Goal: Task Accomplishment & Management: Manage account settings

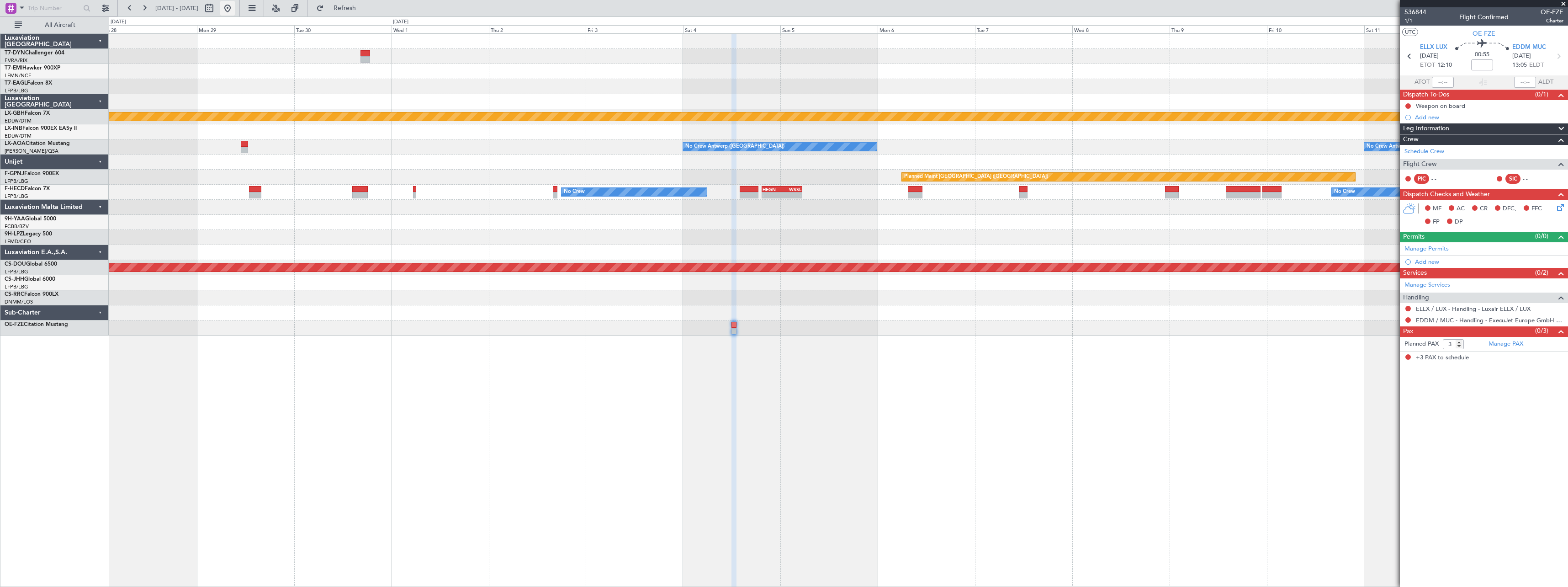
click at [235, 10] on button at bounding box center [228, 9] width 15 height 15
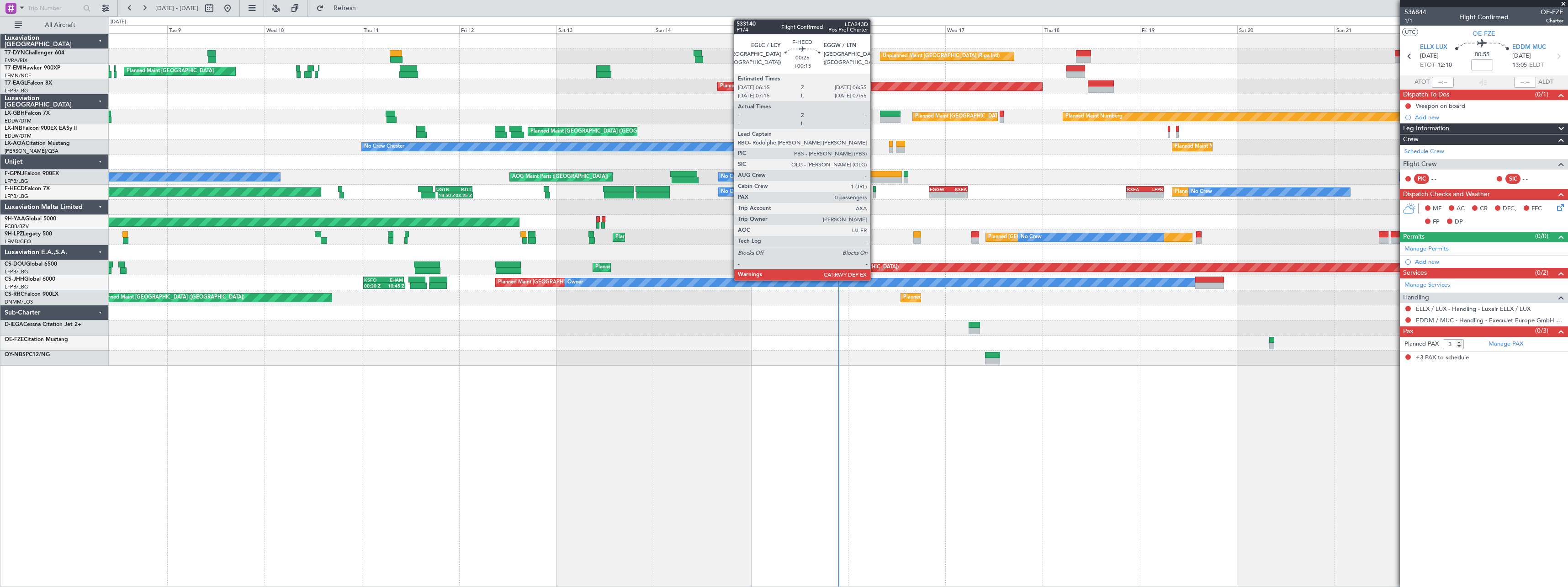
click at [875, 187] on div at bounding box center [874, 189] width 3 height 7
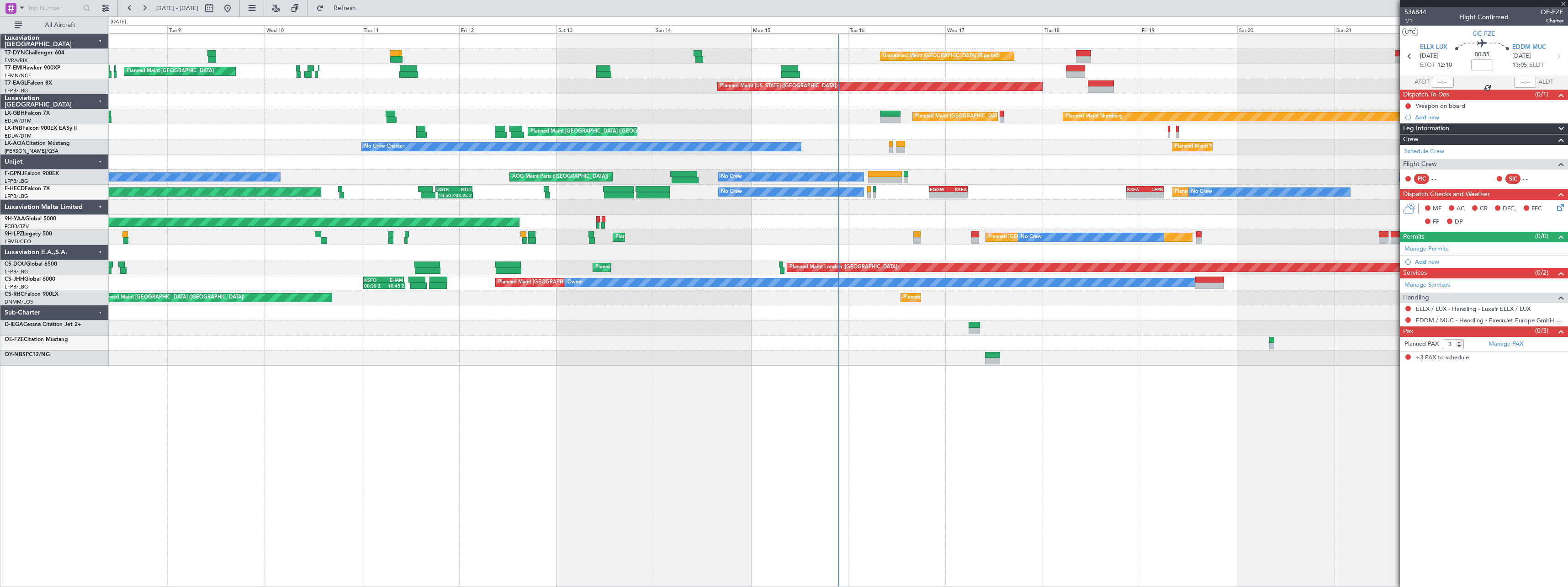
click at [870, 188] on div at bounding box center [869, 189] width 4 height 7
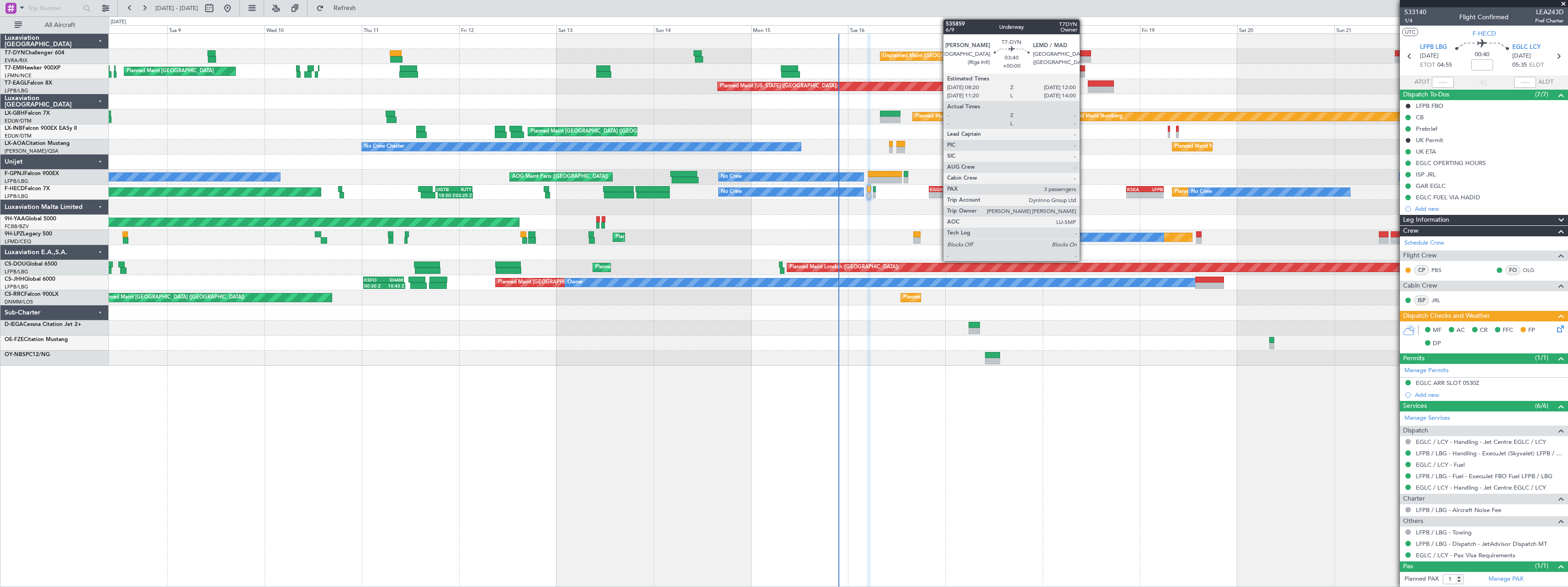
click at [1083, 54] on div at bounding box center [1083, 54] width 15 height 7
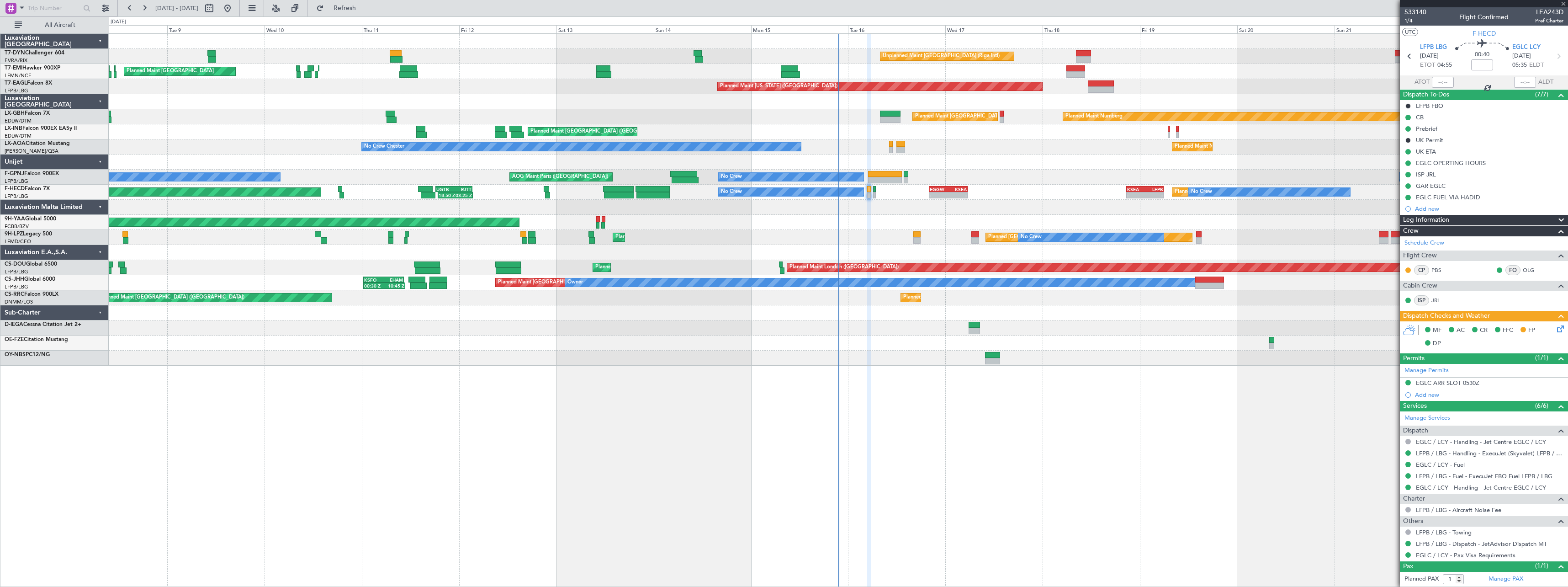
type input "3"
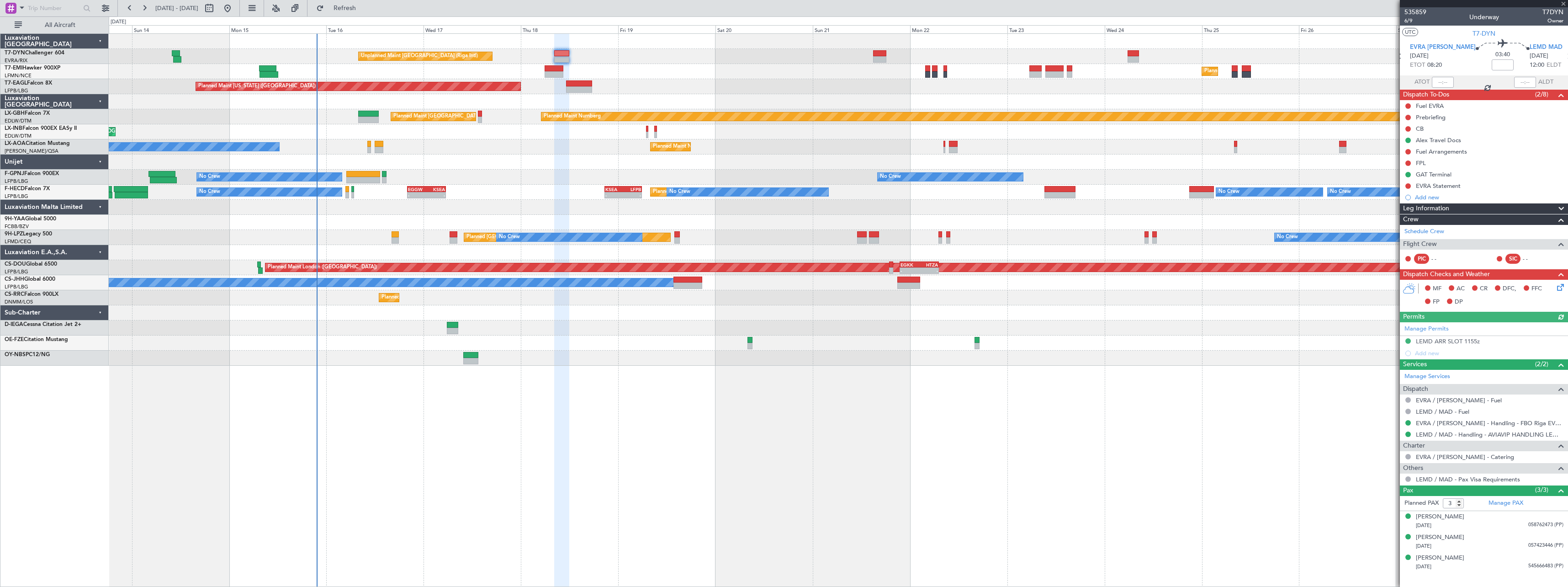
click at [519, 107] on div "Unplanned Maint Riga (Riga Intl) Planned Maint Zurich Planned Maint New York (T…" at bounding box center [838, 200] width 1459 height 332
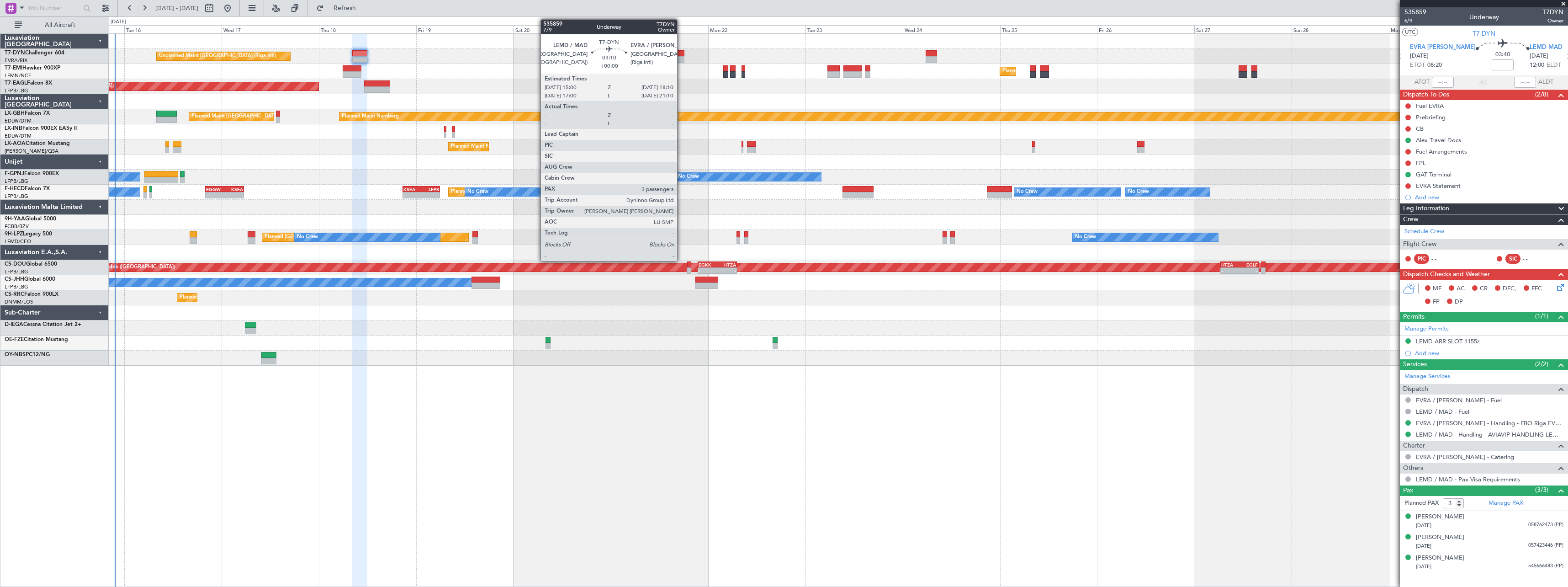
click at [681, 56] on div at bounding box center [678, 54] width 13 height 7
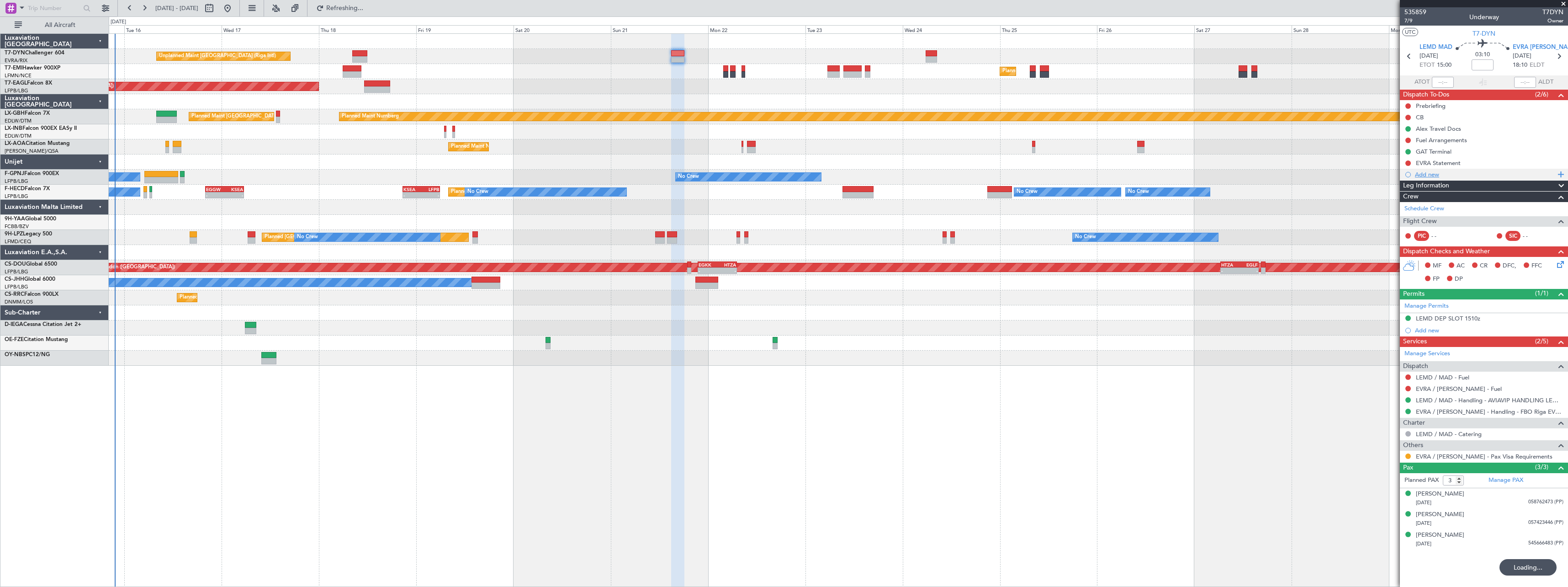
click at [1441, 173] on div "Add new" at bounding box center [1485, 174] width 140 height 8
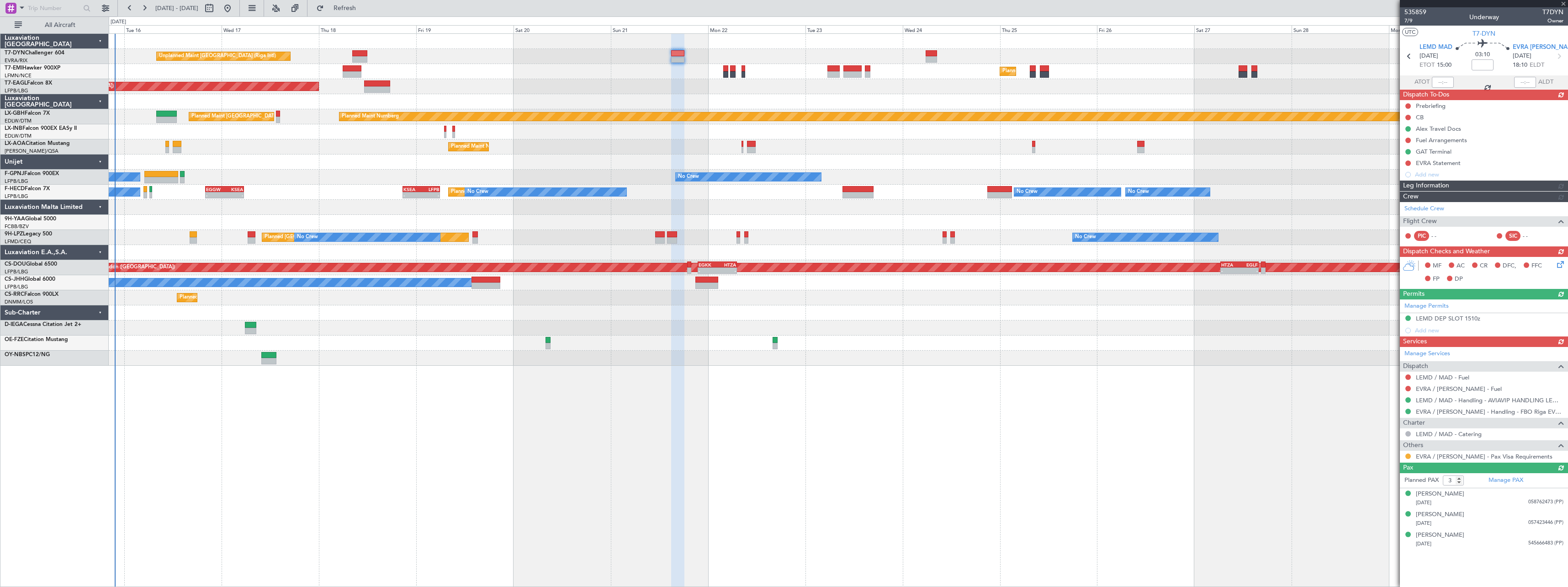
click at [1476, 184] on div "Leg Information" at bounding box center [1484, 185] width 168 height 10
click at [1434, 173] on div "Add new" at bounding box center [1485, 174] width 140 height 8
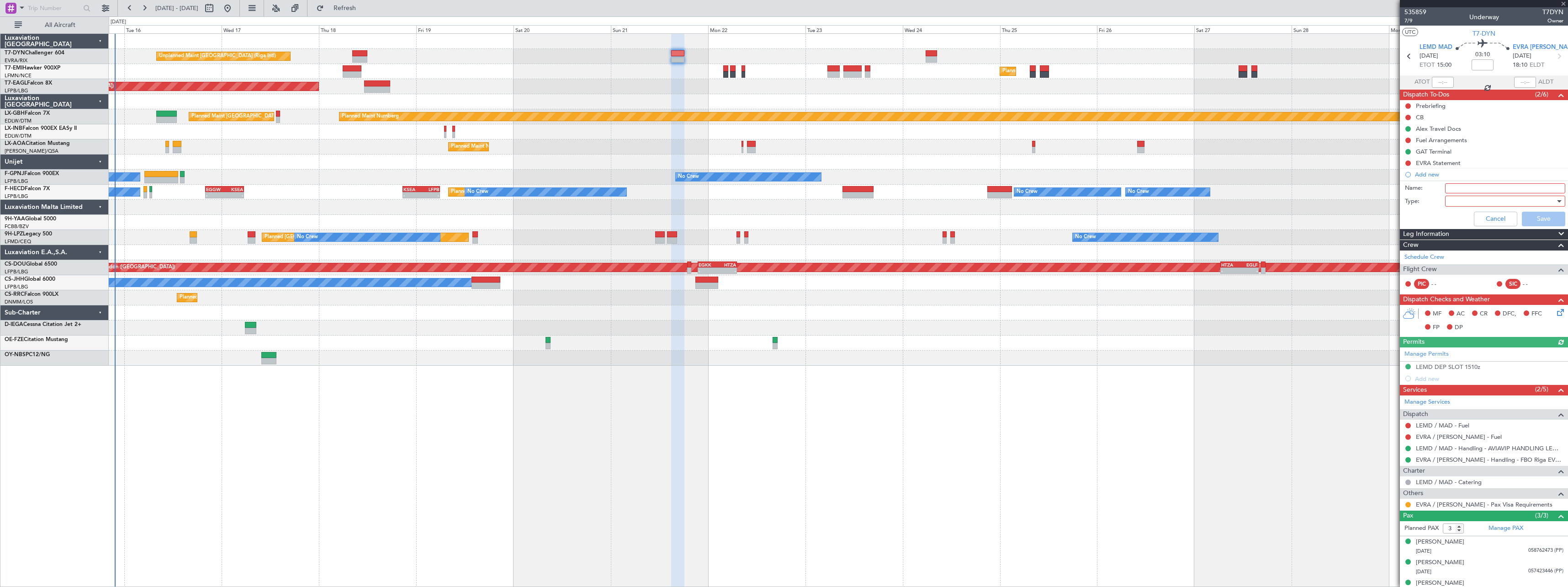
click at [1468, 188] on input "Name:" at bounding box center [1505, 188] width 120 height 10
type input "SKY SIC"
click at [1461, 201] on div at bounding box center [1502, 201] width 107 height 14
click at [1463, 219] on span "Generic" at bounding box center [1501, 220] width 107 height 14
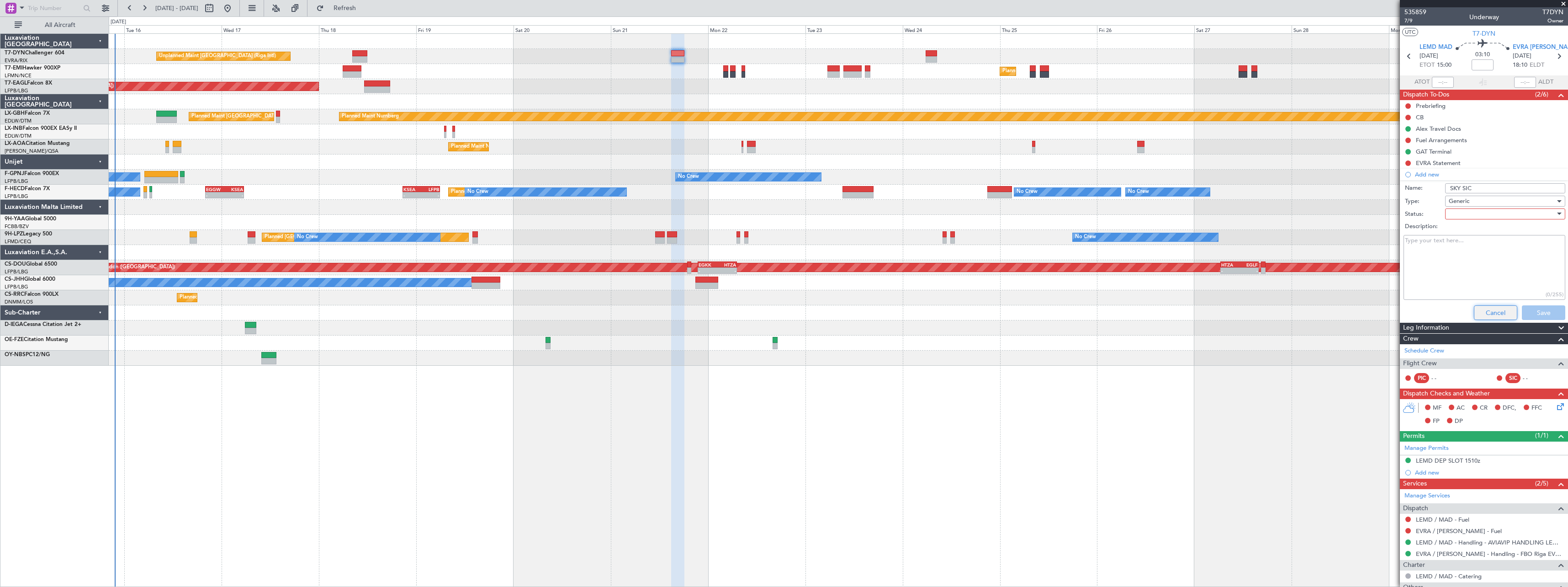
click at [1479, 315] on button "Cancel" at bounding box center [1495, 312] width 43 height 15
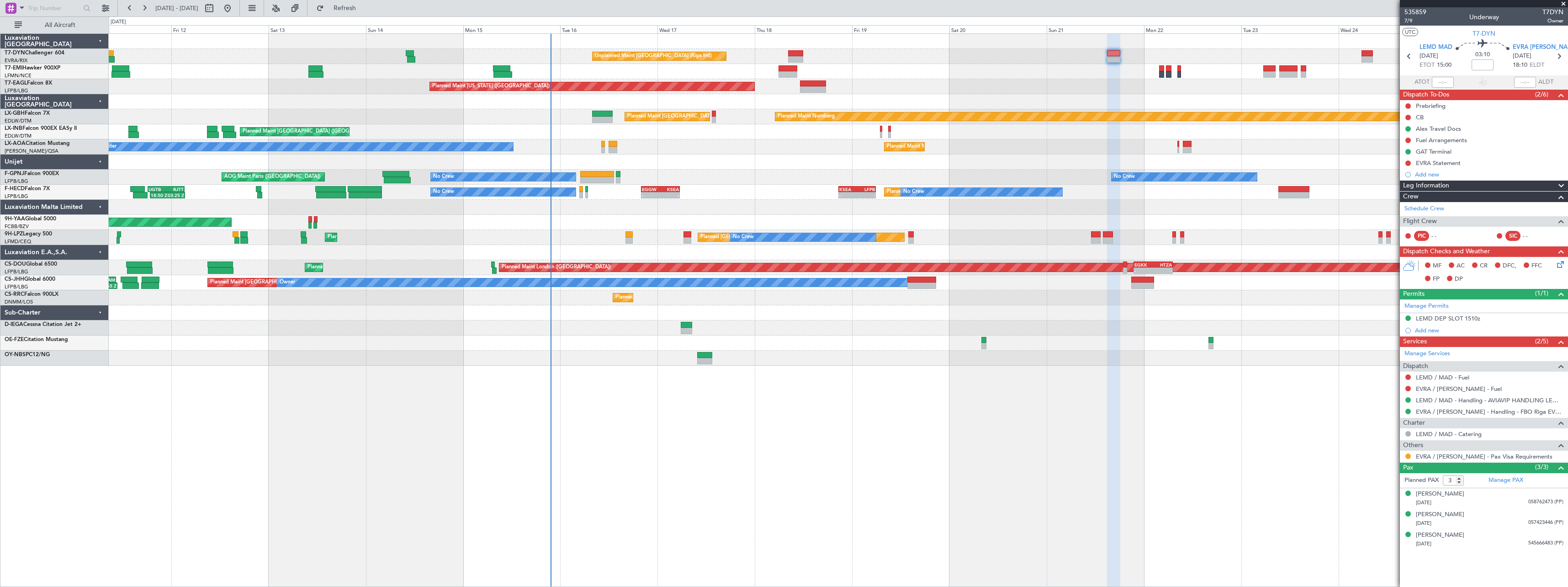
click at [838, 144] on div "Planned Maint Nice (Côte d'Azur Airport) No Crew Chester" at bounding box center [838, 147] width 1459 height 15
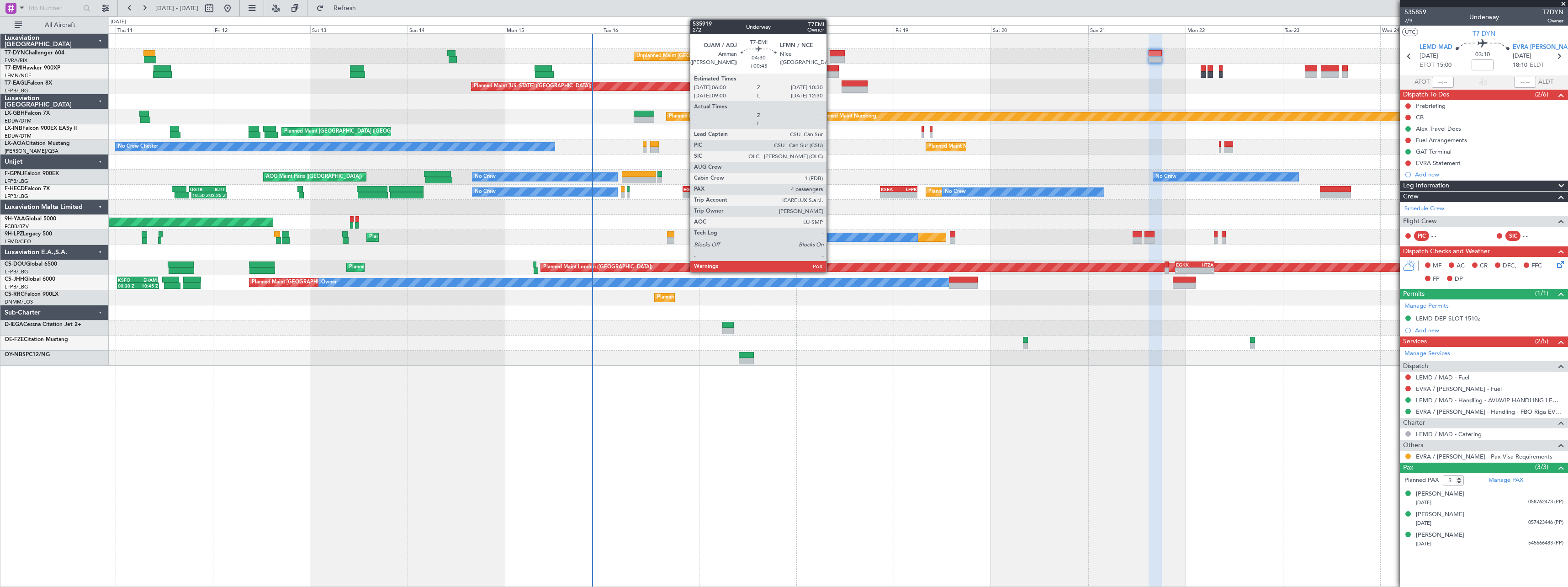
click at [831, 71] on div at bounding box center [829, 68] width 18 height 7
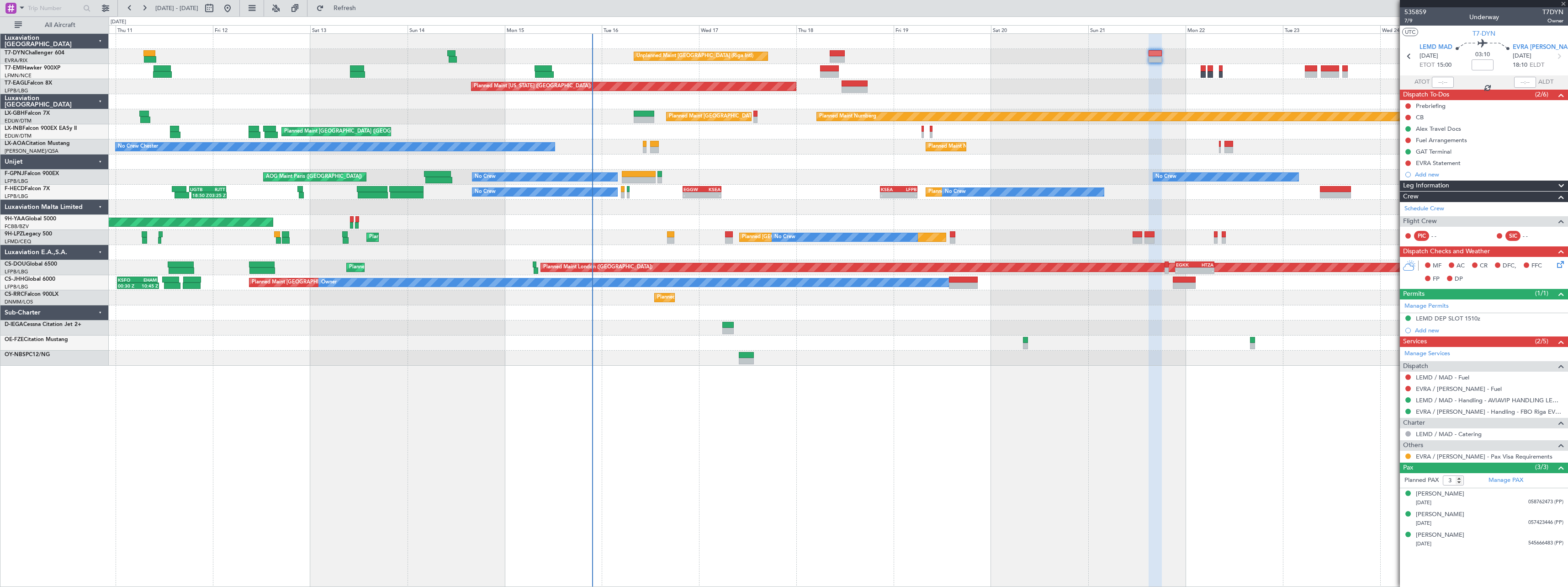
type input "+00:45"
type input "4"
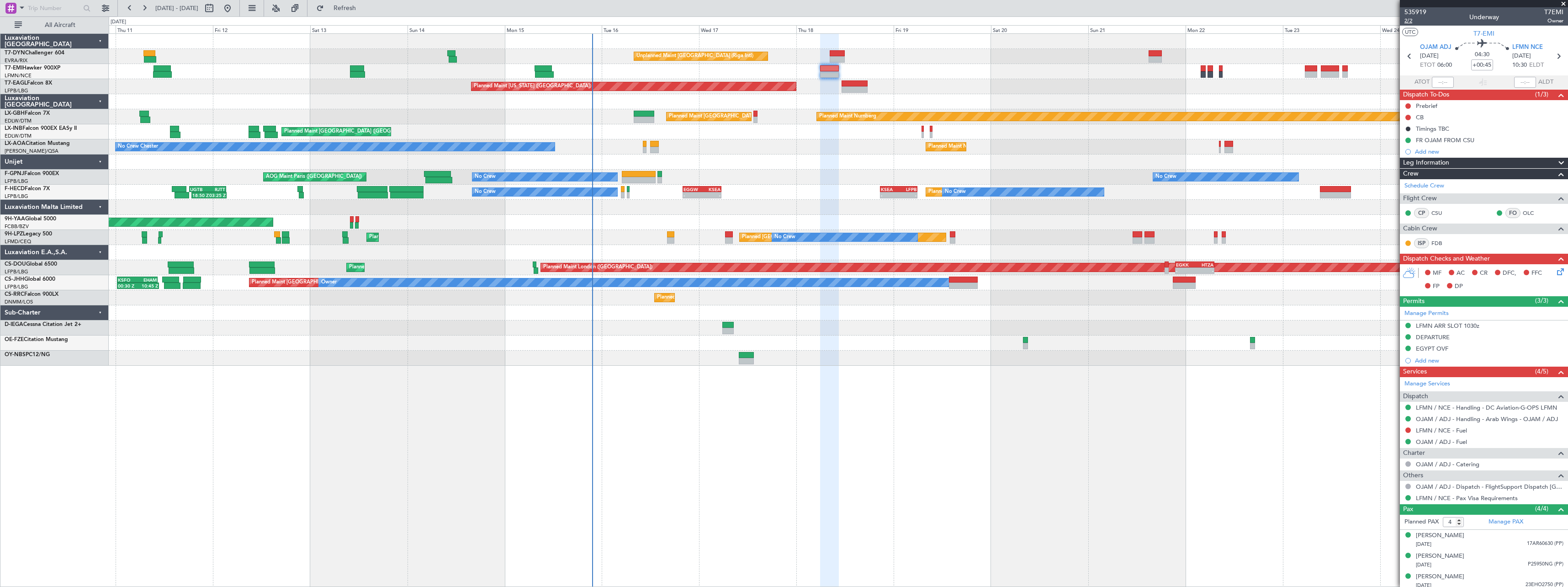
click at [1412, 21] on span "2/2" at bounding box center [1415, 21] width 22 height 8
click at [1470, 417] on link "OJAM / ADJ - Handling - Arab Wings - OJAM / ADJ" at bounding box center [1486, 419] width 142 height 8
click at [1460, 407] on link "LFMN / NCE - Handling - DC Aviation-G-OPS LFMN" at bounding box center [1486, 407] width 141 height 8
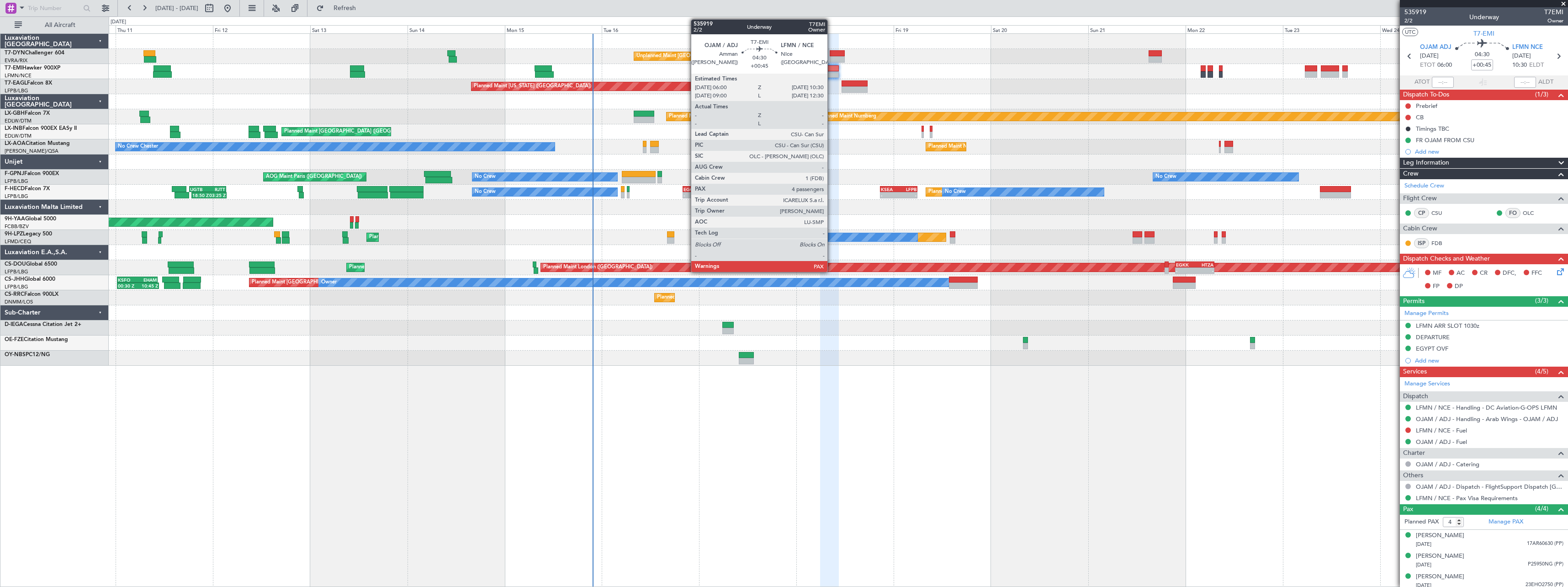
click at [831, 66] on div at bounding box center [829, 68] width 18 height 7
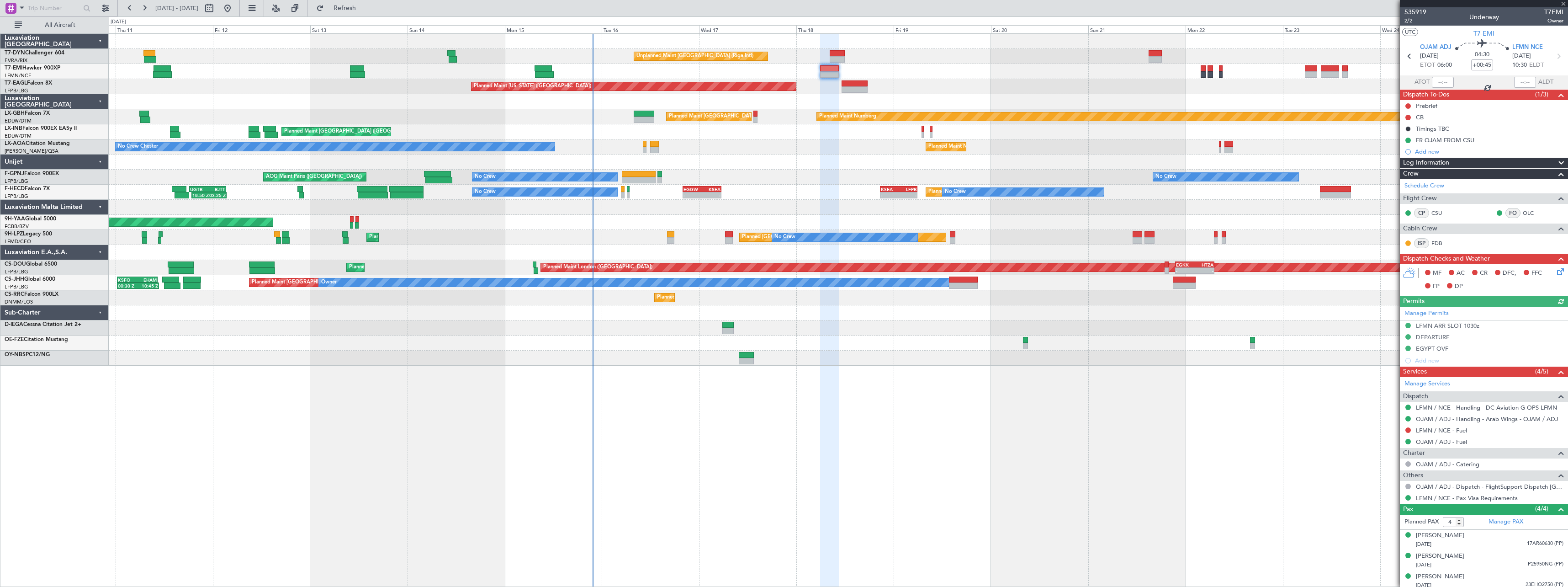
click at [1555, 272] on icon at bounding box center [1559, 270] width 7 height 7
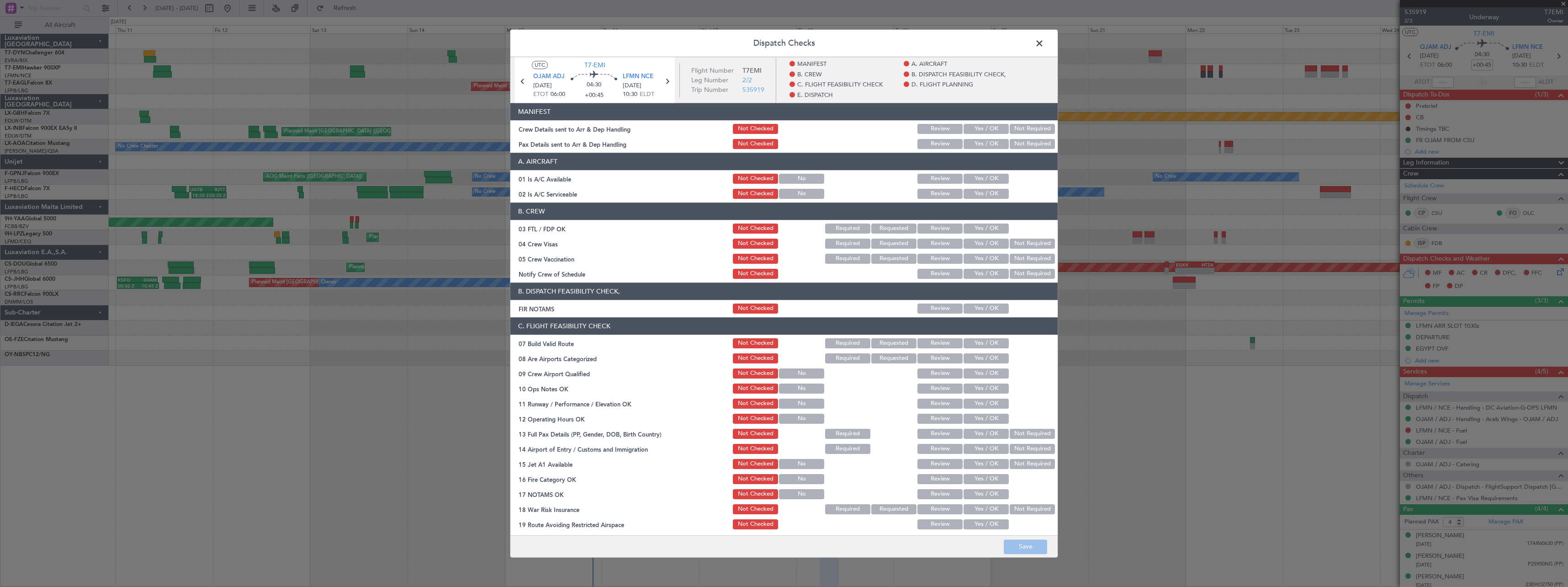
click at [973, 129] on button "Yes / OK" at bounding box center [986, 128] width 45 height 10
click at [978, 139] on button "Yes / OK" at bounding box center [986, 144] width 45 height 10
click at [1021, 546] on button "Save" at bounding box center [1025, 547] width 43 height 15
click at [1044, 46] on span at bounding box center [1044, 46] width 0 height 18
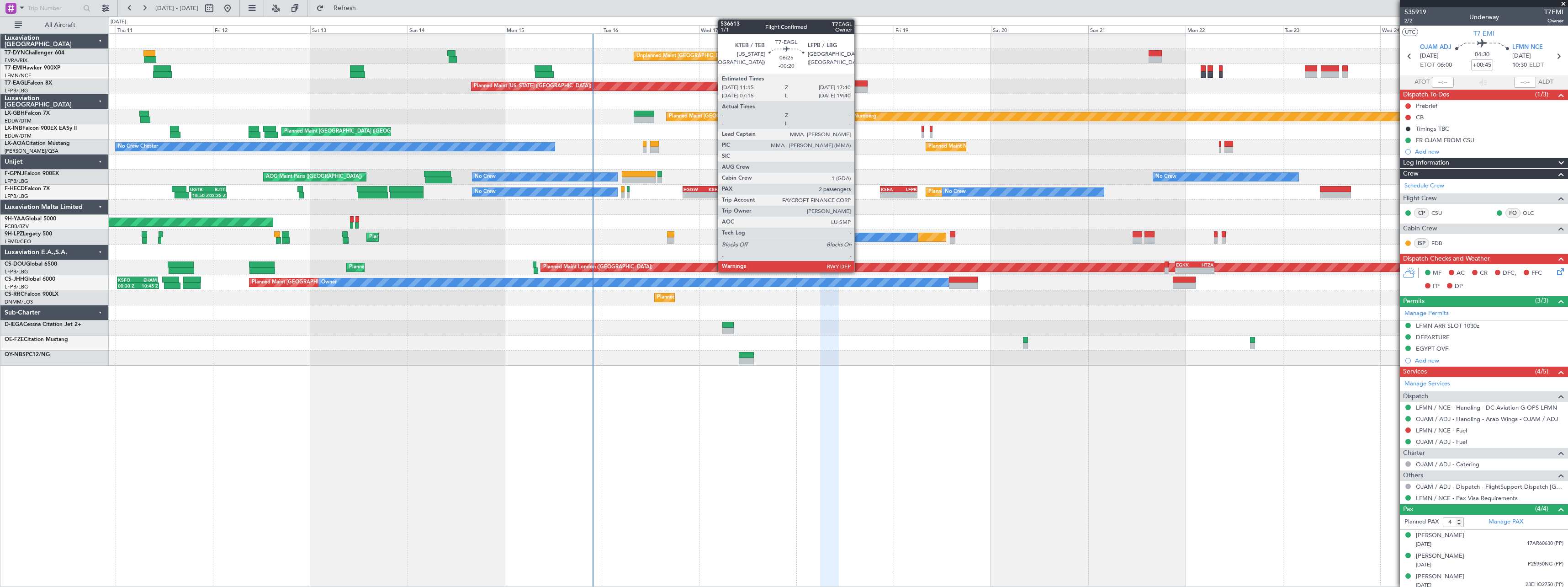
click at [858, 86] on div at bounding box center [855, 90] width 26 height 7
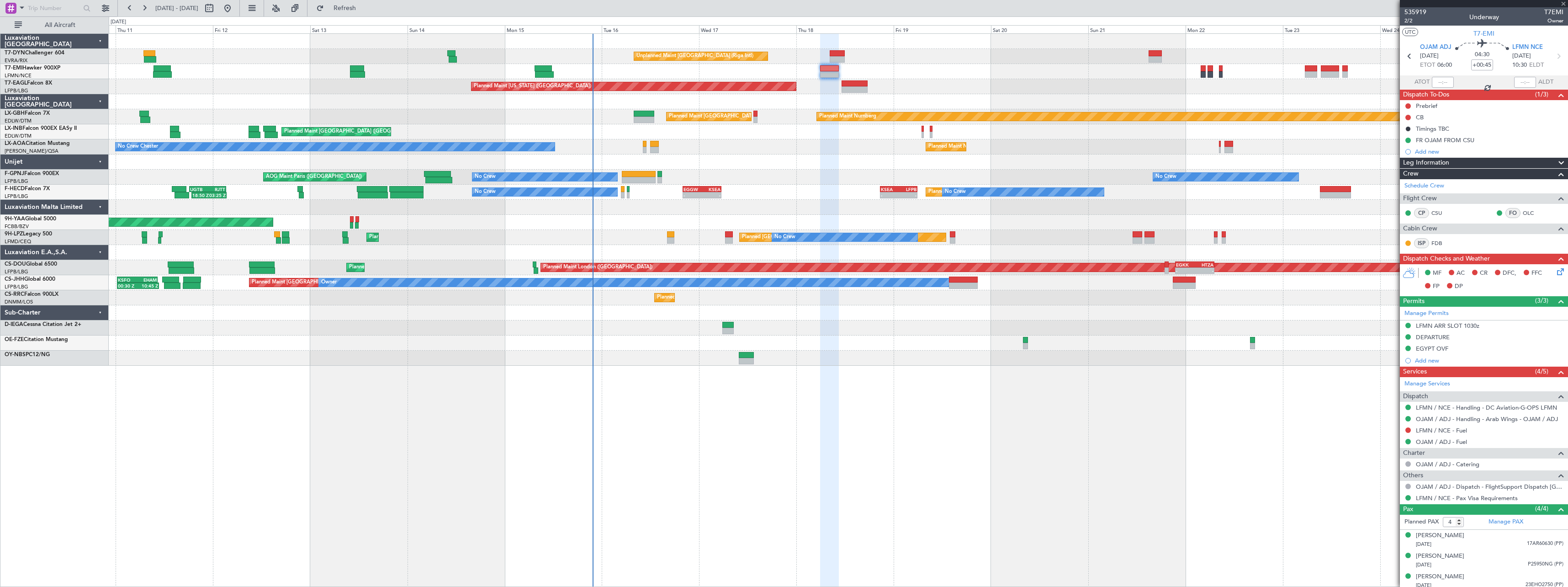
type input "-00:20"
type input "2"
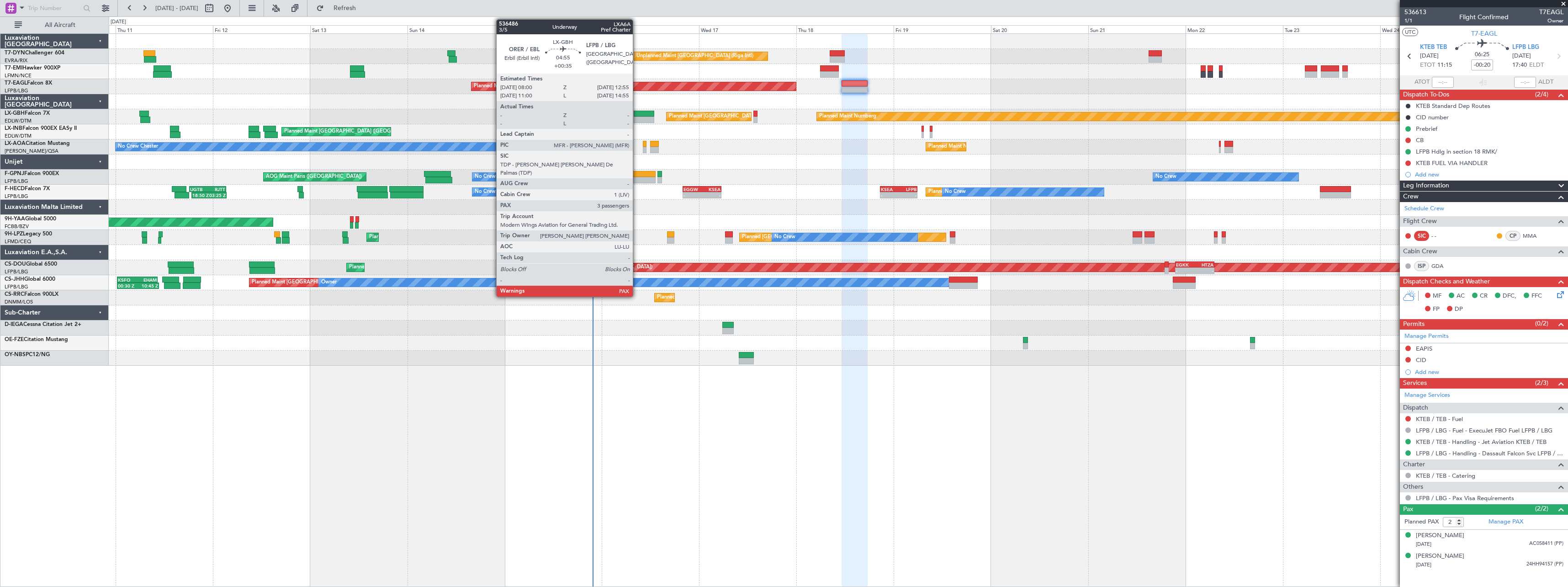
click at [637, 114] on div at bounding box center [643, 114] width 20 height 7
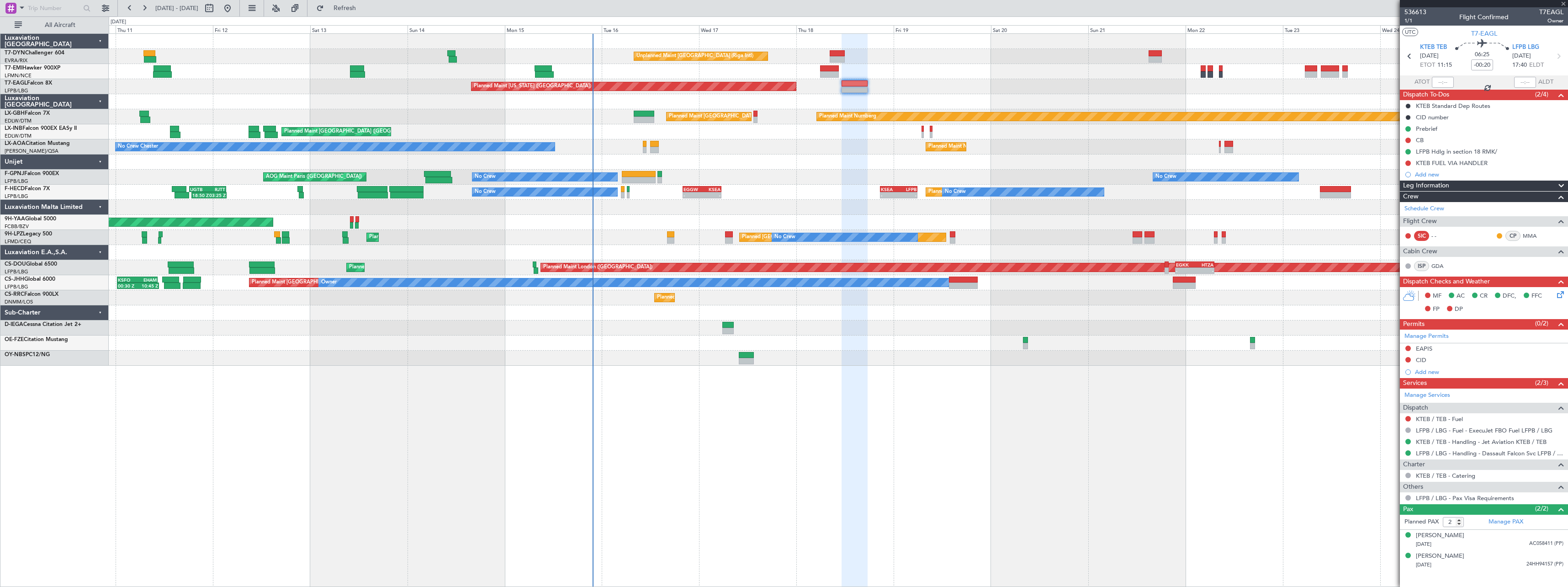
type input "+00:35"
type input "3"
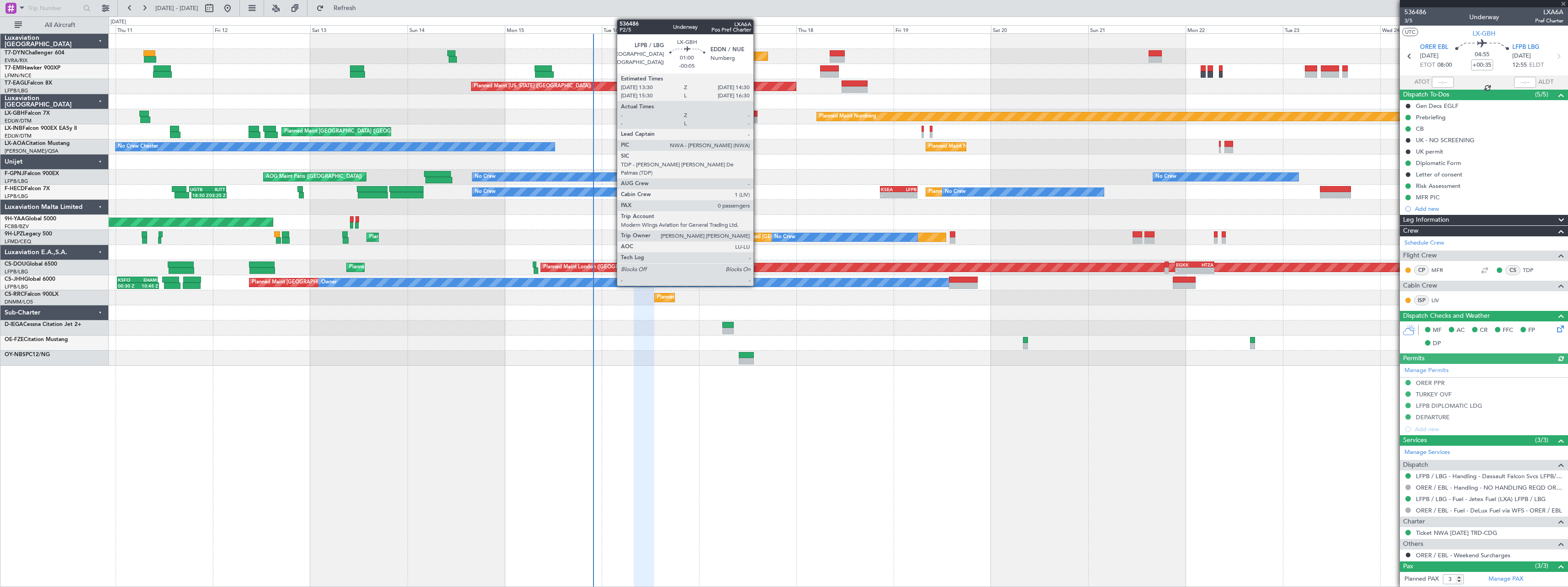
click at [757, 119] on div at bounding box center [755, 119] width 4 height 7
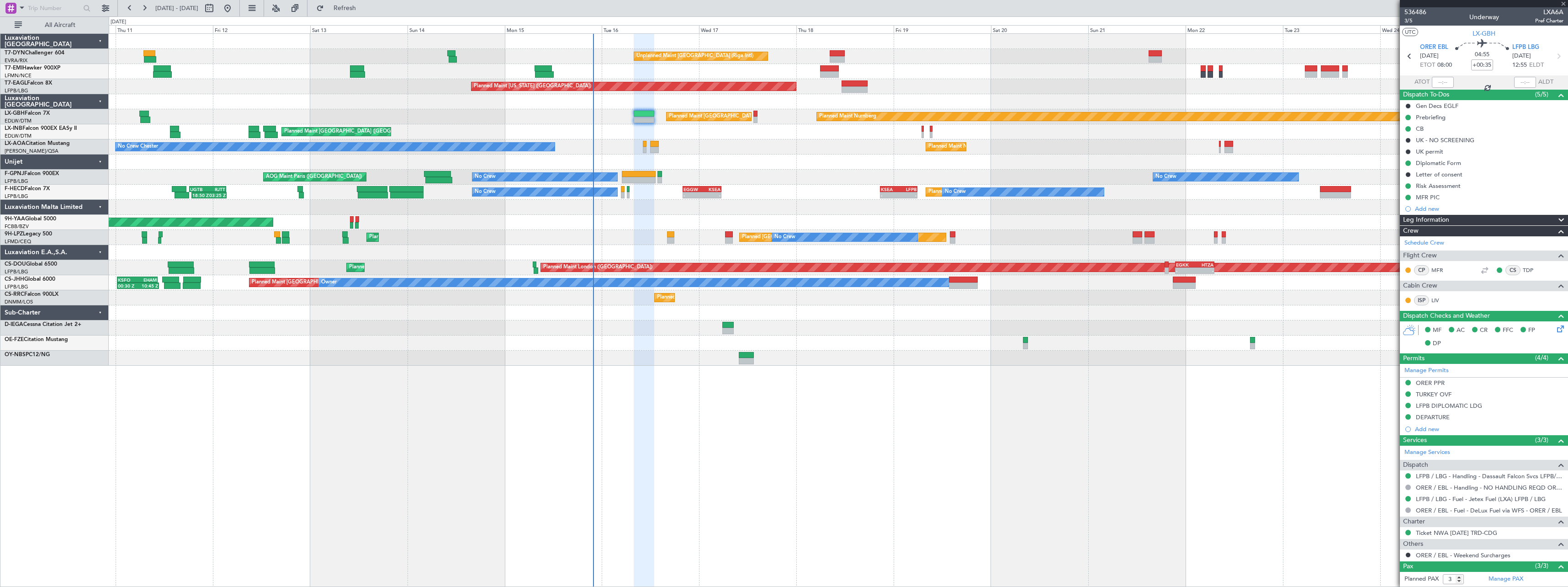
type input "-00:05"
type input "0"
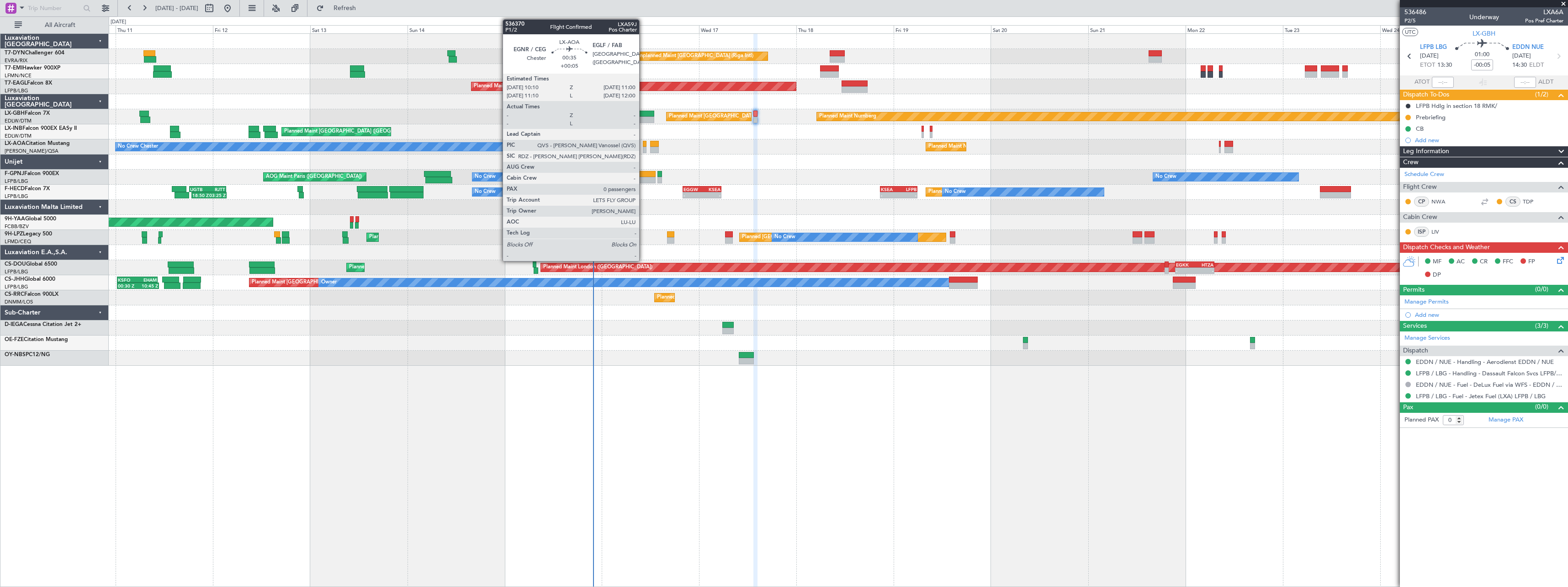
click at [643, 147] on div at bounding box center [645, 150] width 4 height 7
type input "+00:05"
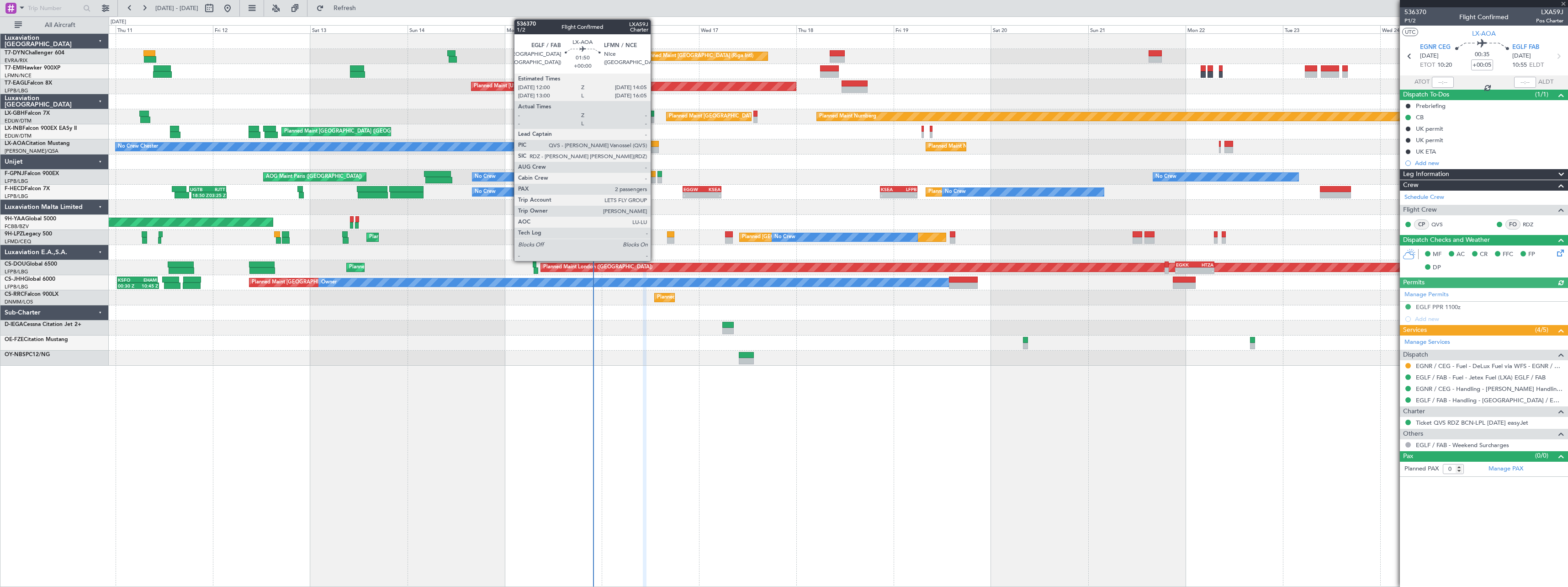
click at [655, 145] on div at bounding box center [654, 144] width 9 height 7
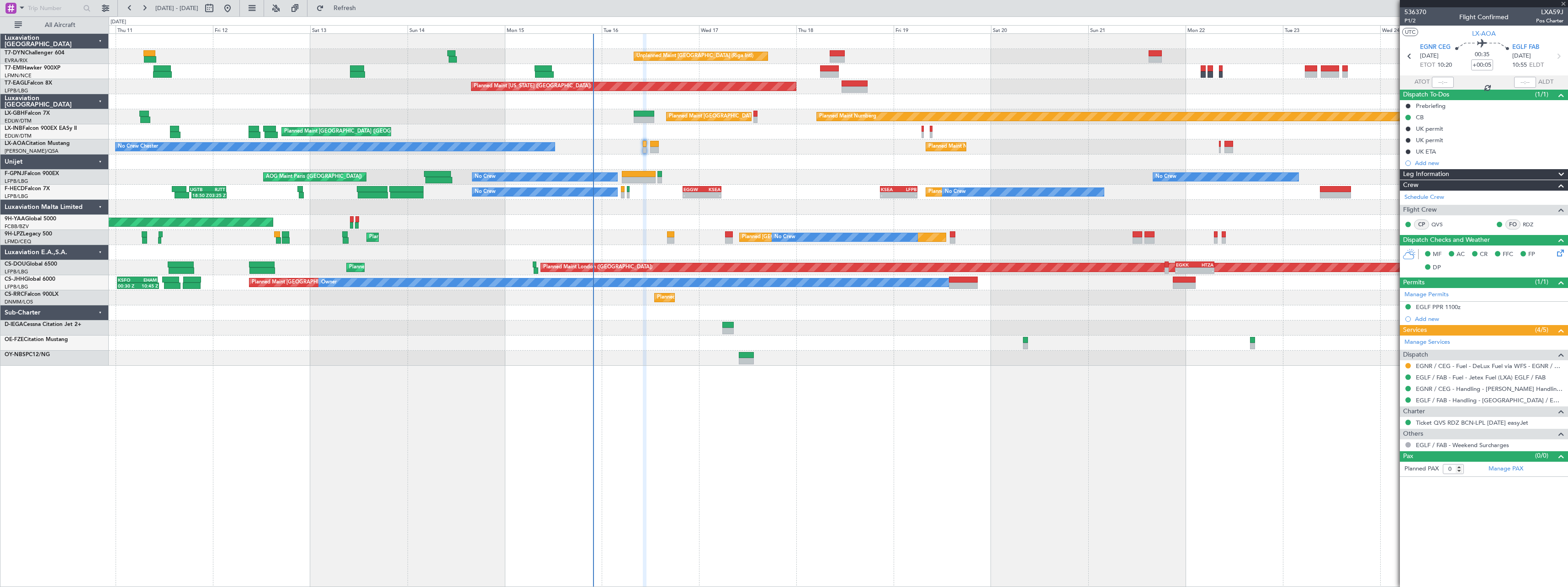
type input "2"
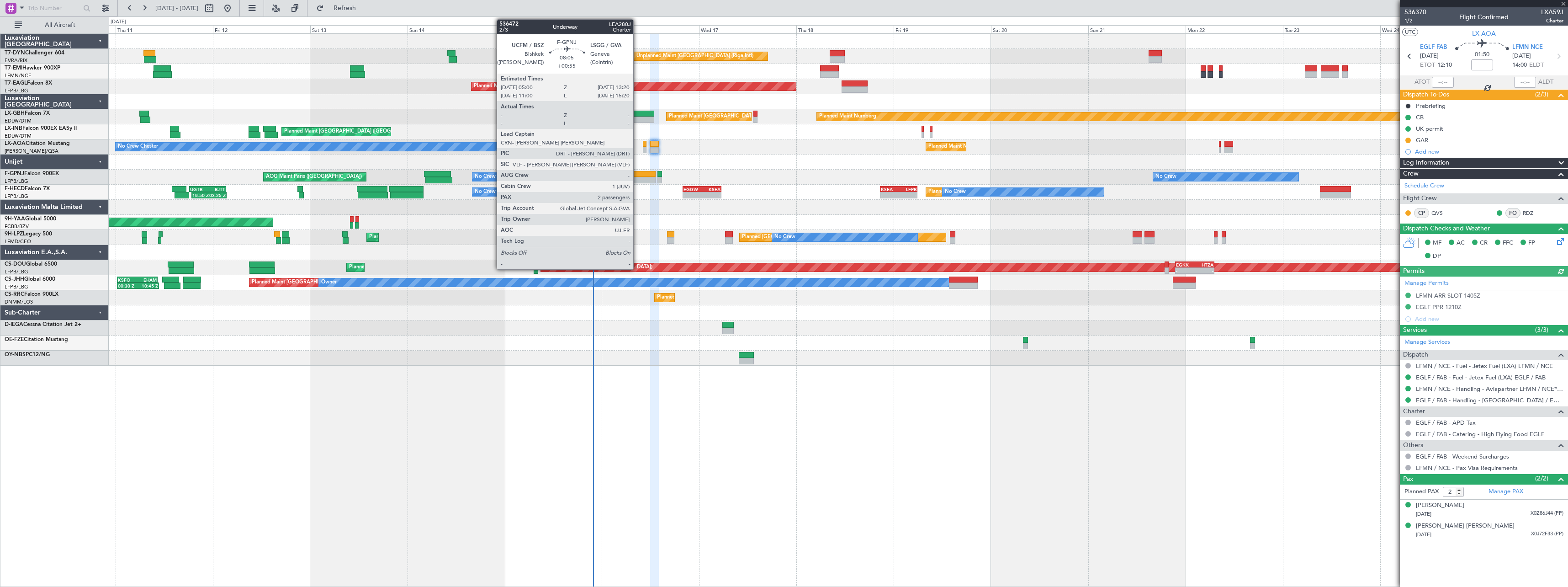
click at [637, 175] on div at bounding box center [639, 174] width 34 height 7
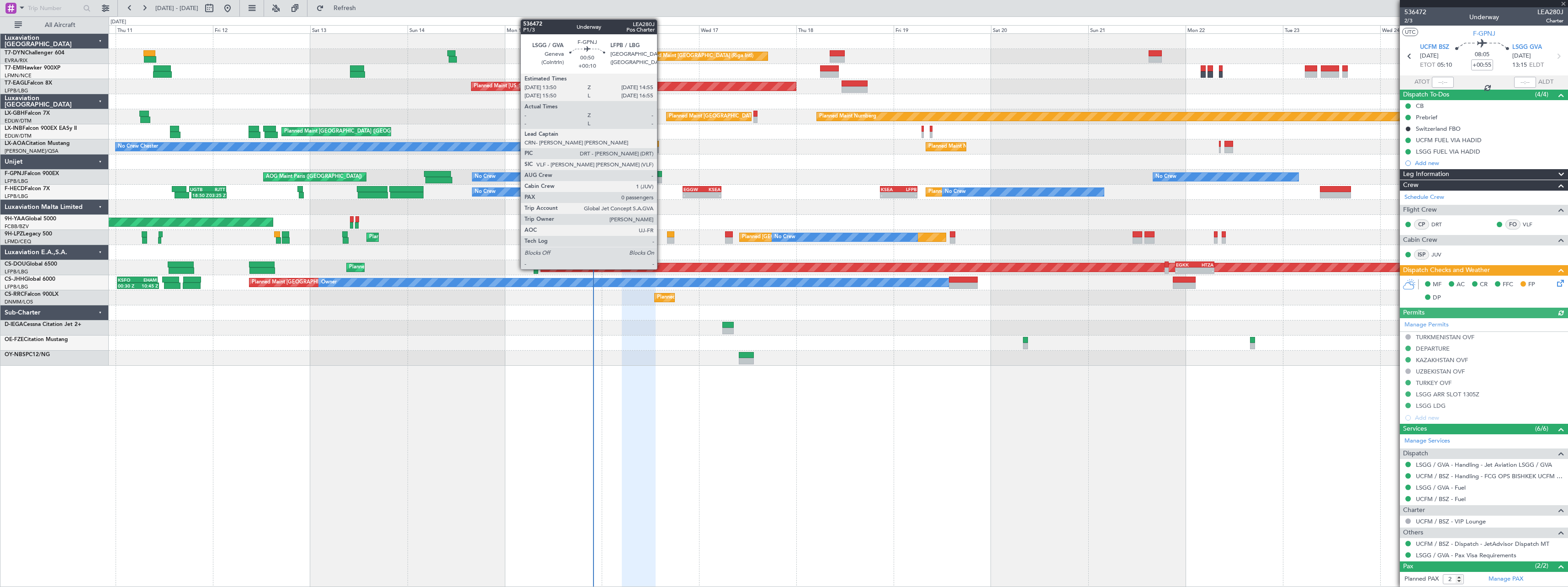
click at [661, 174] on div at bounding box center [660, 174] width 5 height 7
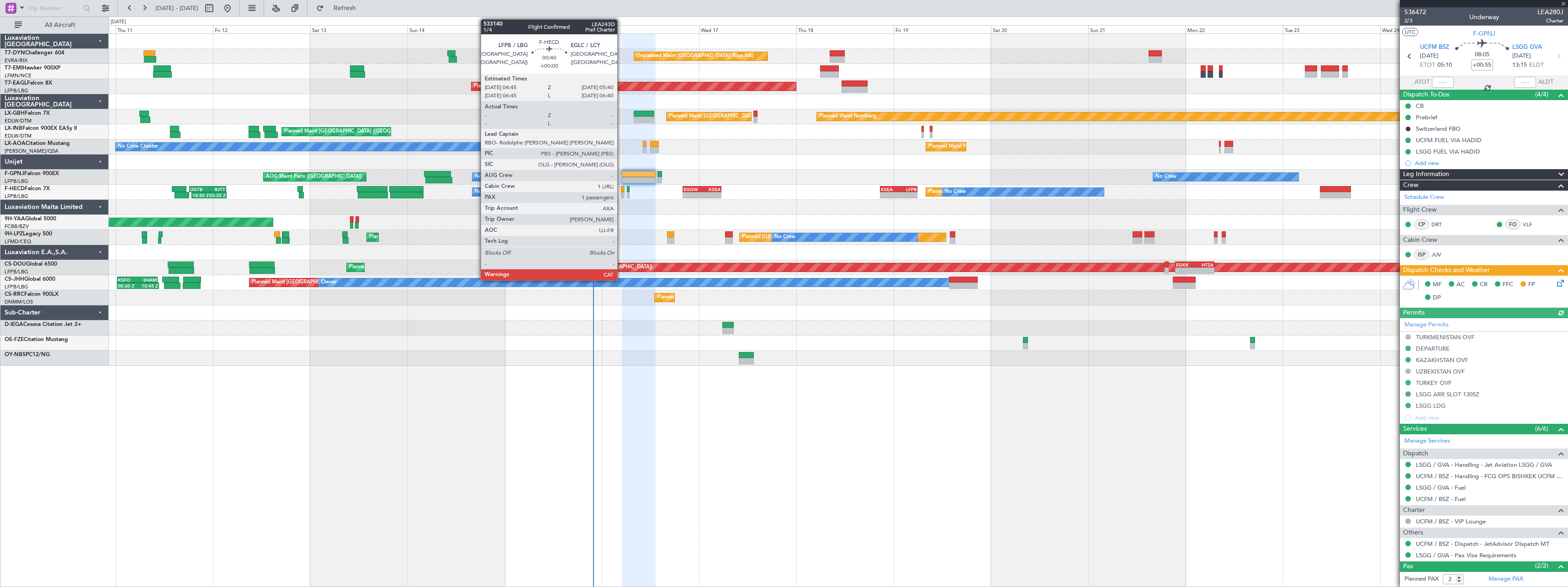
type input "+00:10"
type input "0"
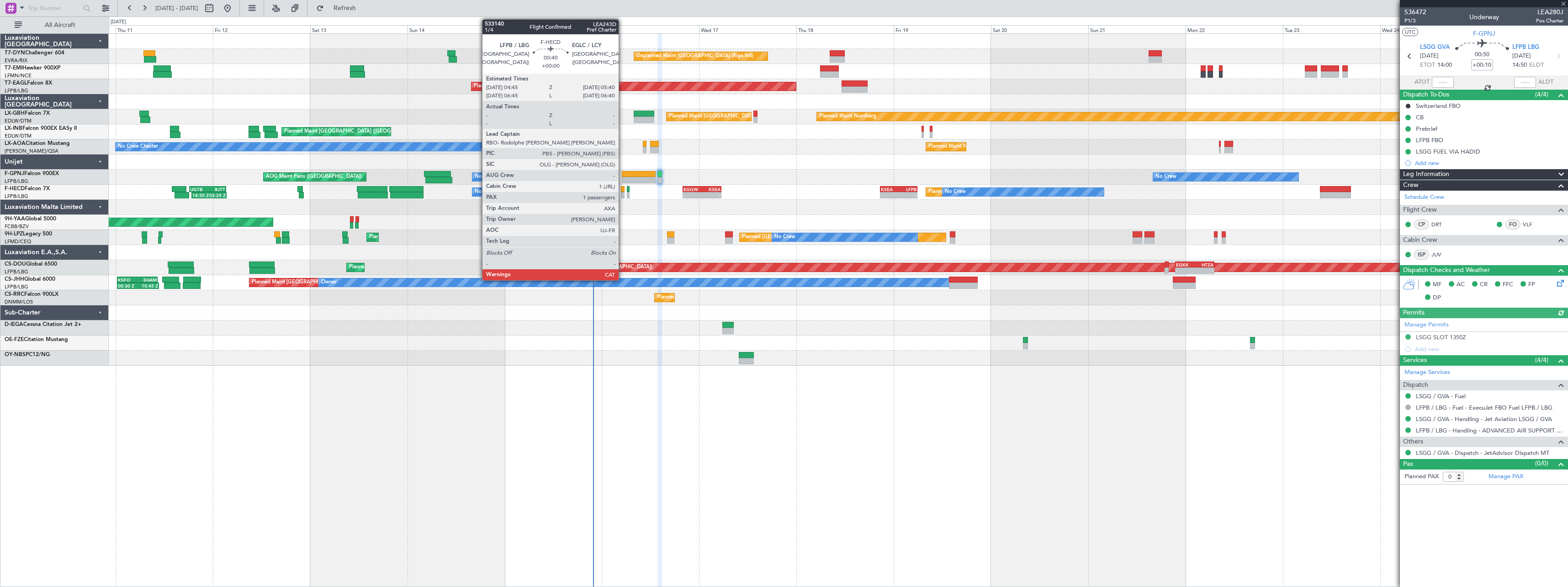
click at [623, 190] on div at bounding box center [623, 189] width 4 height 7
type input "1"
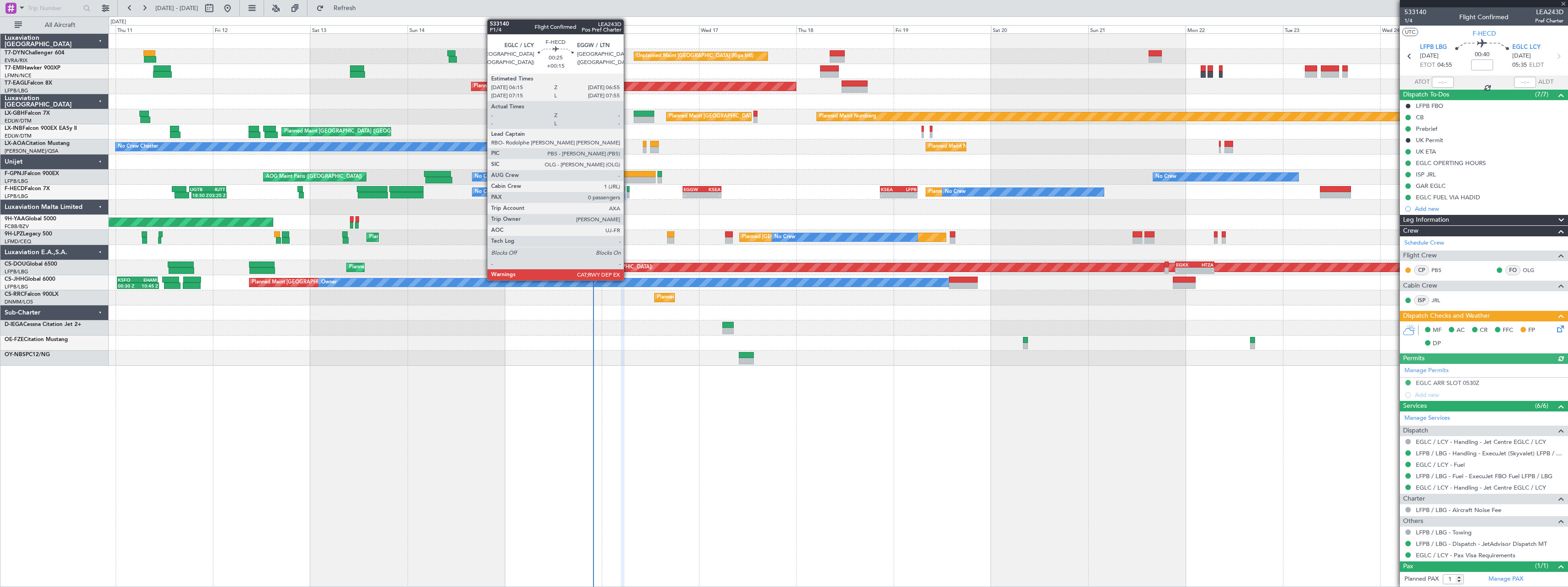
click at [628, 189] on div at bounding box center [628, 189] width 3 height 7
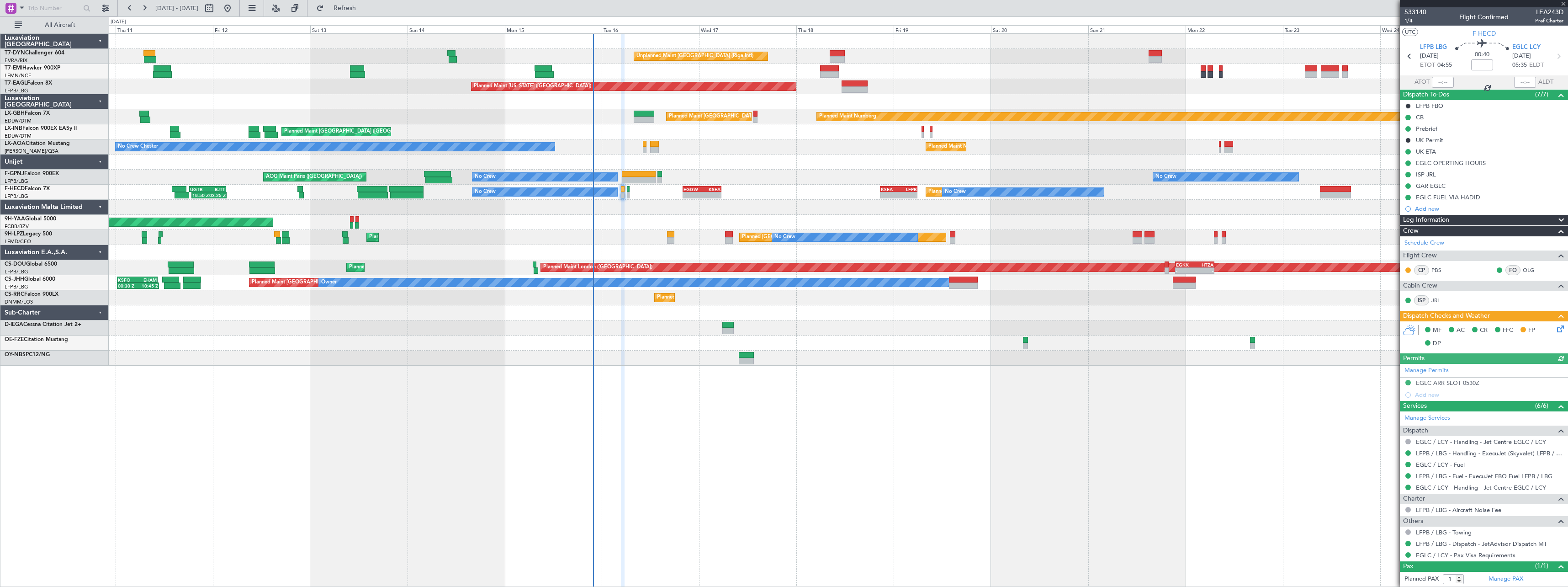
type input "+00:15"
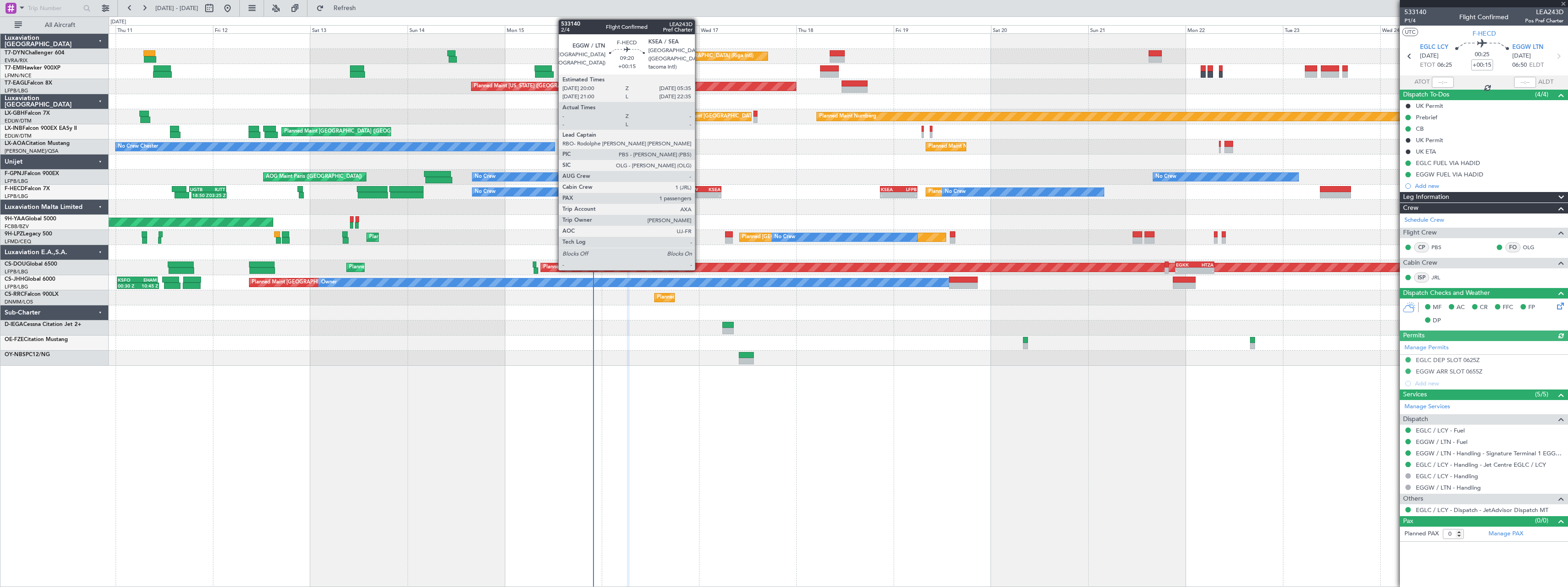
click at [699, 188] on div "EGGW" at bounding box center [693, 189] width 19 height 5
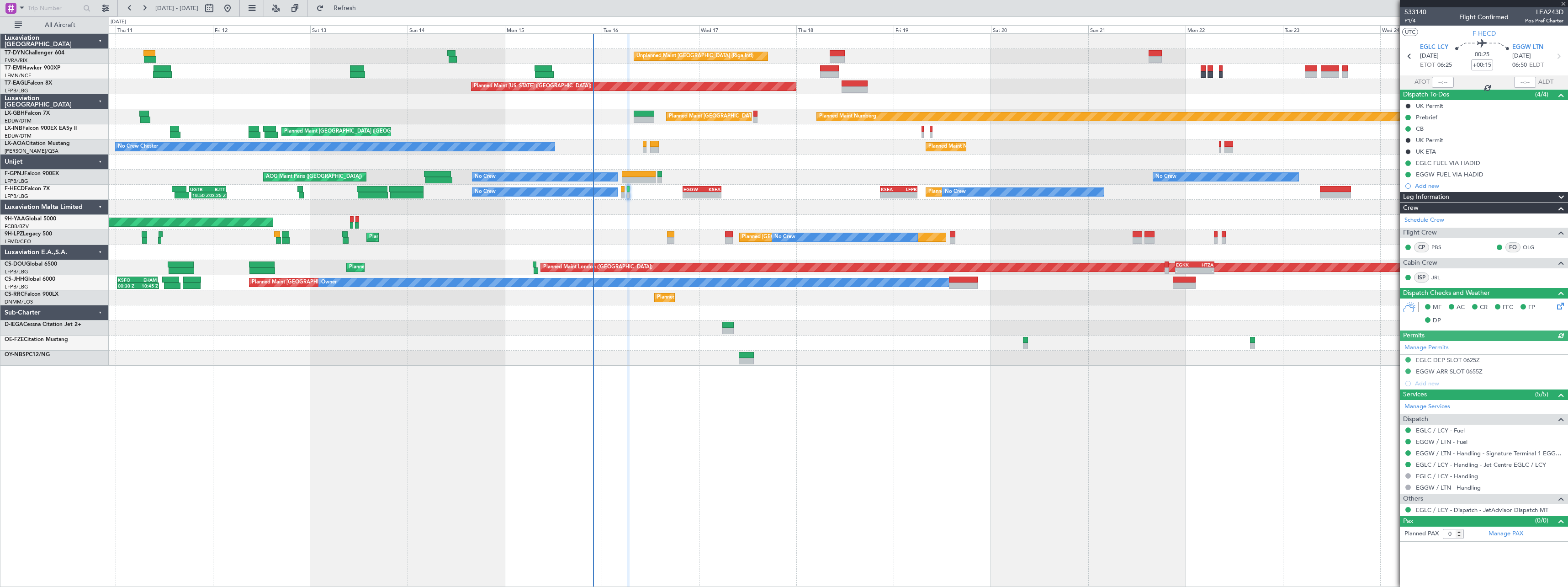
type input "1"
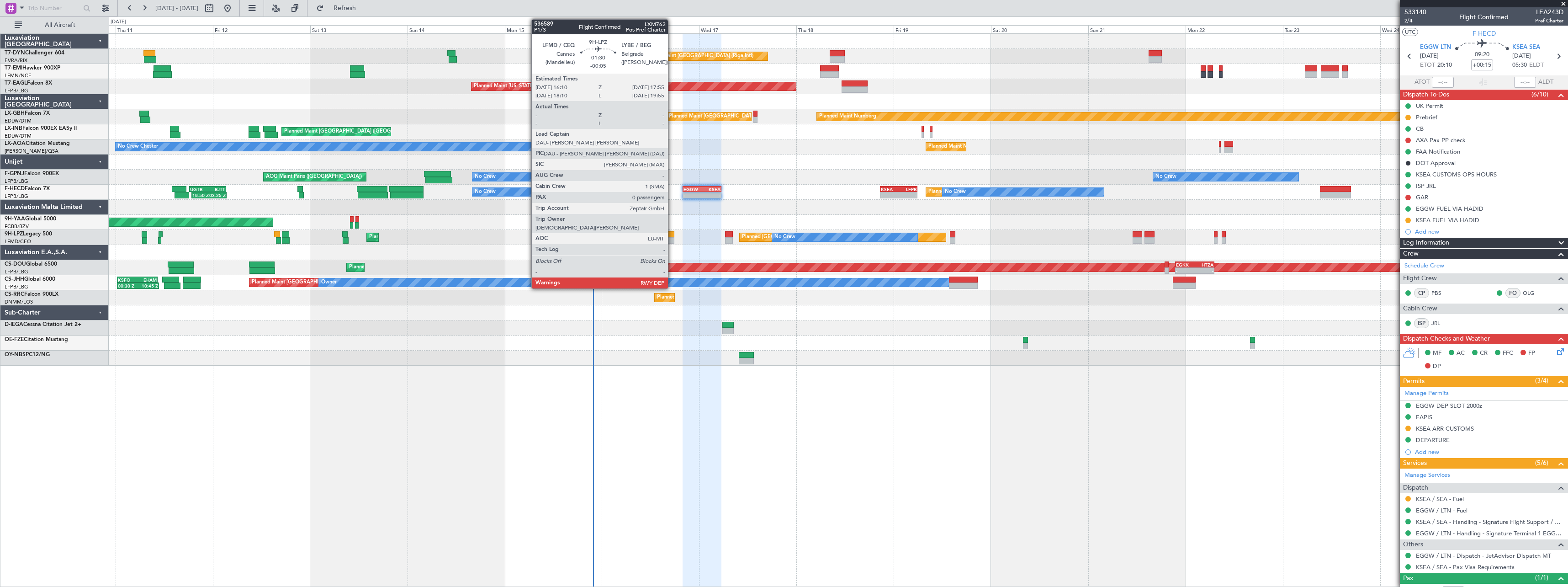
click at [672, 234] on div at bounding box center [671, 234] width 7 height 7
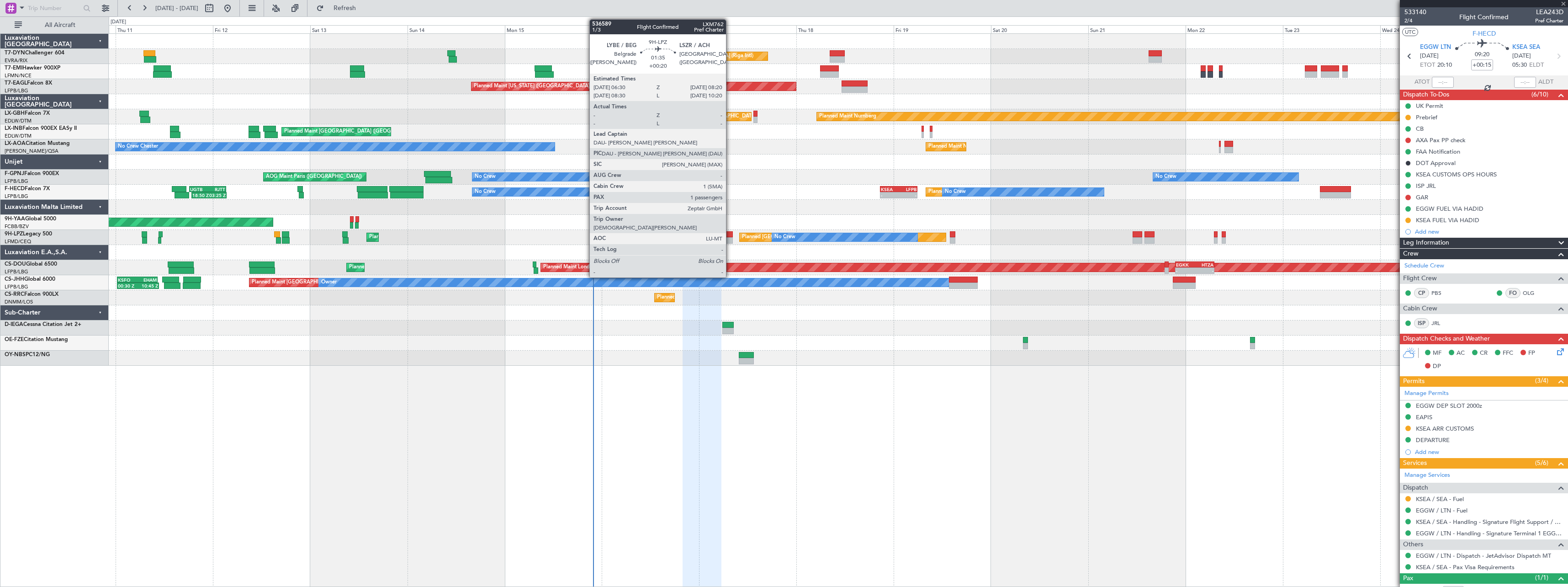
type input "-00:05"
type input "0"
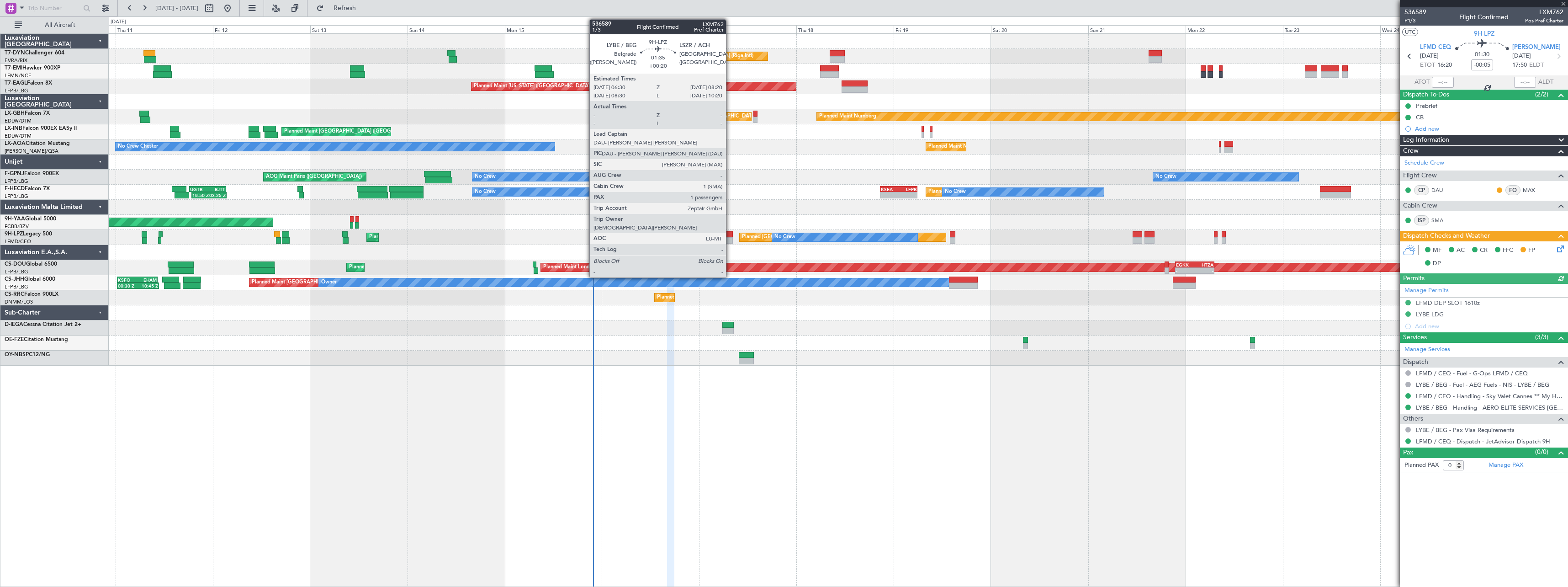
click at [730, 234] on div at bounding box center [729, 234] width 8 height 7
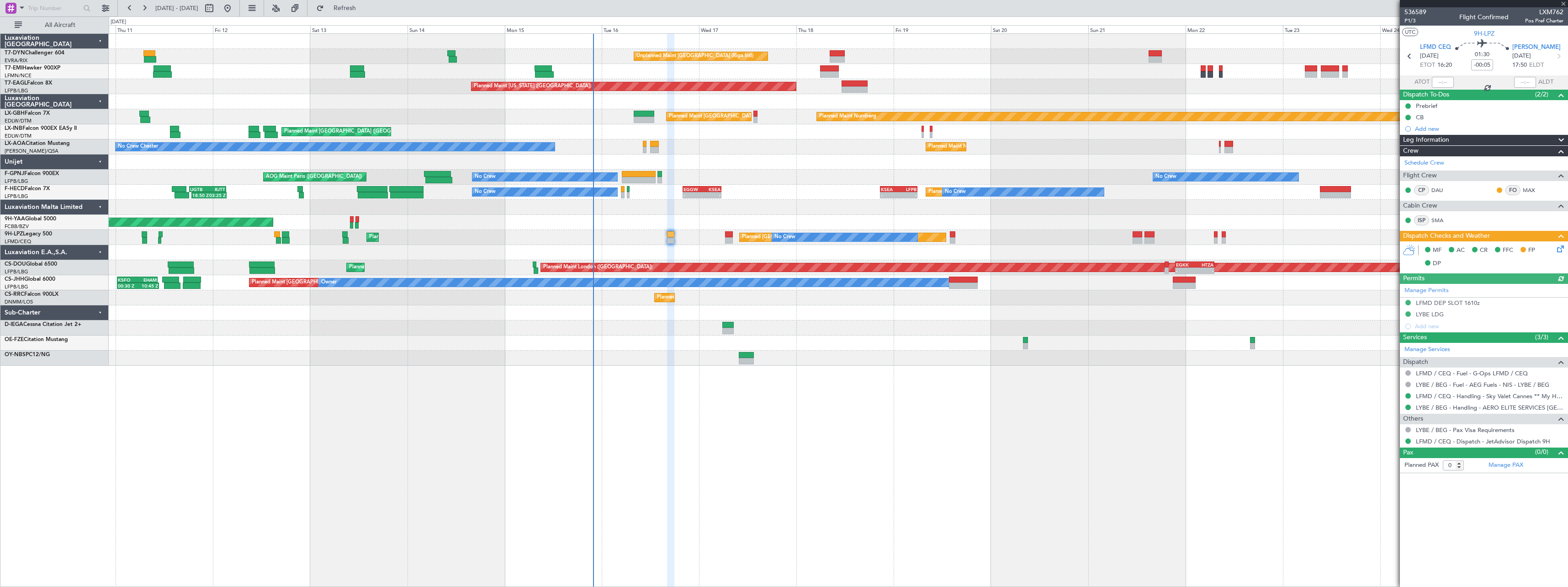
type input "+00:20"
type input "1"
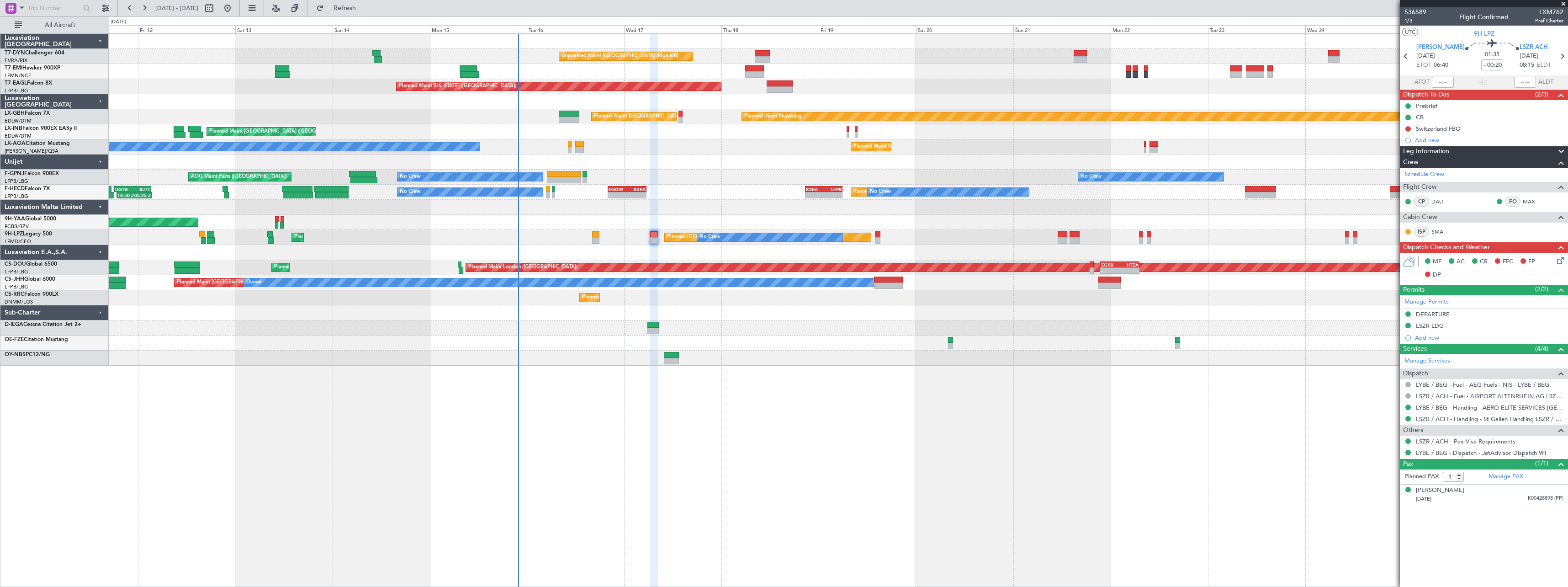
click at [928, 72] on div "Planned Maint Zurich Planned Maint Zurich" at bounding box center [838, 71] width 1459 height 15
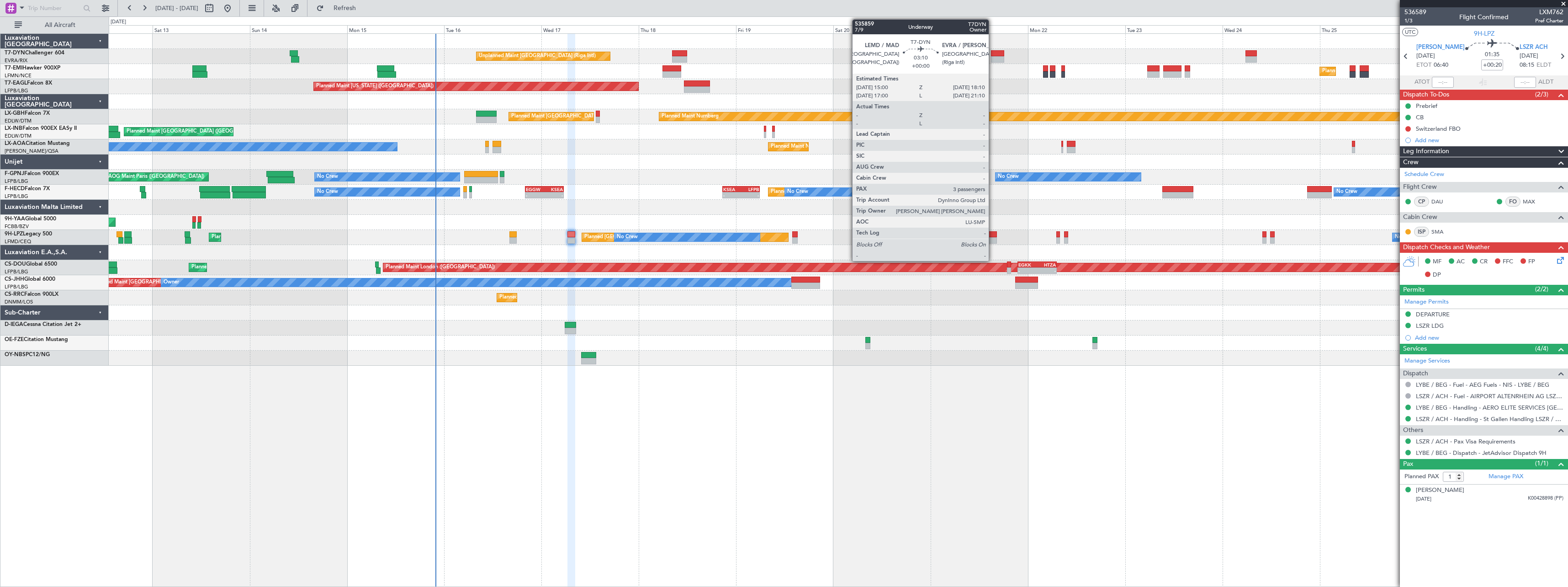
click at [993, 52] on div at bounding box center [998, 54] width 13 height 7
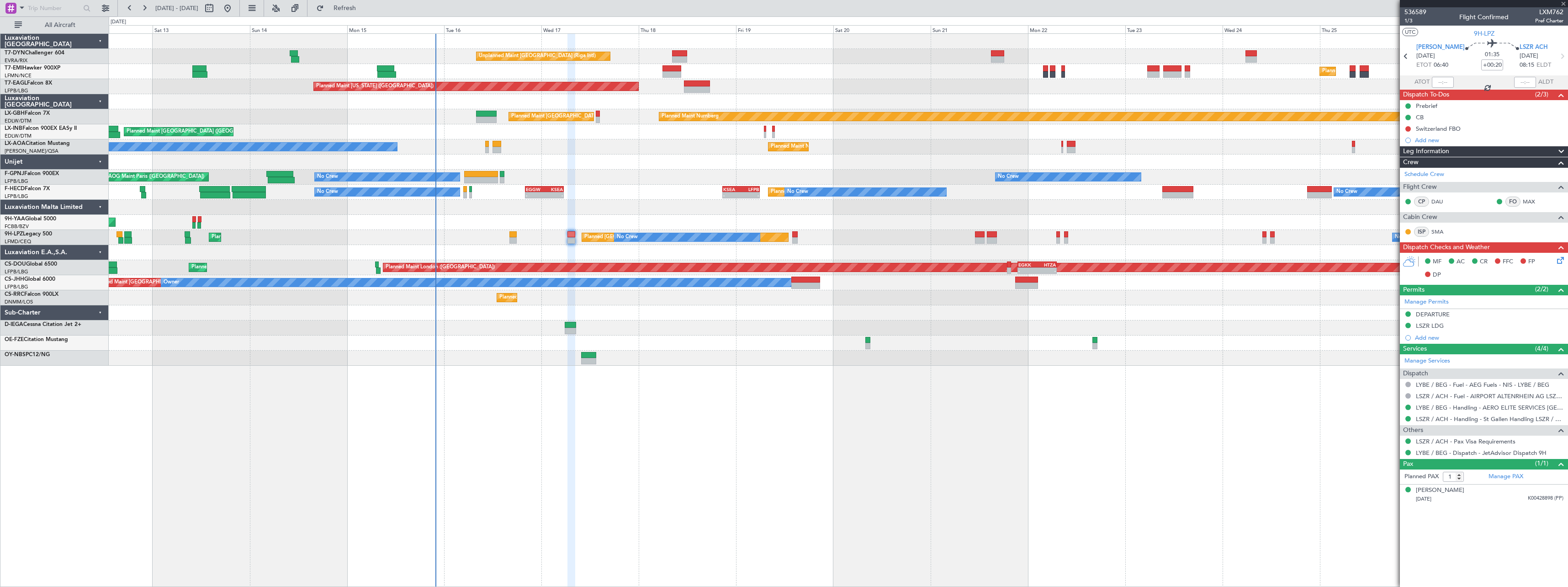
type input "3"
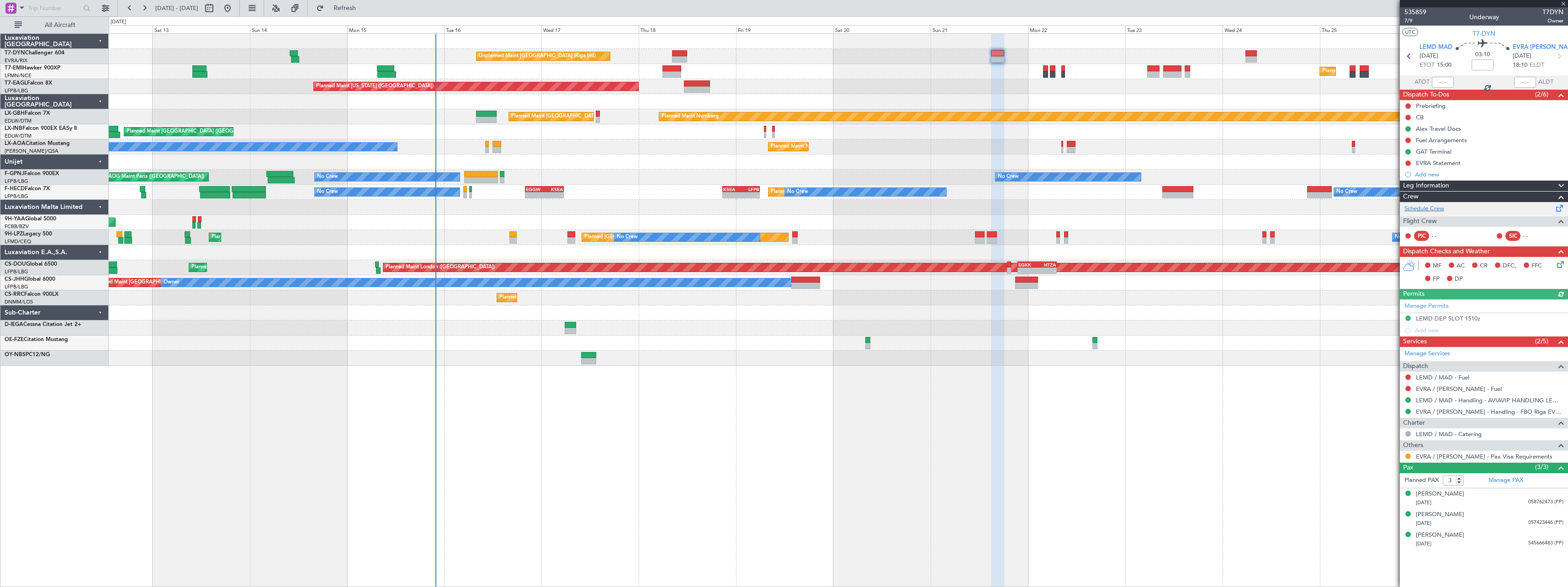
click at [1559, 208] on span at bounding box center [1559, 206] width 11 height 7
click at [364, 9] on span "Refresh" at bounding box center [345, 8] width 38 height 7
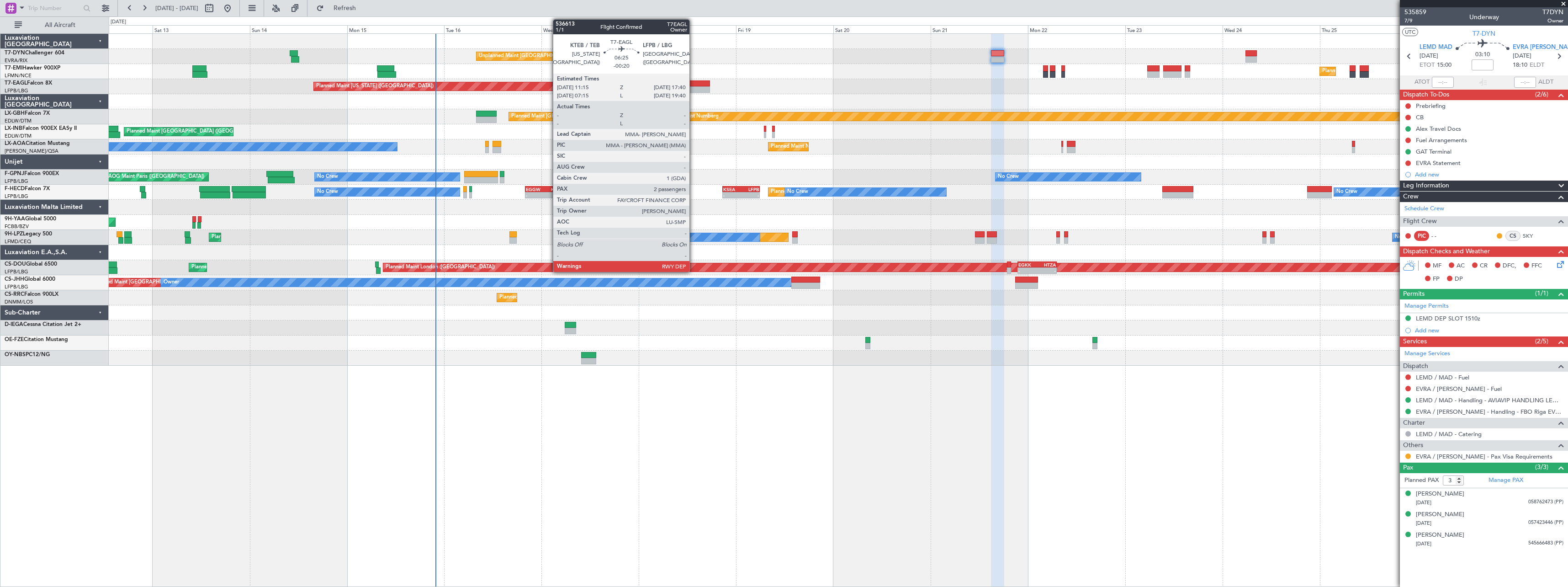
click at [693, 82] on div at bounding box center [697, 83] width 26 height 7
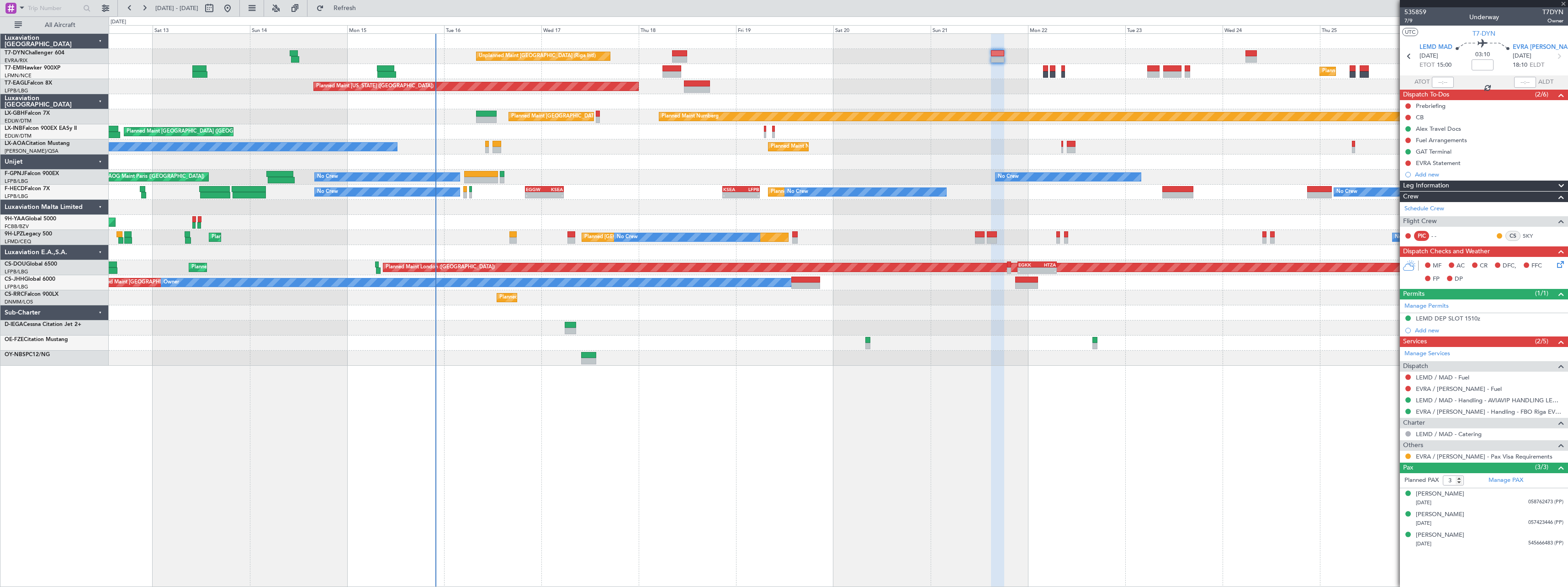
type input "-00:20"
type input "2"
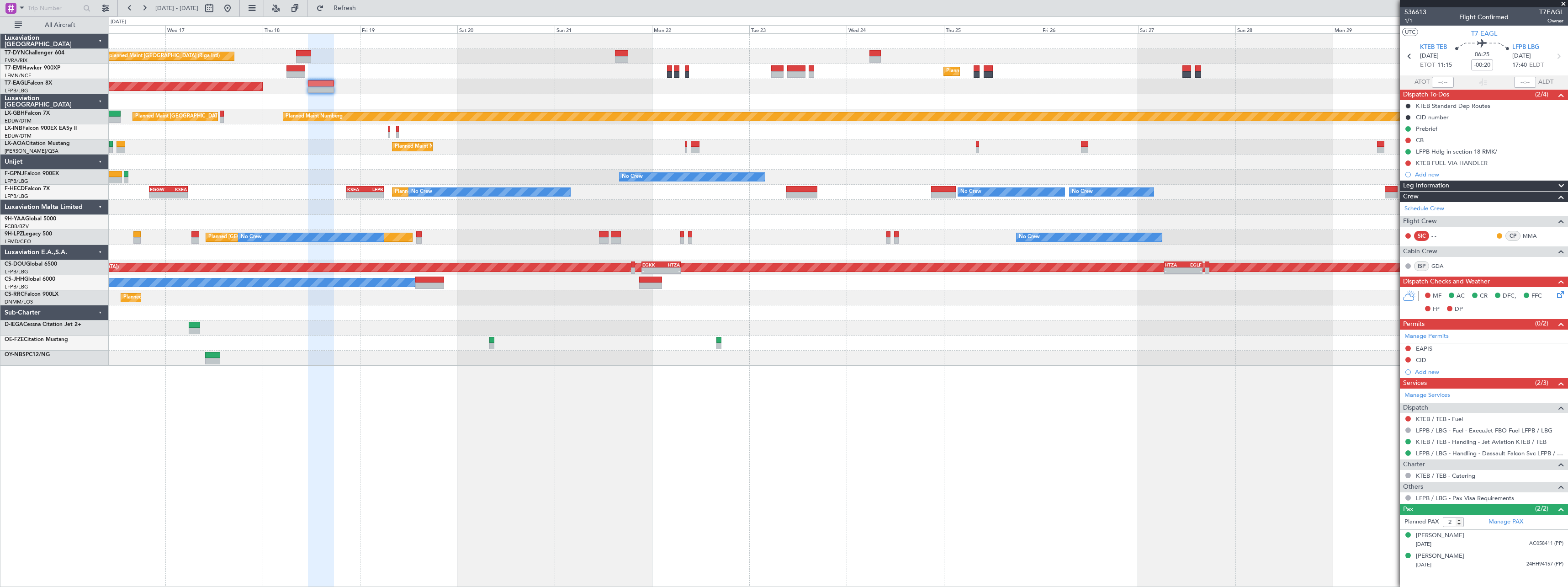
click at [579, 161] on div at bounding box center [838, 162] width 1459 height 15
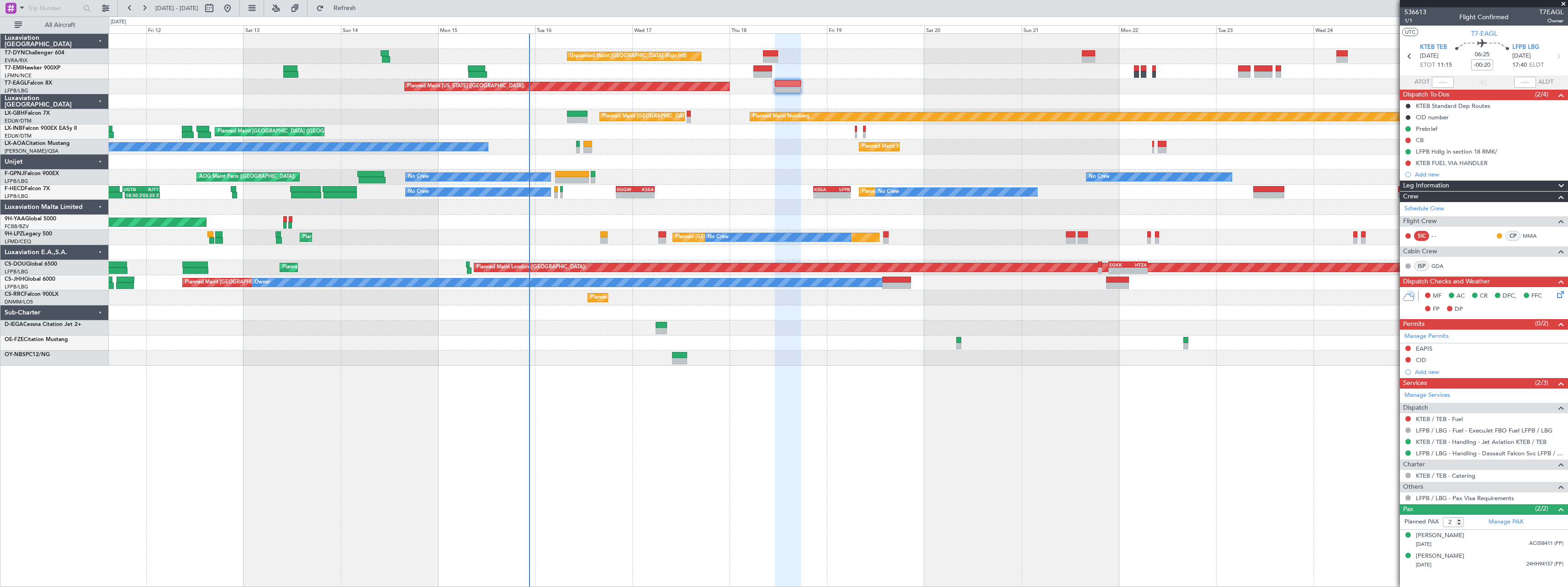
click at [786, 333] on div "Unplanned Maint Riga (Riga Intl) Planned Maint Zurich Planned Maint Zurich Plan…" at bounding box center [838, 200] width 1459 height 332
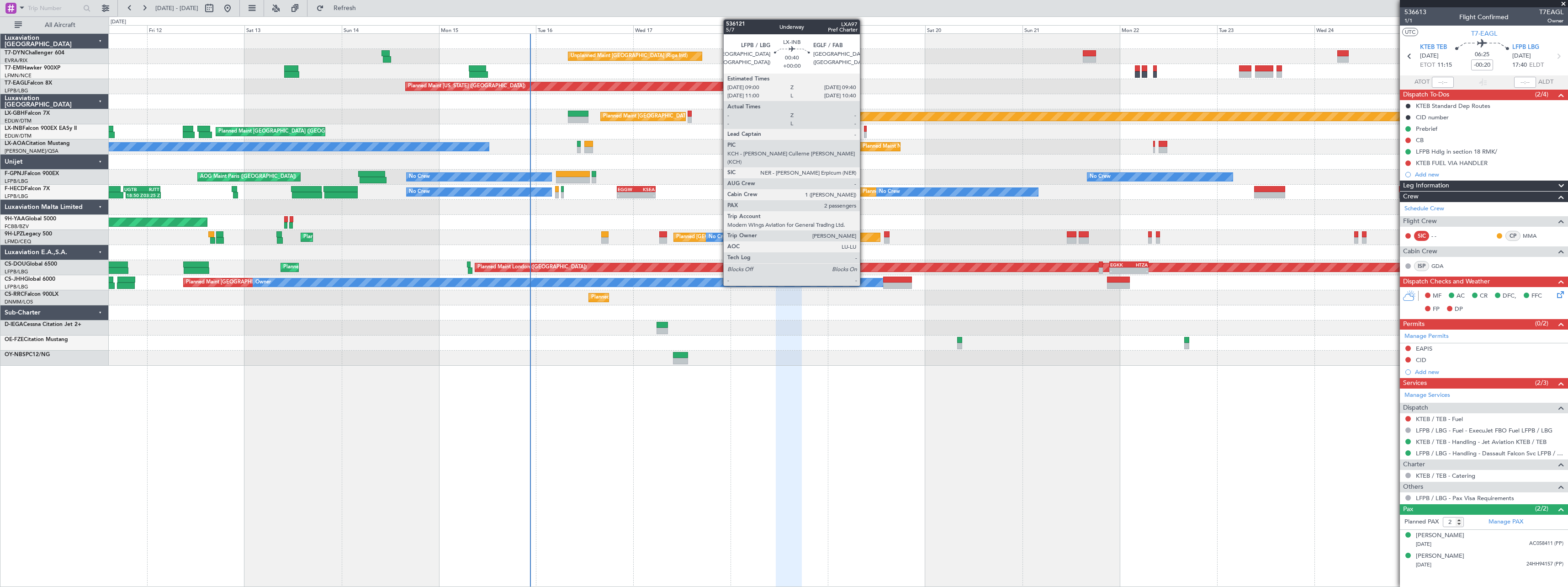
click at [864, 130] on div at bounding box center [865, 128] width 3 height 7
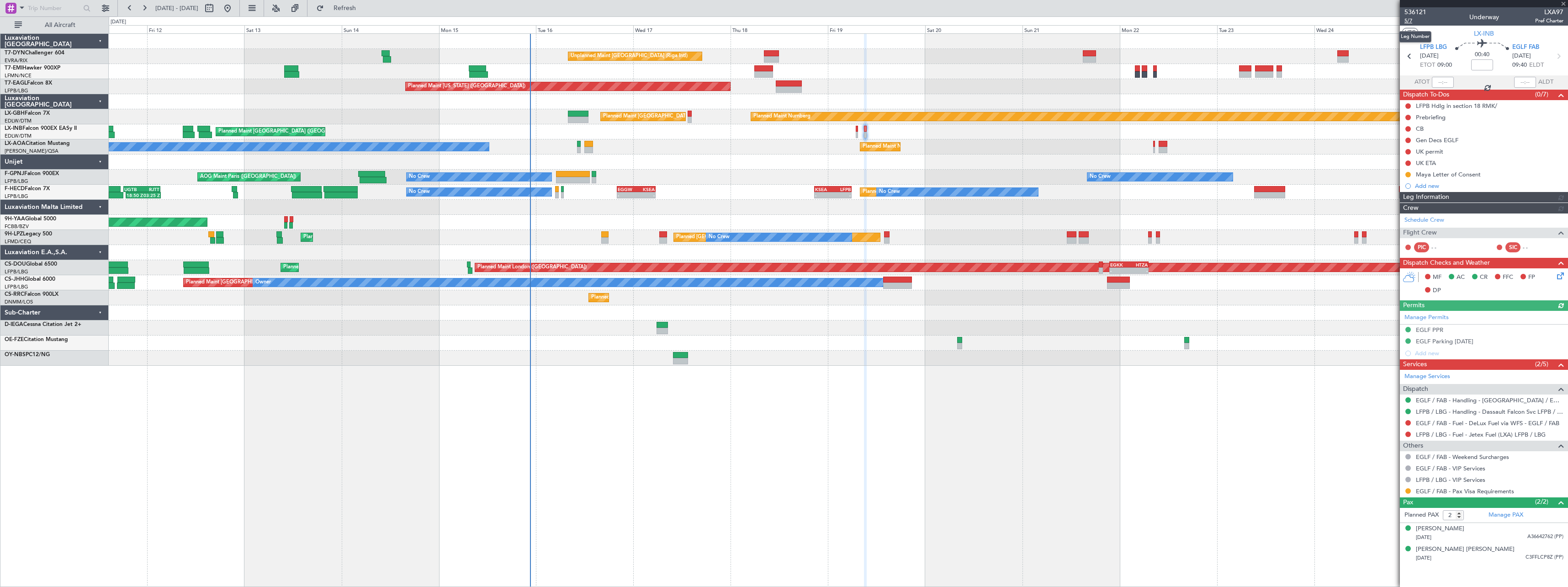
click at [1408, 21] on span "5/7" at bounding box center [1415, 21] width 22 height 8
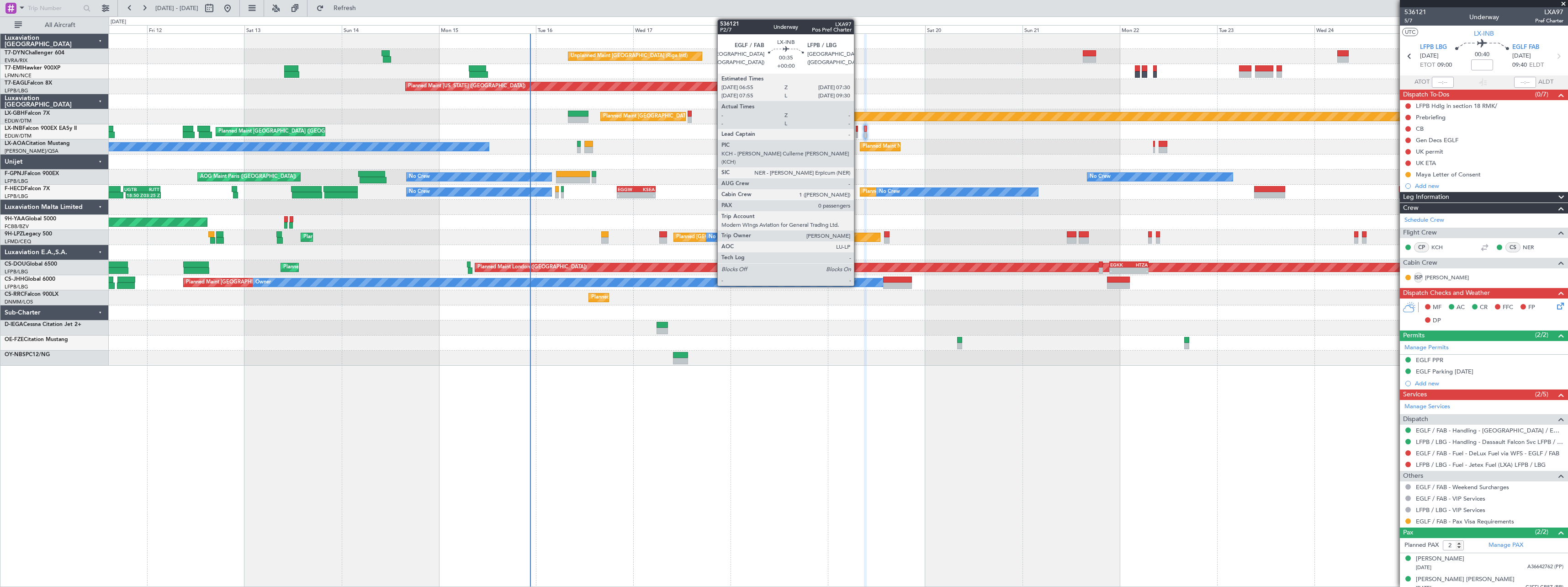
click at [858, 133] on div at bounding box center [857, 135] width 3 height 7
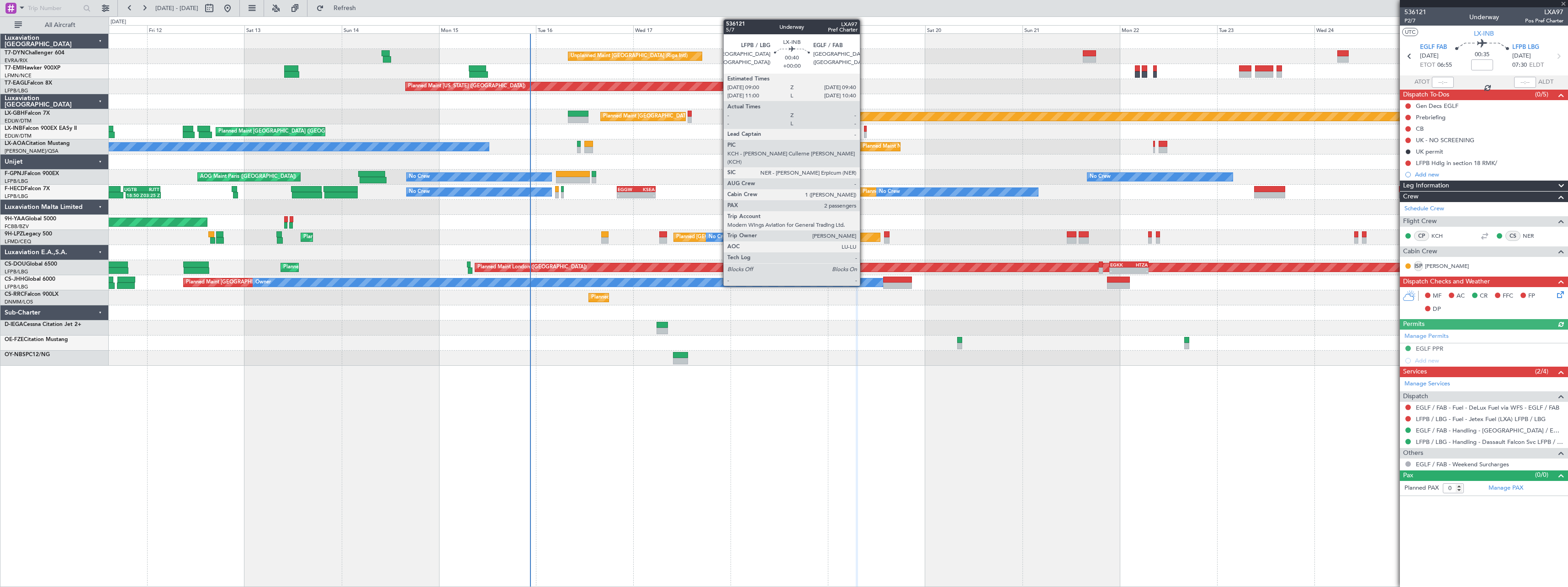
click at [864, 132] on div at bounding box center [865, 135] width 3 height 7
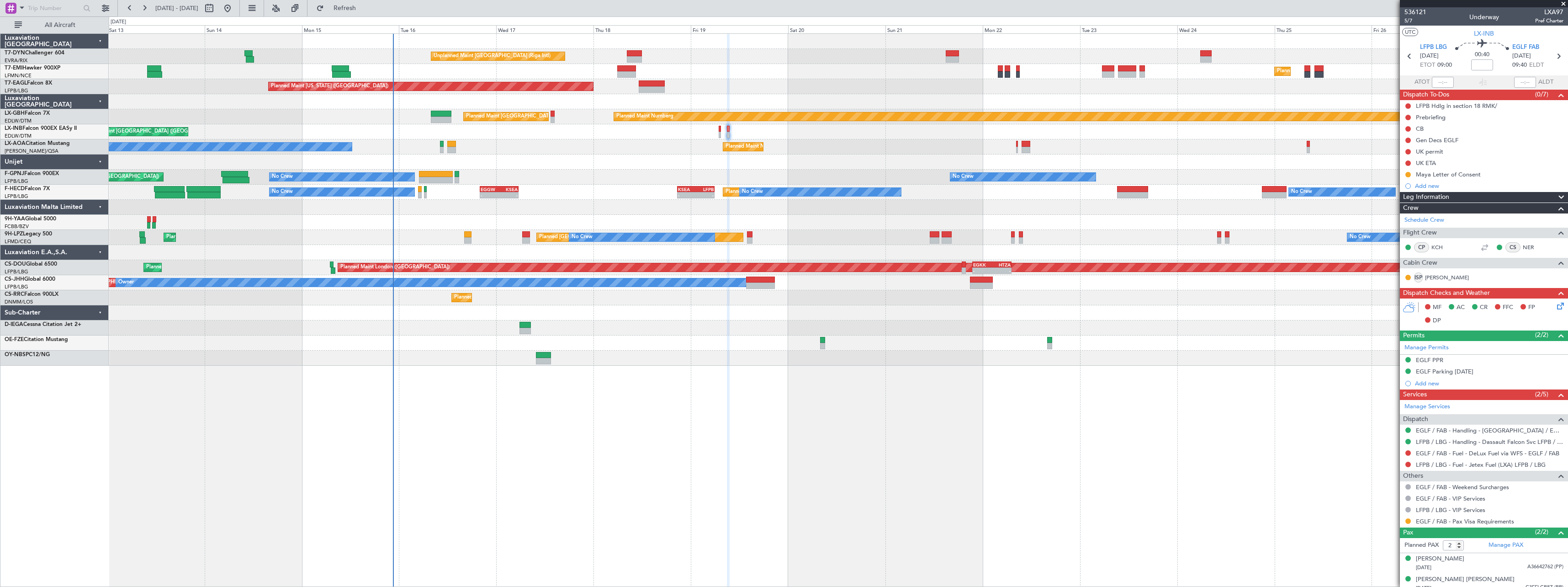
click at [503, 157] on div at bounding box center [838, 162] width 1459 height 15
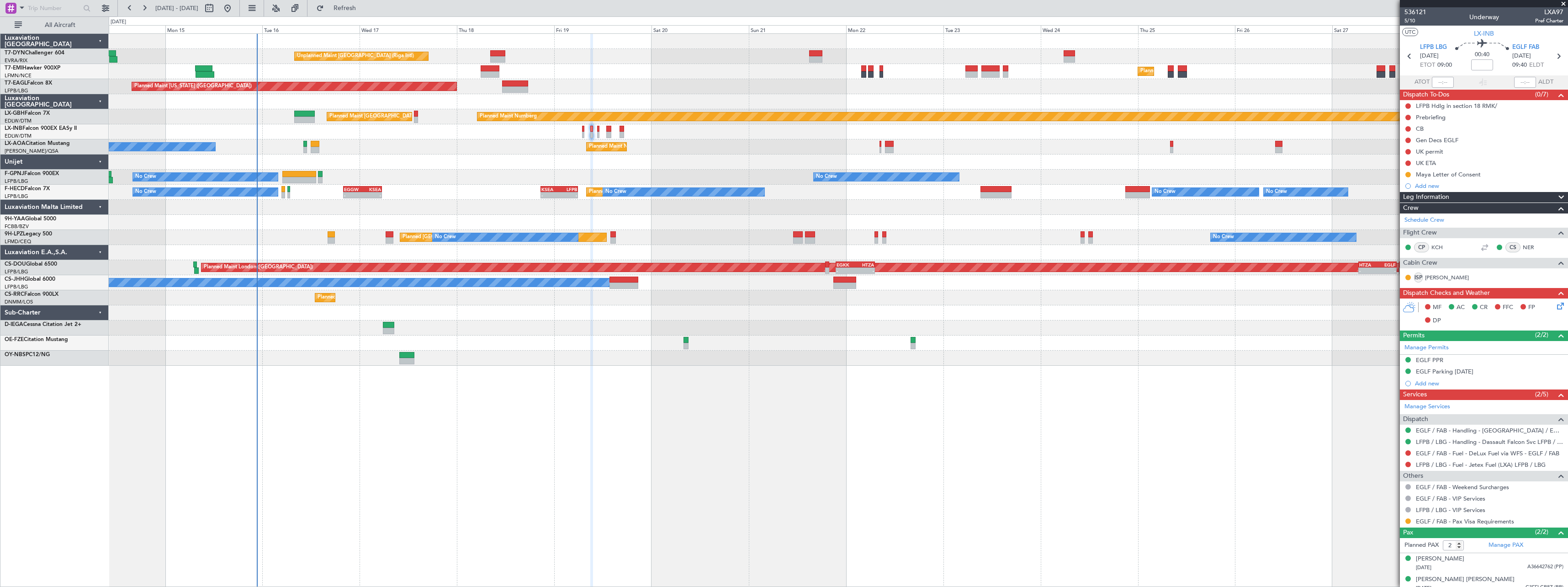
click at [371, 16] on fb-refresh-button "Refresh" at bounding box center [339, 8] width 64 height 16
click at [364, 7] on span "Refresh" at bounding box center [345, 8] width 38 height 7
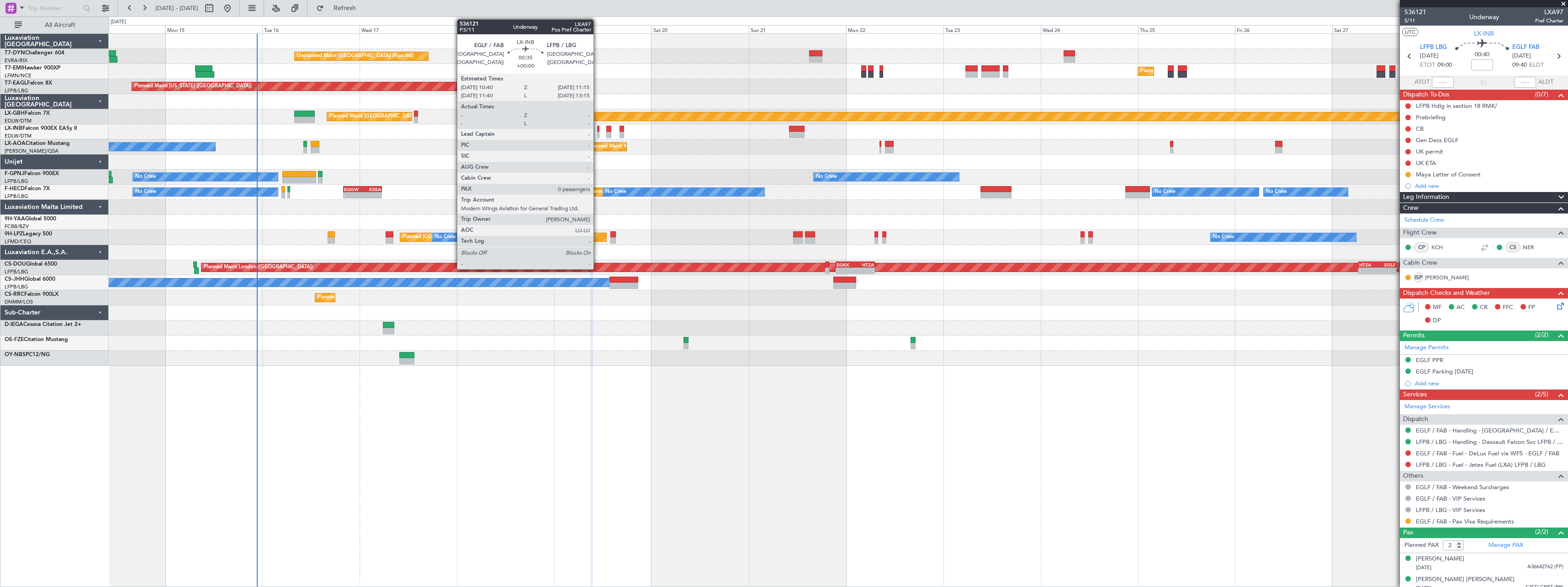
click at [598, 129] on div at bounding box center [598, 128] width 3 height 7
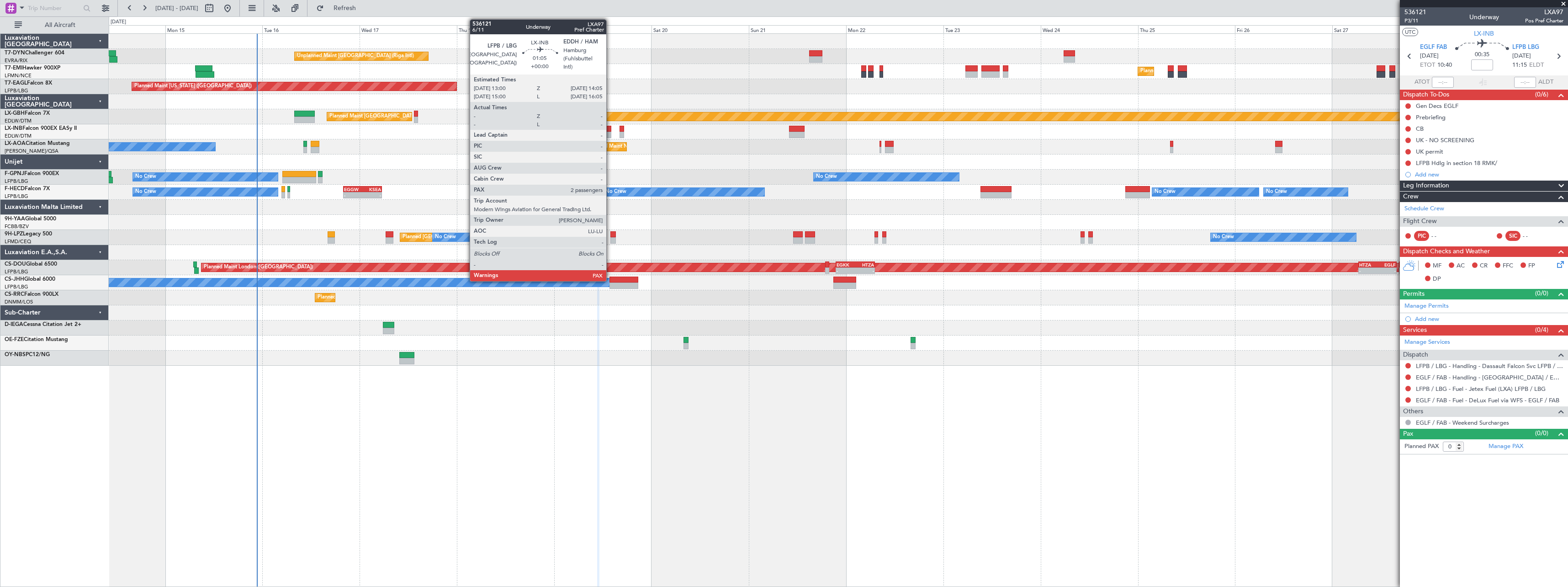
click at [611, 130] on div at bounding box center [609, 128] width 5 height 7
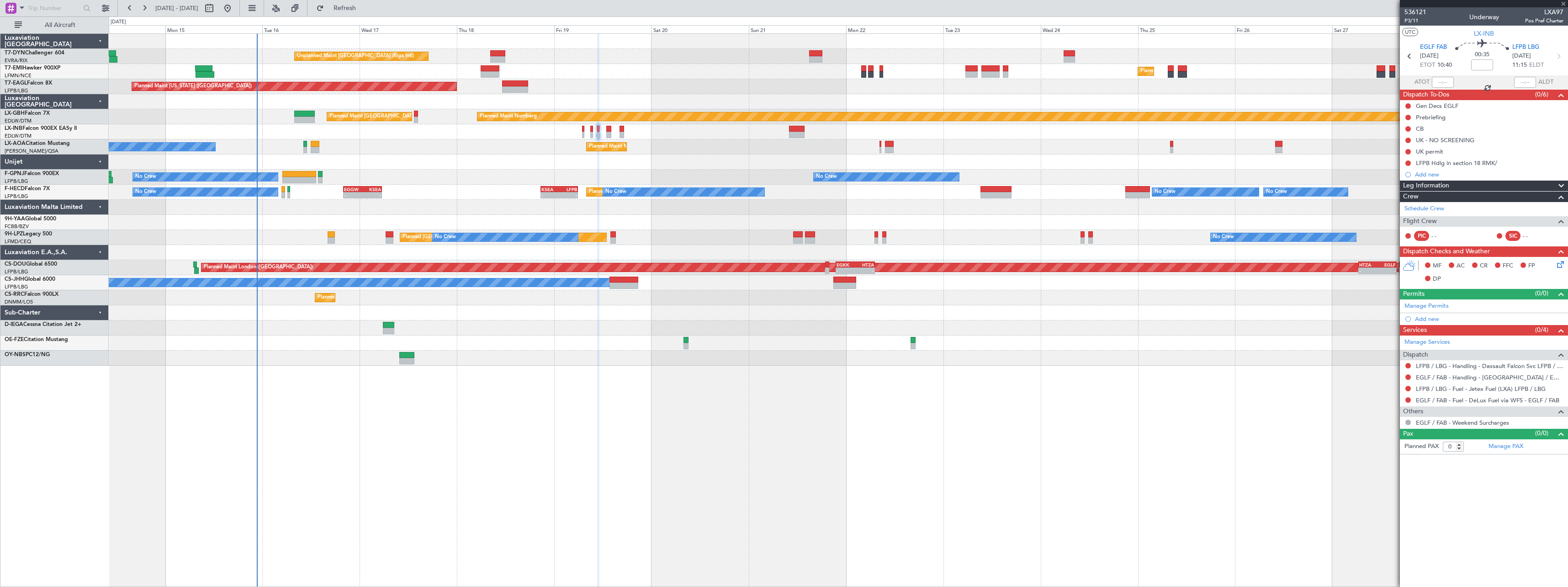
type input "2"
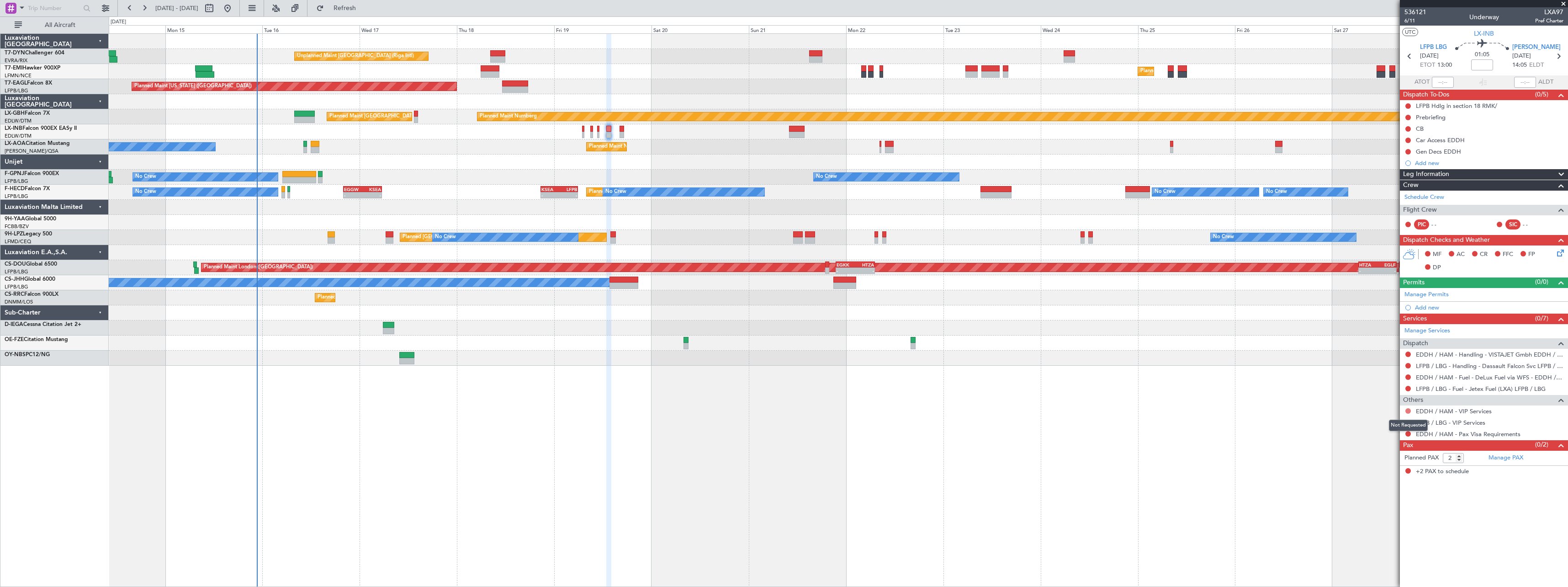
click at [1408, 410] on button at bounding box center [1408, 410] width 5 height 5
click at [1377, 421] on span "Not Required" at bounding box center [1386, 423] width 37 height 9
click at [1410, 423] on button at bounding box center [1408, 422] width 5 height 5
click at [1373, 433] on span "Not Required" at bounding box center [1386, 435] width 37 height 9
click at [1508, 457] on link "Manage PAX" at bounding box center [1505, 458] width 35 height 9
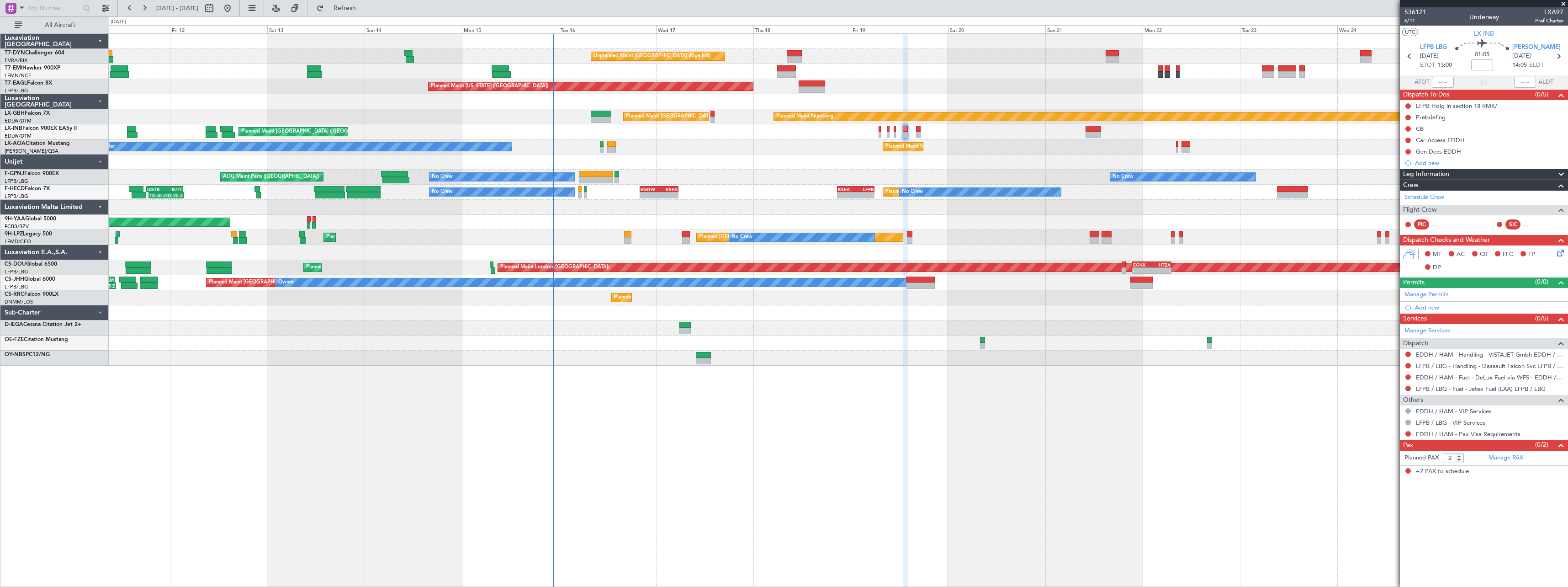
click at [642, 200] on div at bounding box center [838, 207] width 1459 height 15
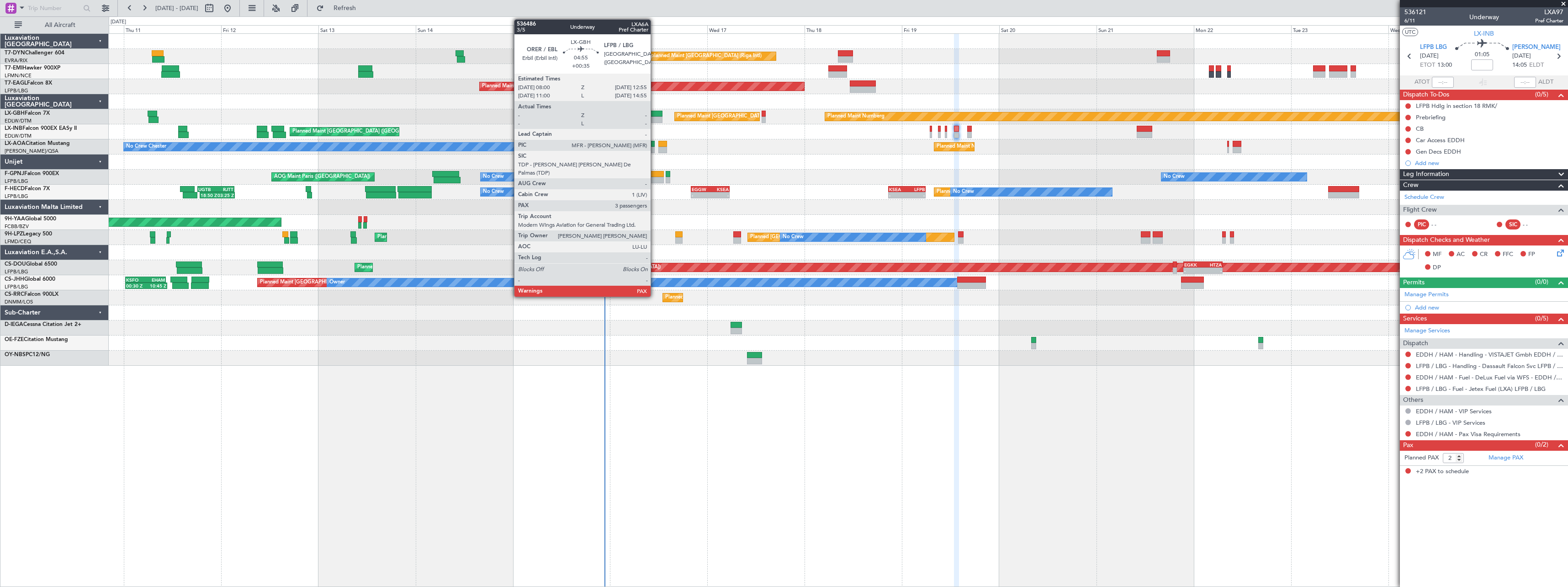
click at [655, 114] on div at bounding box center [652, 114] width 20 height 7
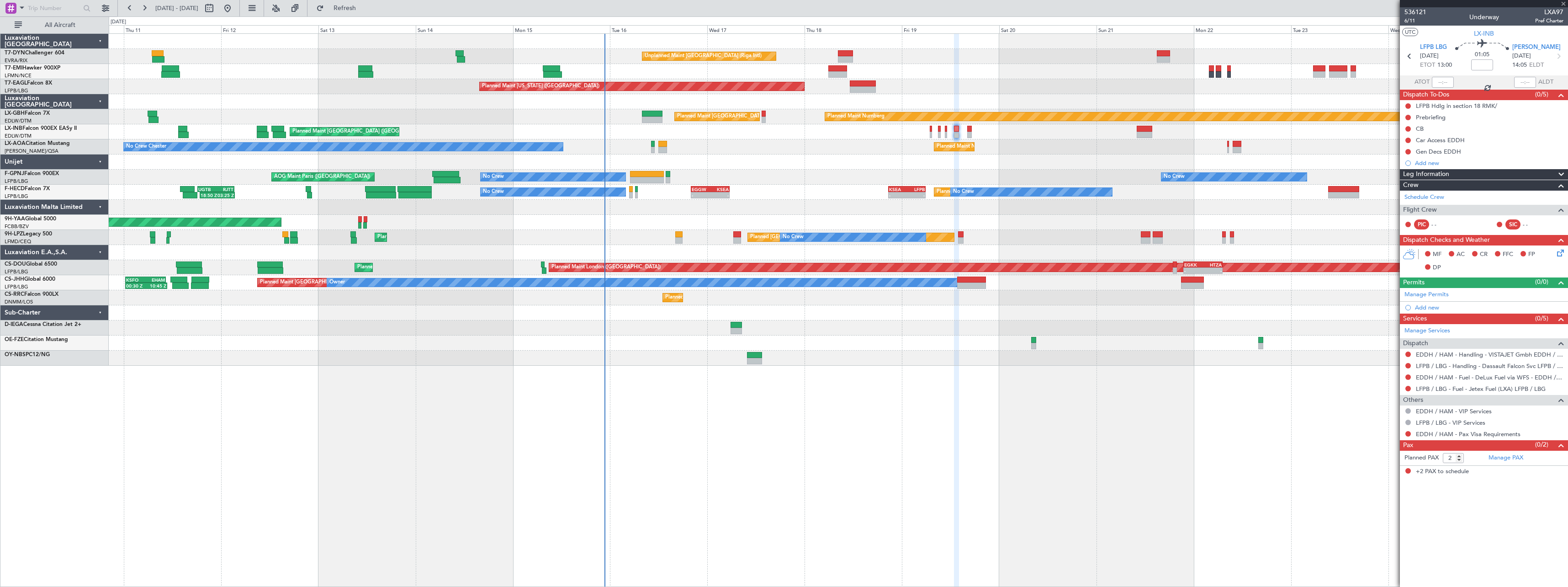
type input "+00:35"
type input "3"
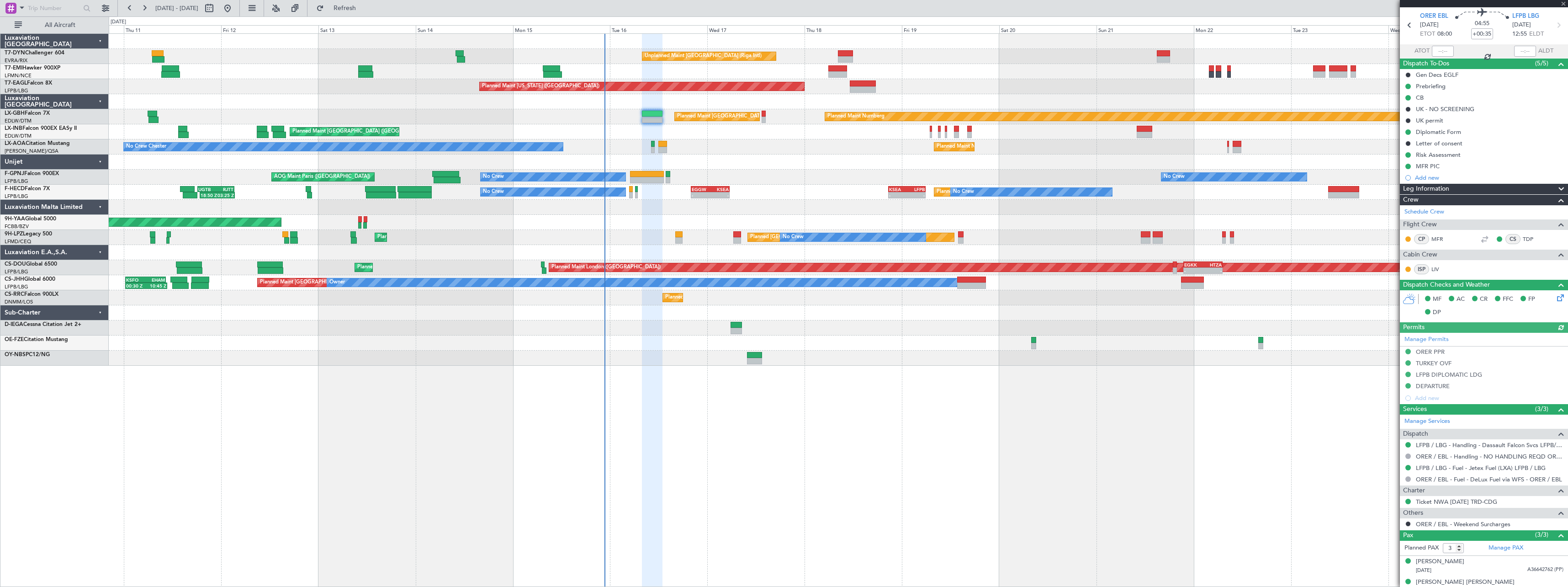
scroll to position [62, 0]
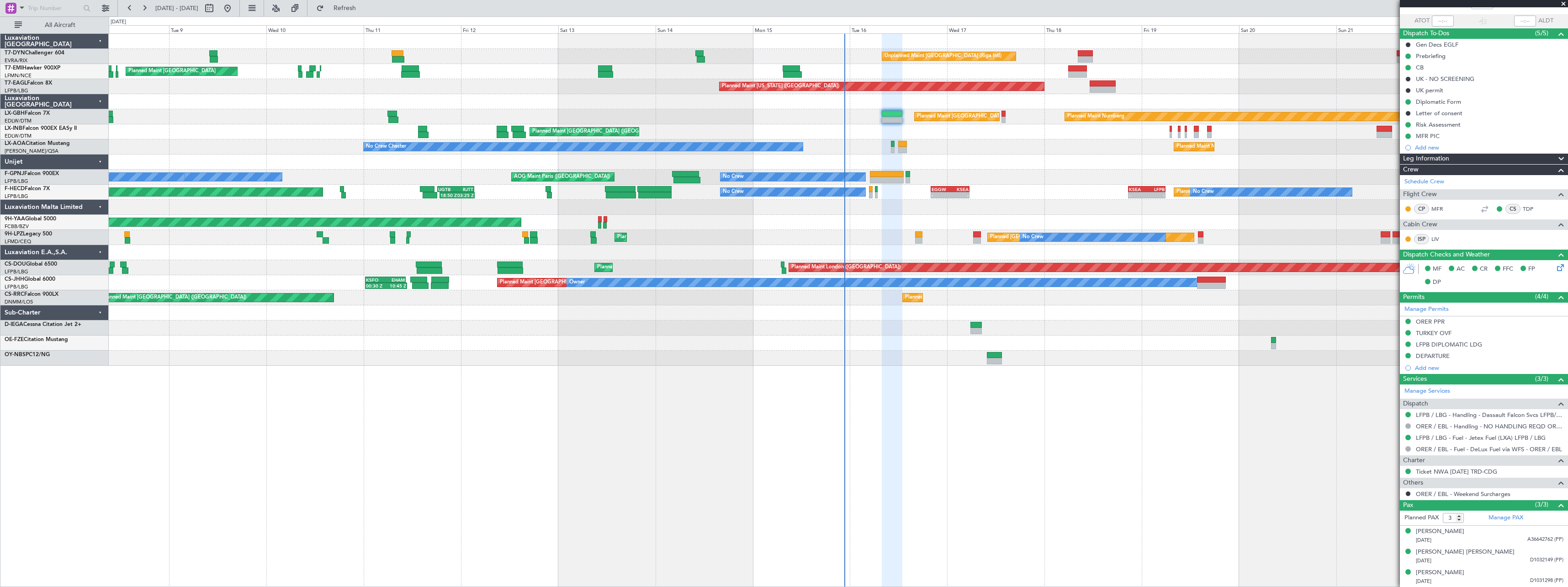
click at [746, 116] on div "Unplanned Maint Riga (Riga Intl) Planned Maint Zurich Planned Maint Zurich Plan…" at bounding box center [838, 200] width 1459 height 332
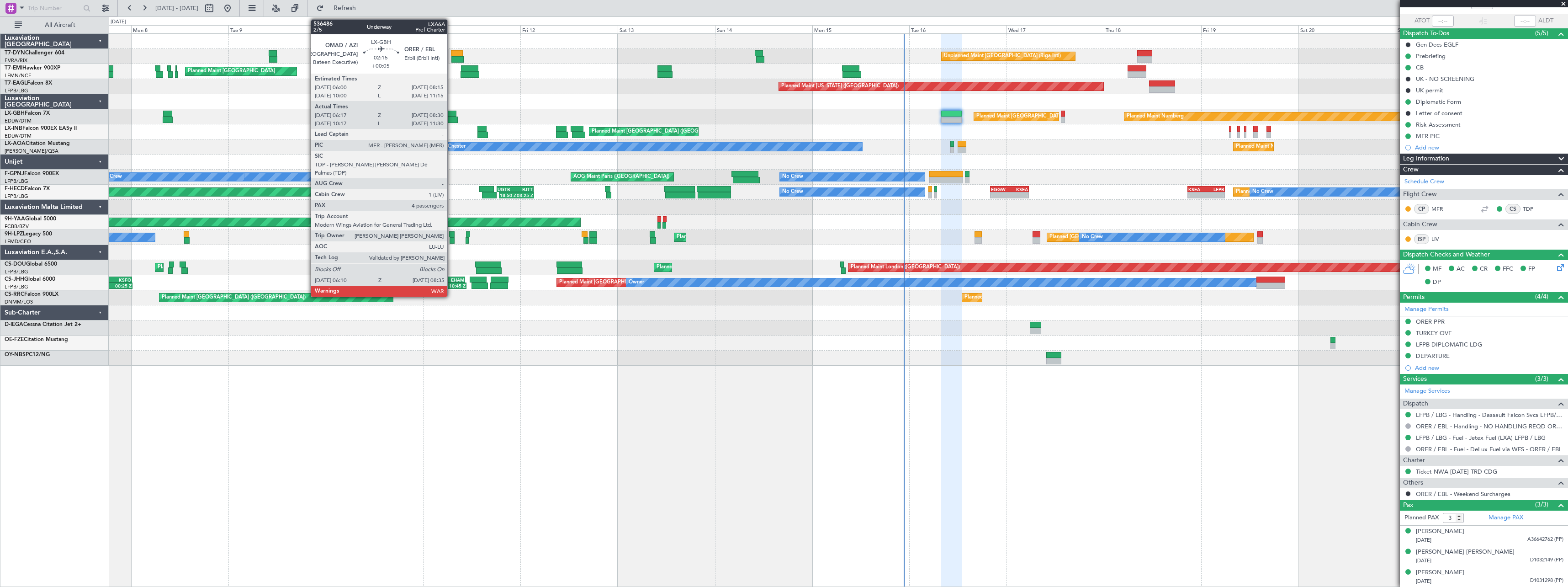
click at [452, 112] on div at bounding box center [451, 114] width 9 height 7
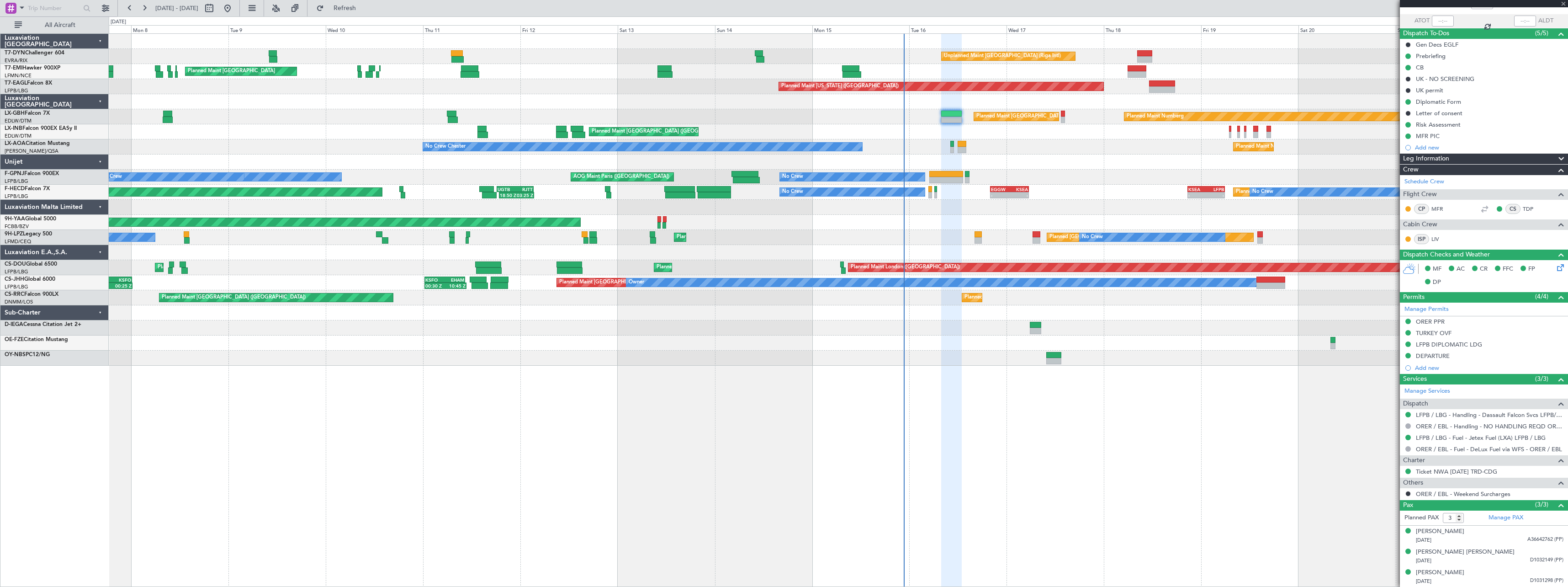
type input "+00:05"
type input "06:17"
type input "08:30"
type input "4"
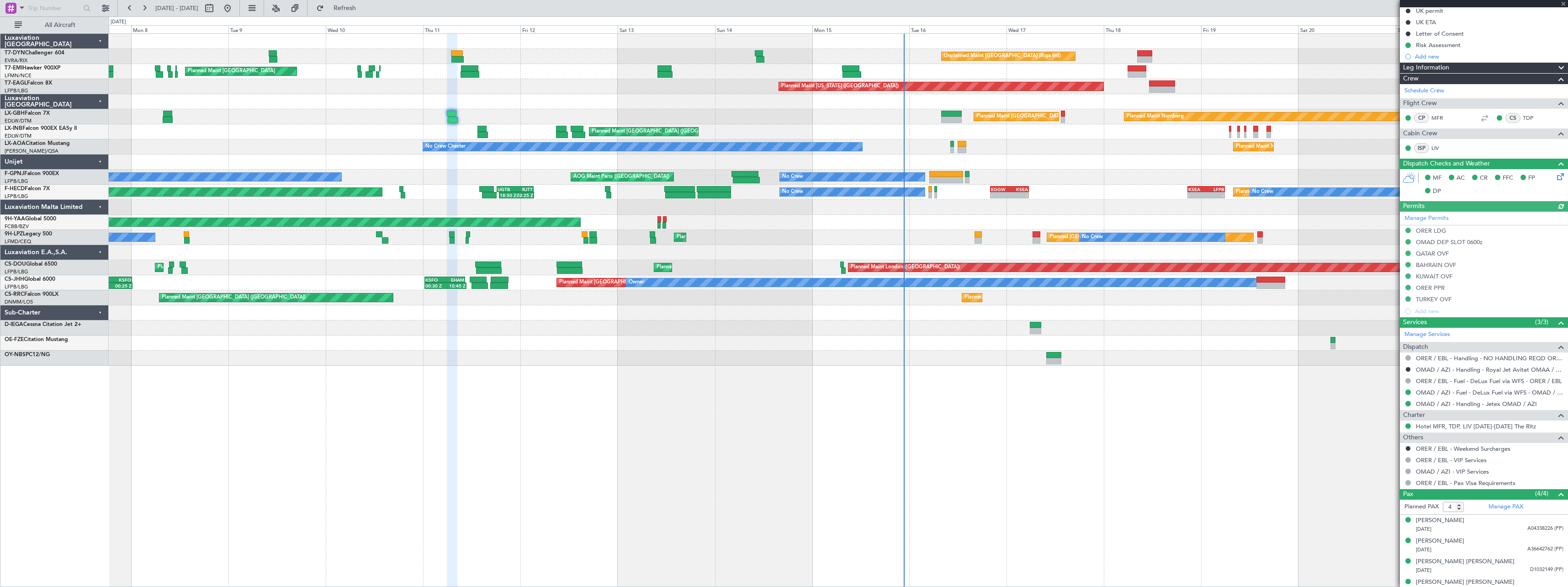
scroll to position [139, 0]
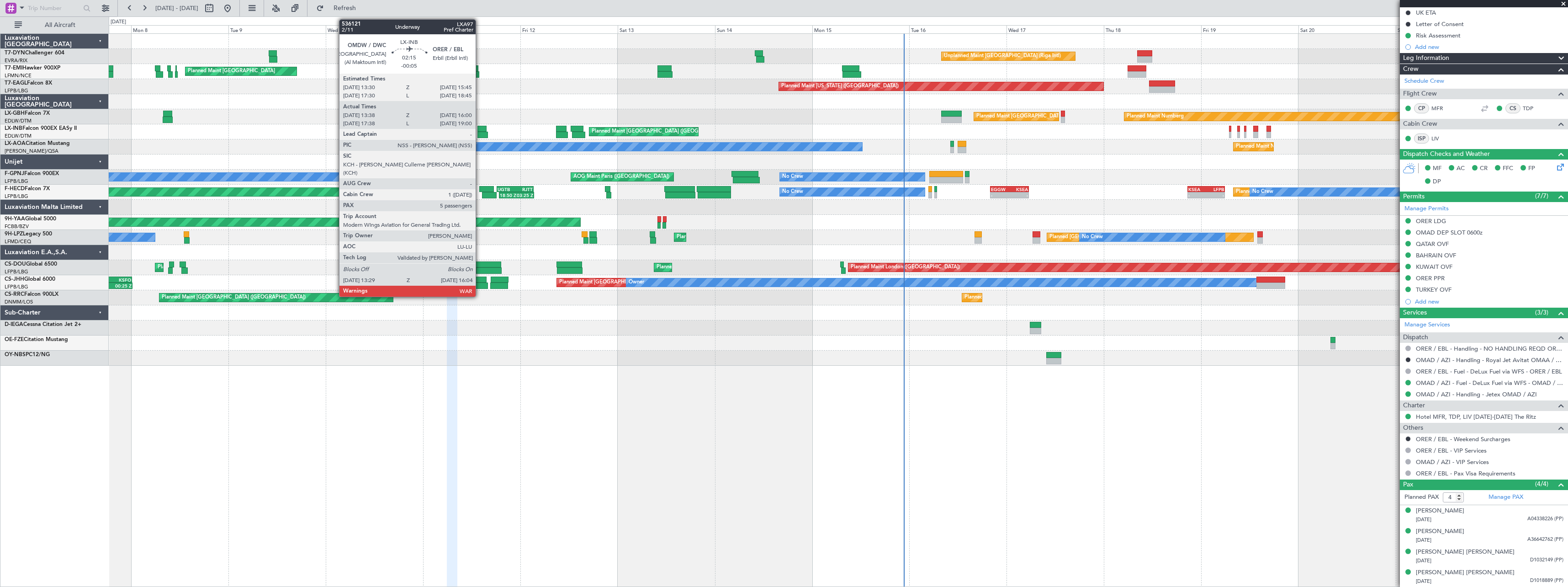
click at [480, 127] on div at bounding box center [481, 128] width 9 height 7
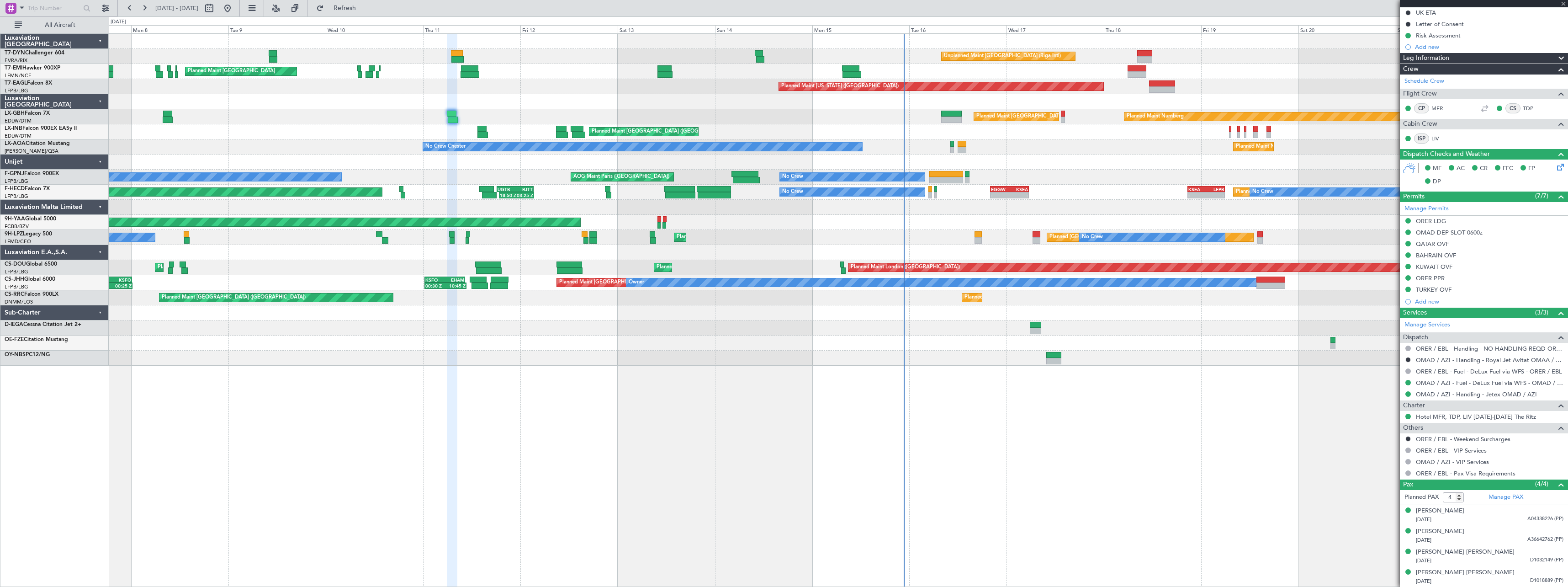
type input "-00:05"
type input "13:38"
type input "16:00"
type input "5"
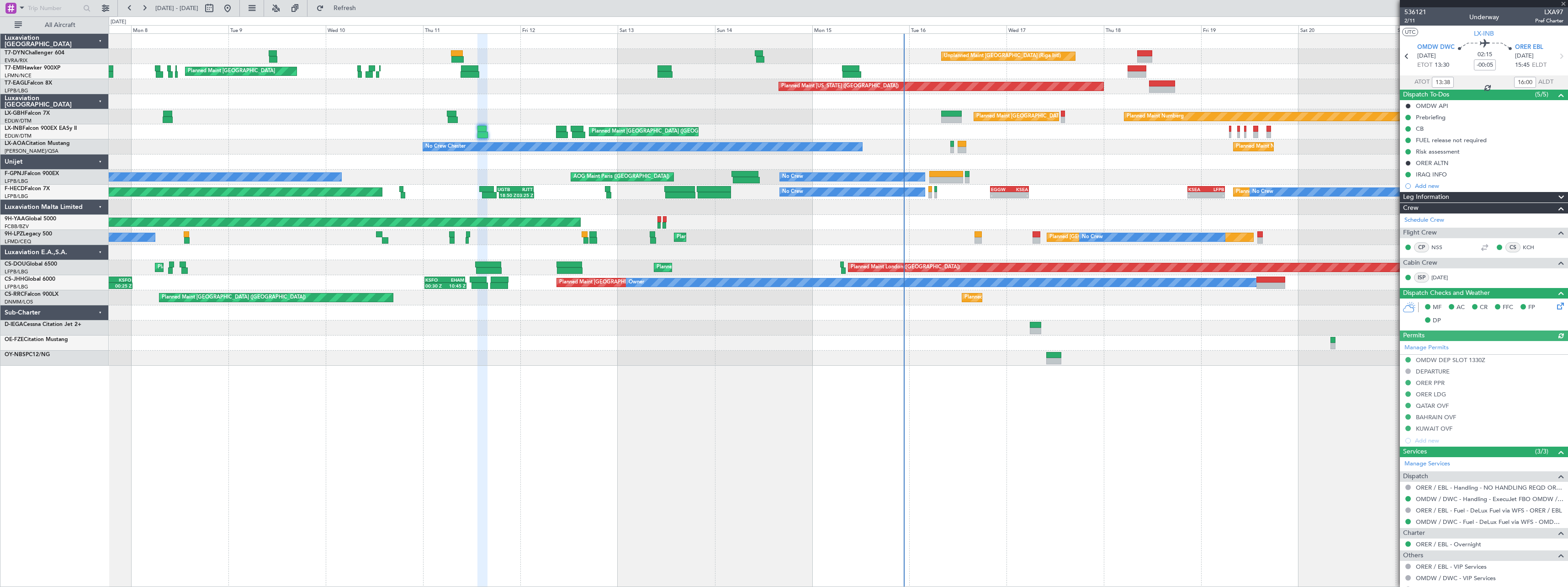
scroll to position [136, 0]
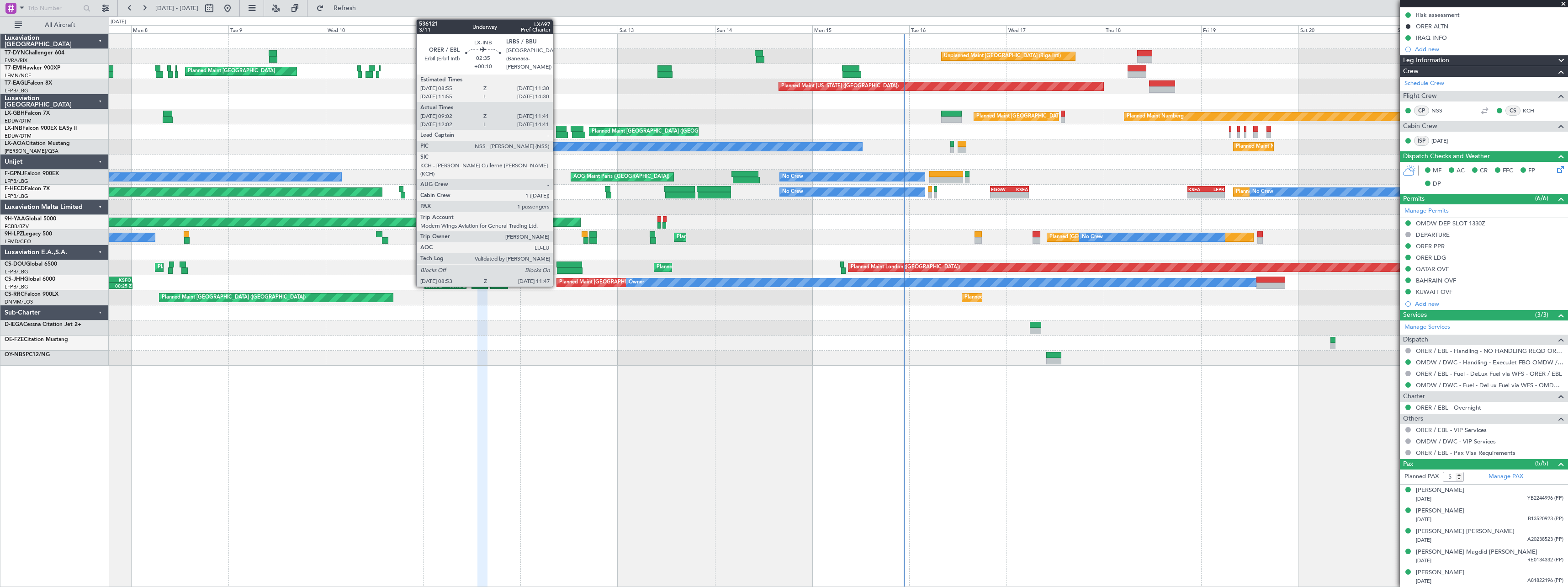
click at [557, 129] on div at bounding box center [561, 128] width 10 height 7
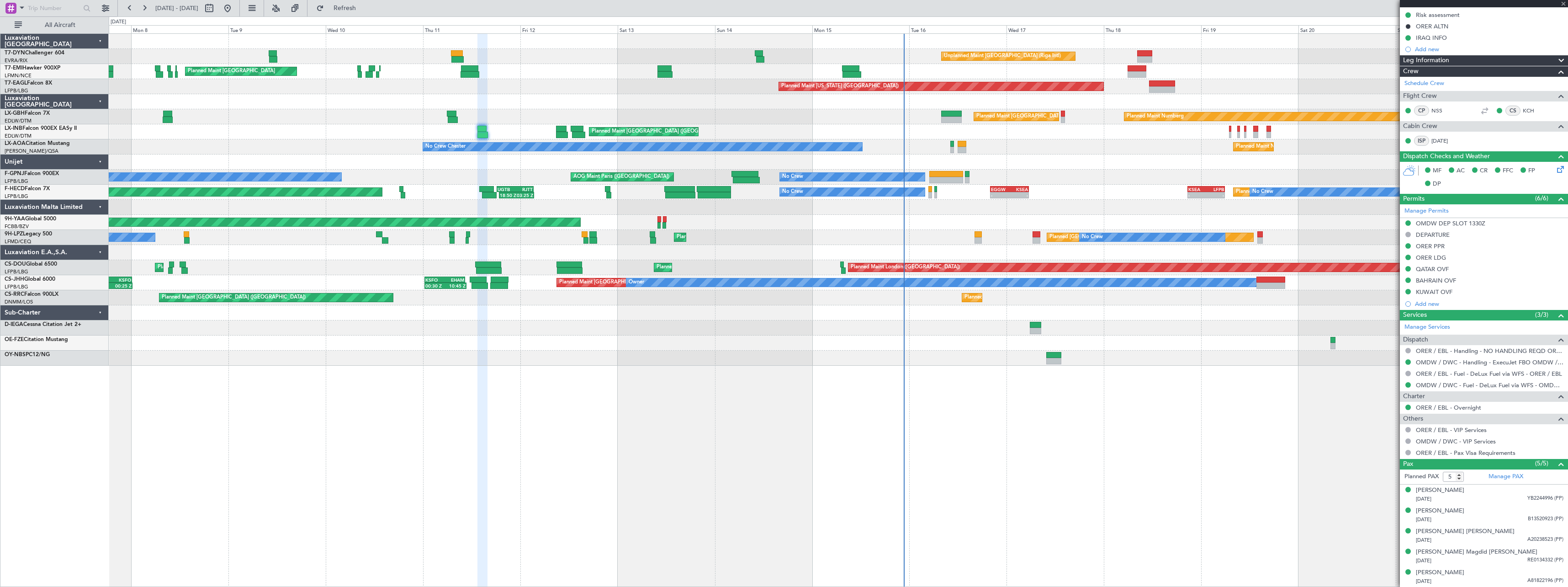
type input "+00:10"
type input "09:02"
type input "11:41"
type input "1"
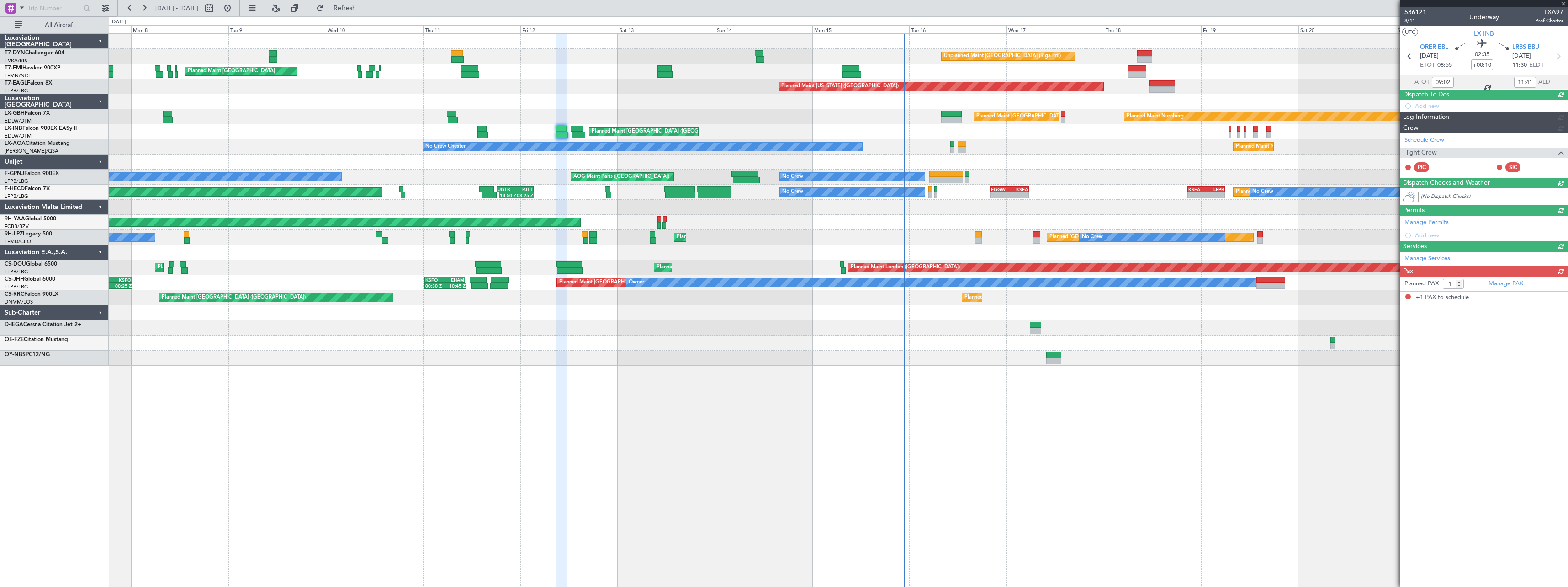
scroll to position [0, 0]
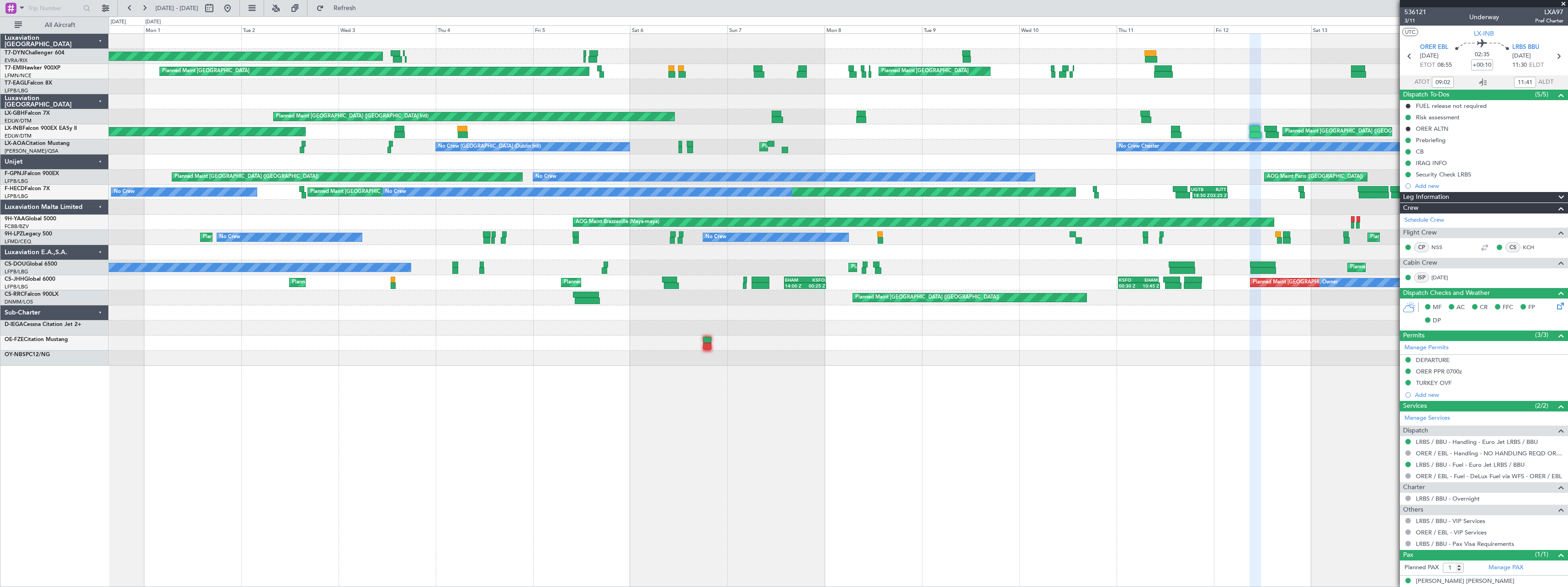
click at [1047, 114] on div "AOG Maint Riga (Riga Intl) Unplanned Maint Riga (Riga Intl) Planned Maint Zuric…" at bounding box center [838, 200] width 1459 height 332
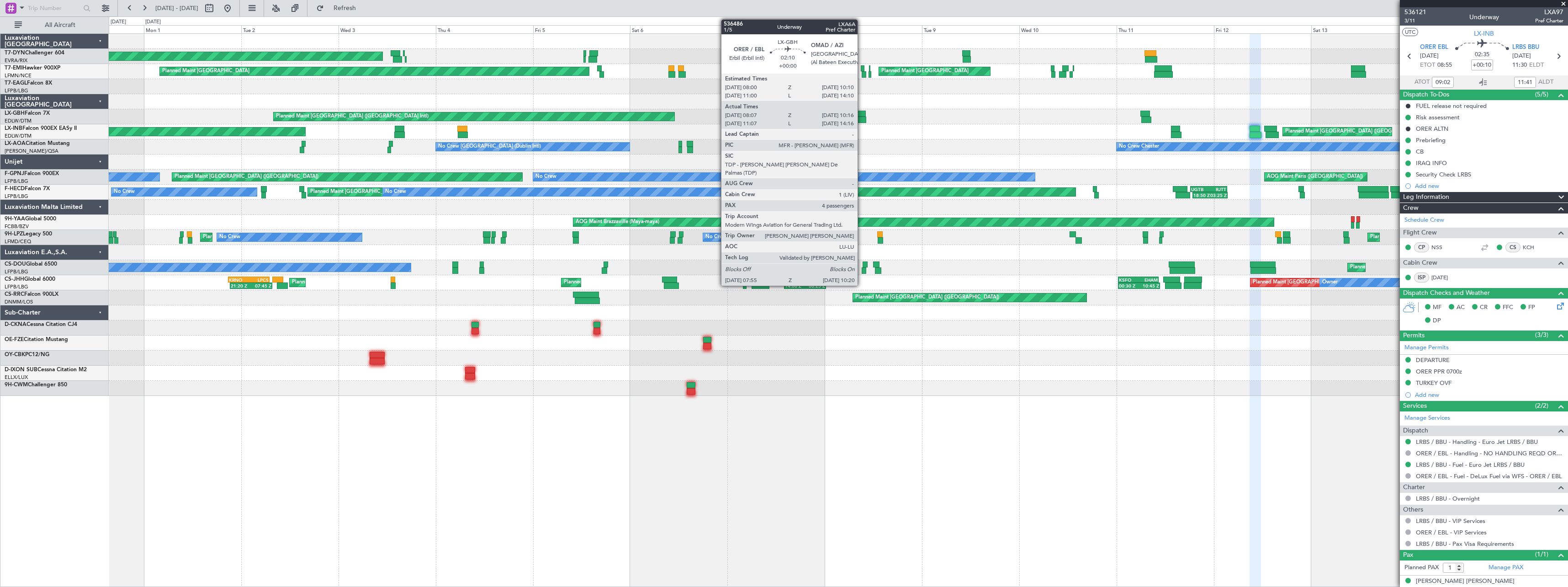
click at [862, 114] on div at bounding box center [861, 114] width 9 height 7
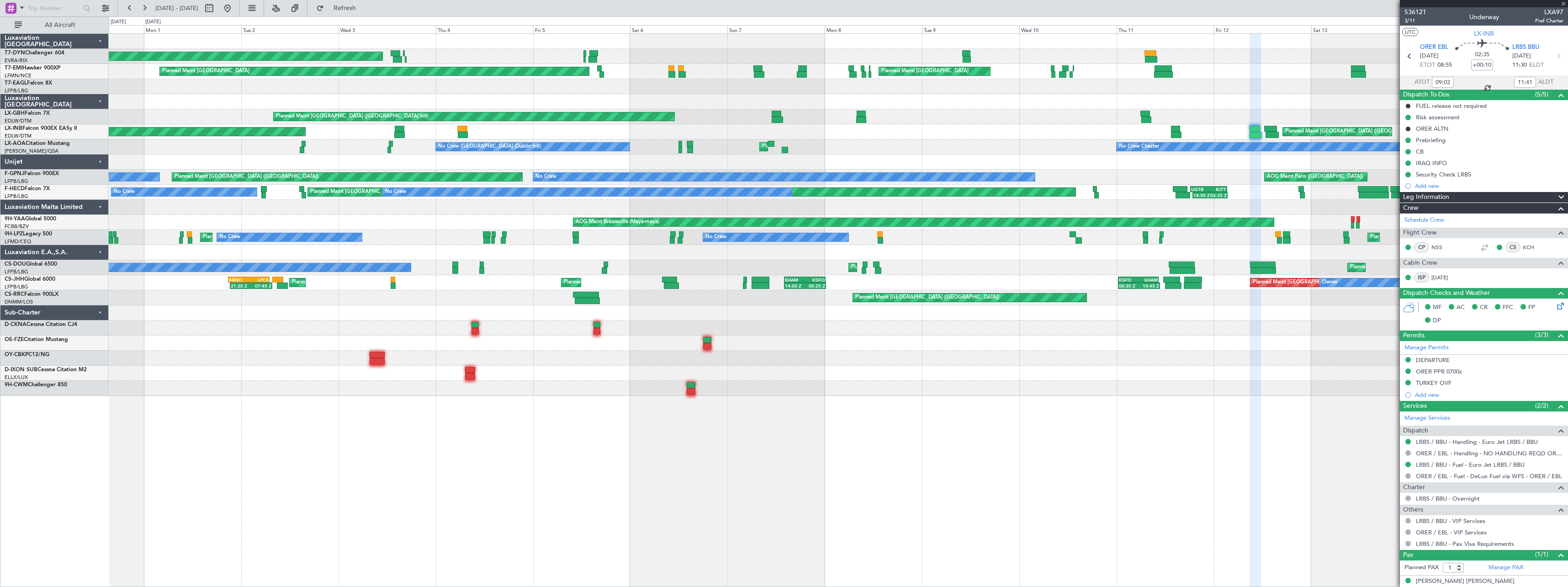
type input "08:07"
type input "10:16"
type input "4"
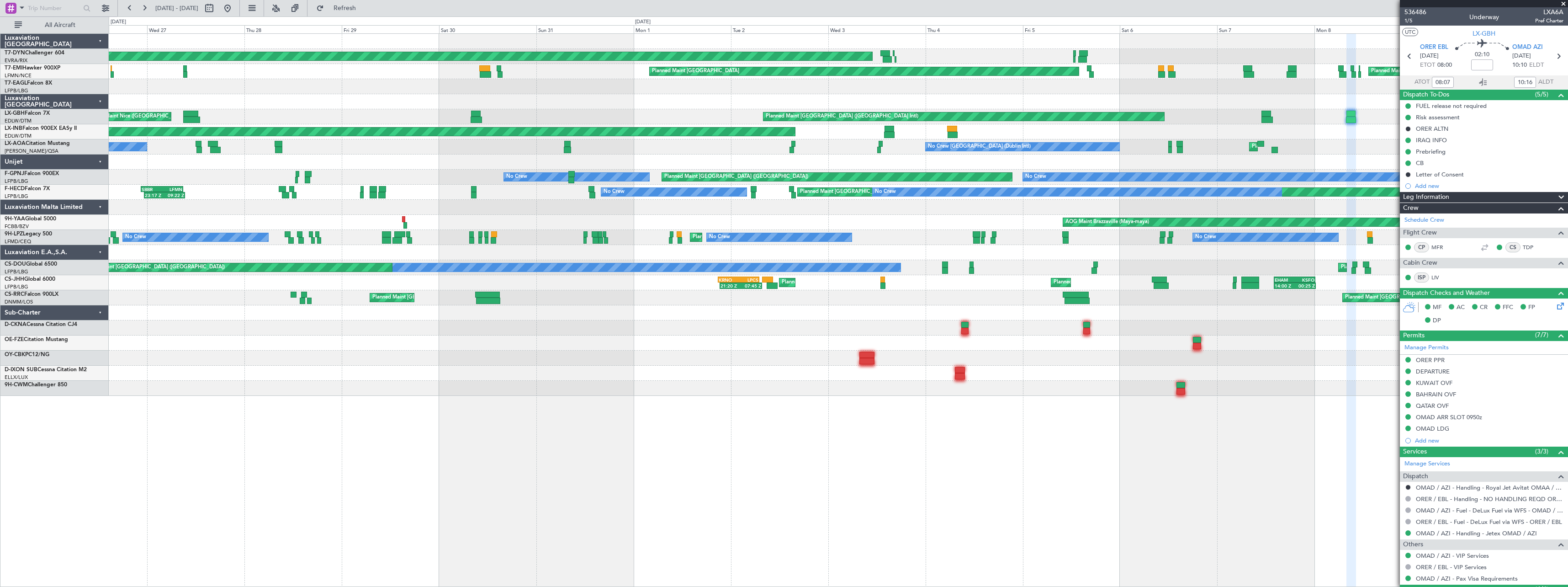
click at [903, 153] on div "AOG Maint Riga (Riga Intl) Planned Maint Zurich Planned Maint Zurich Planned Ma…" at bounding box center [838, 215] width 1459 height 362
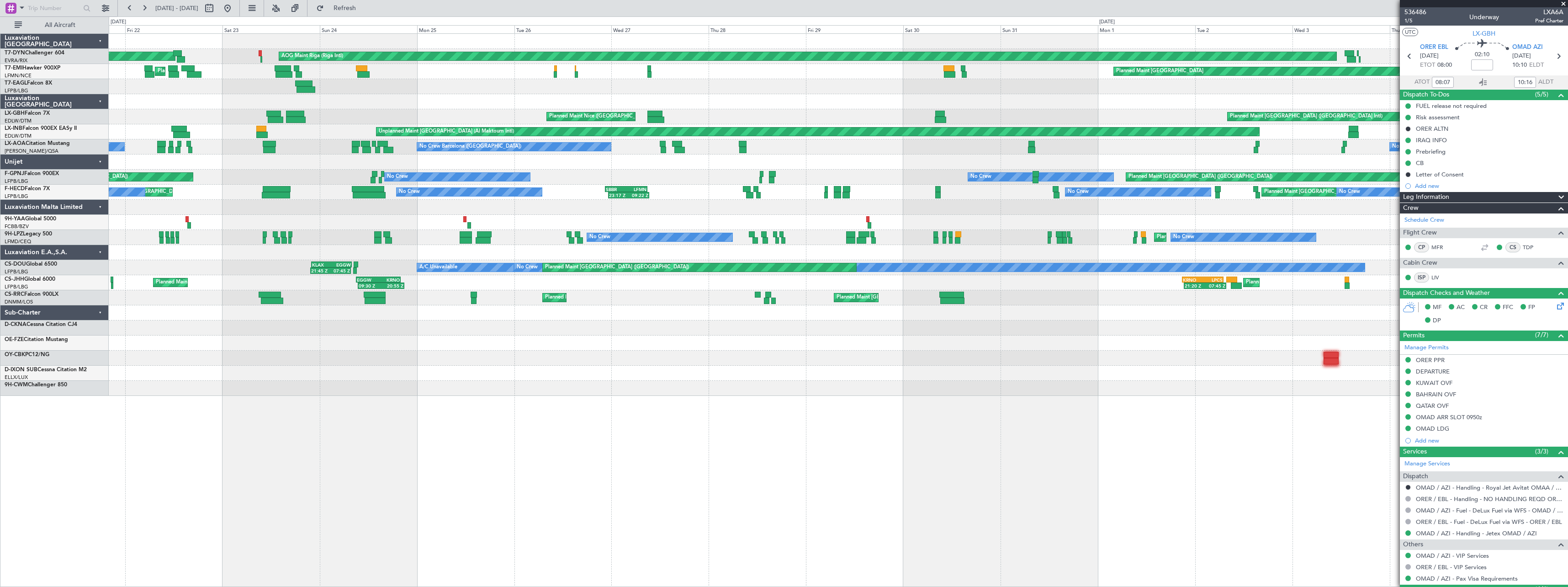
click at [742, 102] on div "AOG Maint Riga (Riga Intl) Planned Maint Basel-Mulhouse Planned Maint Zurich Pl…" at bounding box center [838, 215] width 1459 height 362
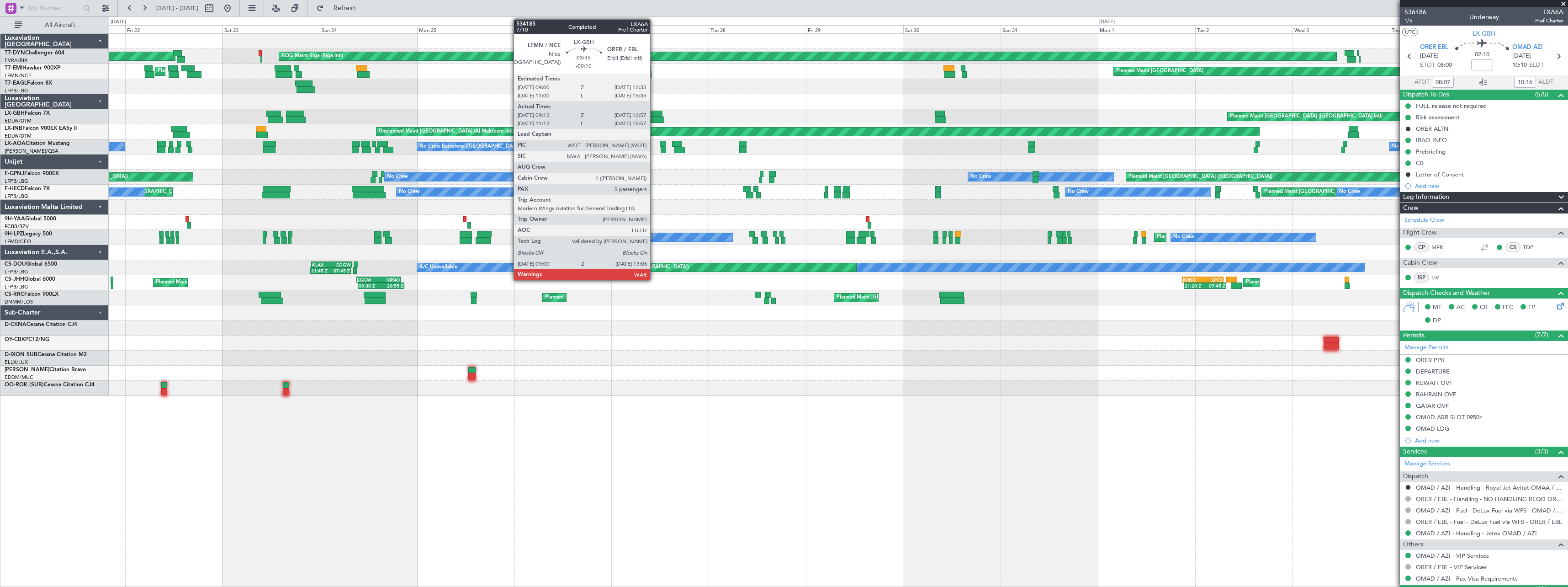
click at [654, 114] on div at bounding box center [655, 114] width 15 height 7
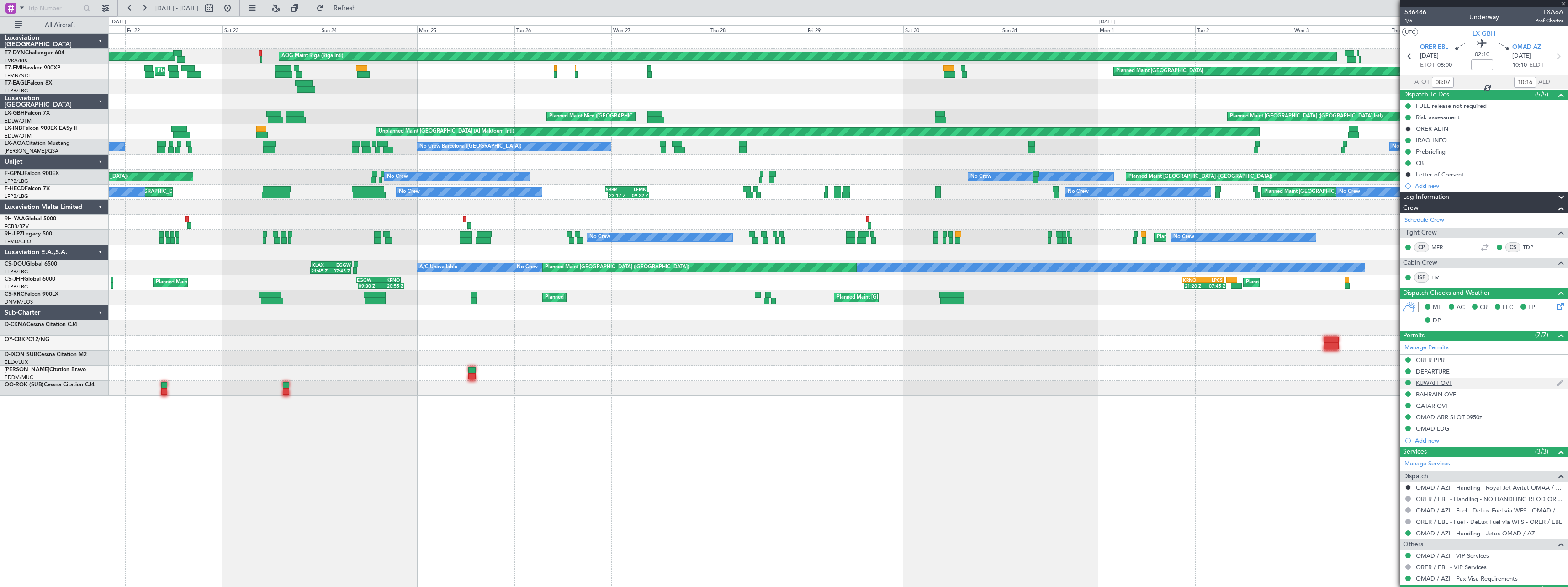
type input "-00:10"
type input "09:13"
type input "12:57"
type input "5"
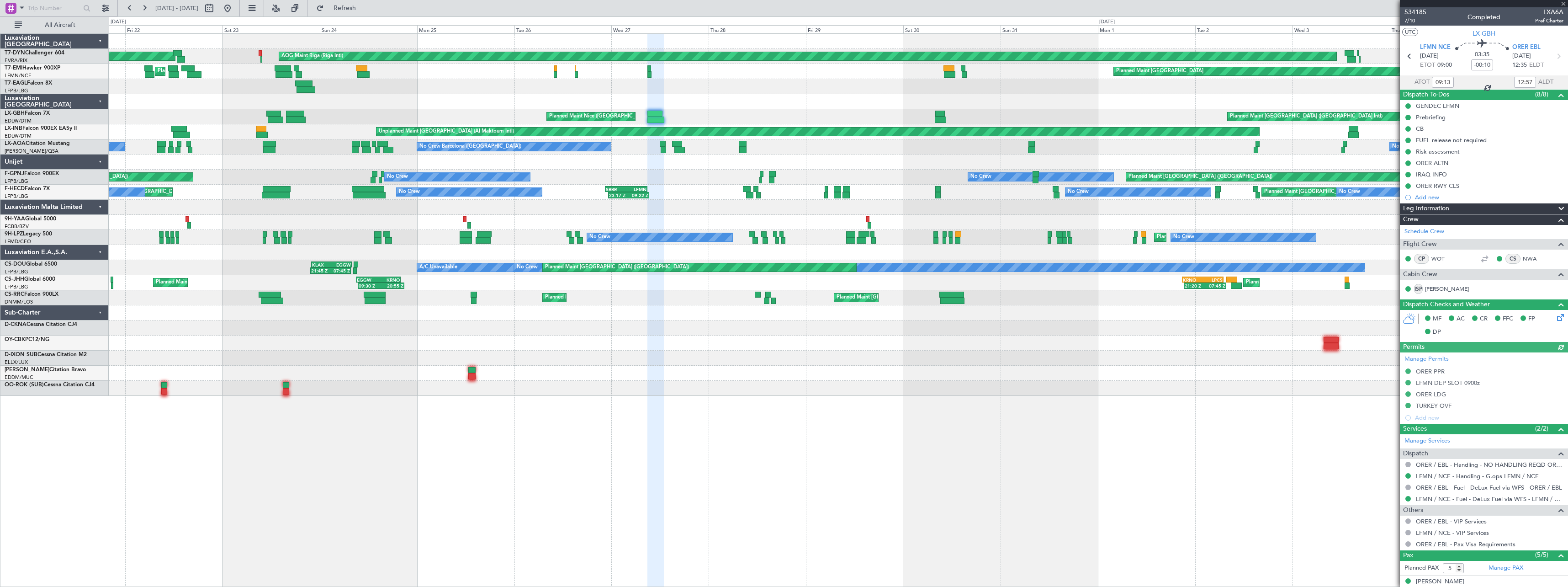
scroll to position [91, 0]
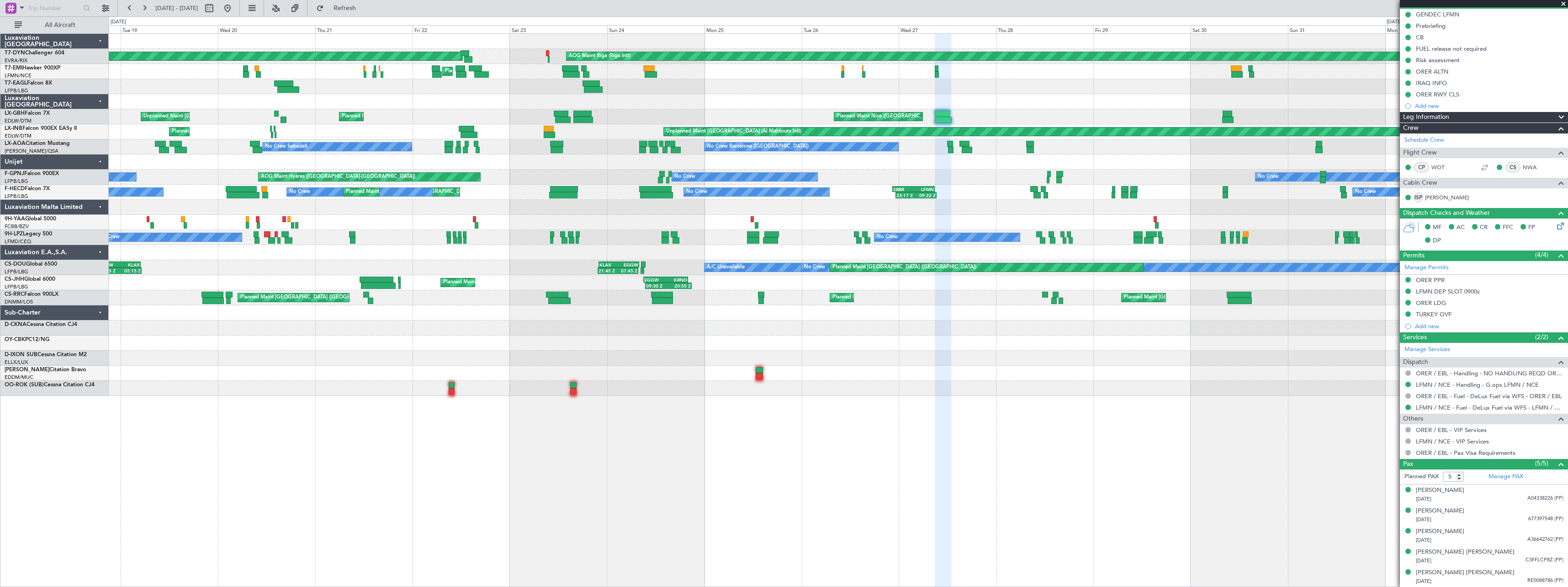
click at [553, 127] on div "Unplanned Maint Dubai (Al Maktoum Intl) Planned Maint Geneva (Cointrin)" at bounding box center [838, 132] width 1459 height 15
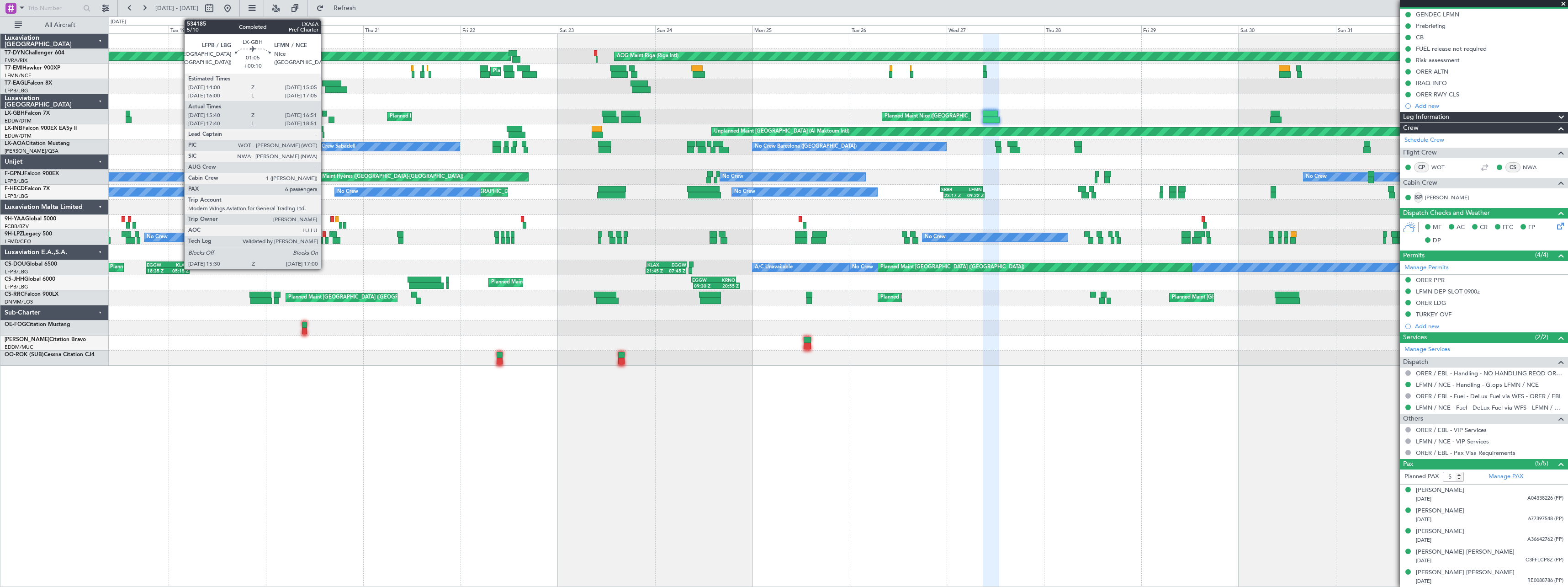
click at [325, 111] on div at bounding box center [324, 114] width 5 height 7
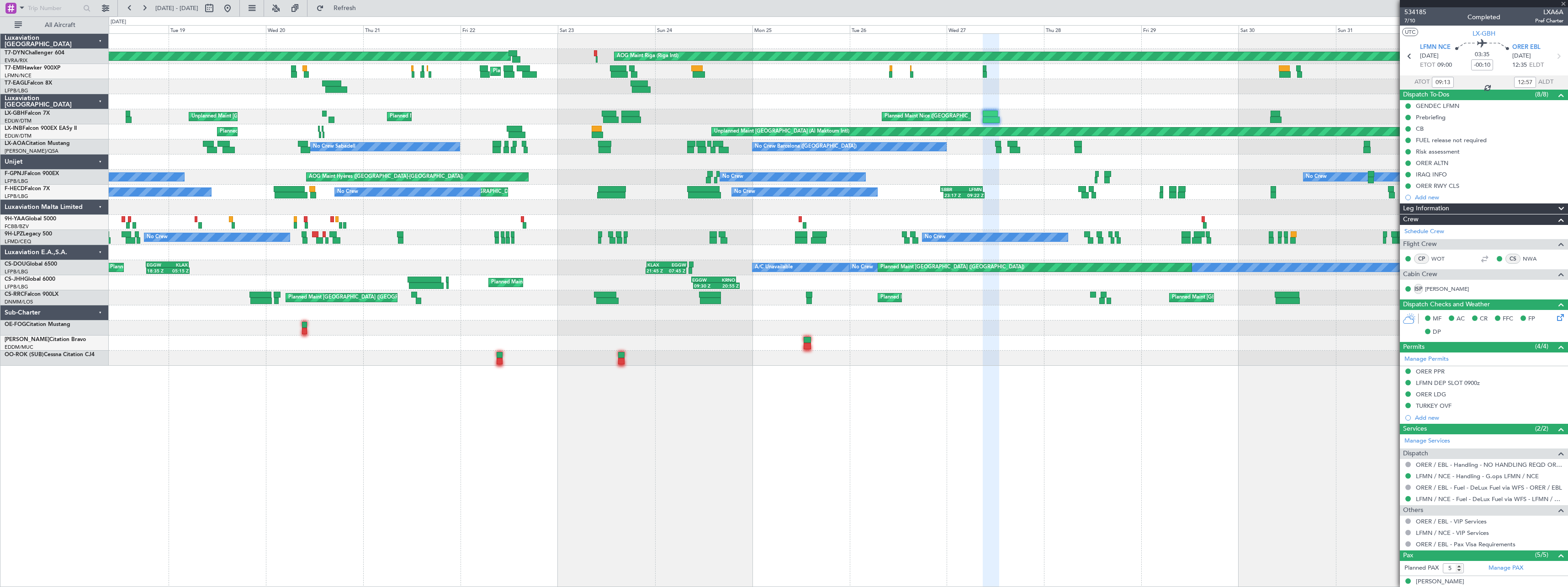
scroll to position [91, 0]
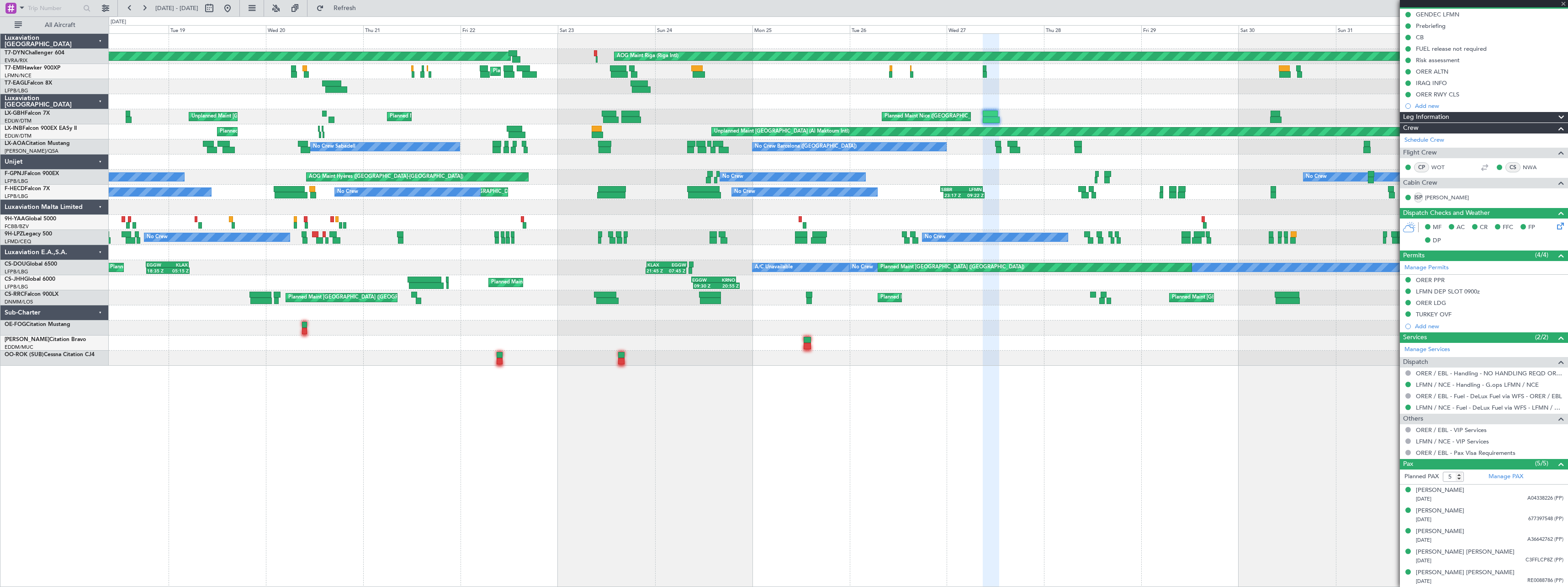
type input "+00:10"
type input "15:40"
type input "16:51"
type input "6"
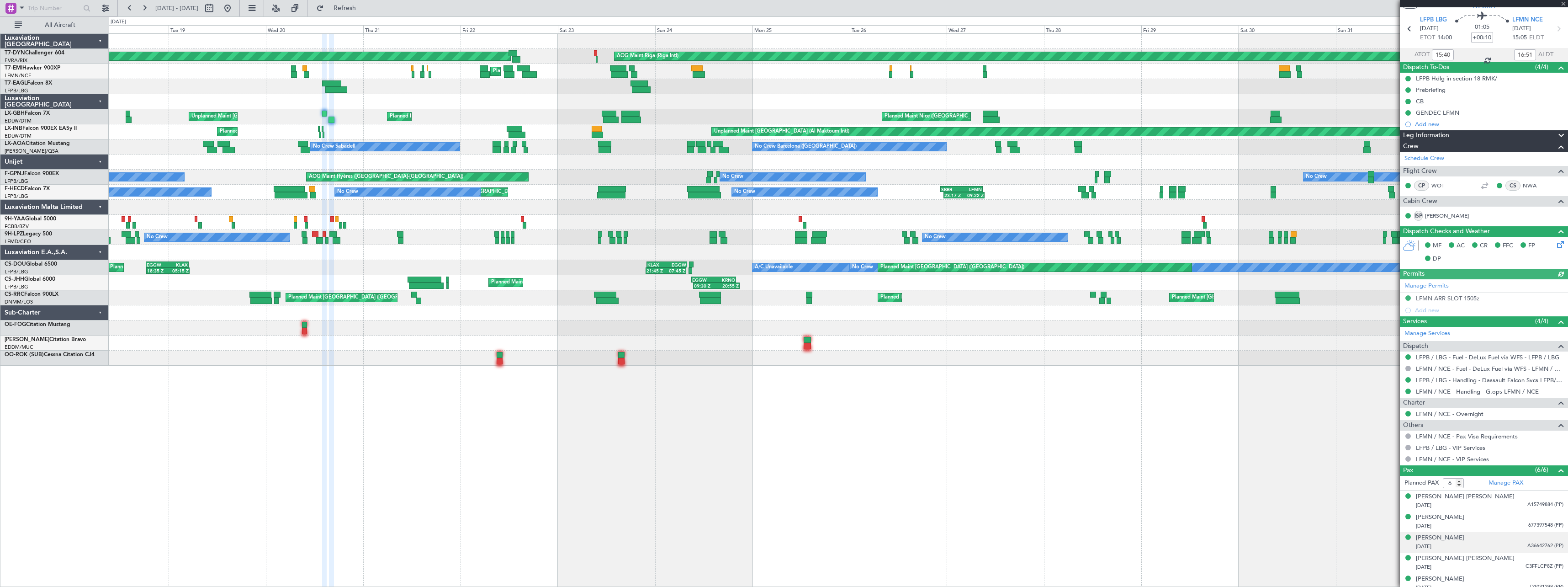
scroll to position [54, 0]
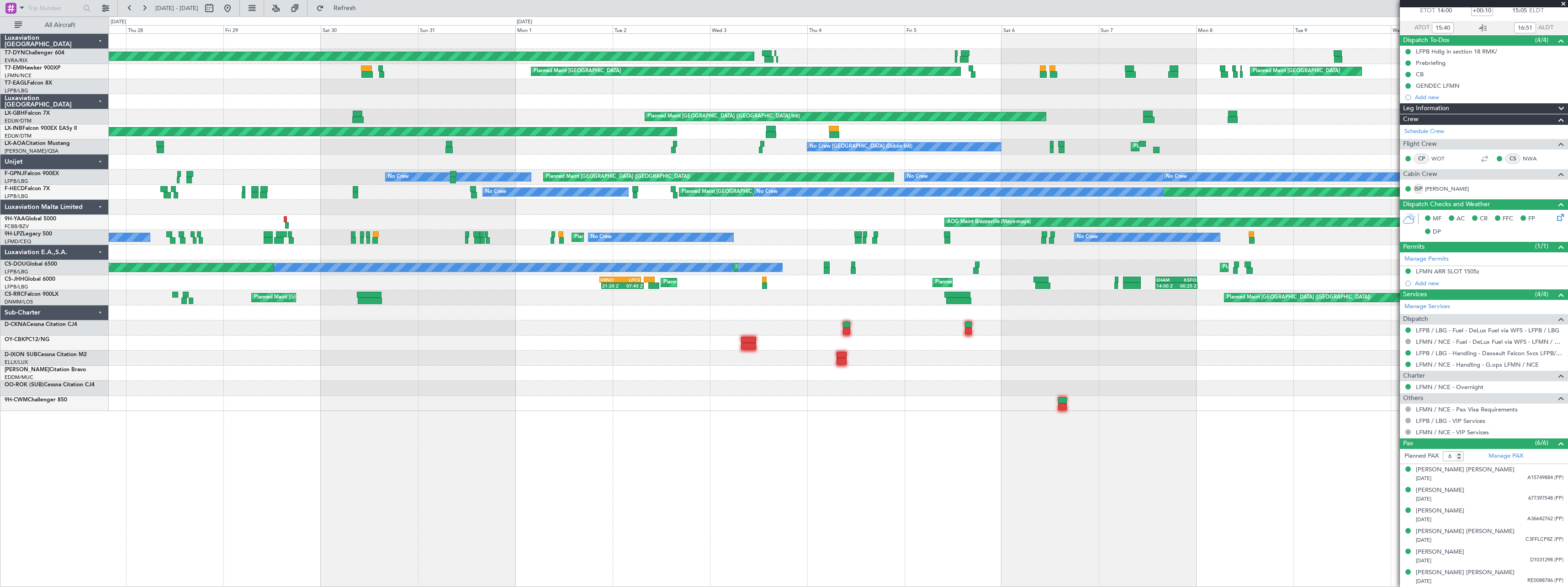
click at [337, 388] on div "AOG Maint Riga (Riga Intl) Planned Maint Zurich Planned Maint Zurich Planned Ma…" at bounding box center [838, 310] width 1459 height 554
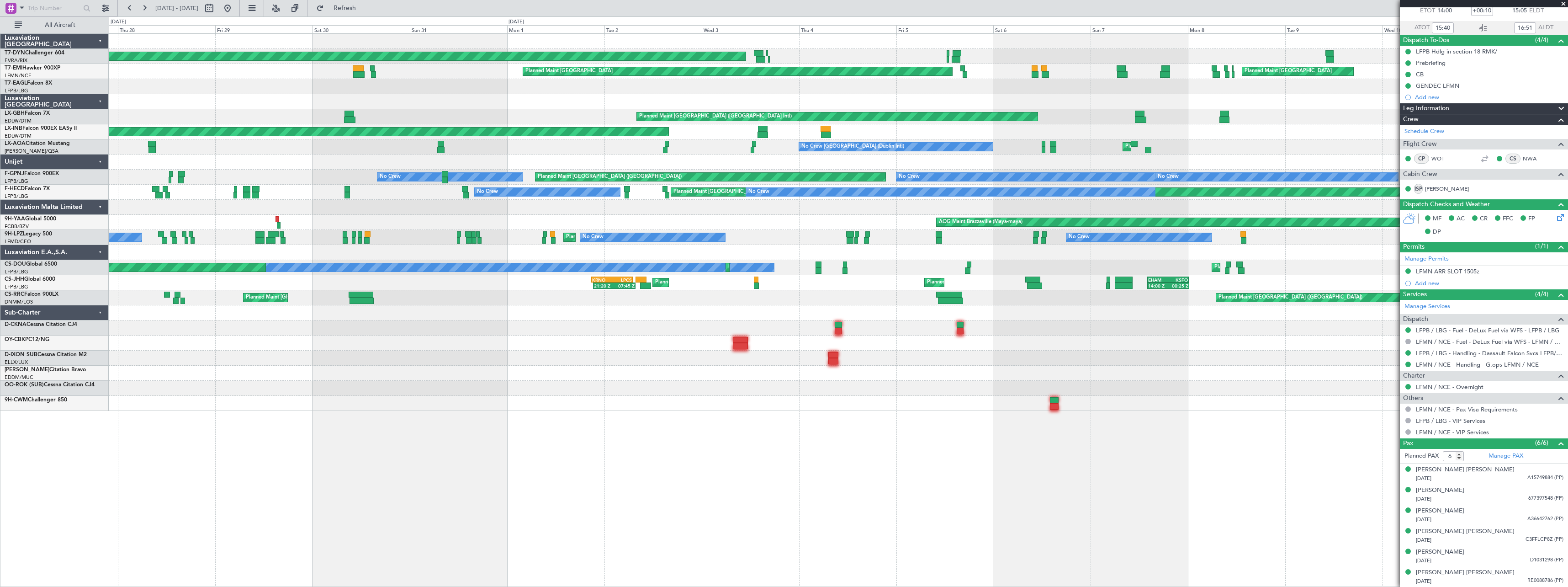
click at [405, 376] on div "AOG Maint Riga (Riga Intl) Planned Maint Zurich Planned Maint Zurich Planned Ma…" at bounding box center [838, 222] width 1459 height 377
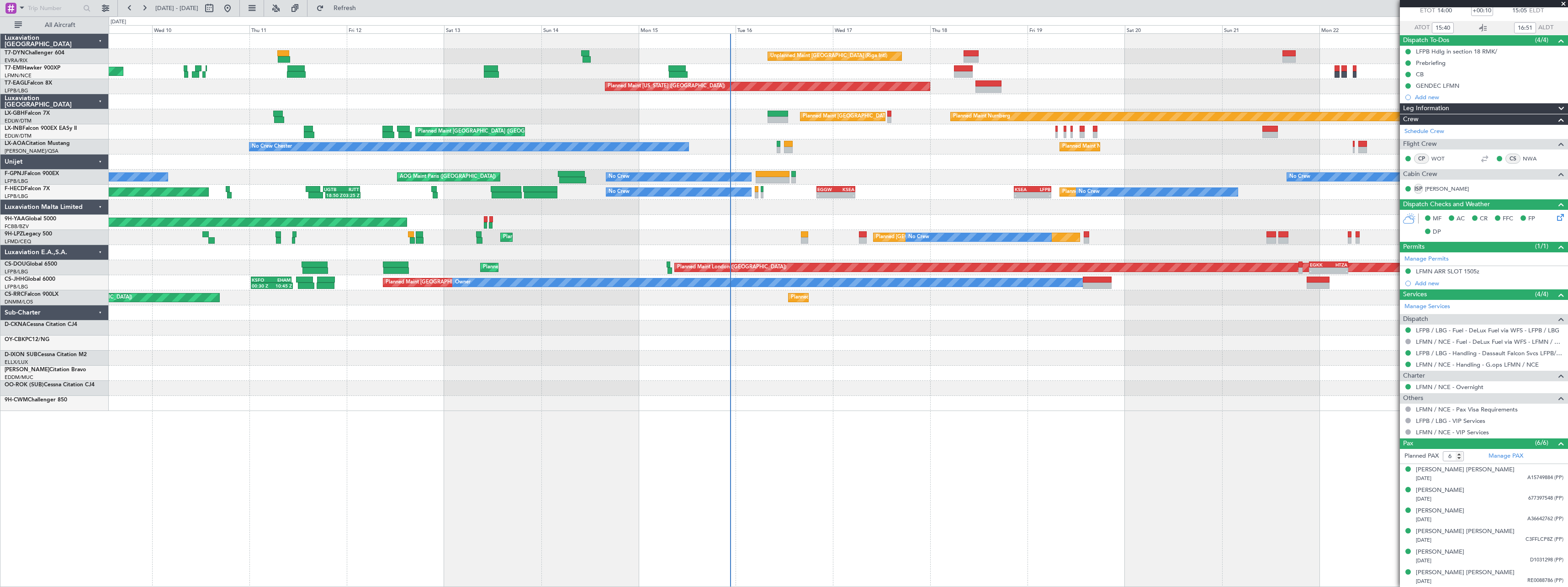
click at [441, 424] on div "Unplanned Maint Riga (Riga Intl) Planned Maint Zurich Planned Maint New York (T…" at bounding box center [838, 310] width 1459 height 554
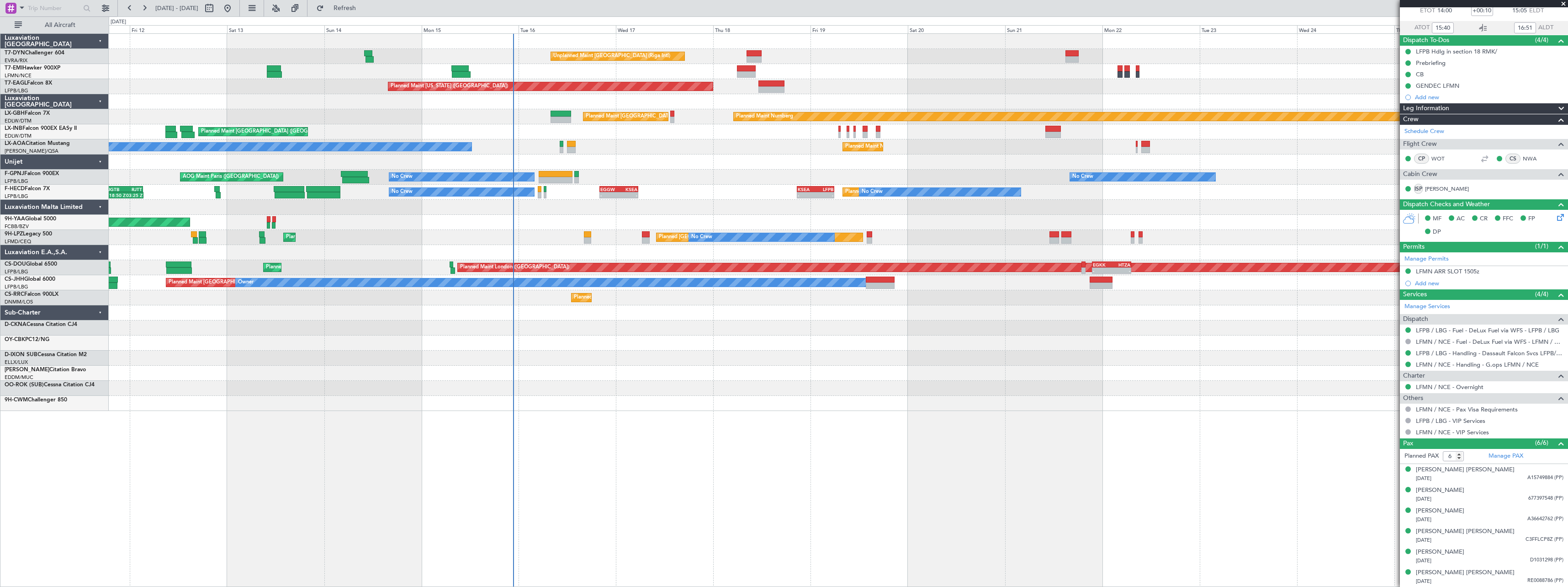
click at [943, 373] on div at bounding box center [838, 373] width 1459 height 15
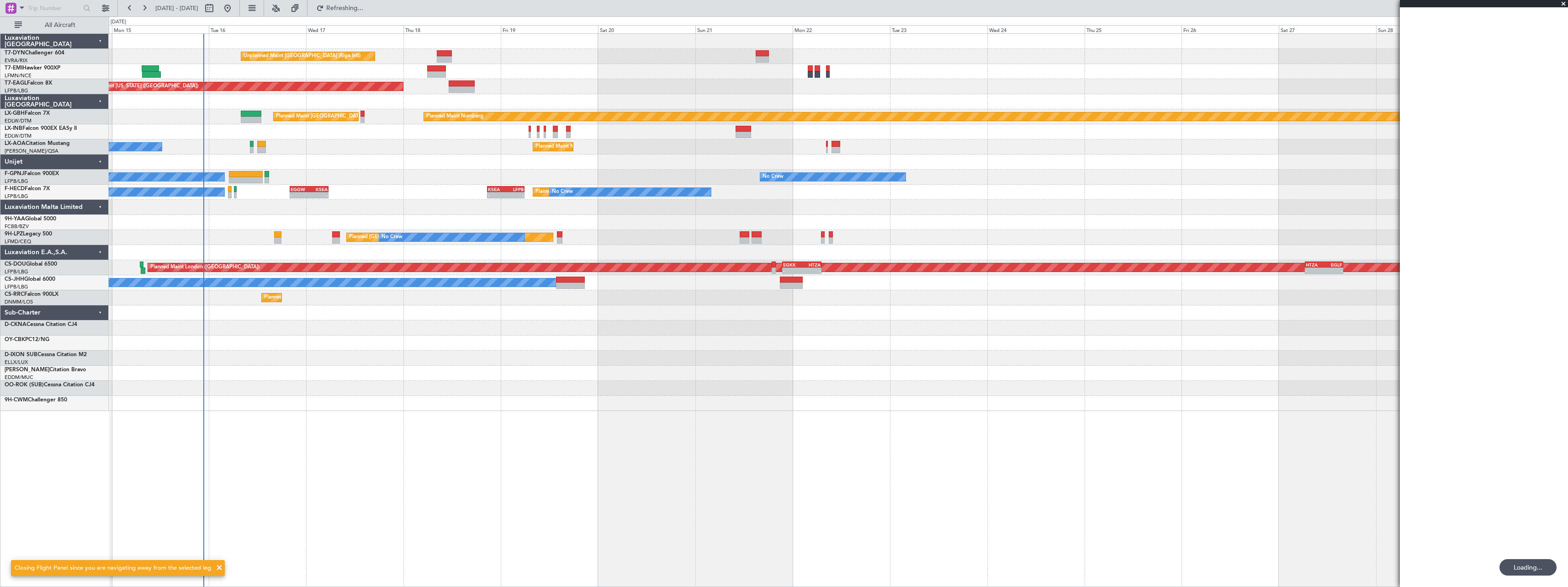
scroll to position [0, 0]
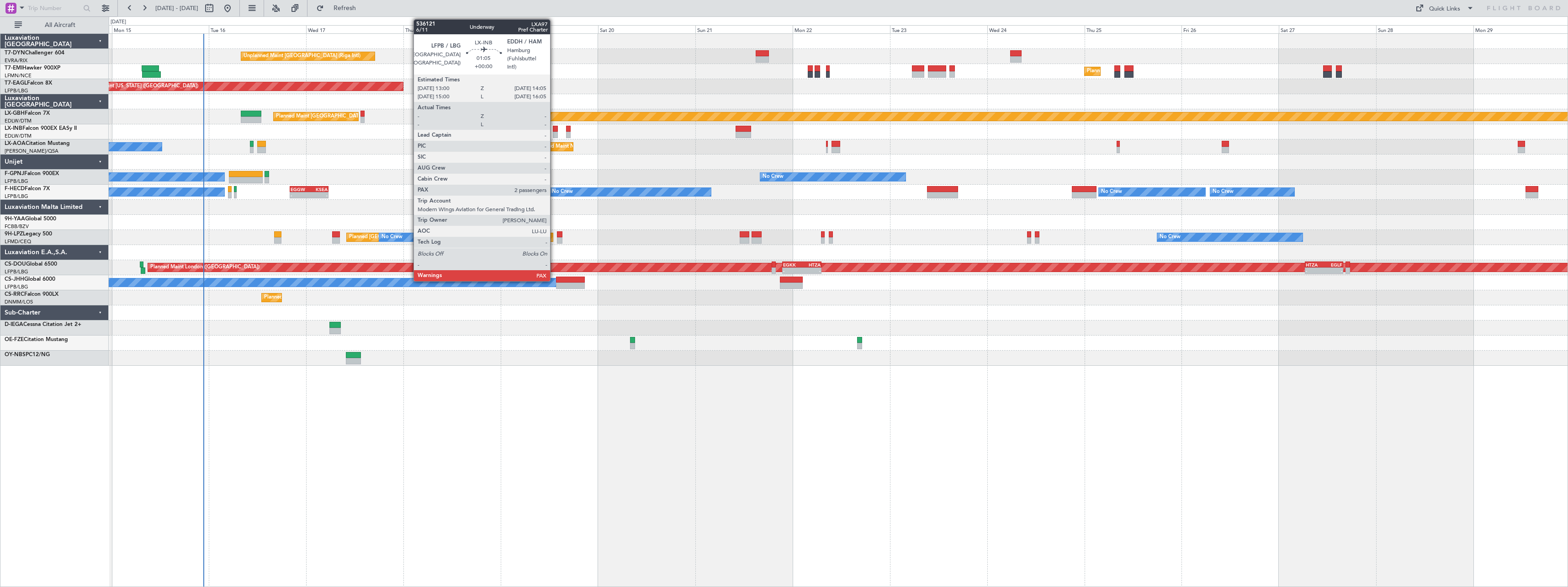
click at [554, 129] on div at bounding box center [555, 128] width 5 height 7
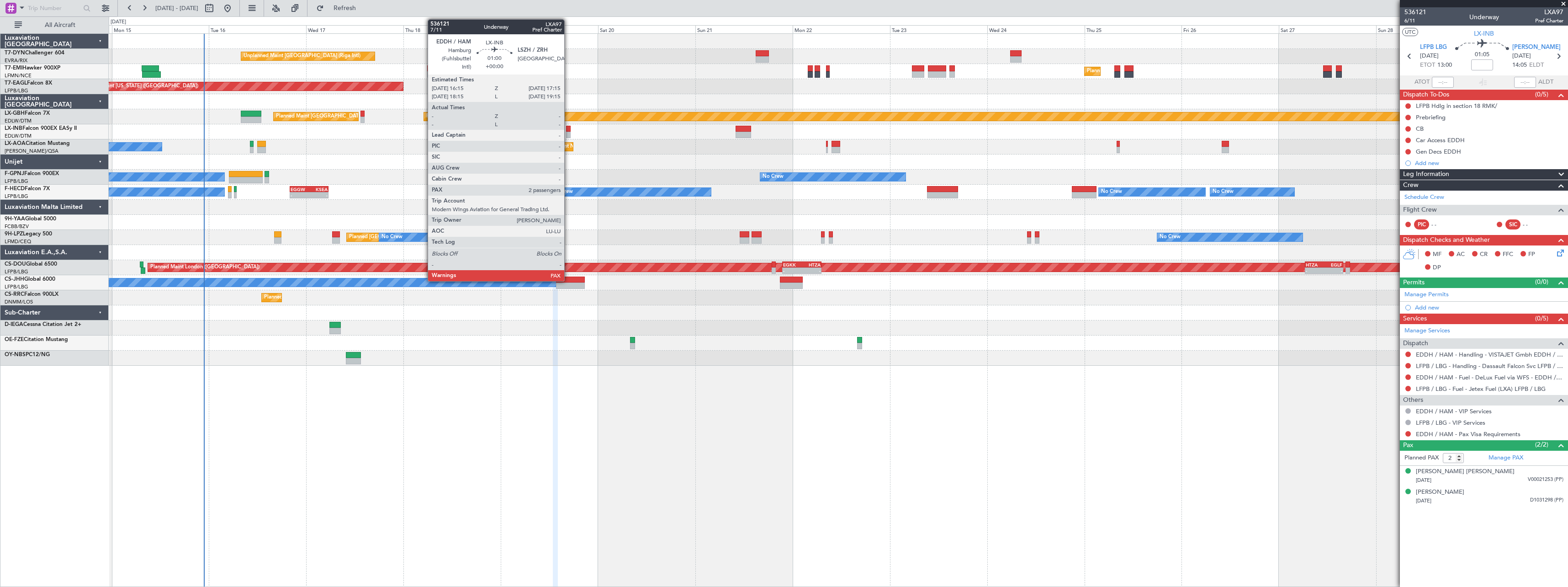
click at [569, 126] on div at bounding box center [568, 128] width 4 height 7
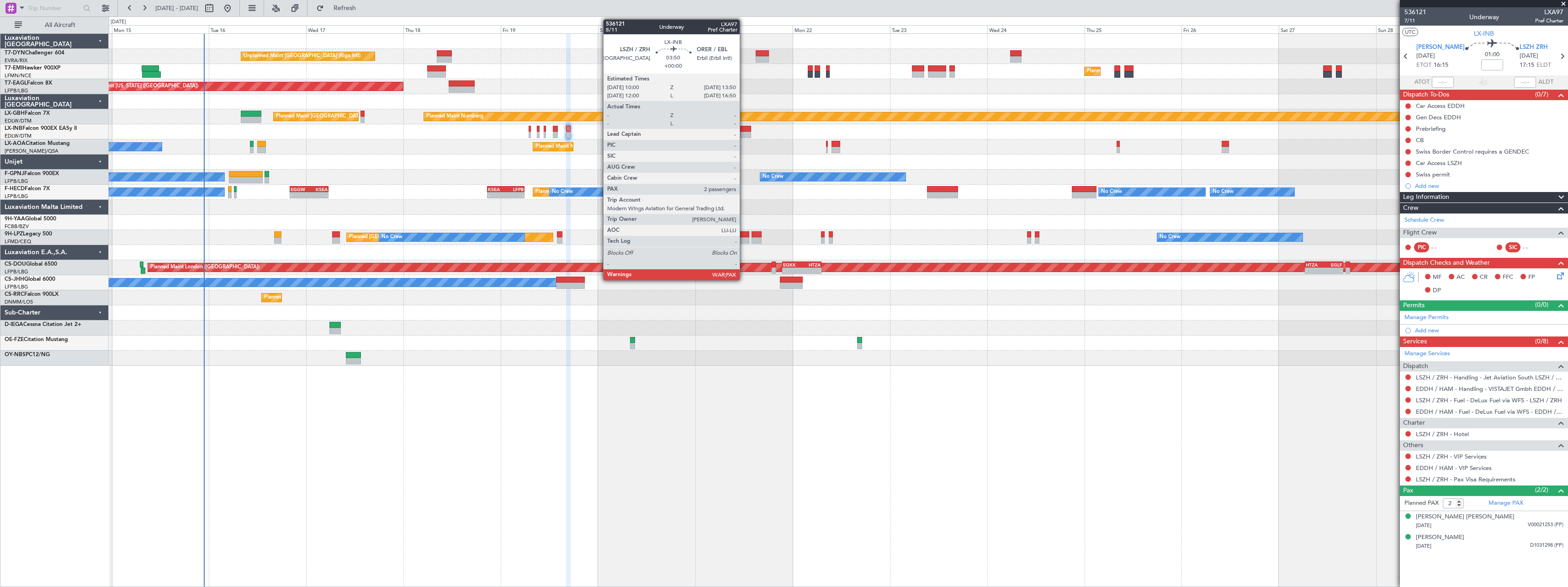
click at [744, 127] on div at bounding box center [743, 128] width 16 height 7
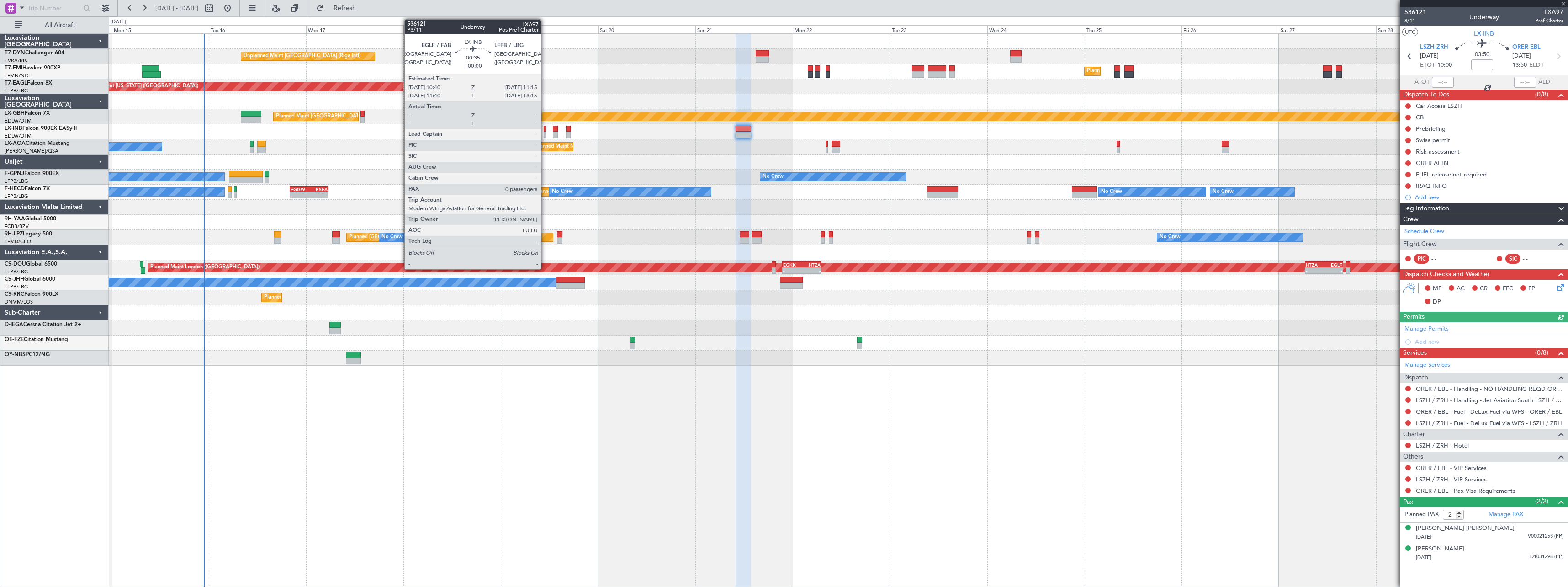
click at [545, 128] on div at bounding box center [545, 128] width 3 height 7
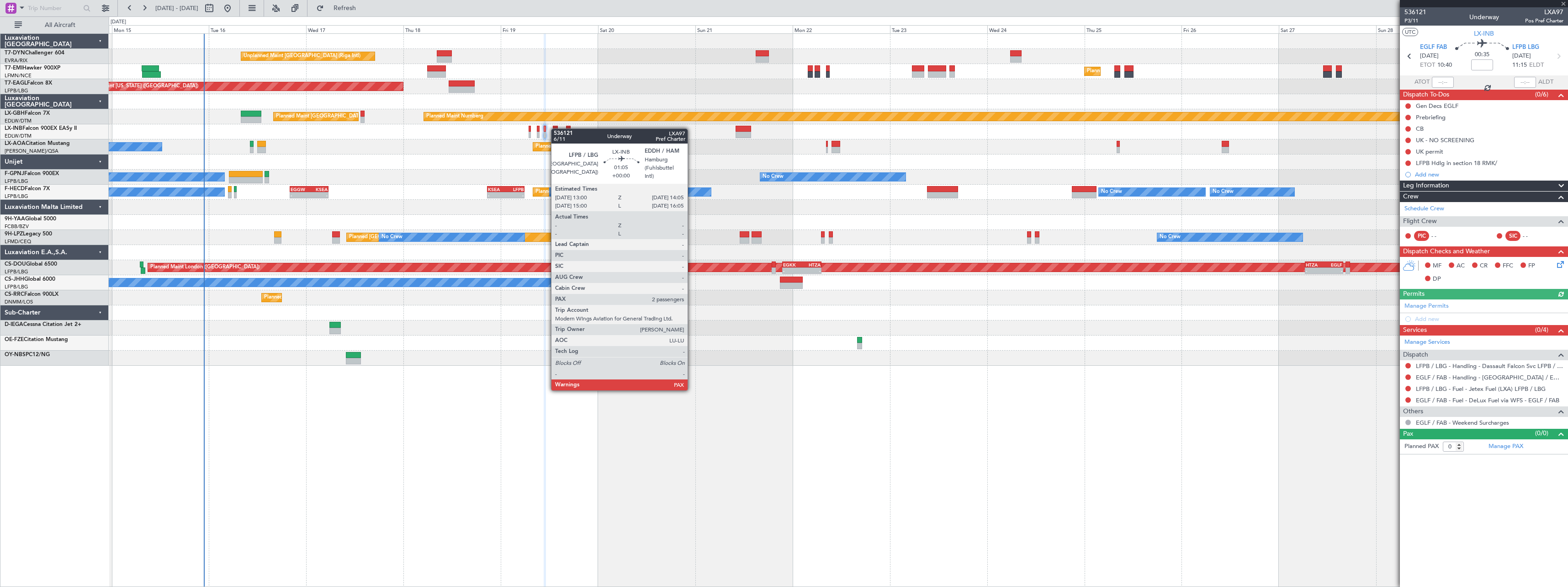
click at [556, 128] on div at bounding box center [555, 128] width 5 height 7
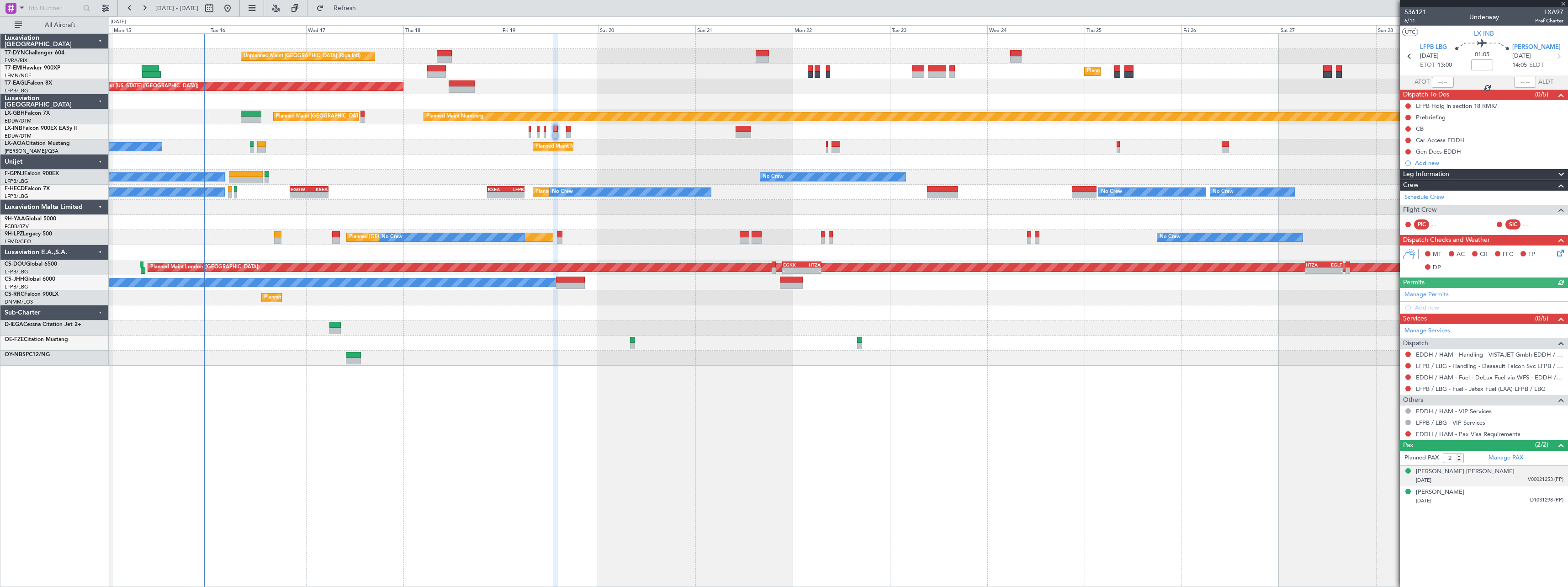
click at [1474, 481] on div "01/07/1960 V00021253 (PP)" at bounding box center [1489, 480] width 147 height 9
click at [1473, 471] on div "[PERSON_NAME] [PERSON_NAME]" at bounding box center [1465, 471] width 99 height 9
click at [1407, 434] on button at bounding box center [1408, 434] width 5 height 5
click at [1371, 447] on span "Not Required" at bounding box center [1386, 446] width 37 height 9
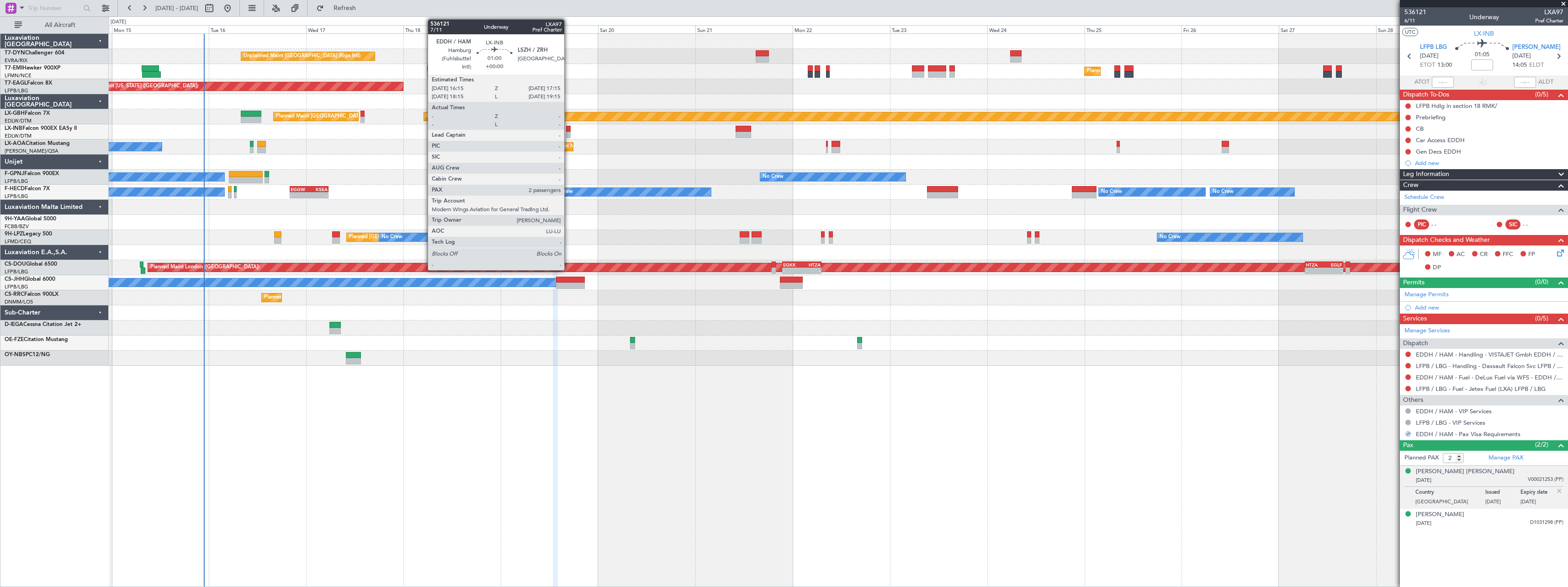
click at [569, 129] on div at bounding box center [568, 128] width 4 height 7
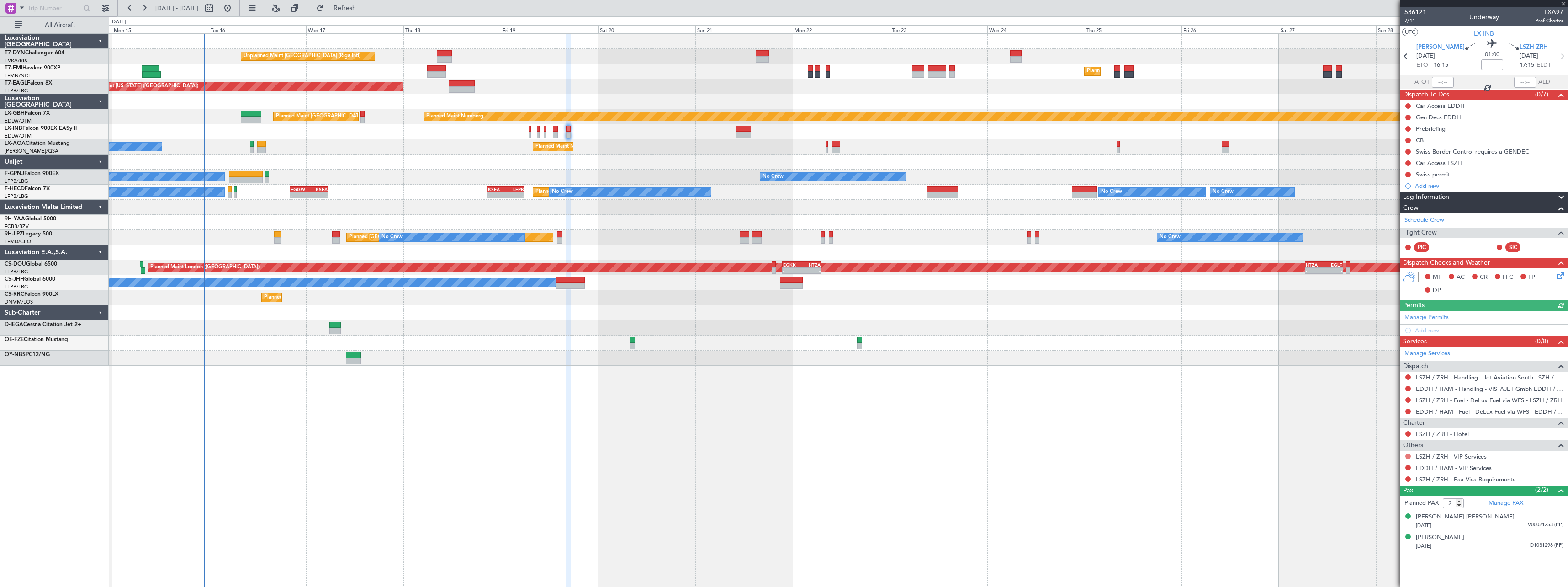
click at [1406, 457] on button at bounding box center [1408, 456] width 5 height 5
click at [1371, 466] on span "Not Required" at bounding box center [1386, 469] width 37 height 9
click at [1407, 468] on button at bounding box center [1408, 467] width 5 height 5
drag, startPoint x: 1377, startPoint y: 480, endPoint x: 1393, endPoint y: 480, distance: 16.0
click at [1377, 480] on span "Not Required" at bounding box center [1386, 480] width 37 height 9
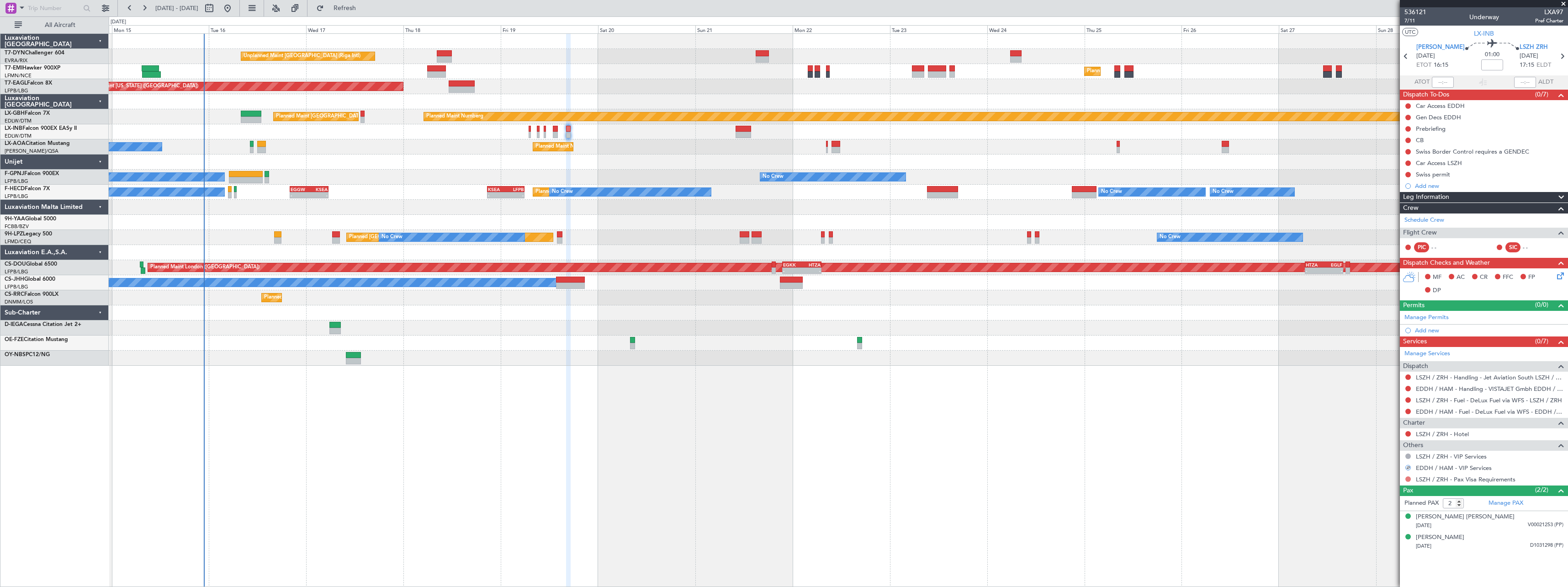
click at [1408, 479] on button at bounding box center [1408, 479] width 5 height 5
drag, startPoint x: 1375, startPoint y: 369, endPoint x: 1257, endPoint y: 358, distance: 118.5
click at [1373, 368] on span "Not Required" at bounding box center [1386, 369] width 37 height 9
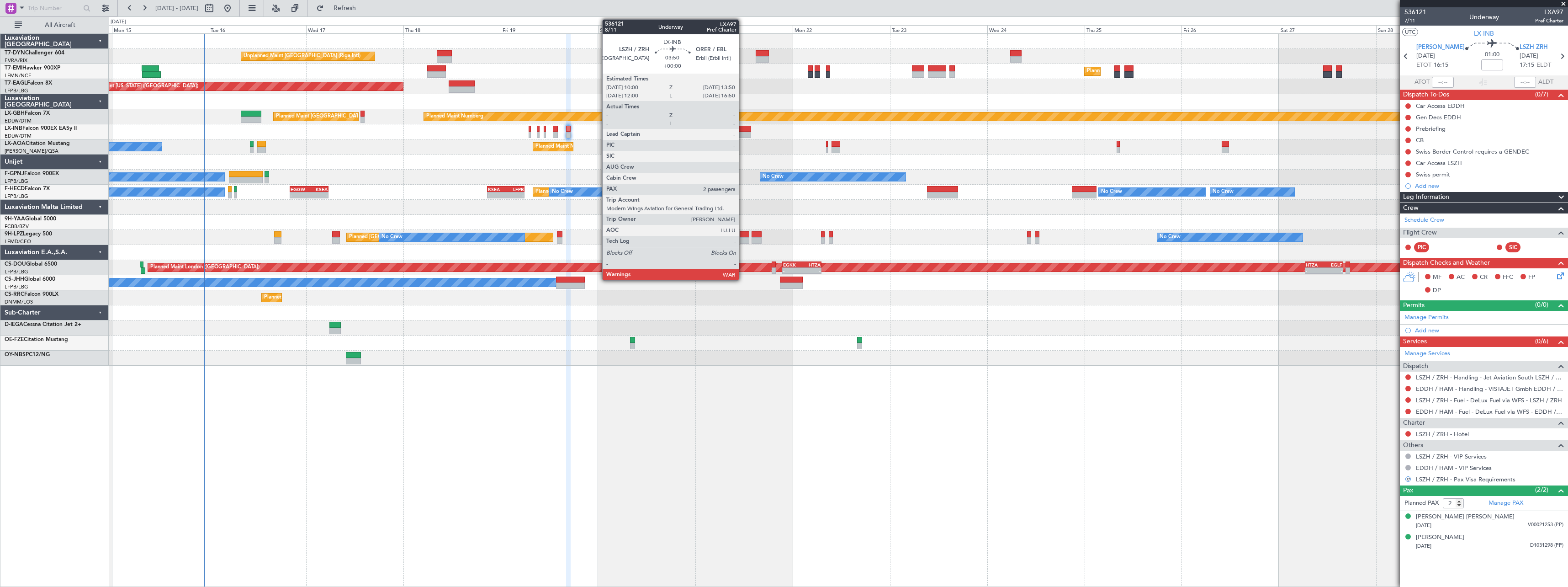
click at [743, 127] on div at bounding box center [743, 128] width 16 height 7
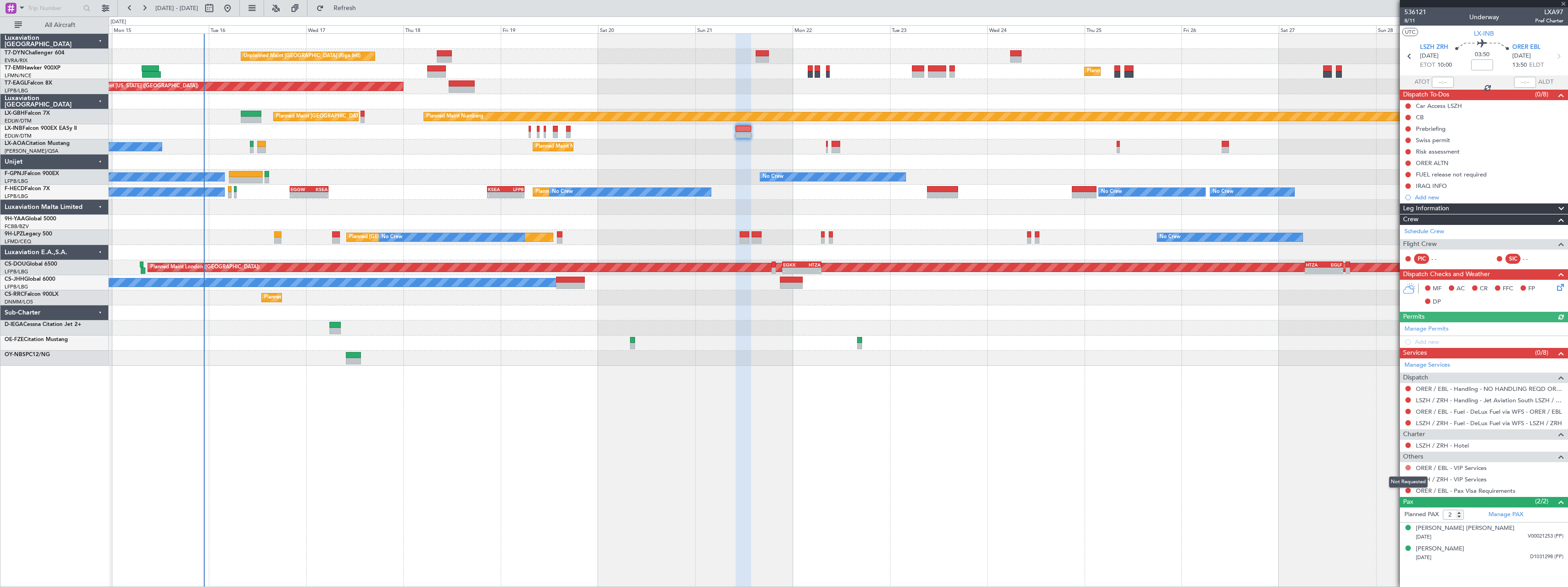
click at [1408, 469] on button at bounding box center [1408, 467] width 5 height 5
click at [1381, 478] on span "Not Required" at bounding box center [1386, 480] width 37 height 9
click at [1408, 479] on button at bounding box center [1408, 479] width 5 height 5
click at [1386, 366] on span "Not Required" at bounding box center [1386, 369] width 37 height 9
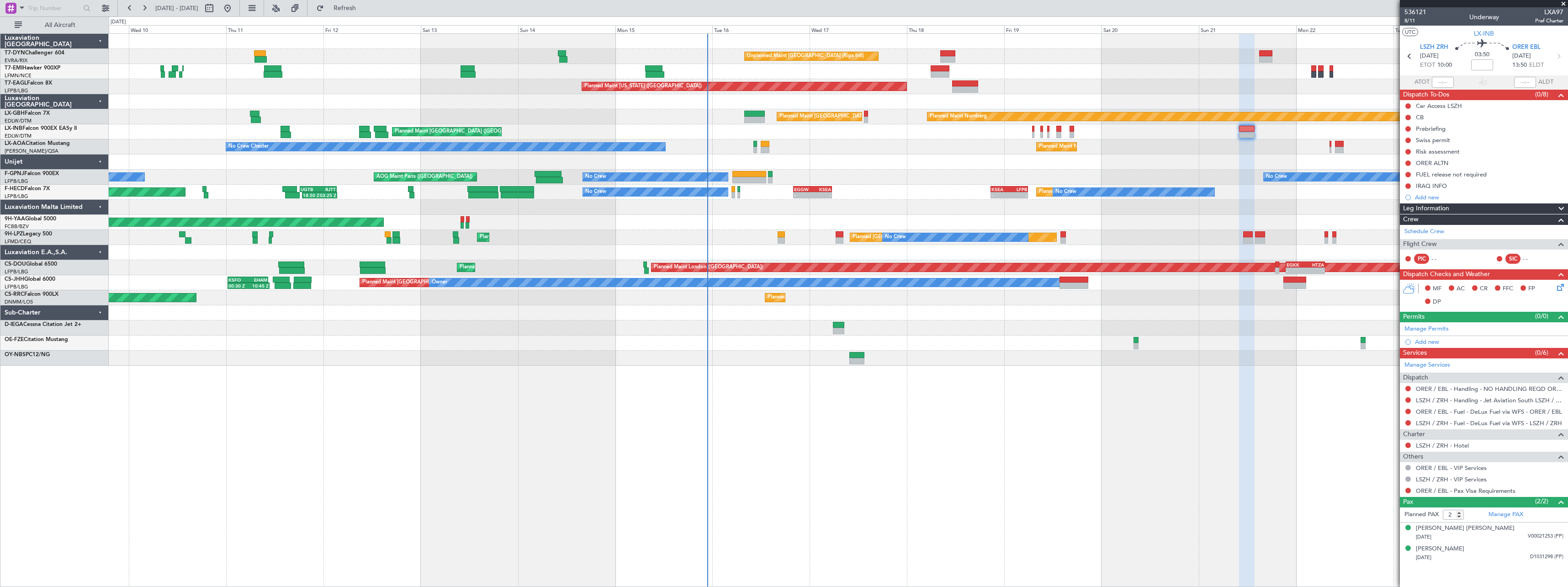
click at [1143, 133] on div "Unplanned Maint Riga (Riga Intl) Planned Maint Zurich Planned Maint Zurich Plan…" at bounding box center [838, 200] width 1459 height 332
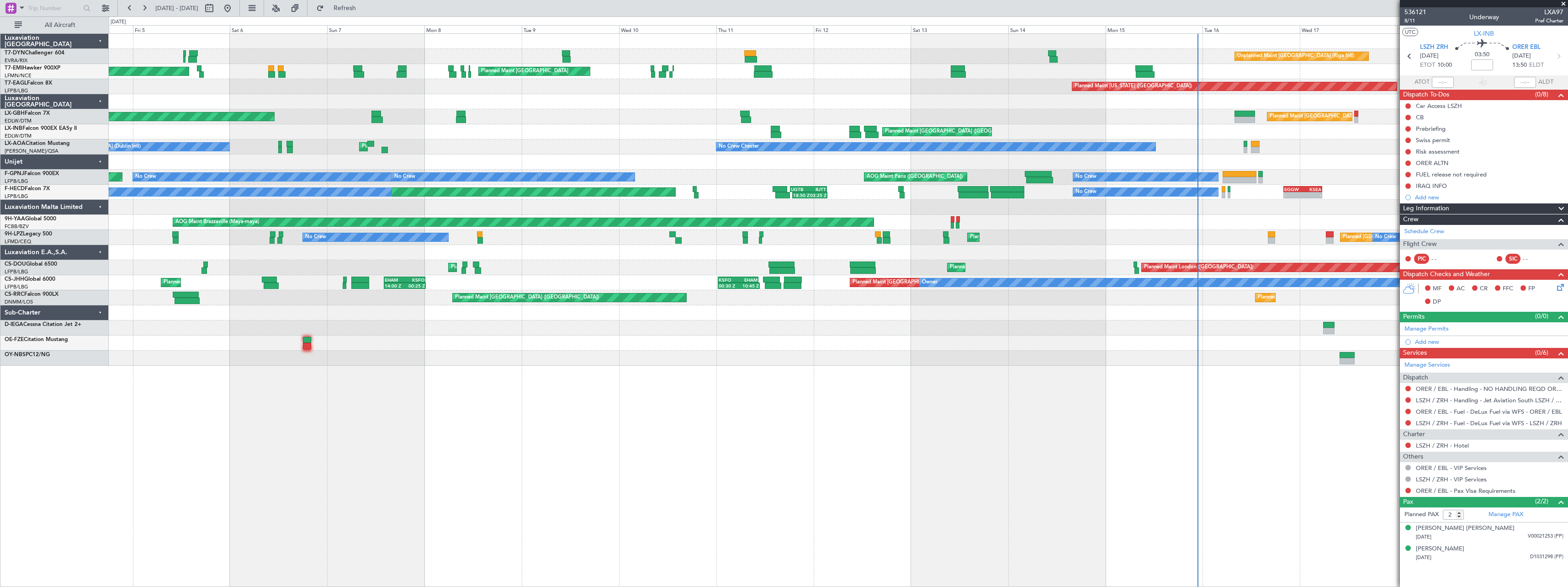
click at [1217, 156] on div at bounding box center [838, 162] width 1459 height 15
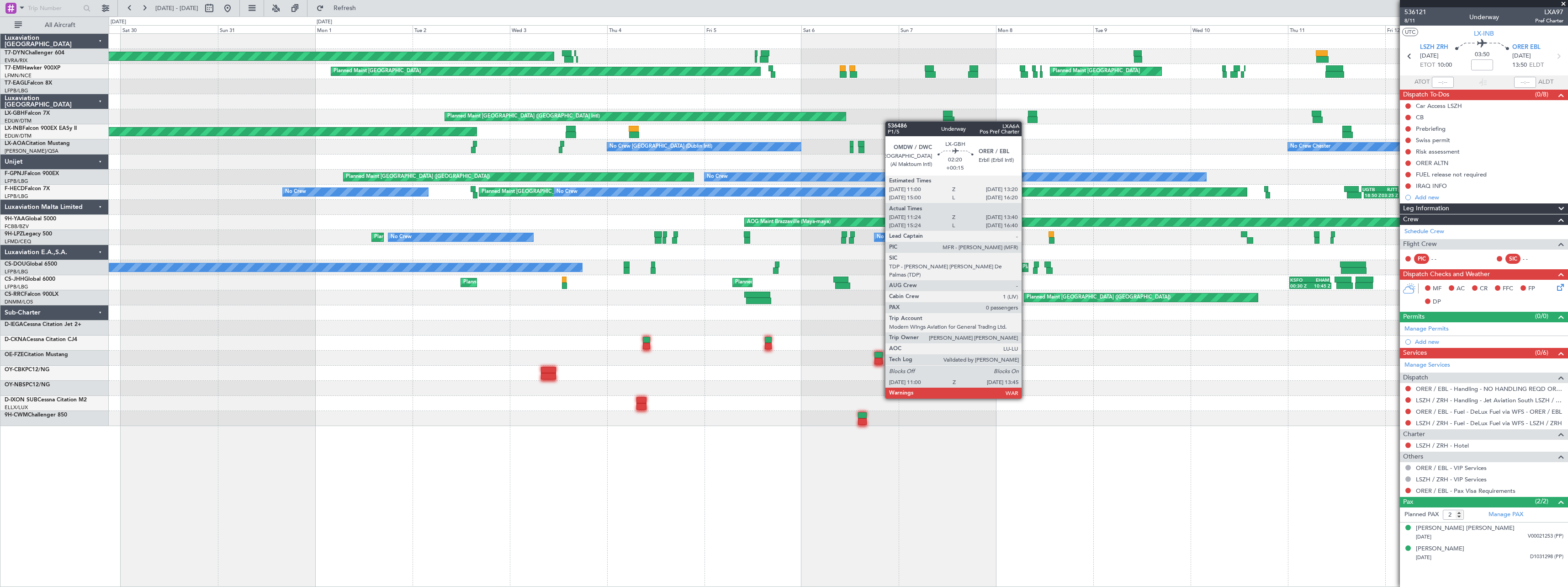
click at [1104, 119] on div "AOG Maint Riga (Riga Intl) Unplanned Maint Riga (Riga Intl) Planned Maint Zuric…" at bounding box center [838, 230] width 1459 height 392
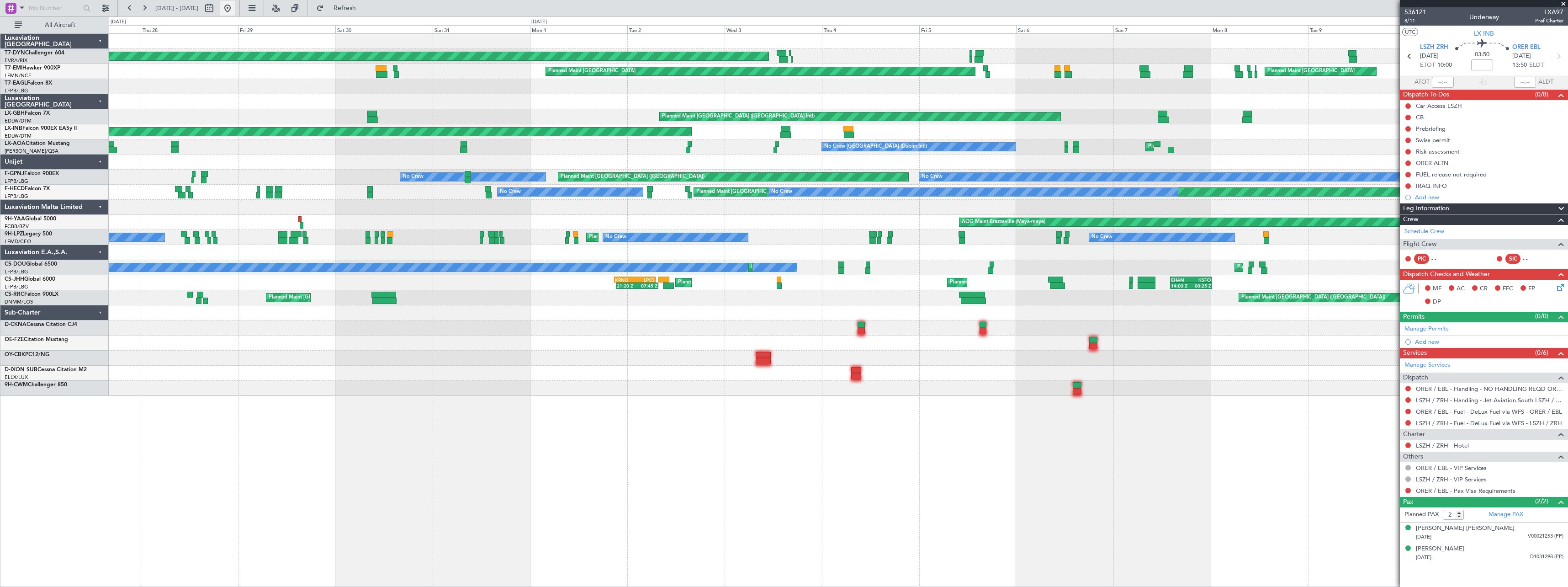
click at [235, 9] on button at bounding box center [228, 9] width 15 height 15
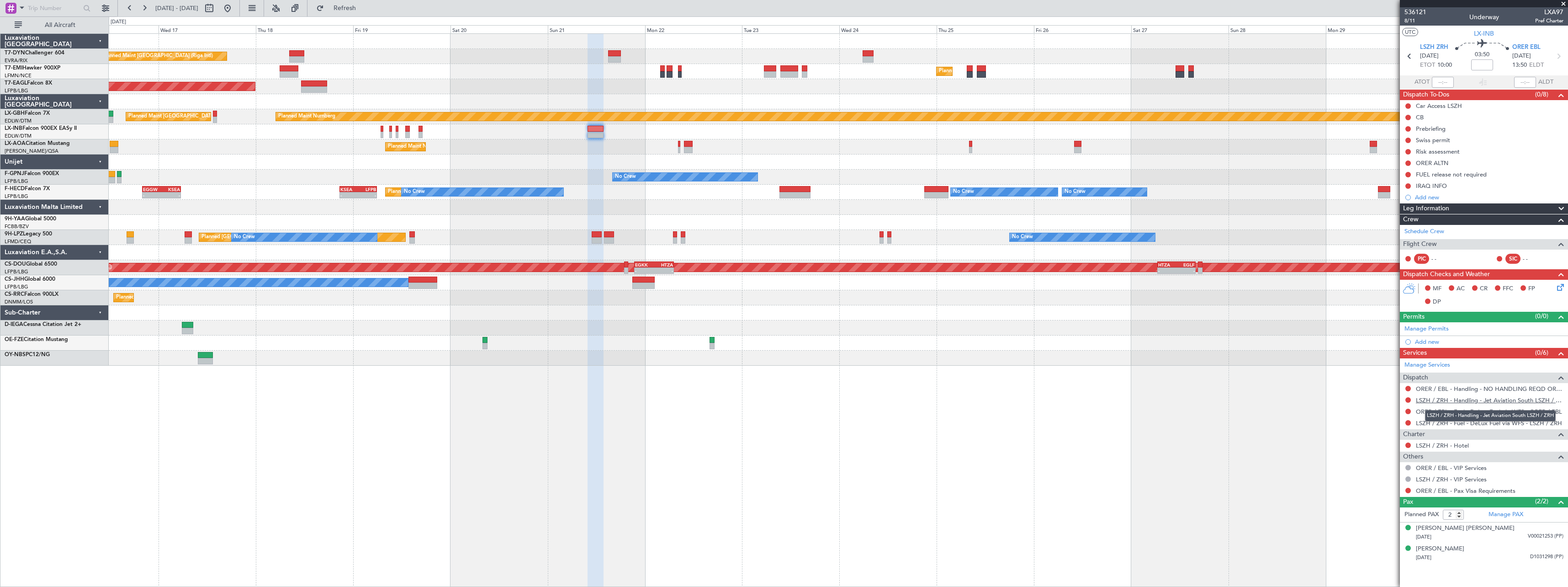
click at [1491, 398] on link "LSZH / ZRH - Handling - Jet Aviation South LSZH / ZRH" at bounding box center [1489, 400] width 147 height 8
click at [1410, 489] on button at bounding box center [1408, 490] width 5 height 5
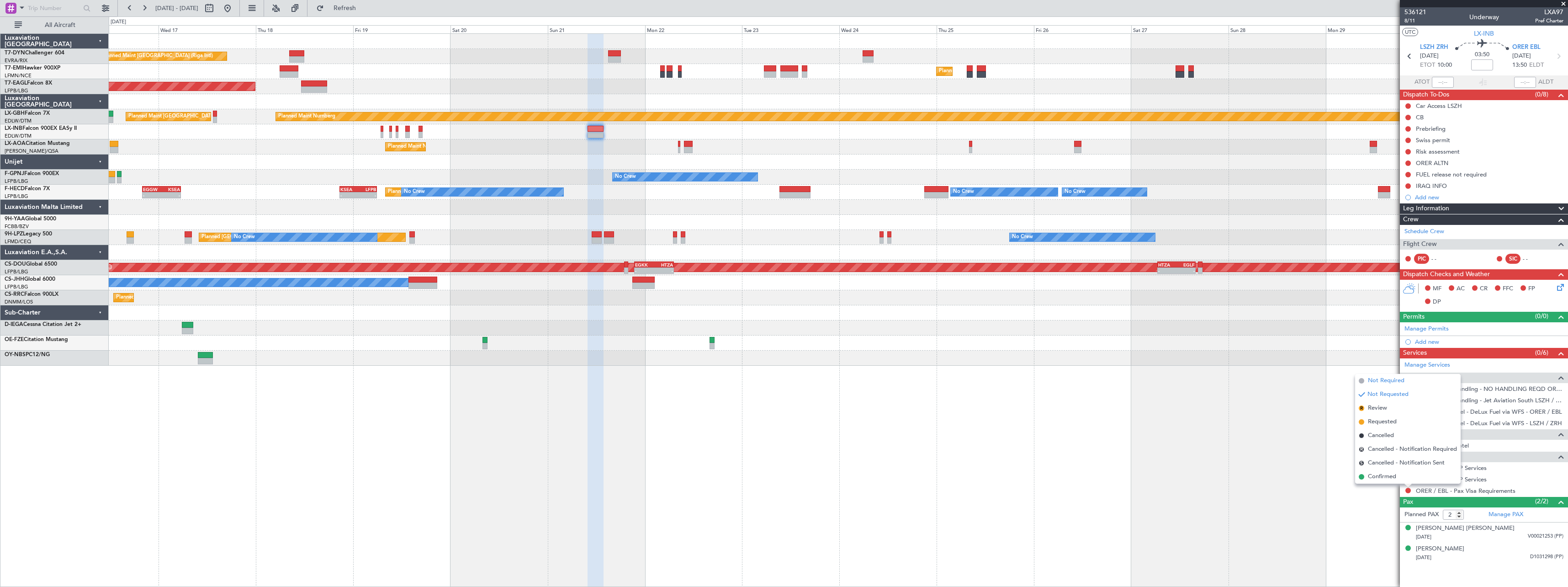
click at [1377, 381] on span "Not Required" at bounding box center [1386, 381] width 37 height 9
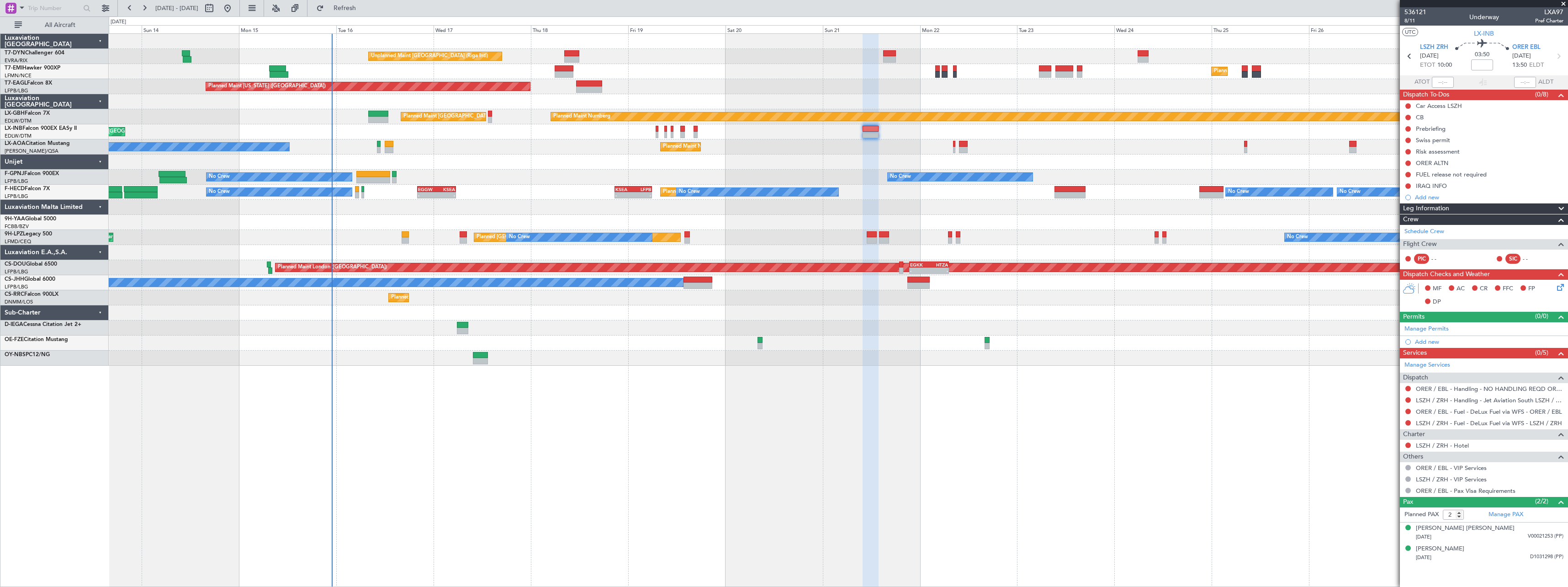
click at [719, 62] on div "Unplanned Maint [GEOGRAPHIC_DATA] (Riga Intl)" at bounding box center [838, 56] width 1459 height 15
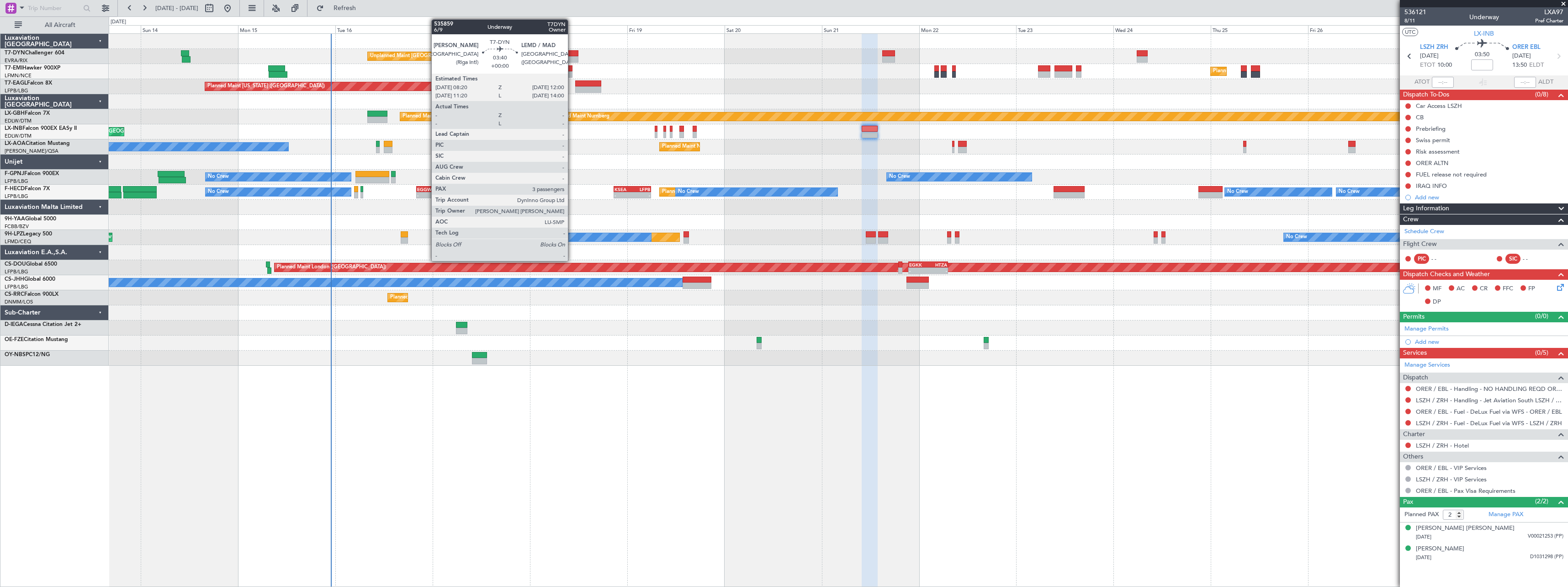
click at [572, 53] on div at bounding box center [570, 54] width 15 height 7
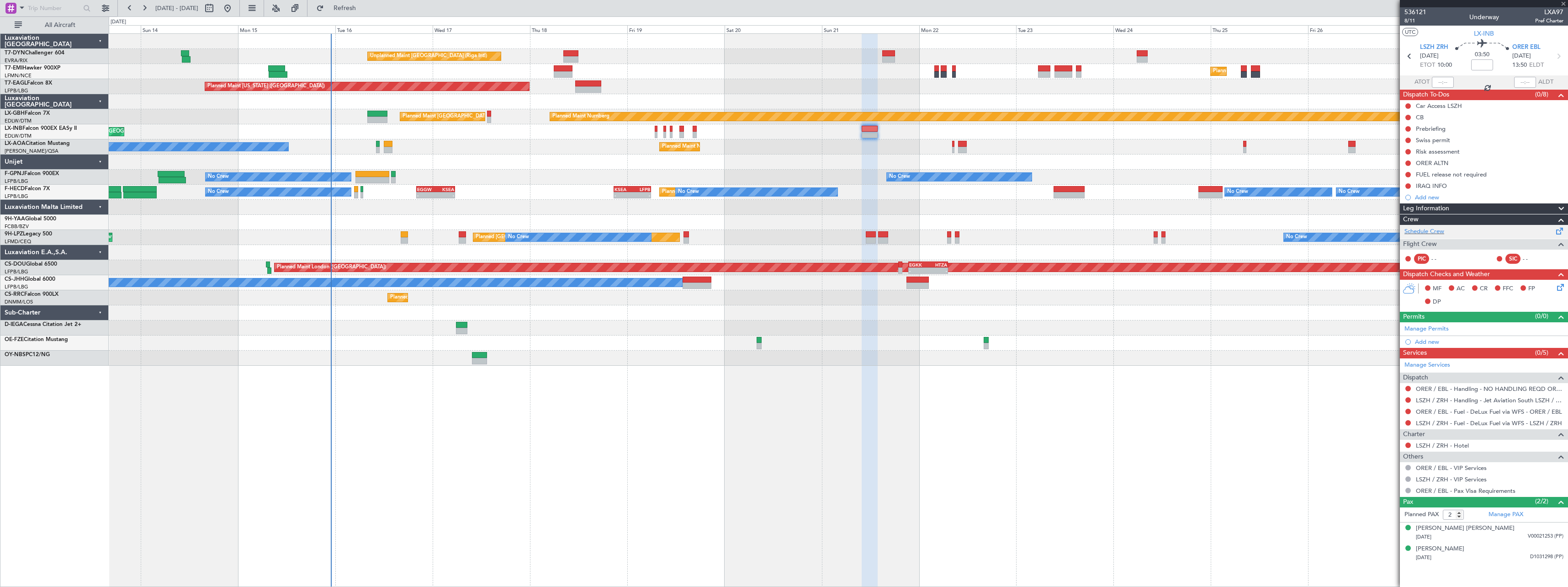
type input "3"
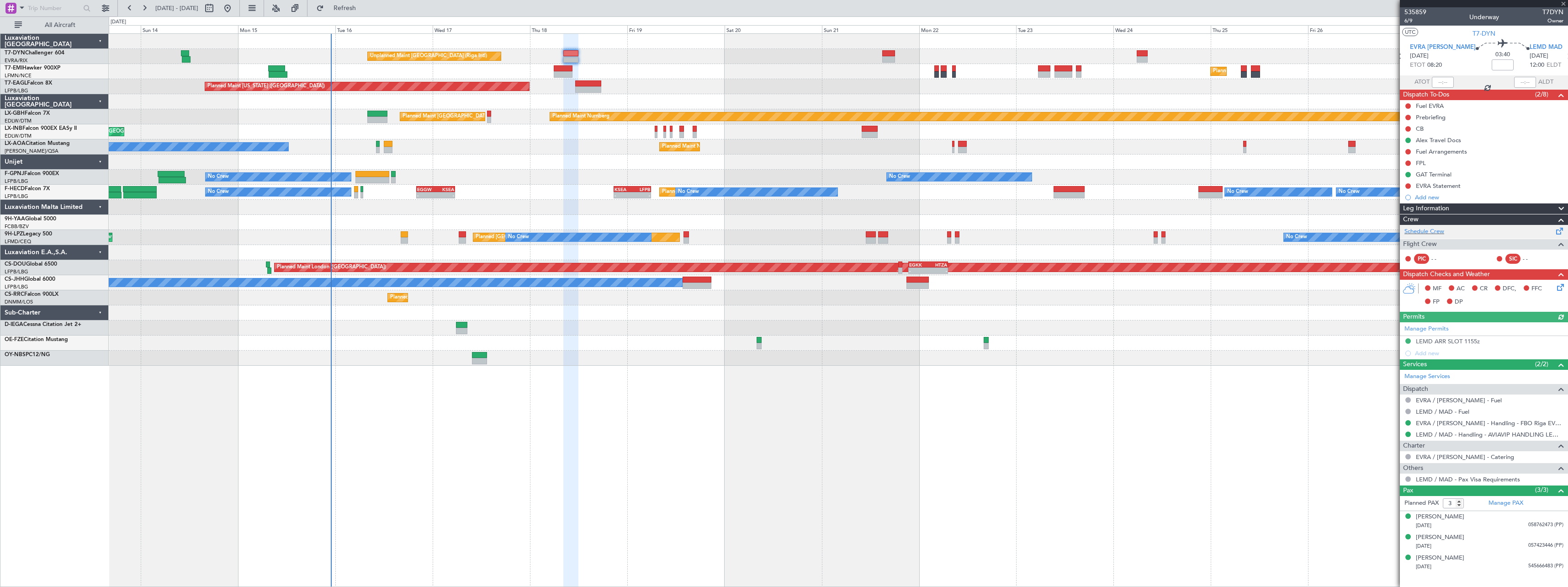
click at [1559, 228] on span at bounding box center [1559, 229] width 11 height 7
click at [367, 12] on button "Refresh" at bounding box center [340, 9] width 55 height 15
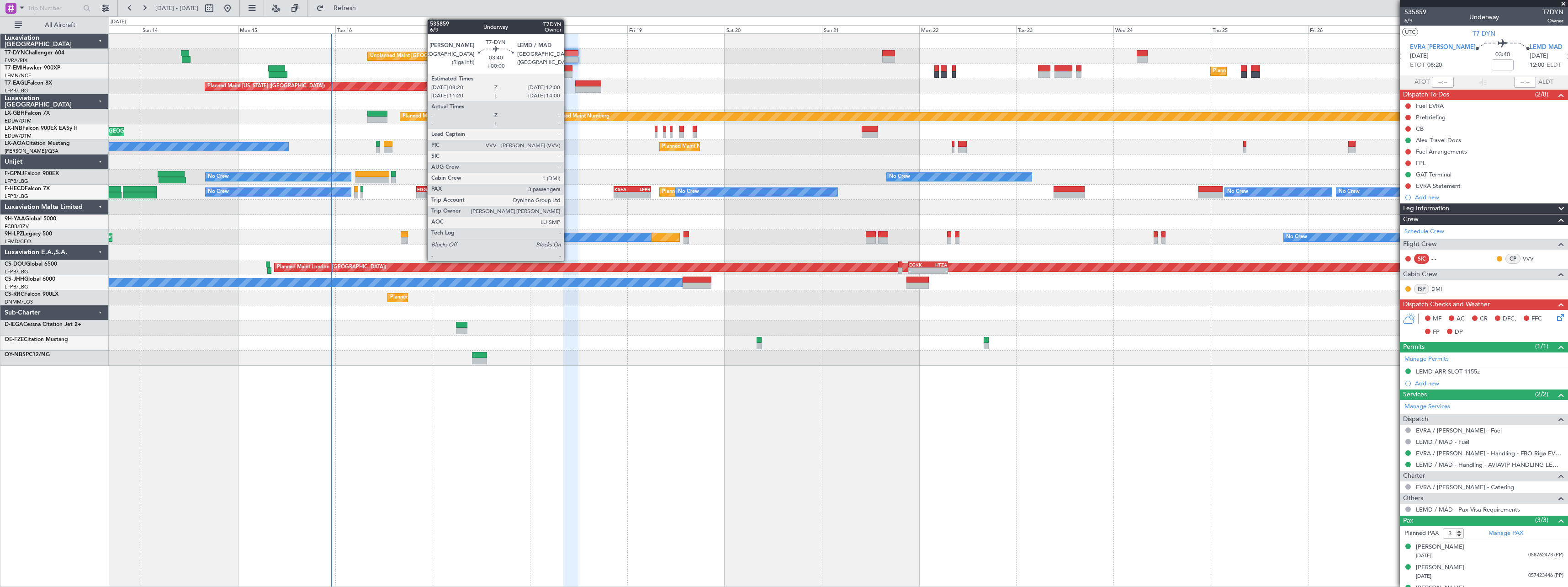
click at [569, 55] on div at bounding box center [570, 54] width 15 height 7
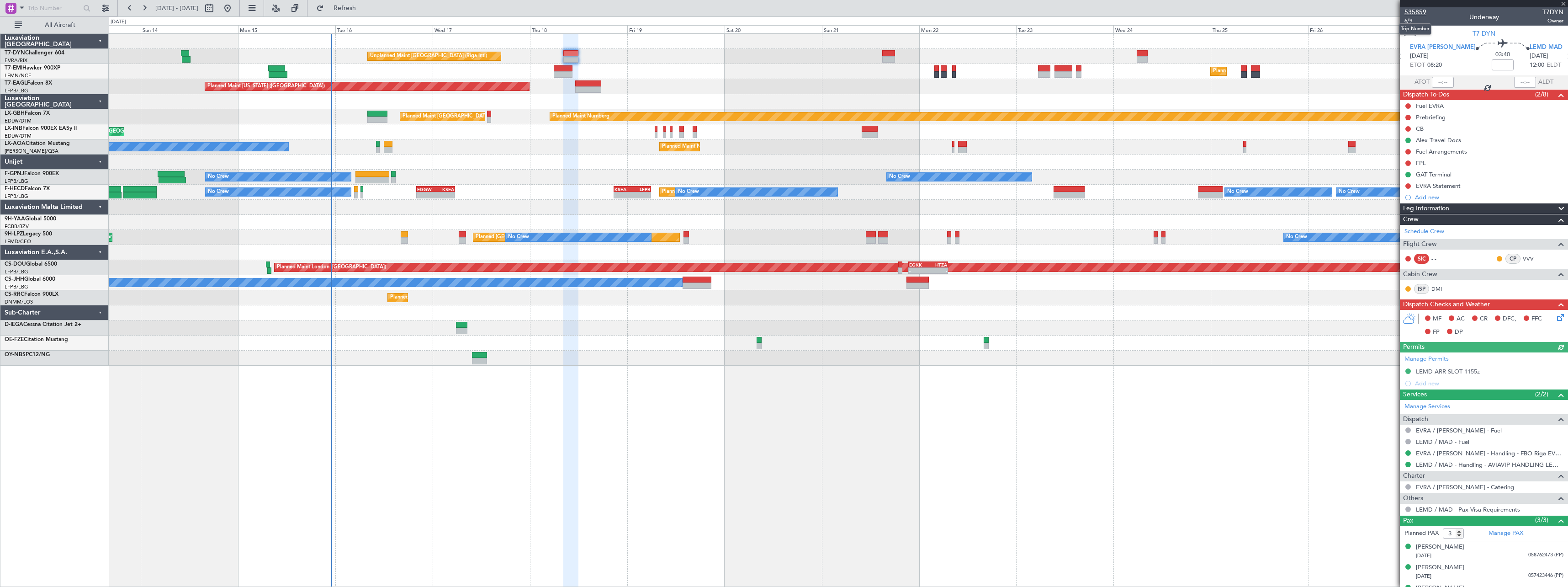
click at [1425, 14] on span "535859" at bounding box center [1415, 12] width 22 height 10
click at [364, 8] on span "Refresh" at bounding box center [345, 8] width 38 height 7
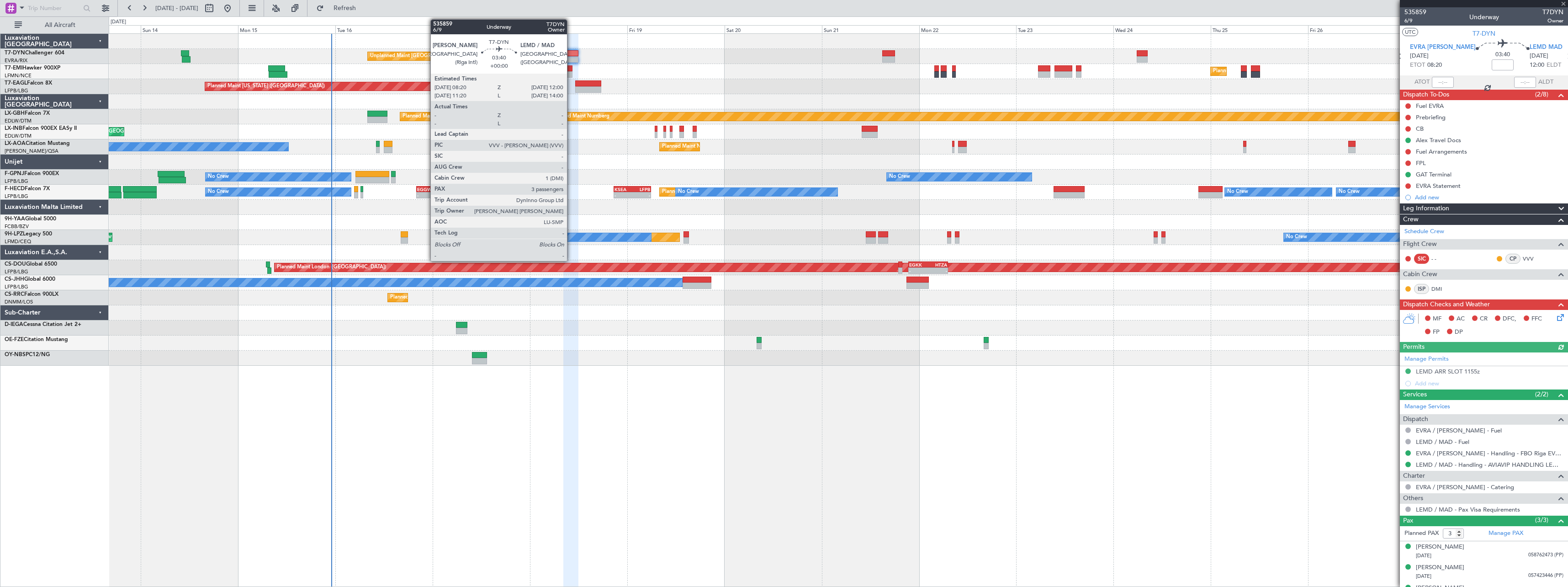
click at [571, 53] on div at bounding box center [570, 54] width 15 height 7
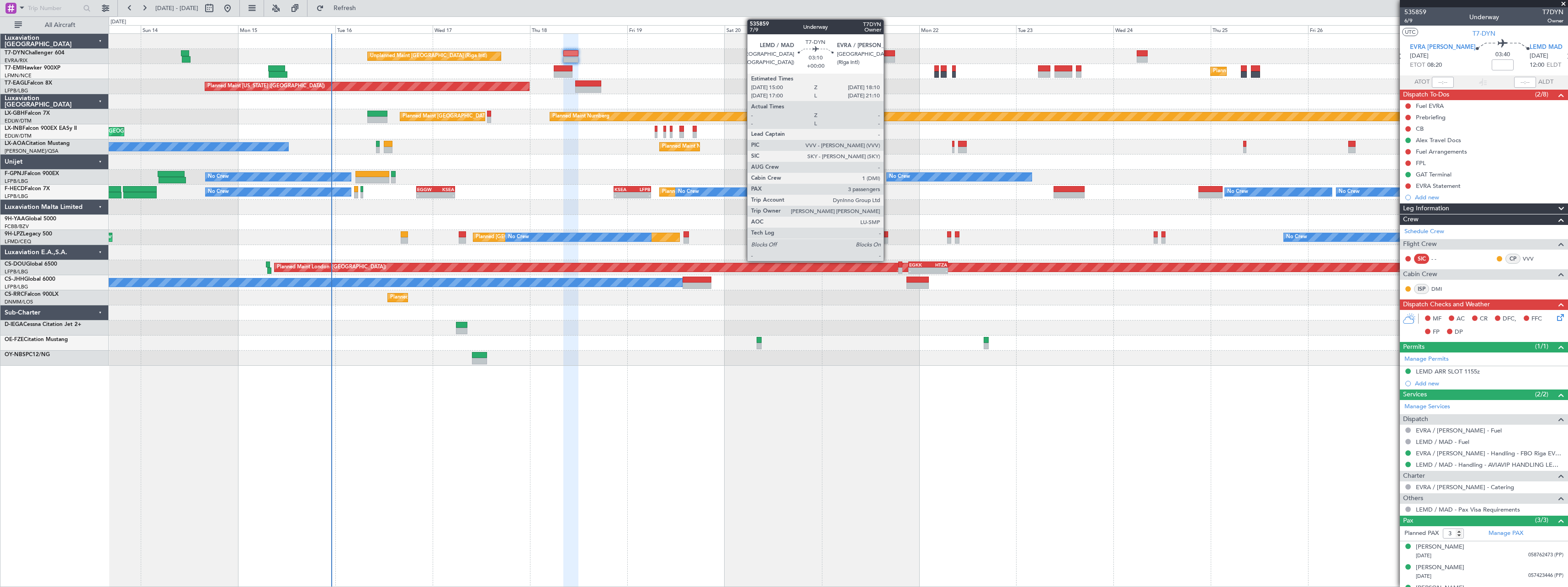
click at [887, 49] on div "Unplanned Maint [GEOGRAPHIC_DATA] (Riga Intl)" at bounding box center [838, 56] width 1459 height 15
click at [885, 55] on div at bounding box center [889, 54] width 13 height 7
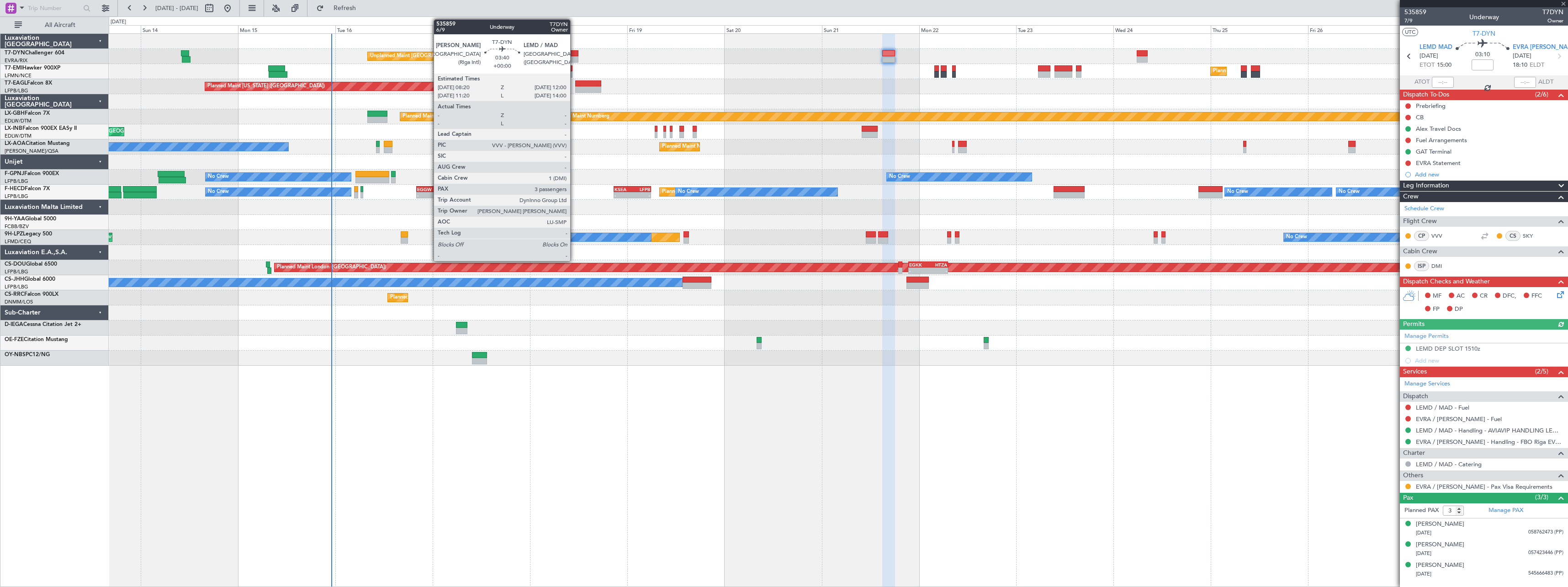
click at [574, 54] on div at bounding box center [570, 54] width 15 height 7
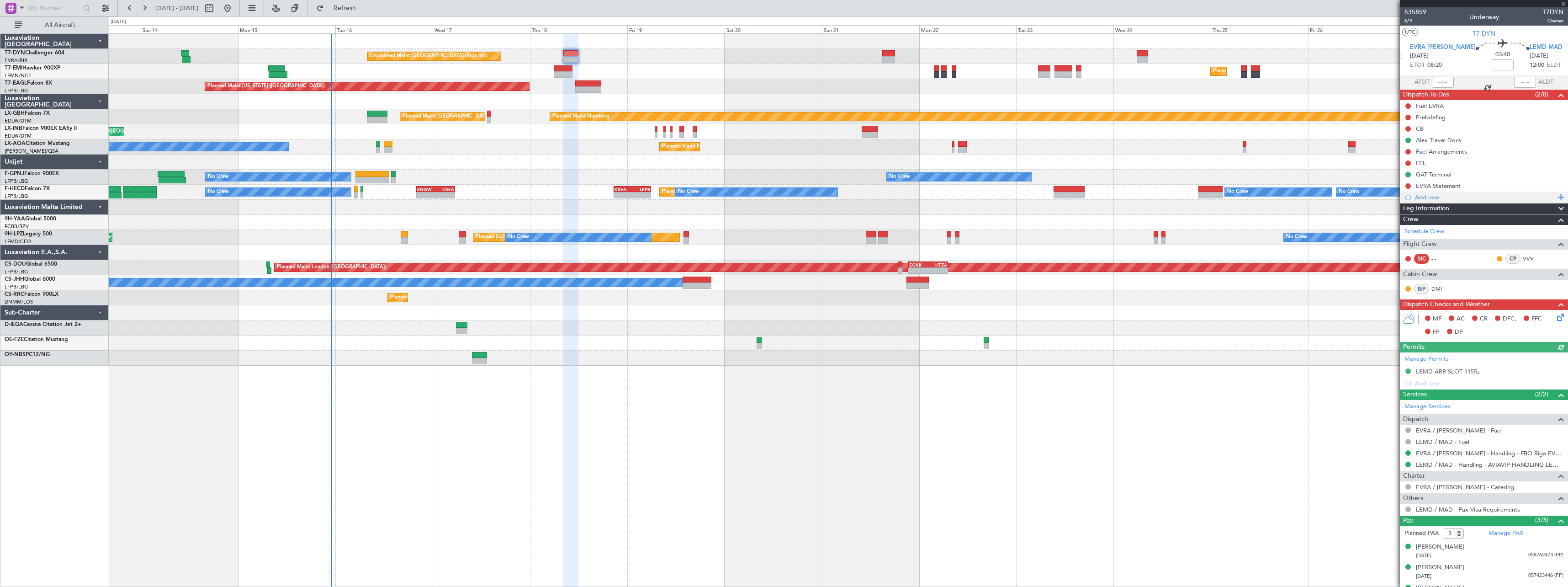
click at [1427, 199] on div "Add new" at bounding box center [1485, 197] width 140 height 8
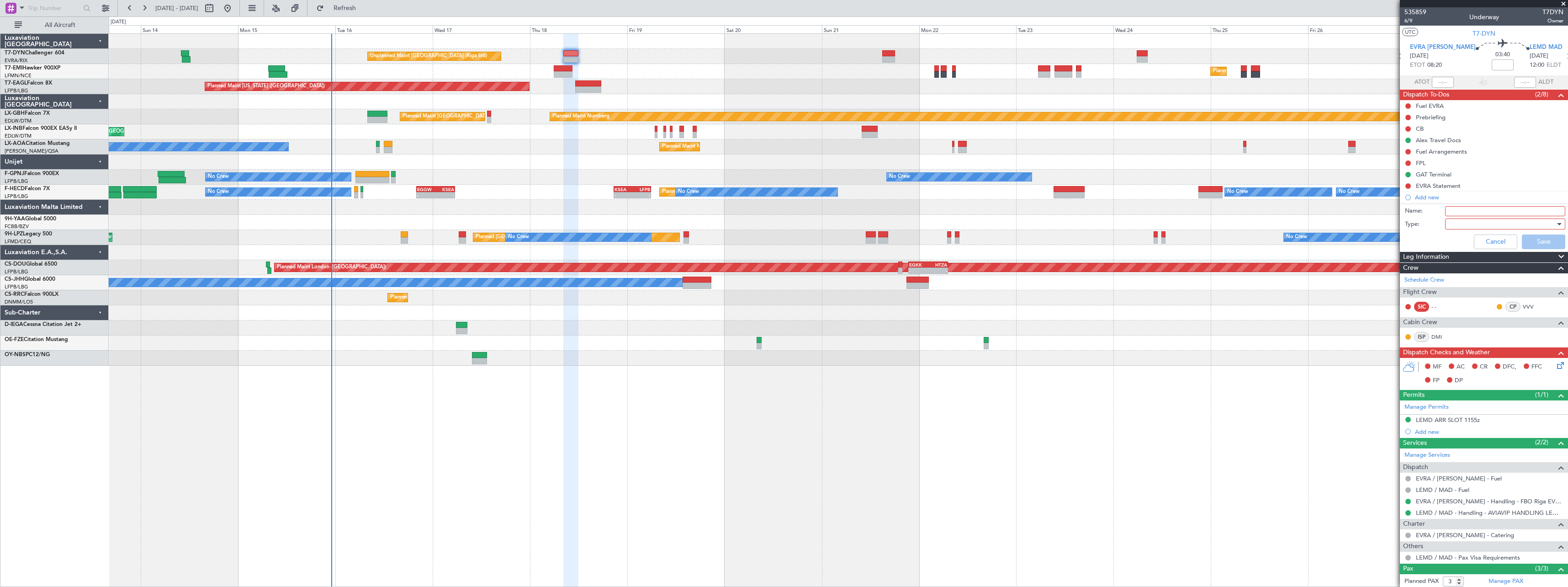
click at [1471, 208] on input "Name:" at bounding box center [1505, 211] width 120 height 10
type input "SIC TBA - Freelancer"
click at [1460, 225] on div at bounding box center [1502, 224] width 107 height 14
click at [1460, 239] on span "Generic" at bounding box center [1501, 242] width 107 height 14
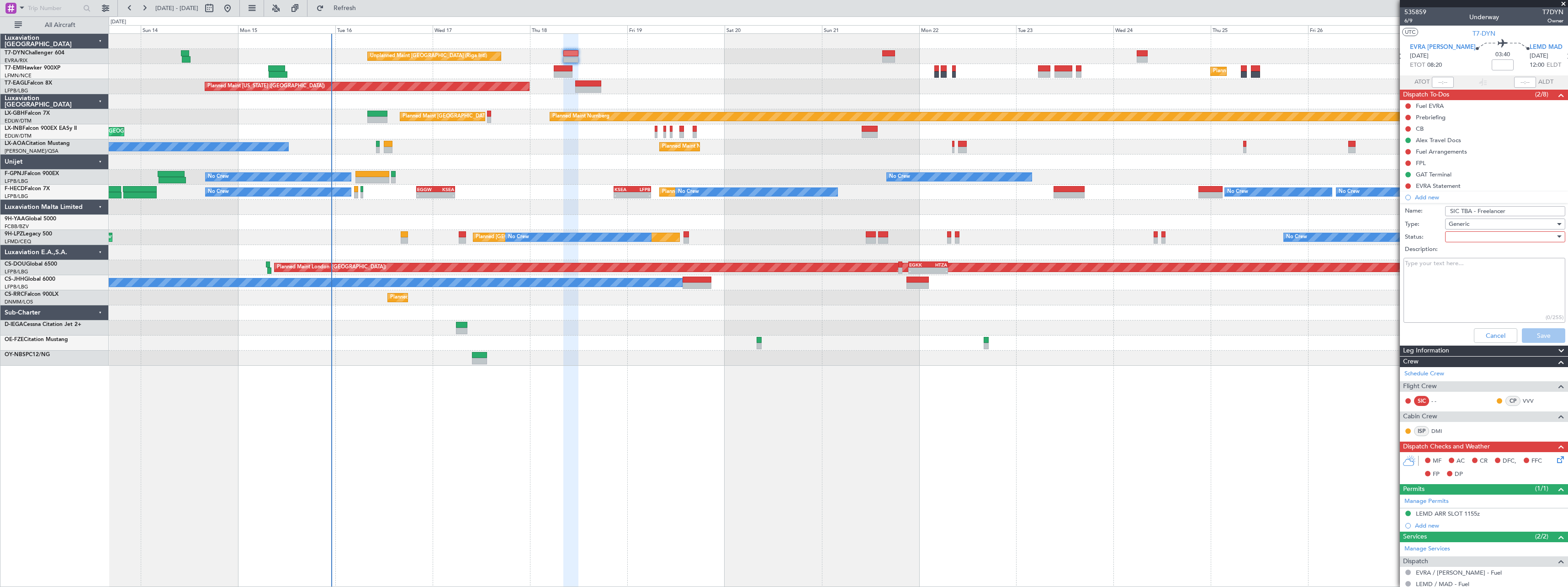
click at [1461, 237] on div at bounding box center [1502, 237] width 107 height 14
click at [1479, 250] on span "Not Started" at bounding box center [1501, 255] width 107 height 14
click at [1535, 335] on button "Save" at bounding box center [1543, 336] width 43 height 15
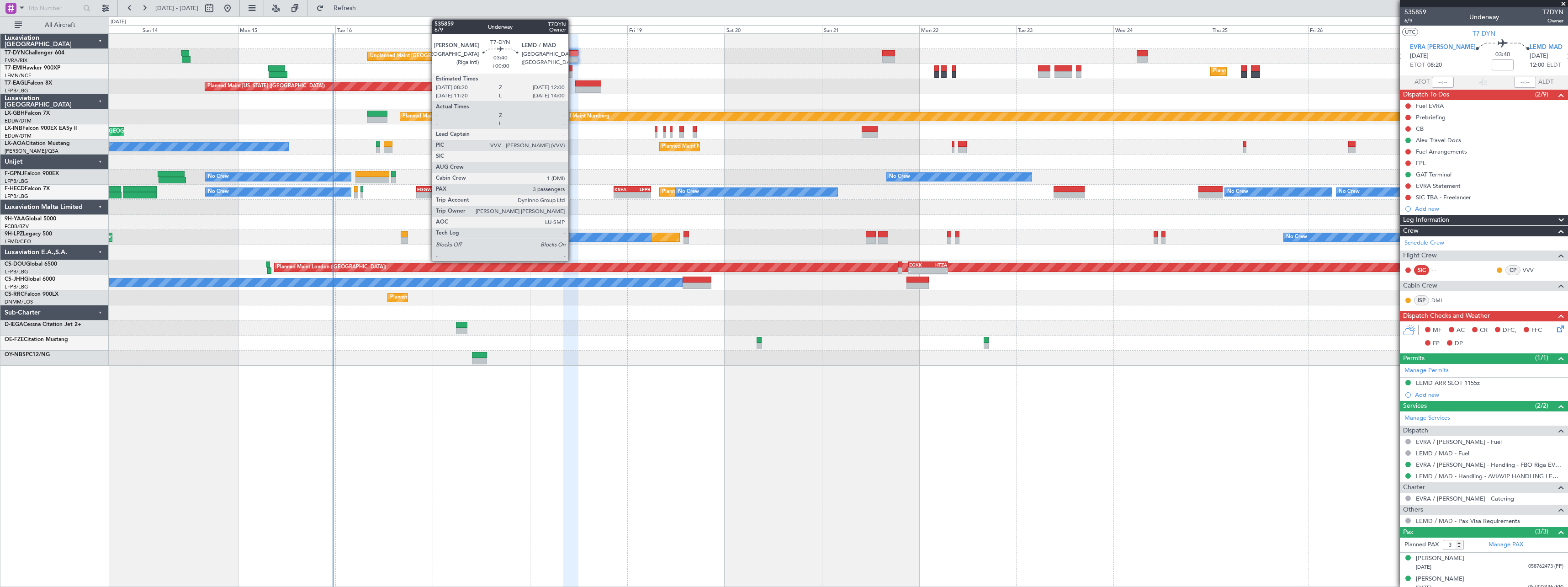
click at [572, 55] on div at bounding box center [570, 54] width 15 height 7
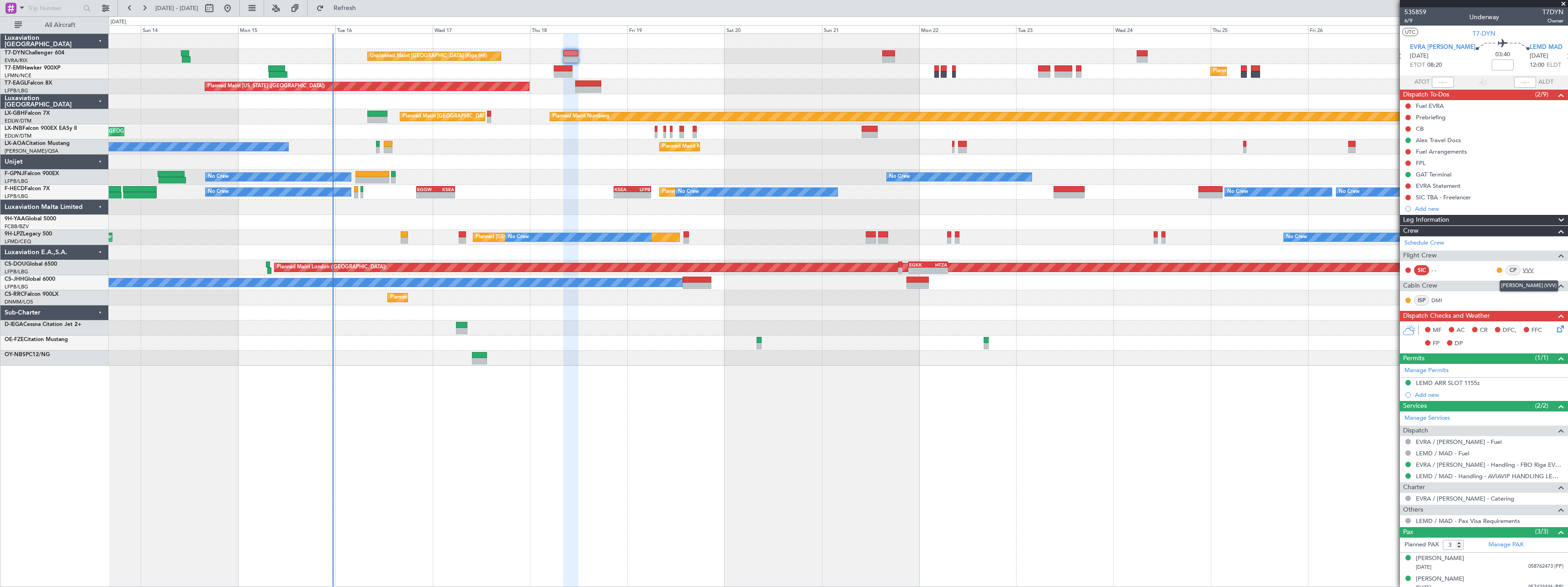
click at [1524, 269] on link "VVV" at bounding box center [1533, 270] width 21 height 9
click at [1435, 303] on link "DMI" at bounding box center [1442, 300] width 21 height 9
click at [1413, 23] on span "6/9" at bounding box center [1415, 21] width 22 height 8
click at [1466, 466] on link "EVRA / RIX - Handling - FBO Riga EVRA / RIX" at bounding box center [1489, 465] width 147 height 8
click at [1525, 269] on link "VVV" at bounding box center [1533, 270] width 21 height 9
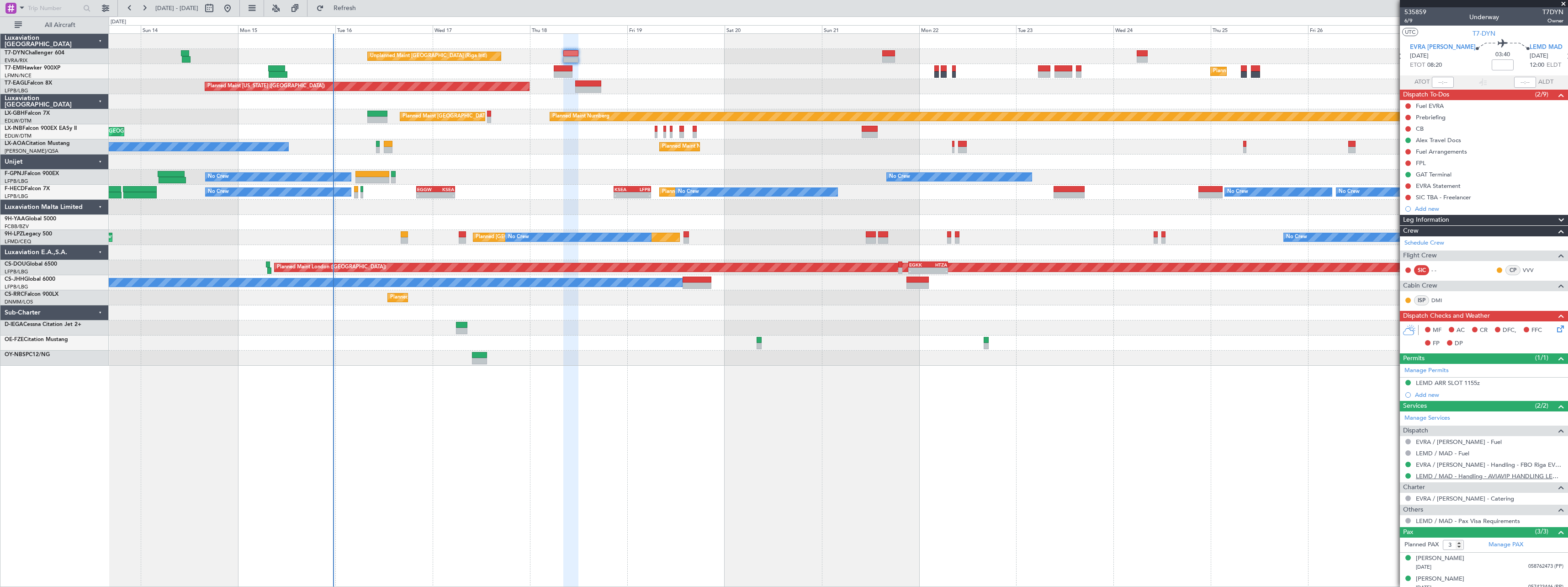
click at [1435, 479] on link "LEMD / MAD - Handling - AVIAVIP HANDLING LEMD /MAD" at bounding box center [1489, 476] width 147 height 8
click at [1554, 243] on span at bounding box center [1559, 241] width 11 height 7
click at [1556, 329] on icon at bounding box center [1559, 327] width 7 height 7
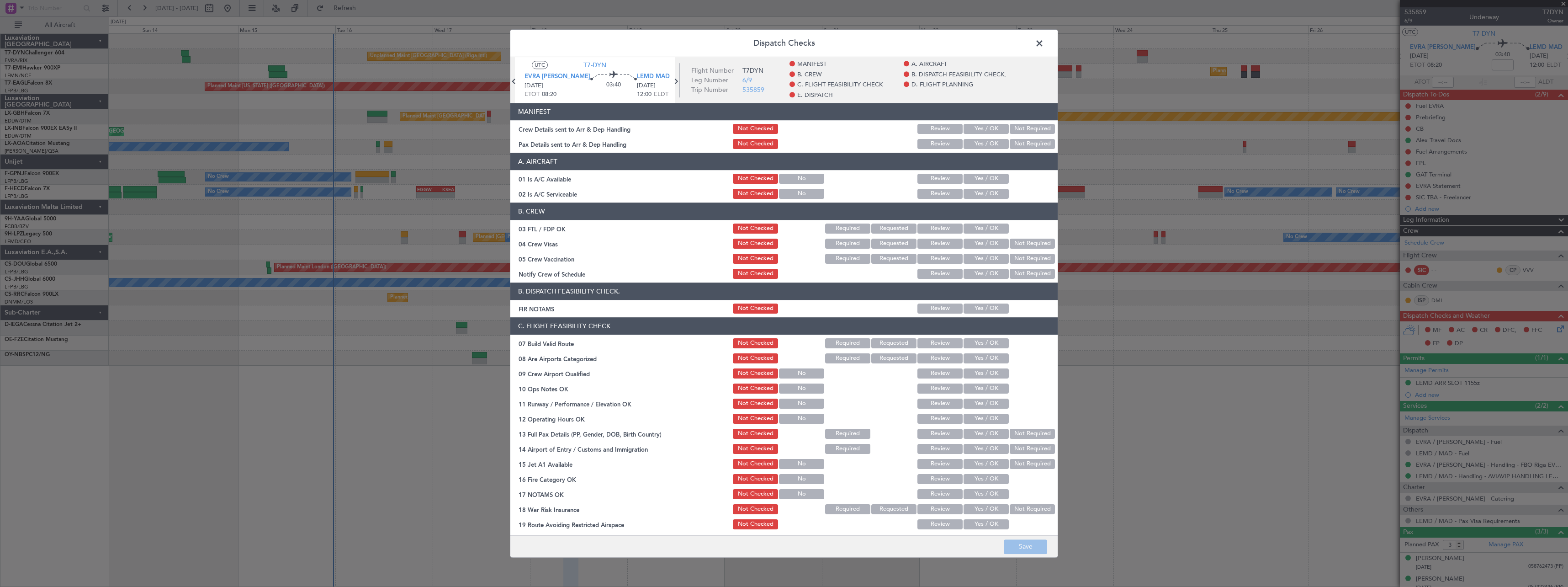
click at [971, 129] on button "Yes / OK" at bounding box center [986, 128] width 45 height 10
click at [989, 142] on button "Yes / OK" at bounding box center [986, 144] width 45 height 10
click at [1034, 540] on button "Save" at bounding box center [1025, 547] width 43 height 15
click at [1044, 45] on span at bounding box center [1044, 46] width 0 height 18
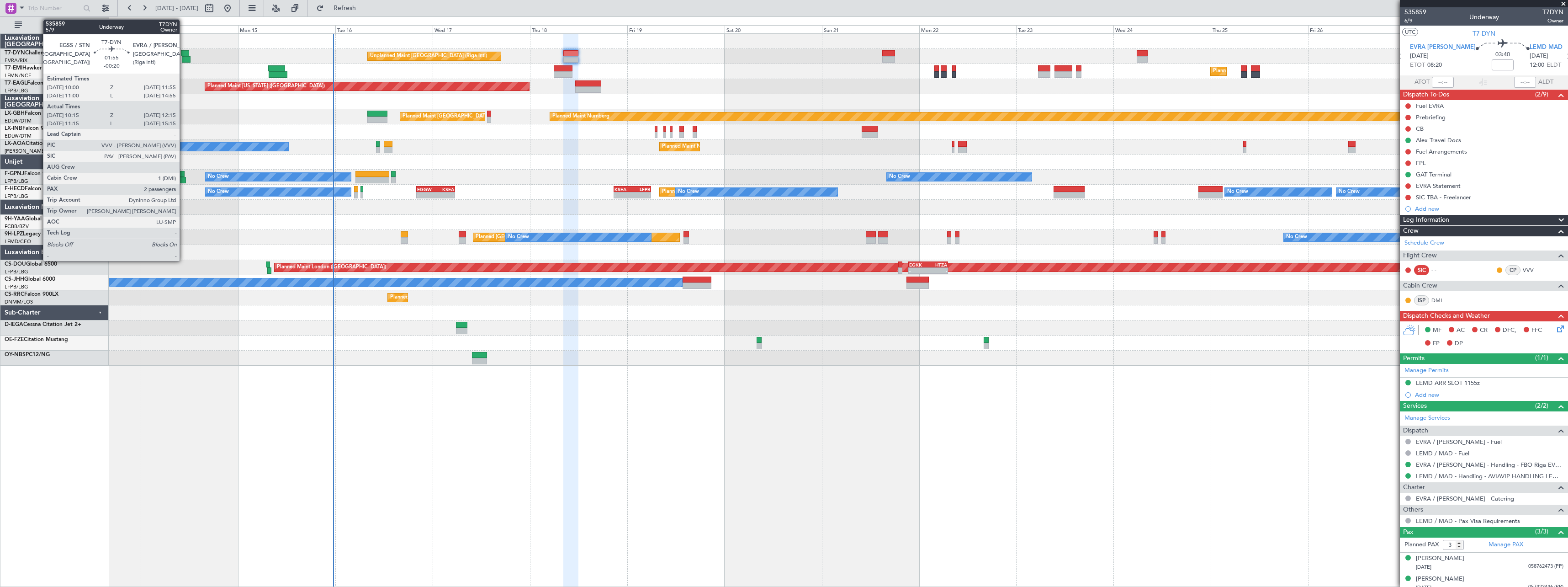
click at [184, 54] on div at bounding box center [185, 54] width 9 height 7
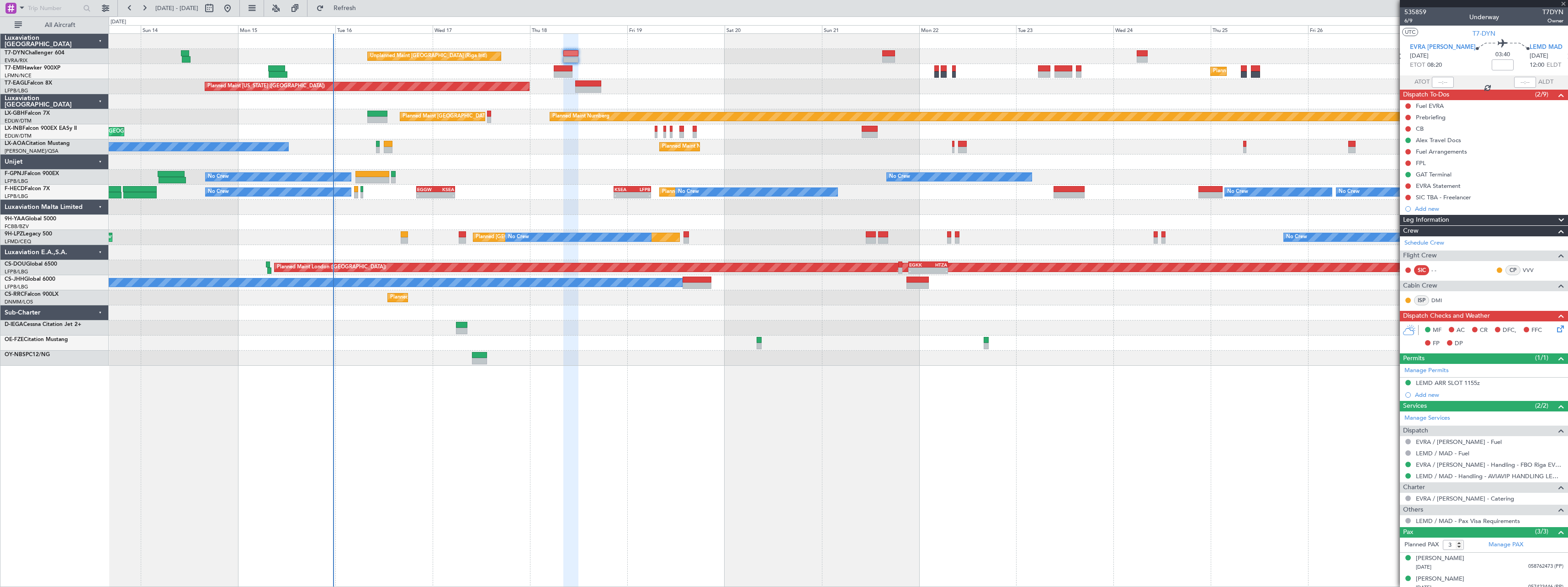
type input "-00:20"
type input "10:15"
type input "12:15"
type input "2"
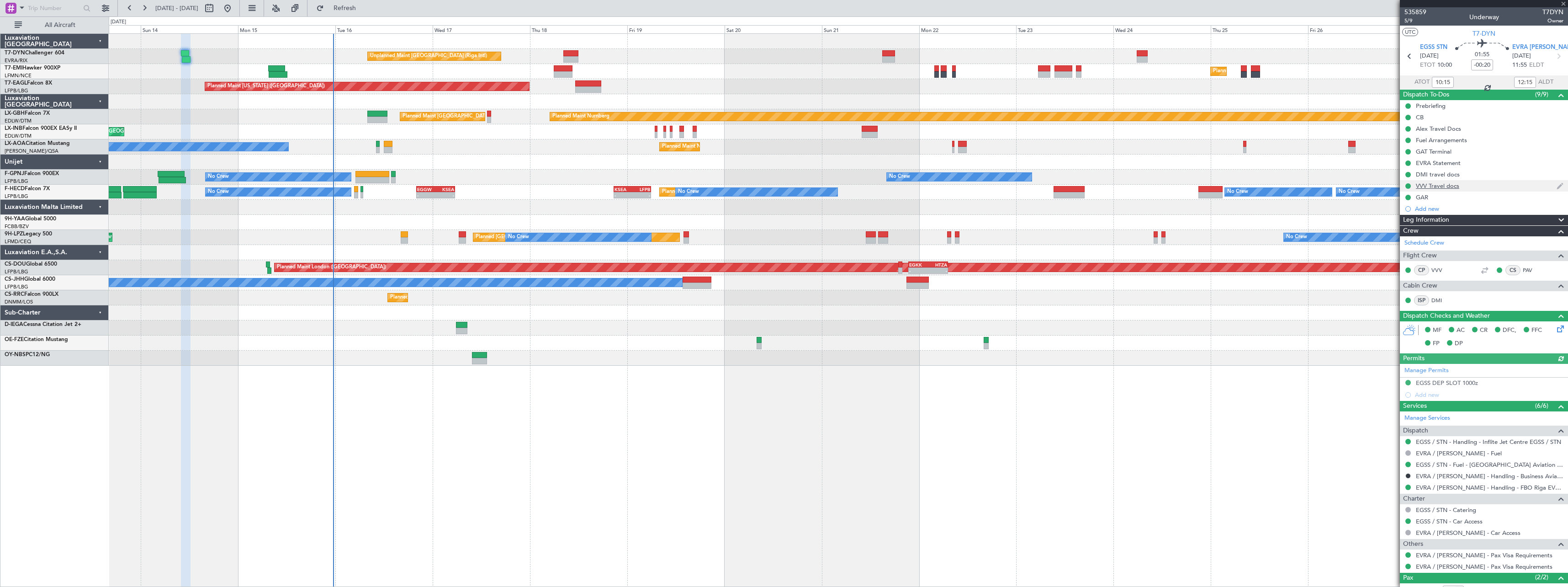
click at [1481, 187] on div "VVV Travel docs" at bounding box center [1484, 186] width 168 height 12
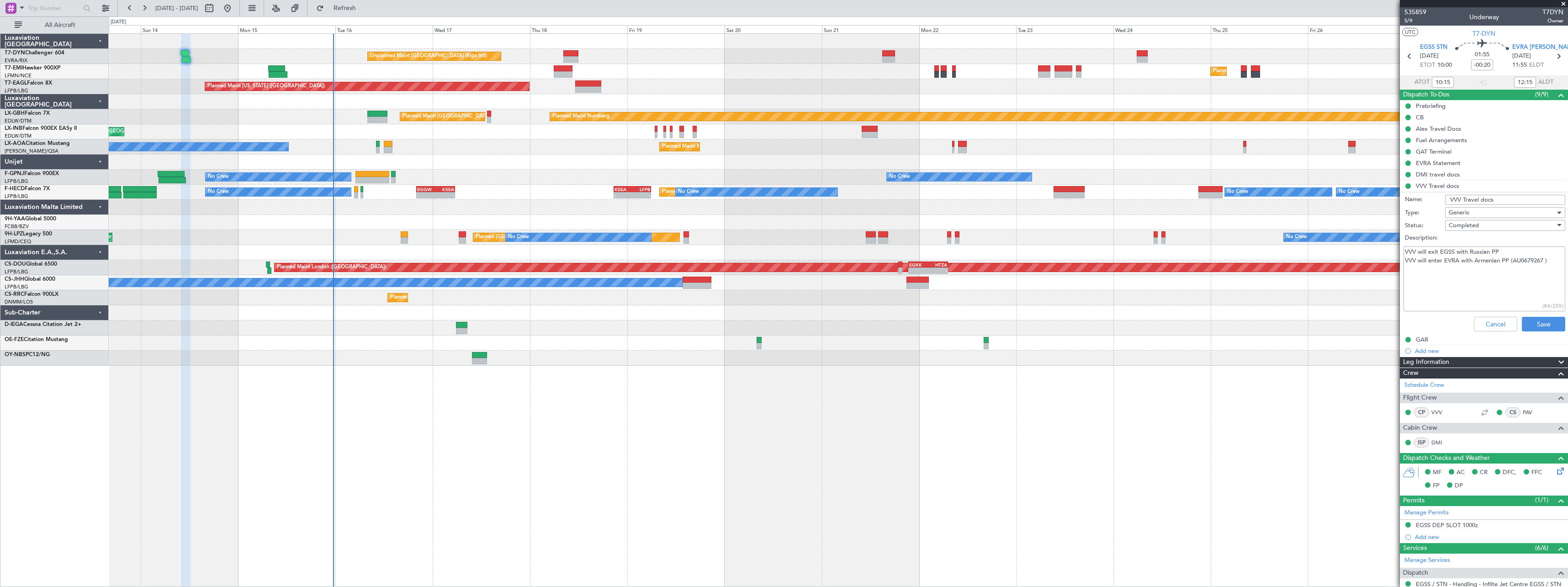
drag, startPoint x: 1405, startPoint y: 252, endPoint x: 1565, endPoint y: 258, distance: 160.1
click at [1565, 258] on article "535859 5/9 Underway T7DYN Owner UTC T7-DYN EGSS STN 14/09/2025 ETOT 10:00 01:55…" at bounding box center [1484, 297] width 168 height 580
click at [1460, 292] on textarea "VVV will exit EGSS with Russian PP VVV will enter EVRA with Armenian PP (AU0679…" at bounding box center [1485, 279] width 162 height 65
drag, startPoint x: 1406, startPoint y: 261, endPoint x: 1519, endPoint y: 261, distance: 113.0
click at [1564, 260] on article "535859 5/9 Underway T7DYN Owner UTC T7-DYN EGSS STN 14/09/2025 ETOT 10:00 01:55…" at bounding box center [1484, 297] width 168 height 580
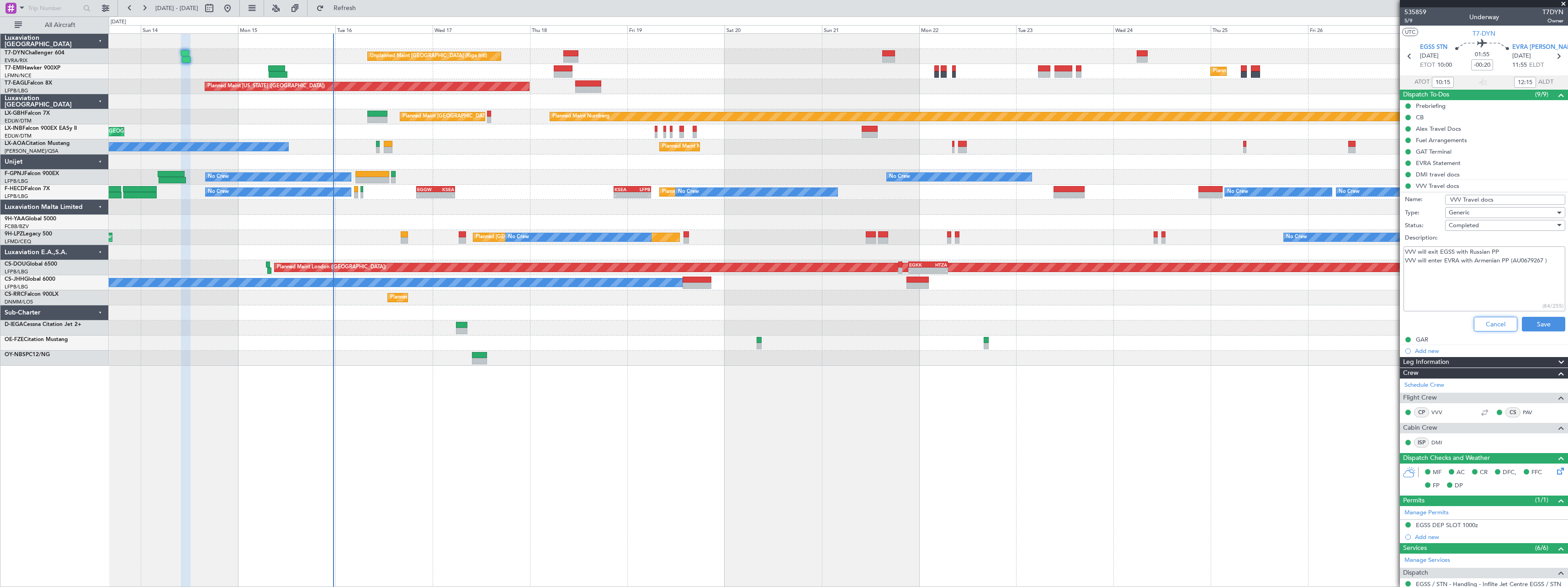
click at [1477, 320] on button "Cancel" at bounding box center [1495, 324] width 43 height 15
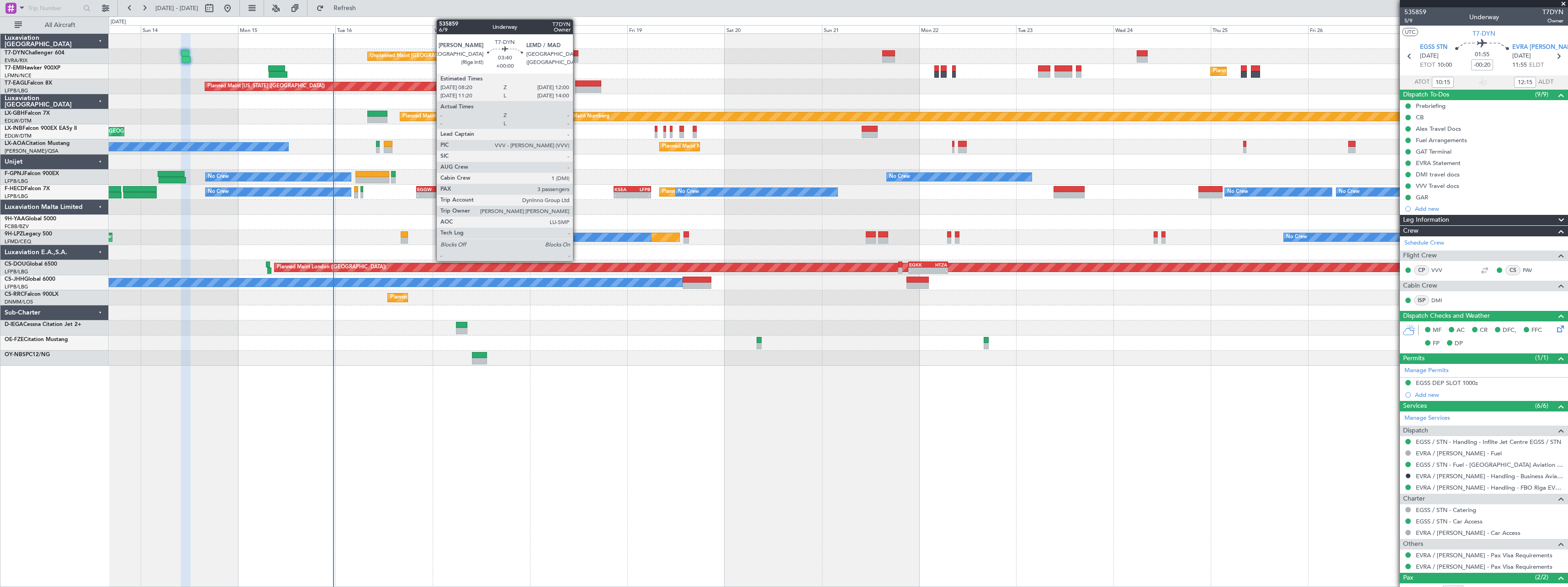
click at [577, 55] on div at bounding box center [570, 54] width 15 height 7
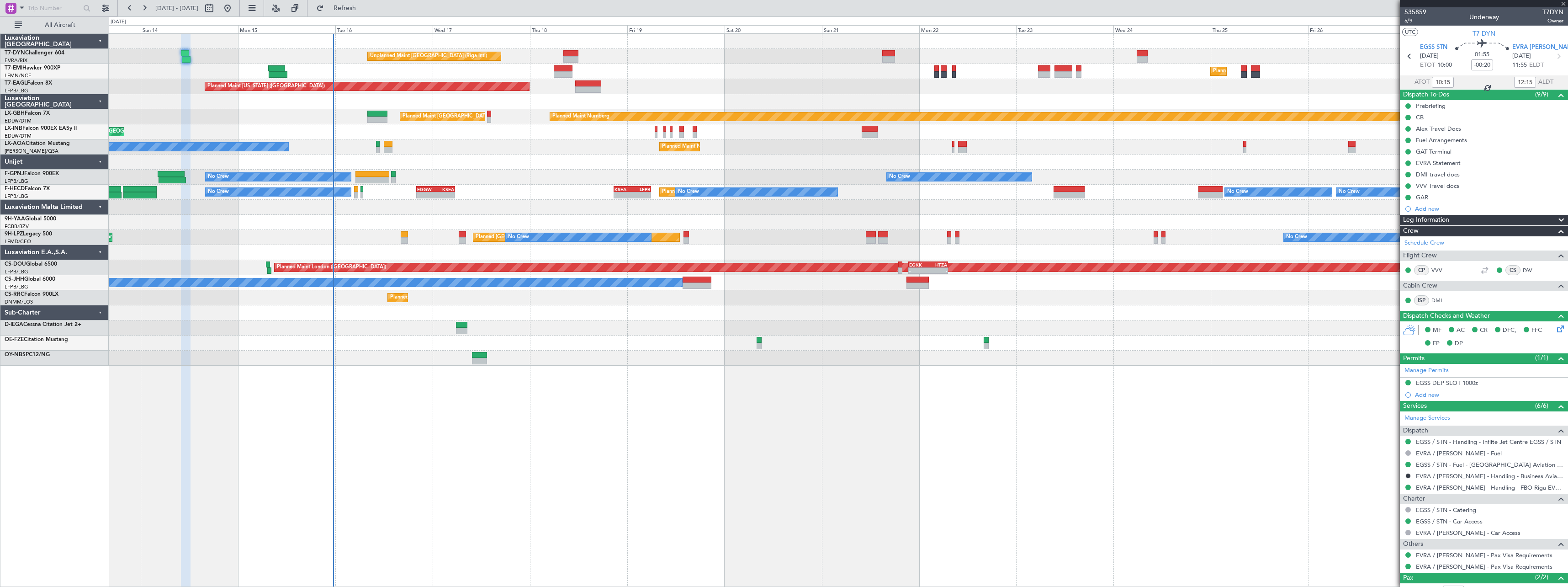
type input "3"
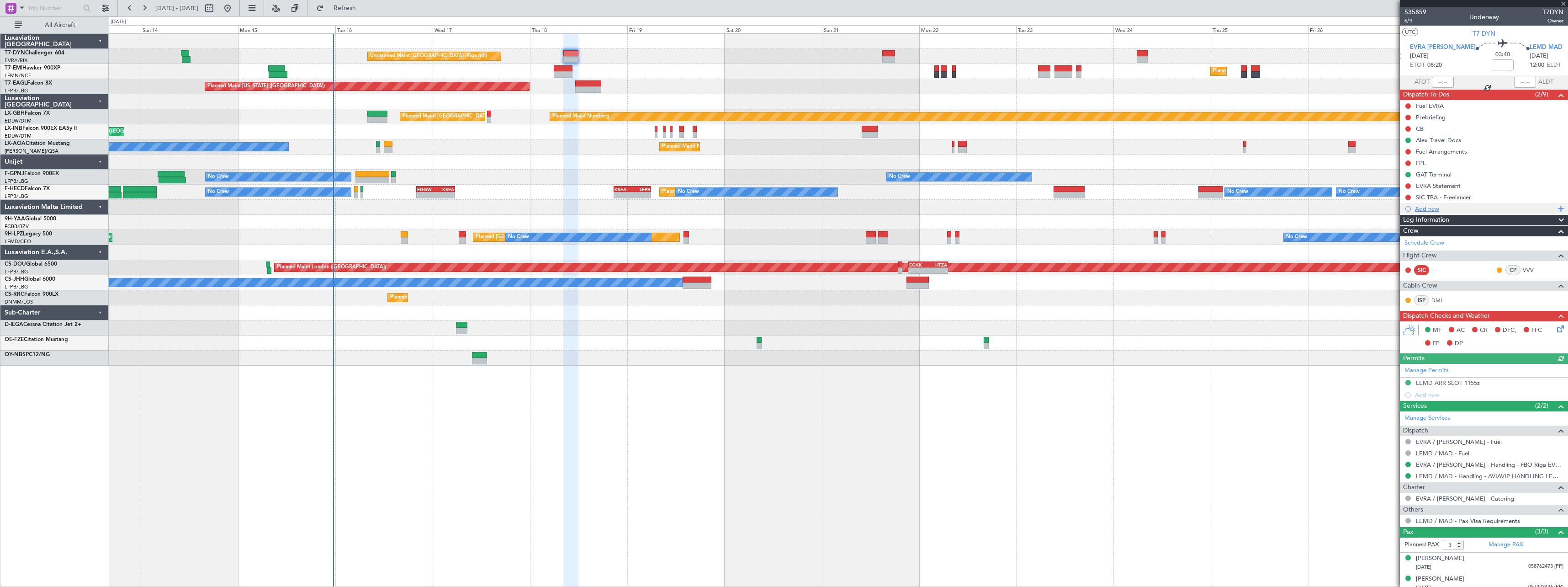
click at [1439, 210] on div "Add new" at bounding box center [1485, 208] width 140 height 8
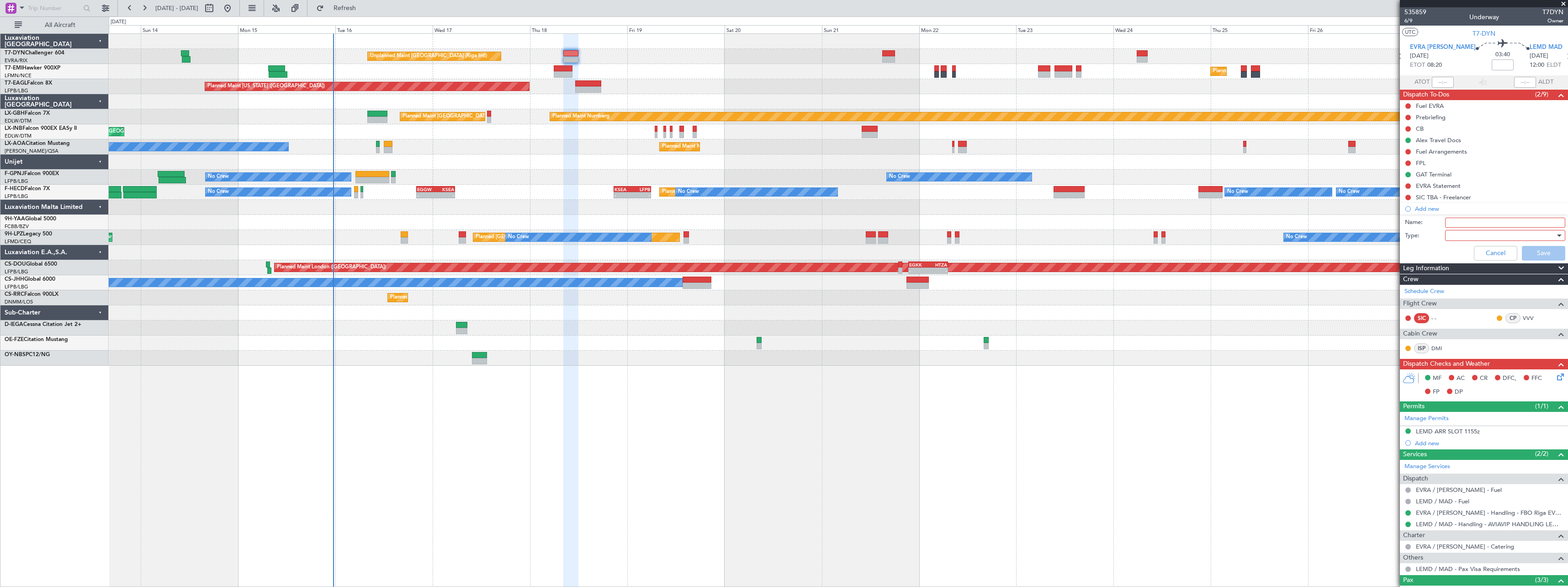
click at [1460, 218] on input "Name:" at bounding box center [1505, 222] width 120 height 10
type input "VVV Travel docs"
click at [1466, 233] on div at bounding box center [1502, 235] width 107 height 14
click at [1463, 251] on span "Generic" at bounding box center [1501, 254] width 107 height 14
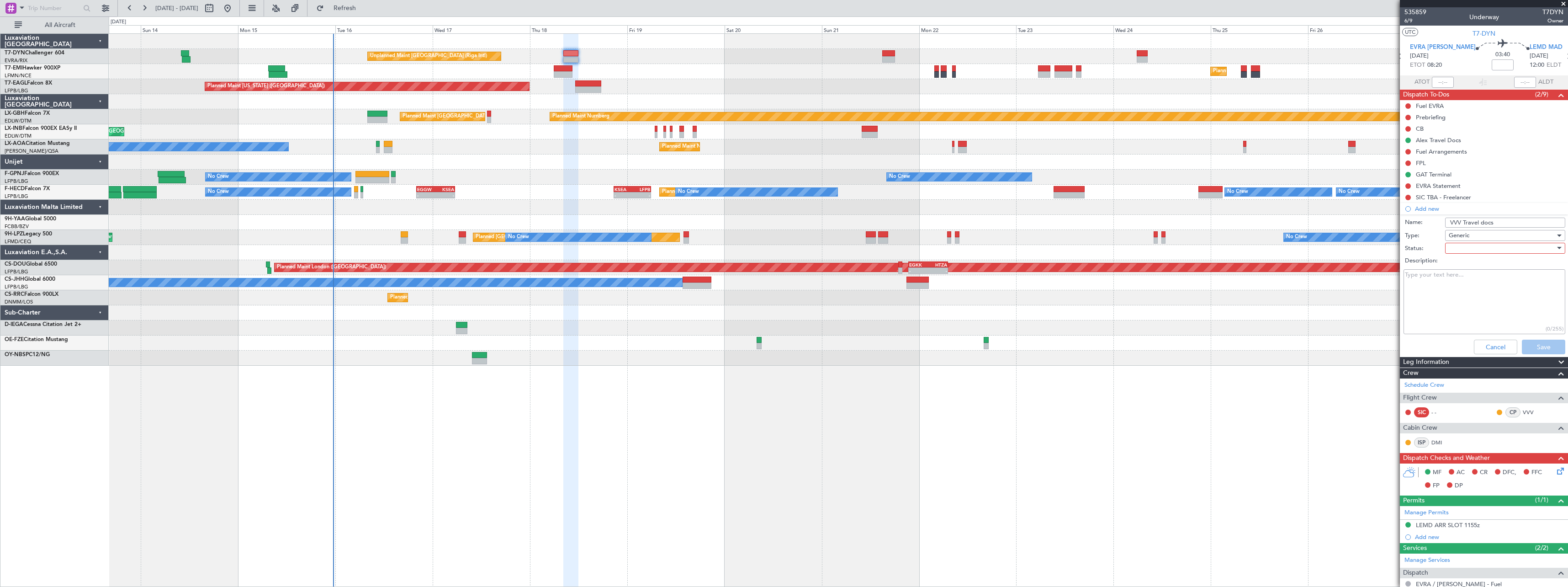
paste textarea "VVV will enter EVRA with Armenian PP (AU0679267 )"
click at [1443, 278] on textarea "VVV will enter EVRA with Armenian PP (AU0679267 )" at bounding box center [1485, 301] width 162 height 65
type textarea "VVV will exit EVRA with Armenian PP (AU0679267 )"
click at [1477, 252] on div at bounding box center [1502, 248] width 107 height 14
drag, startPoint x: 1474, startPoint y: 294, endPoint x: 1481, endPoint y: 297, distance: 7.6
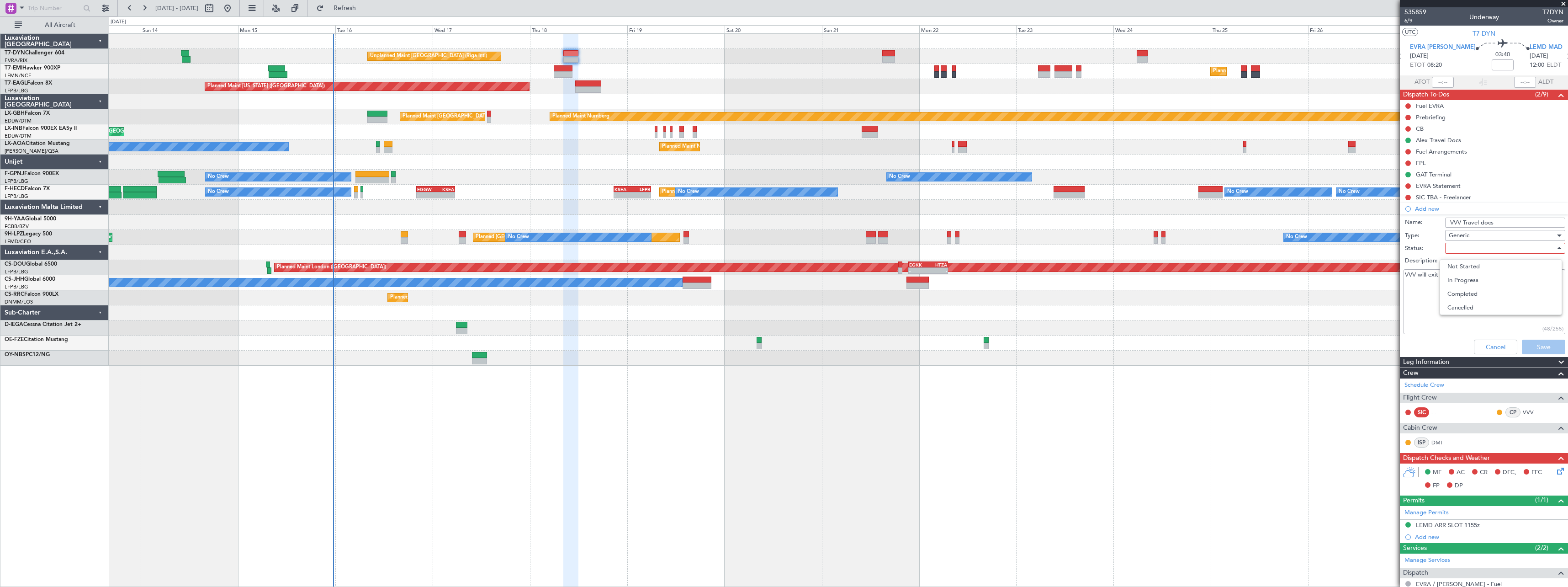
click at [1474, 294] on span "Completed" at bounding box center [1501, 294] width 107 height 14
click at [1530, 343] on button "Save" at bounding box center [1543, 347] width 43 height 15
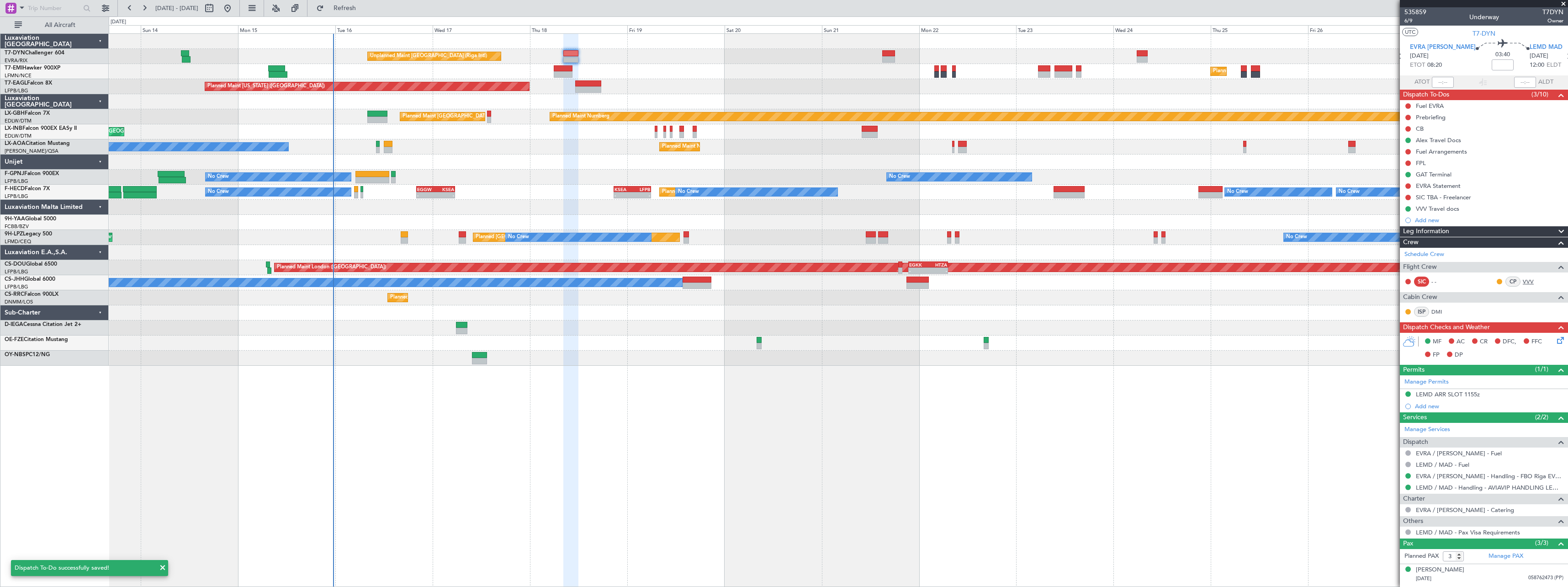
click at [1523, 279] on link "VVV" at bounding box center [1533, 282] width 21 height 9
click at [364, 9] on span "Refresh" at bounding box center [345, 8] width 38 height 7
click at [1486, 208] on div "VVV Travel docs" at bounding box center [1484, 208] width 168 height 12
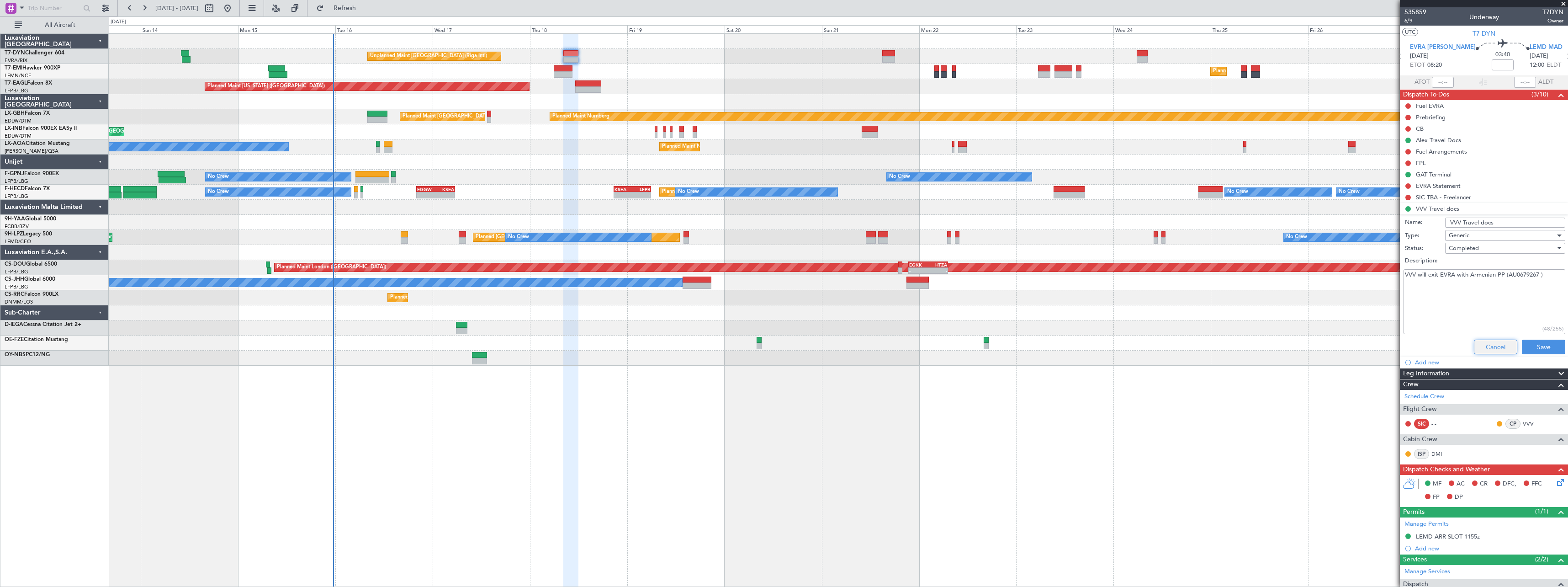
click at [1483, 343] on button "Cancel" at bounding box center [1495, 347] width 43 height 15
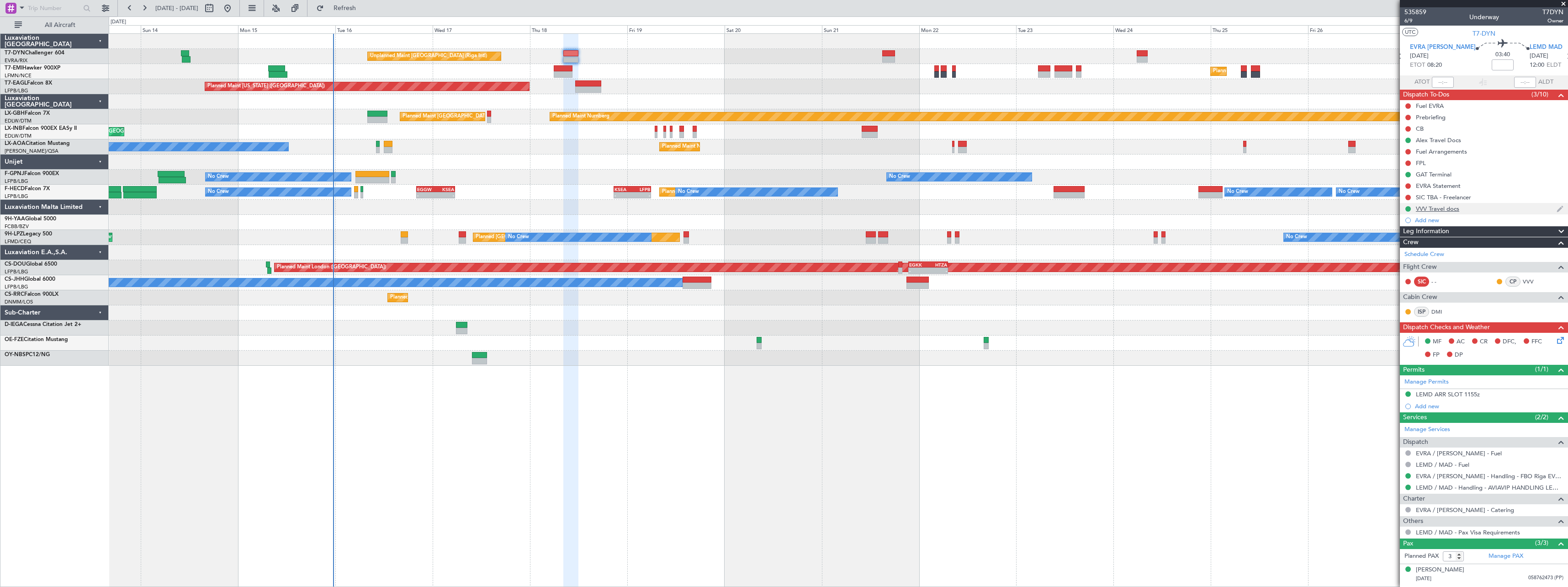
click at [1493, 208] on div "VVV Travel docs" at bounding box center [1484, 208] width 168 height 12
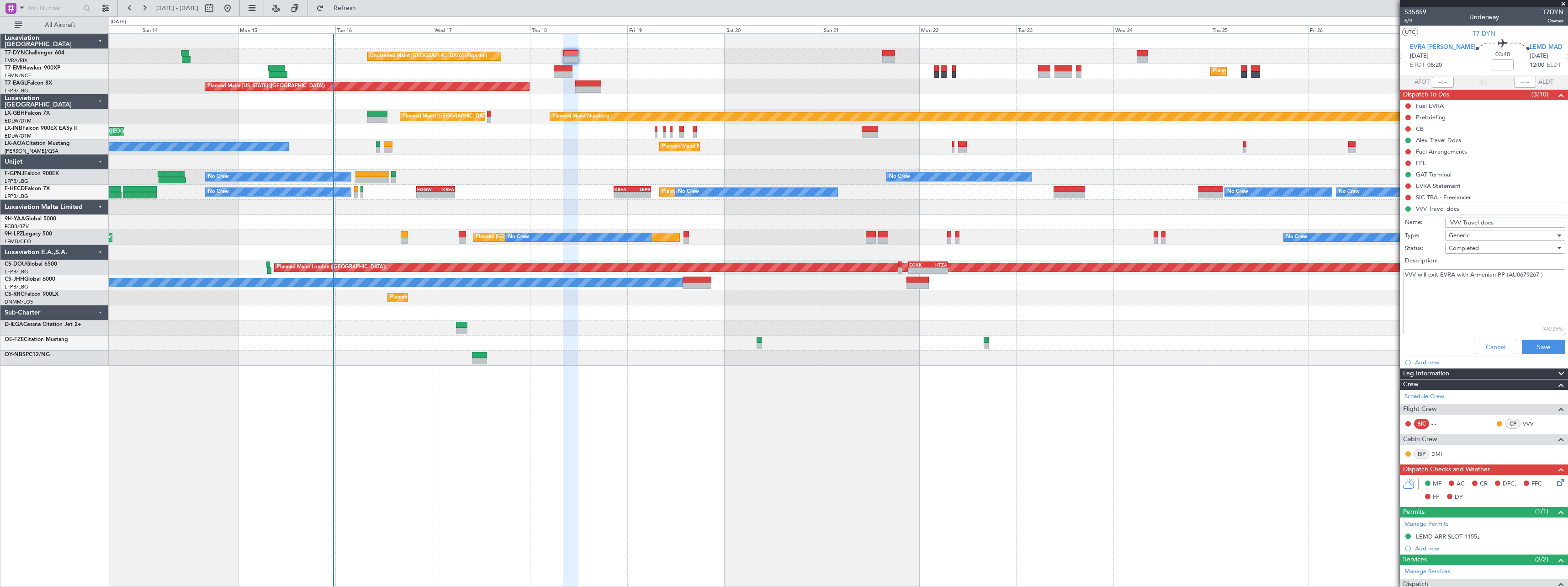
click at [1471, 279] on textarea "VVV will exit EVRA with Armenian PP (AU0679267 )" at bounding box center [1485, 301] width 162 height 65
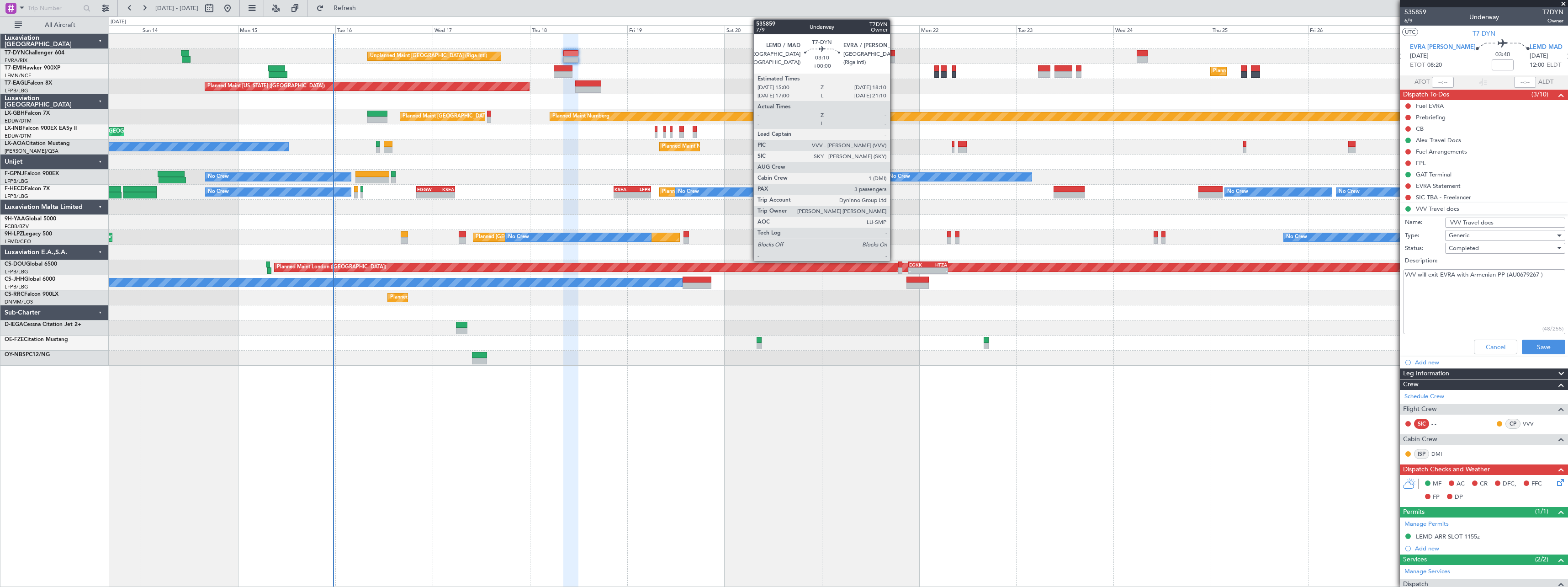
click at [894, 55] on div at bounding box center [889, 54] width 13 height 7
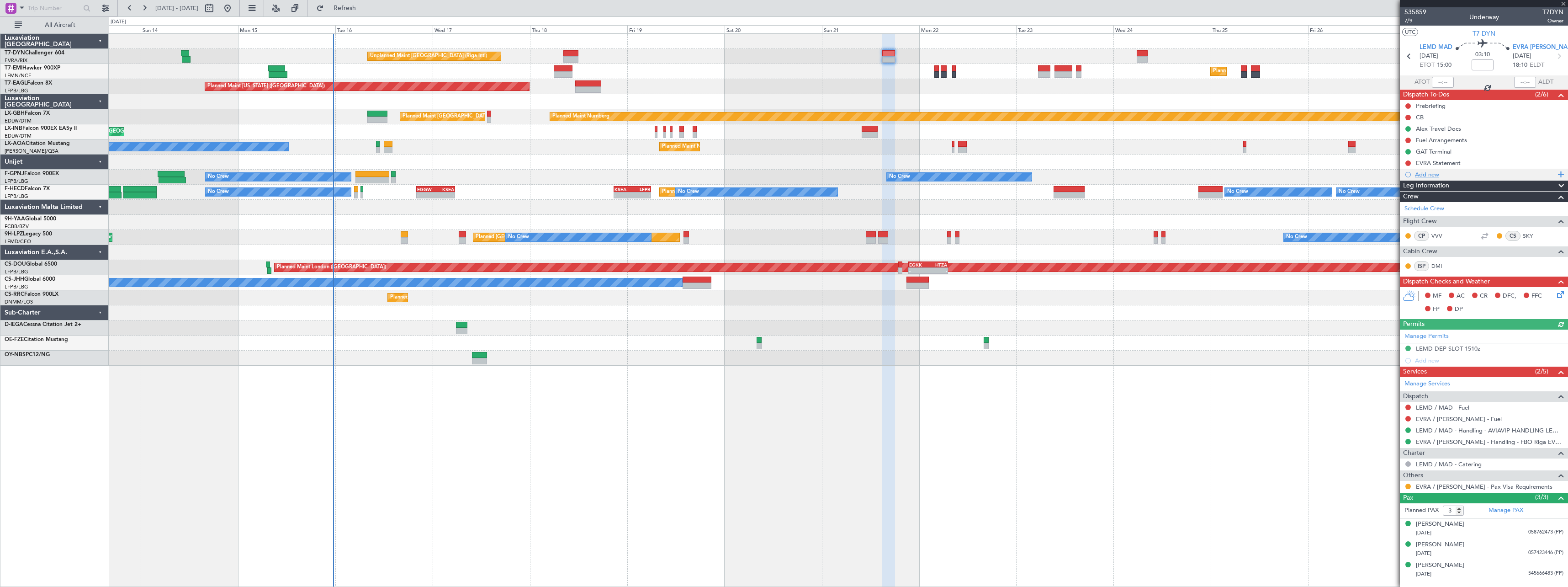
click at [1470, 174] on div "Add new" at bounding box center [1485, 174] width 140 height 8
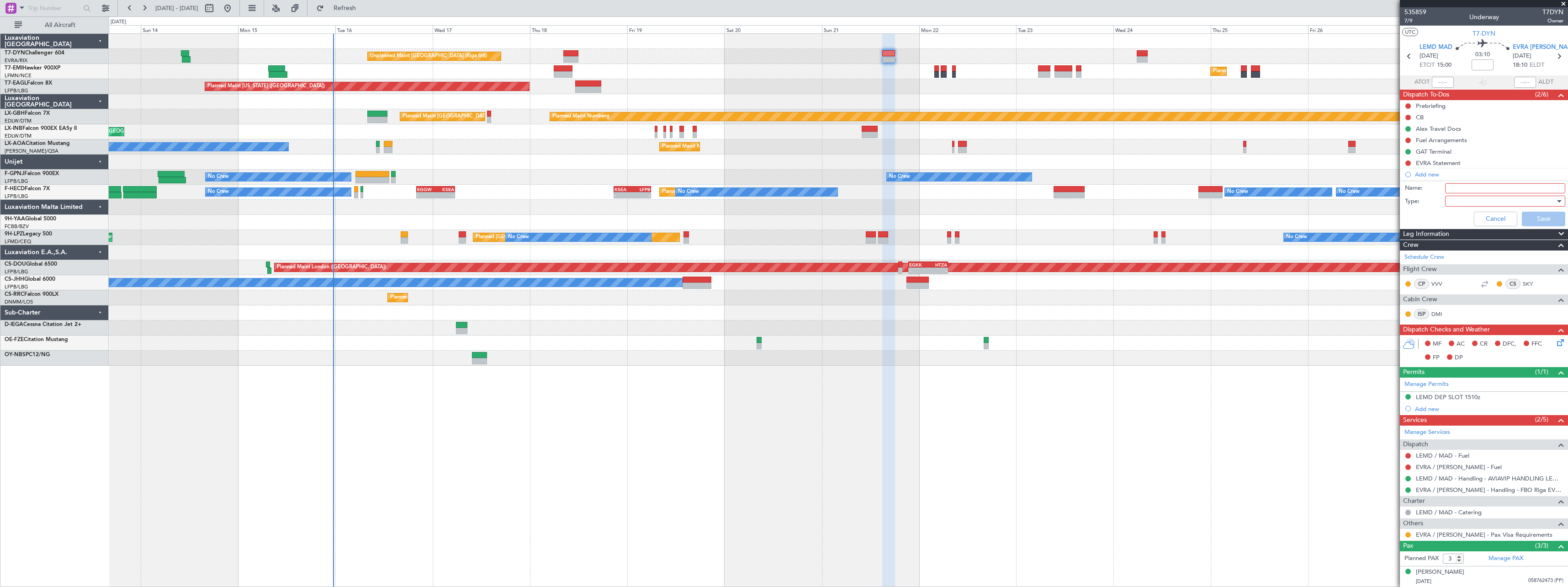
click at [1475, 188] on input "Name:" at bounding box center [1505, 188] width 120 height 10
type input "VVV Travel docs"
click at [1461, 201] on div at bounding box center [1502, 201] width 107 height 14
click at [1463, 216] on span "Generic" at bounding box center [1501, 220] width 107 height 14
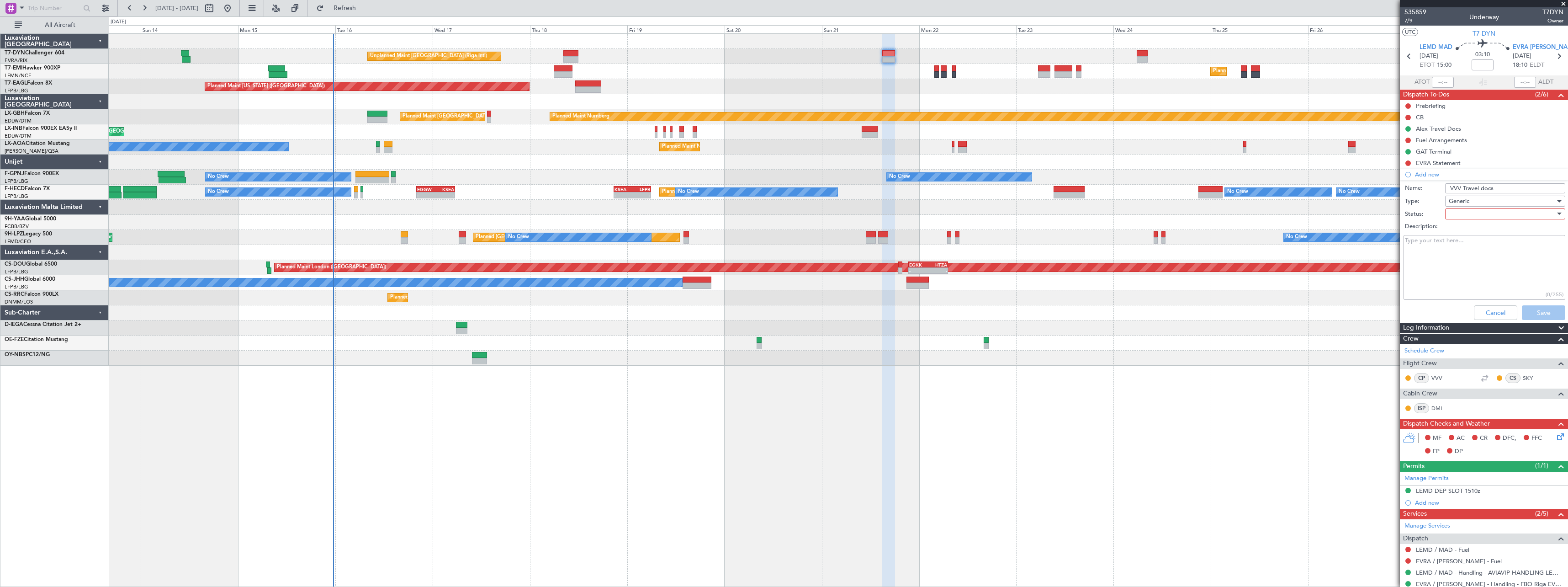
click at [1454, 213] on div at bounding box center [1502, 214] width 107 height 14
click at [1465, 233] on span "Not Started" at bounding box center [1501, 232] width 107 height 14
click at [1448, 247] on textarea "Description:" at bounding box center [1485, 267] width 162 height 65
paste textarea "VVV will enter EVRA with Armenian PP (AU0679267 )"
type textarea "VVV will enter EVRA with Armenian PP (AU0679267 )"
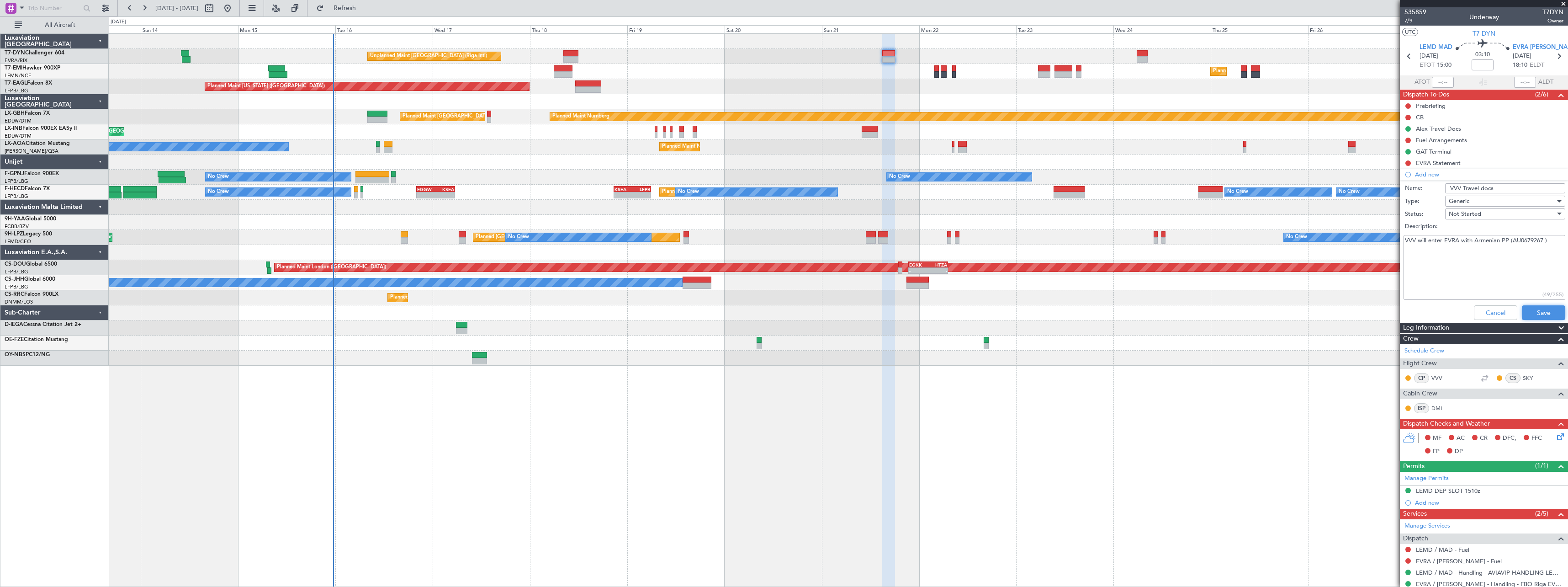
click at [1533, 309] on button "Save" at bounding box center [1543, 312] width 43 height 15
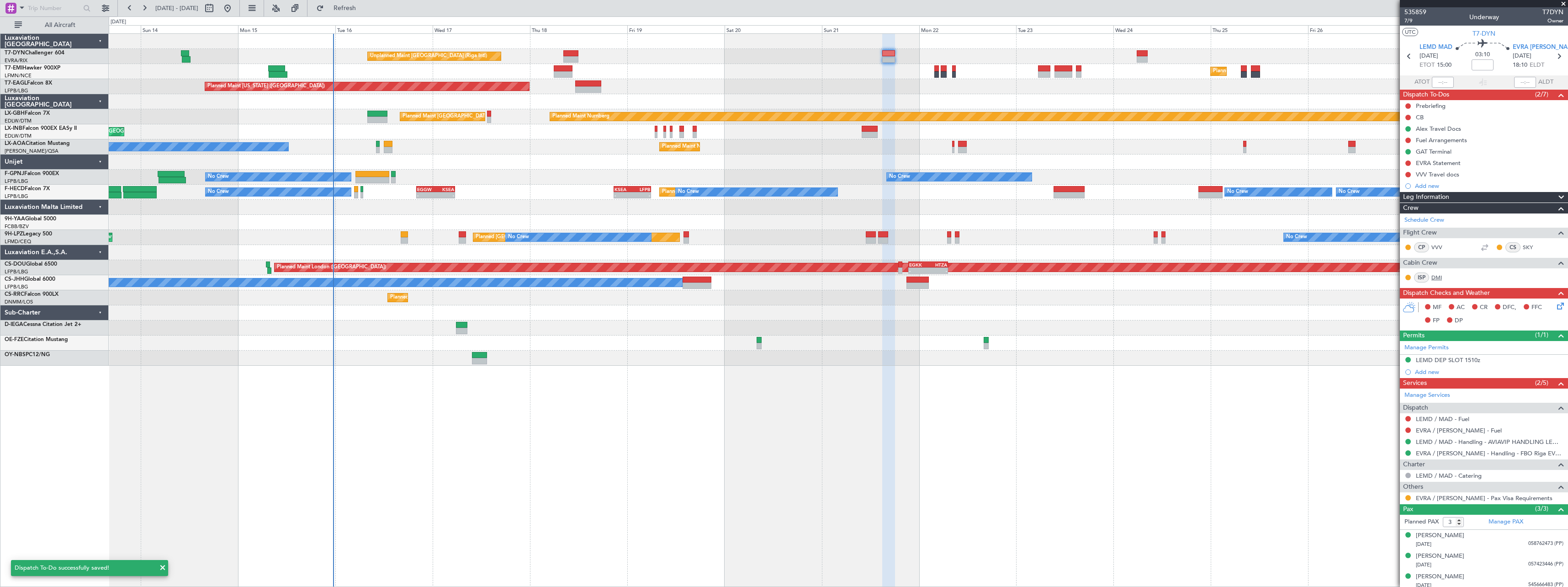
click at [1441, 275] on link "DMI" at bounding box center [1442, 278] width 21 height 9
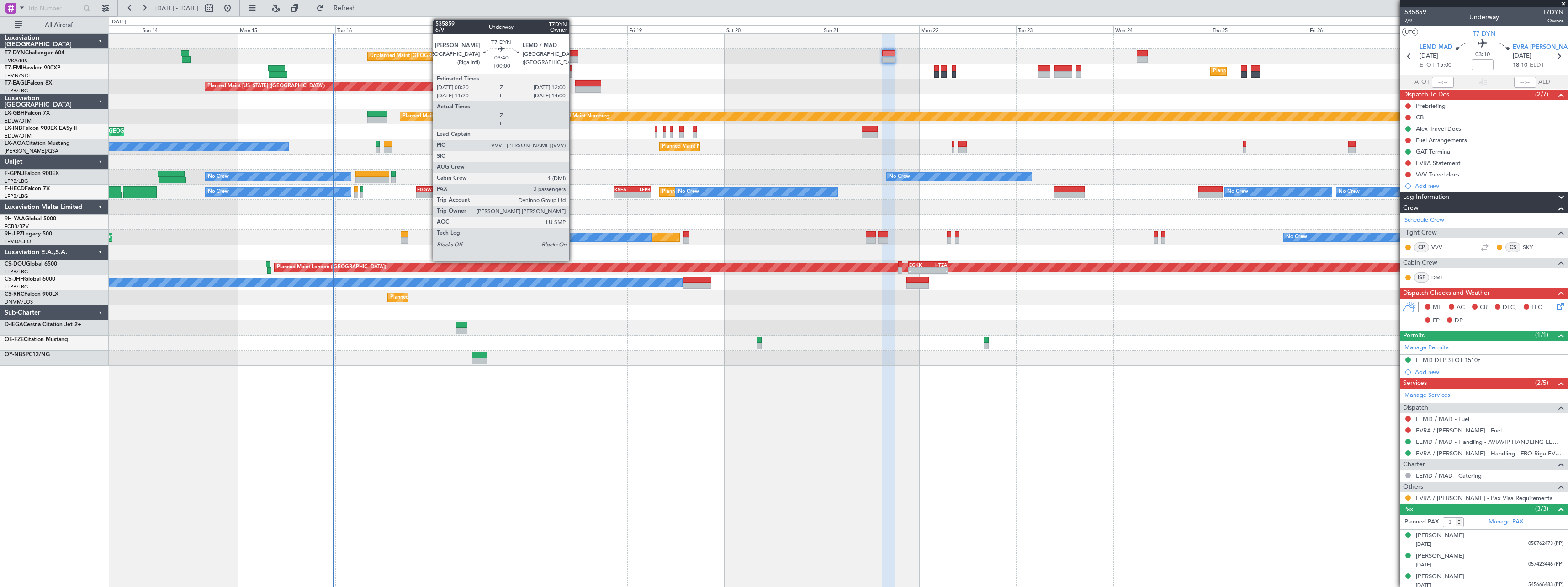
click at [573, 57] on div at bounding box center [570, 59] width 15 height 7
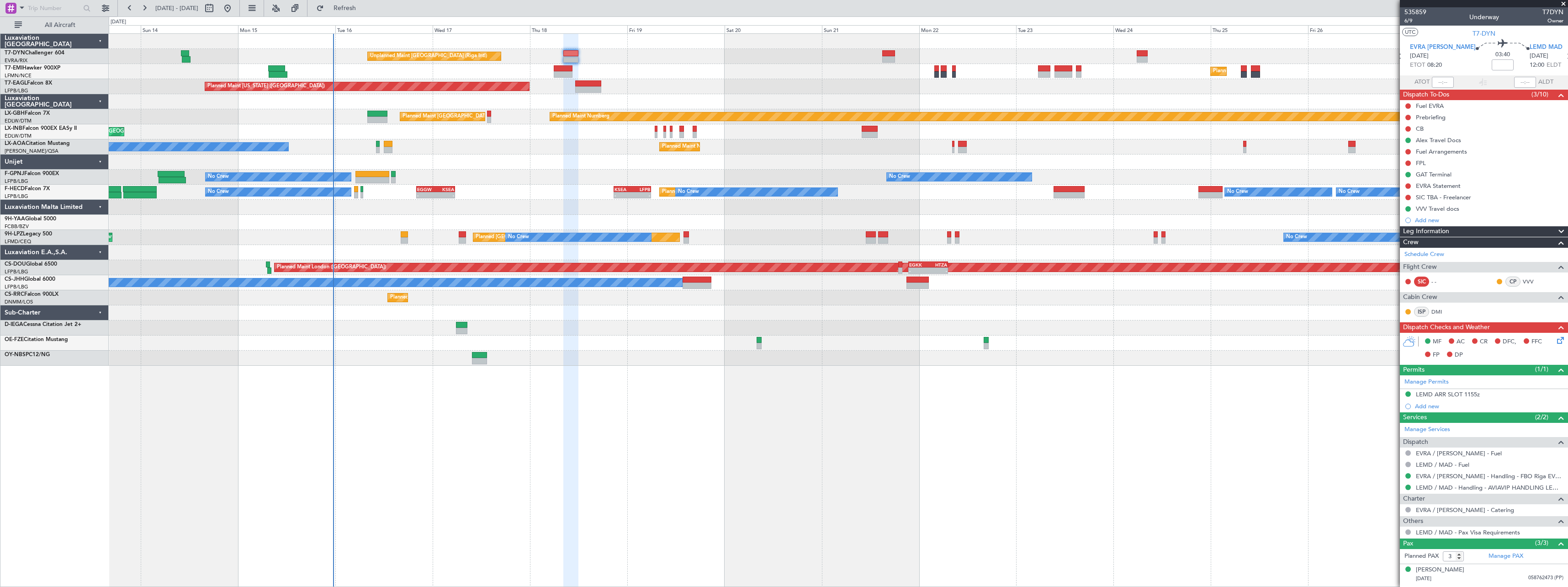
click at [553, 74] on div "Planned Maint [GEOGRAPHIC_DATA]" at bounding box center [838, 71] width 1459 height 15
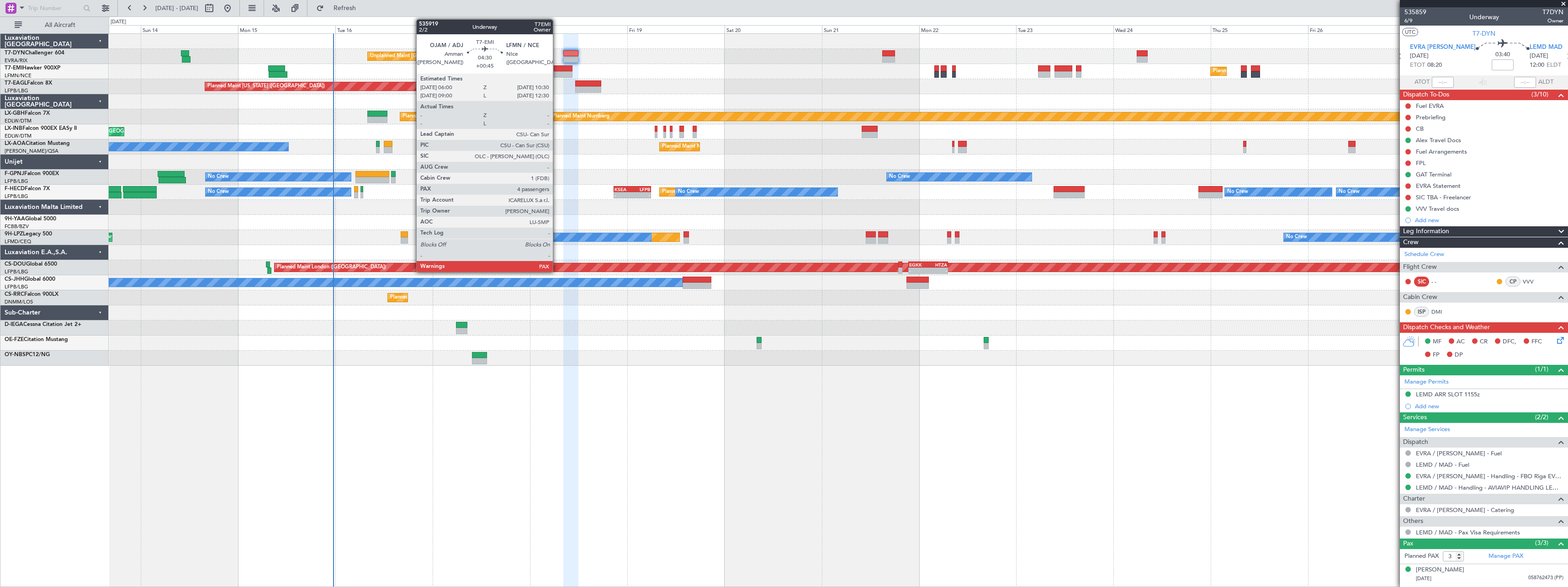
click at [558, 73] on div at bounding box center [563, 74] width 18 height 7
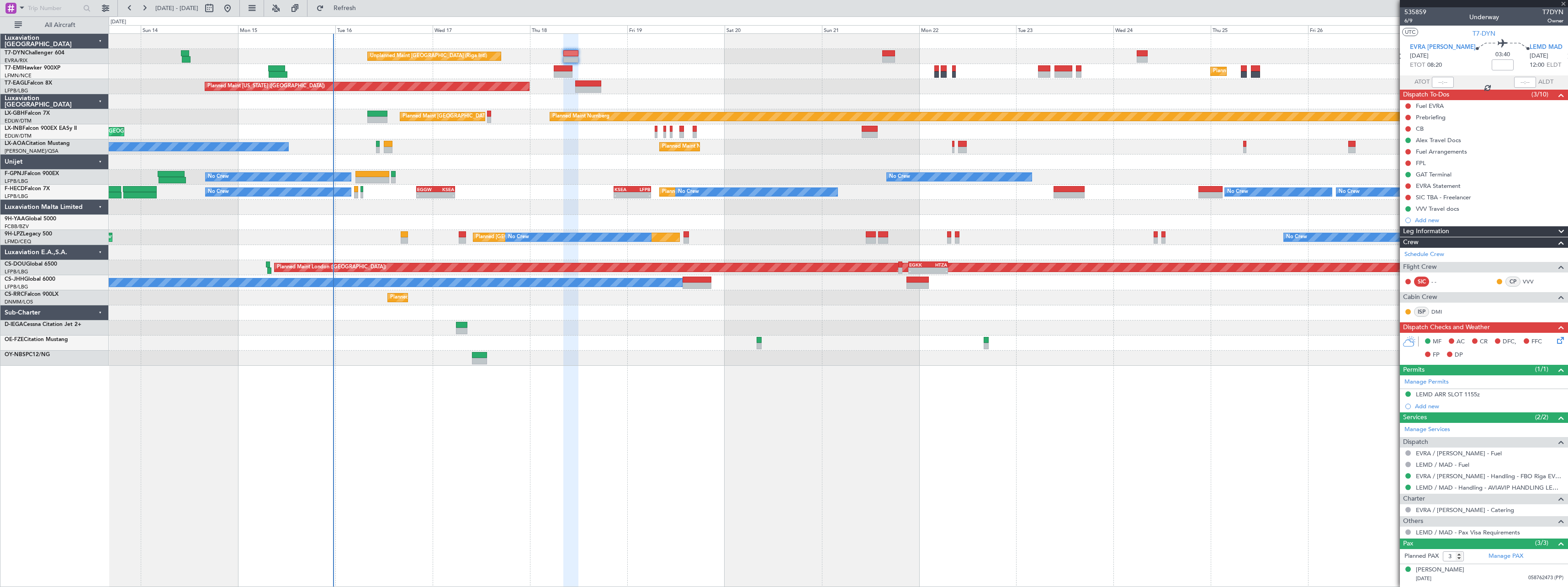
type input "+00:45"
type input "4"
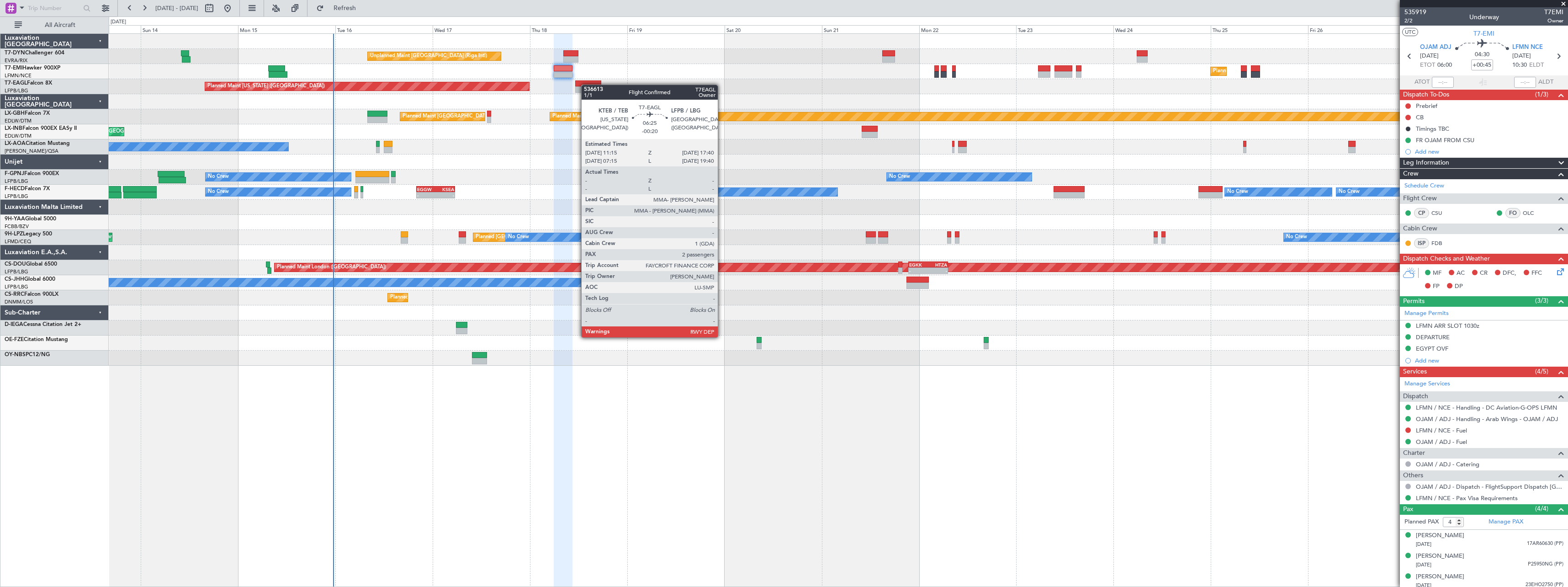
click at [586, 85] on div at bounding box center [588, 83] width 26 height 7
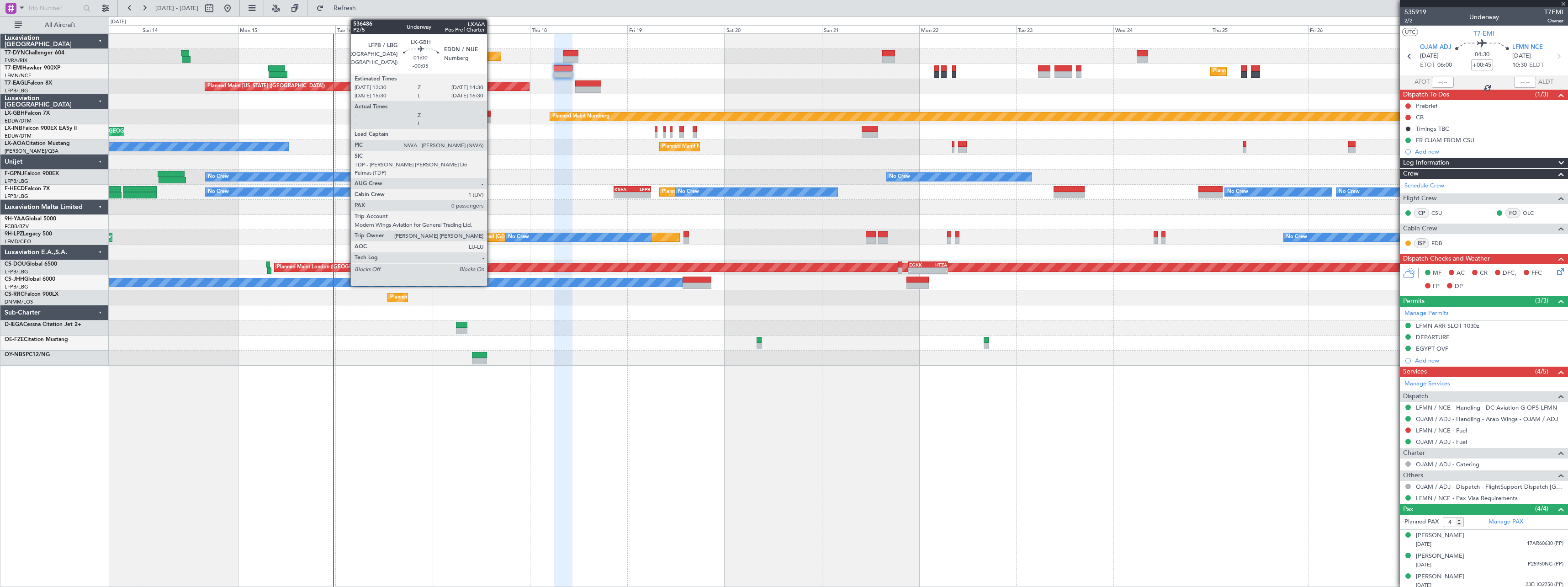
type input "-00:20"
type input "2"
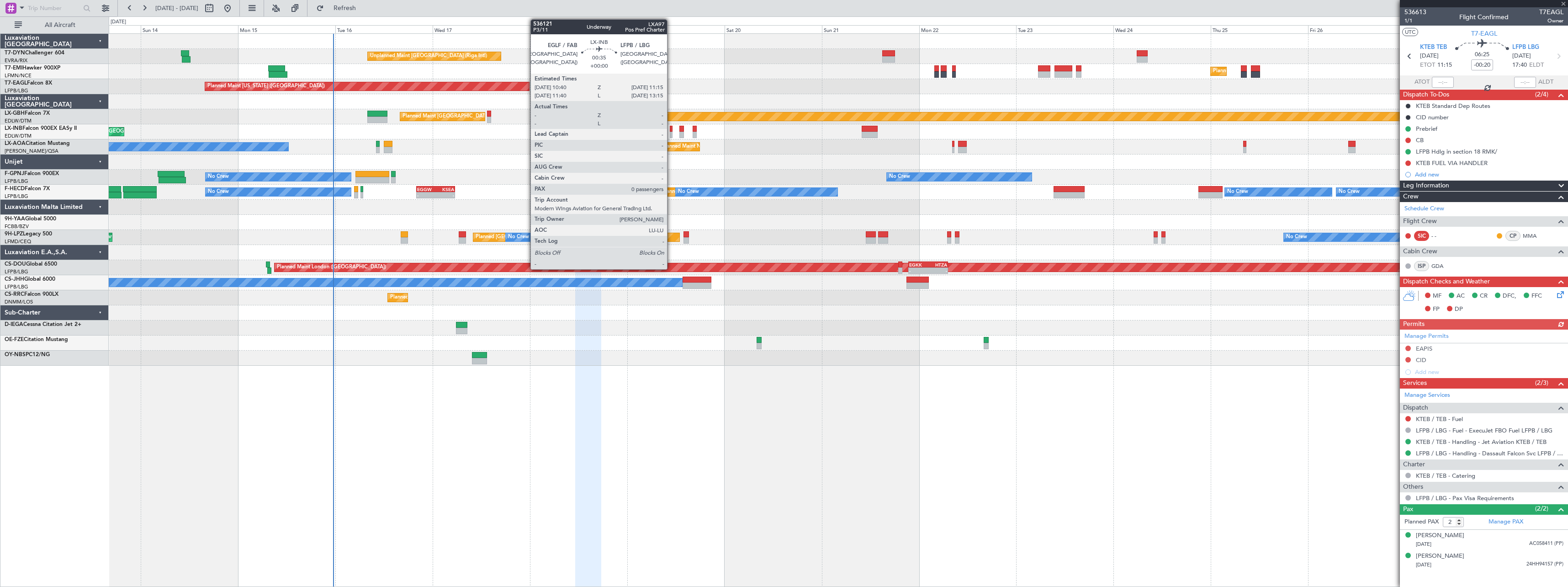
click at [671, 129] on div at bounding box center [671, 128] width 3 height 7
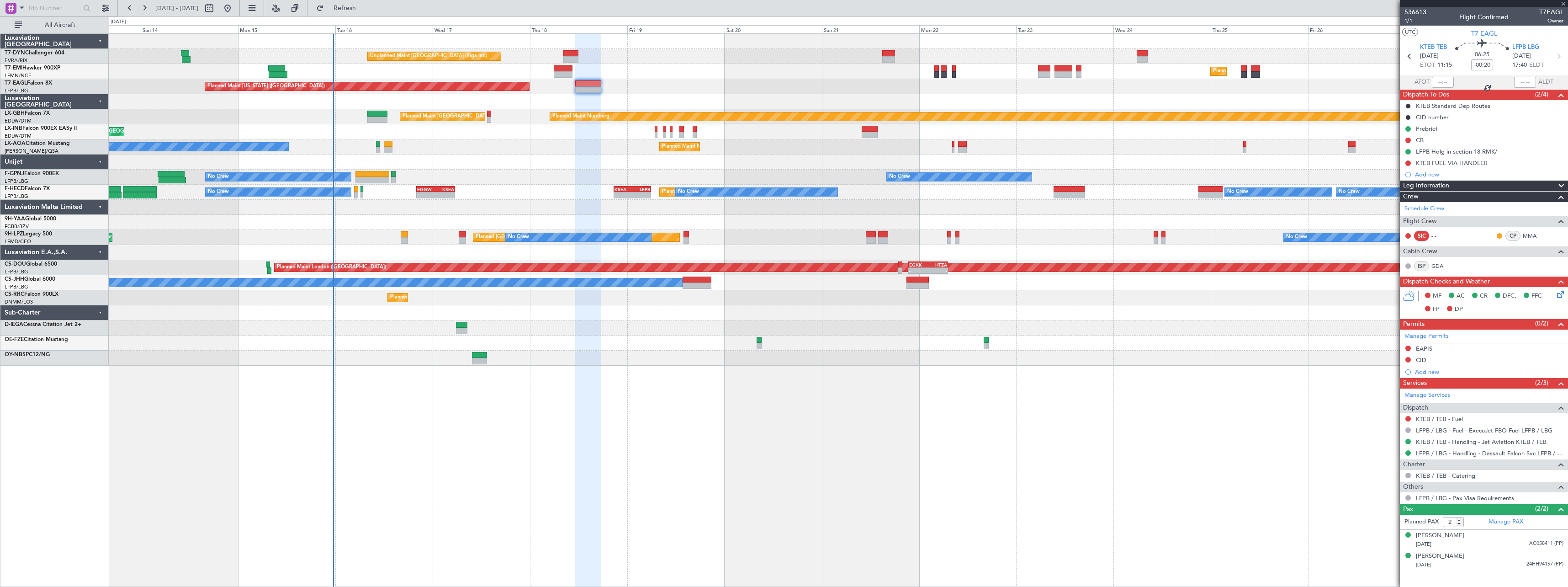
type input "0"
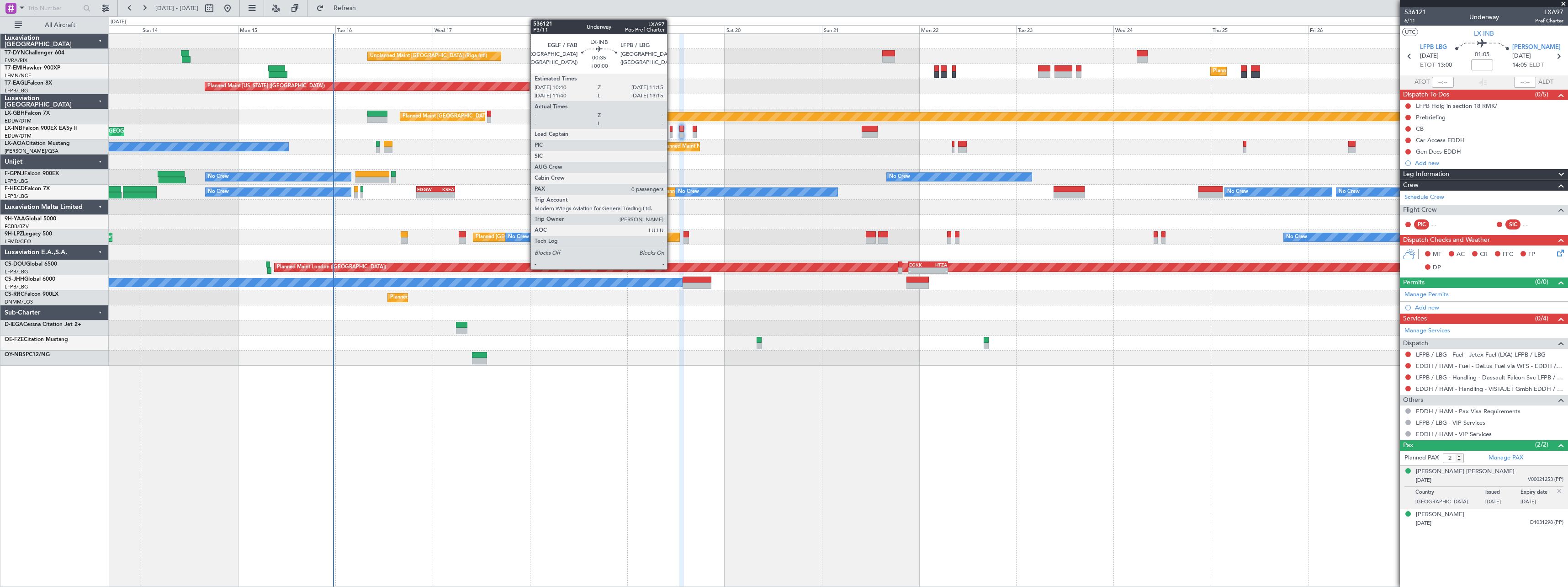
click at [671, 130] on div at bounding box center [671, 128] width 3 height 7
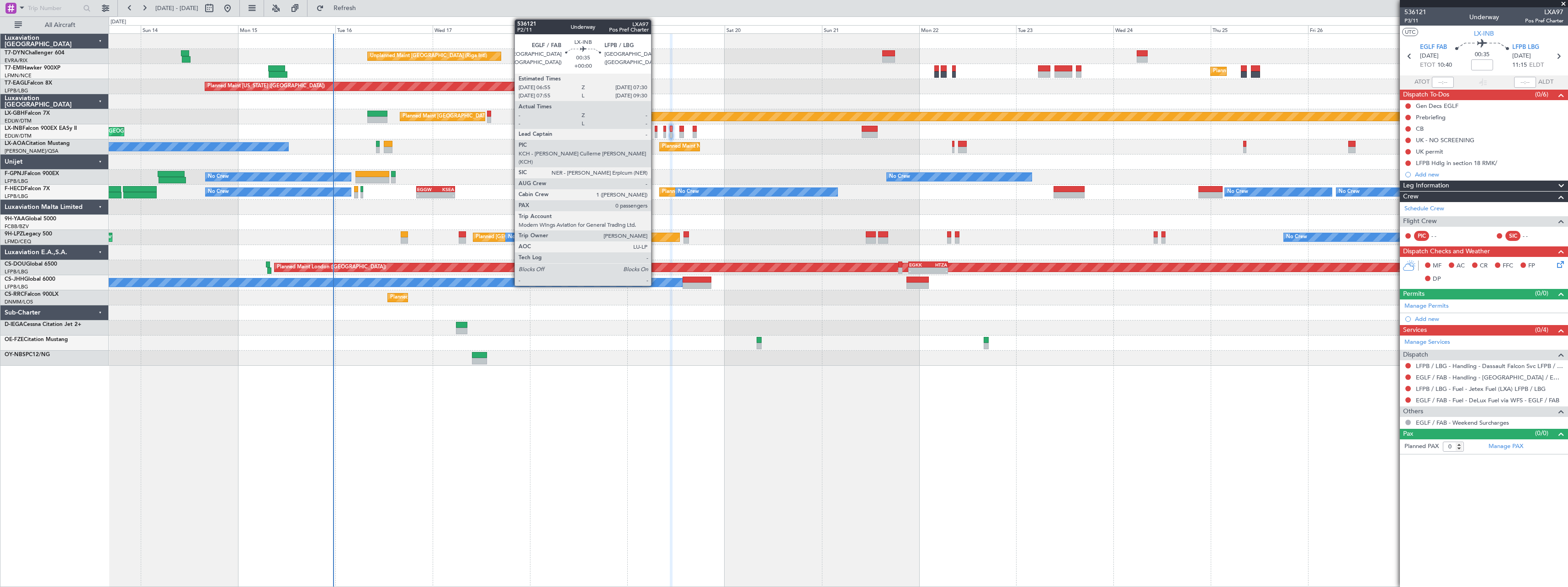
click at [655, 131] on div at bounding box center [656, 128] width 3 height 7
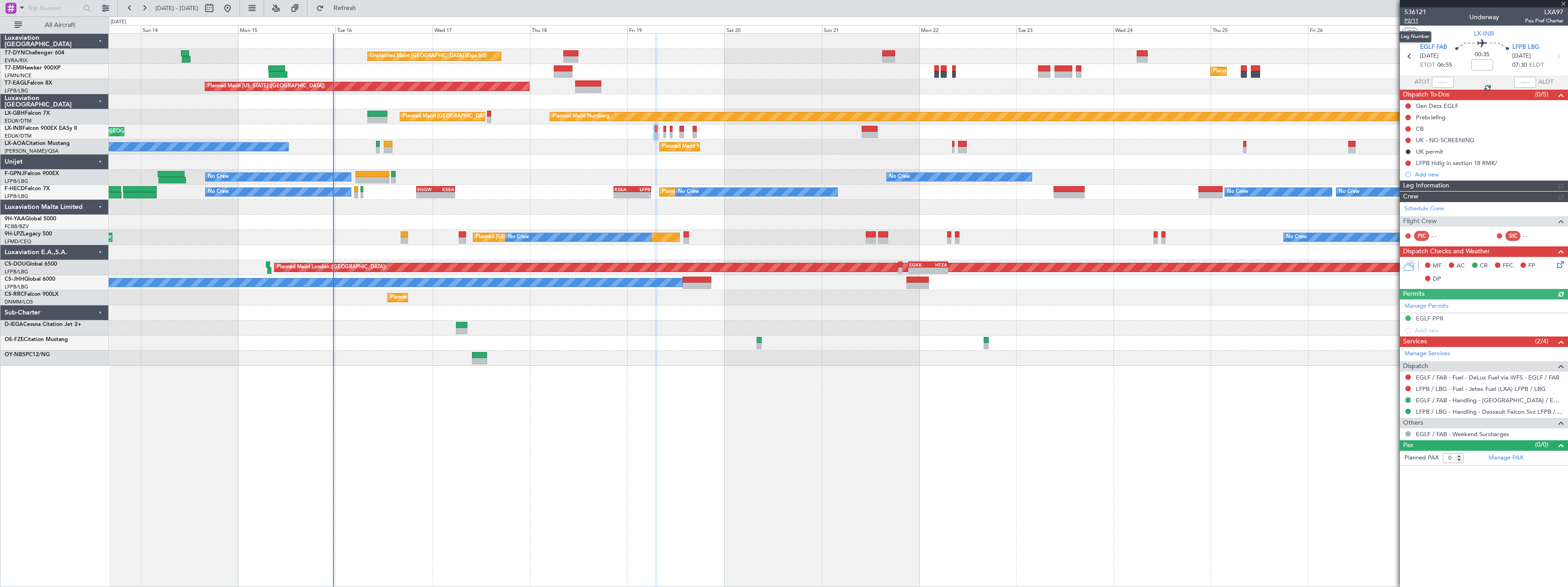
click at [1412, 21] on span "P2/11" at bounding box center [1415, 21] width 22 height 8
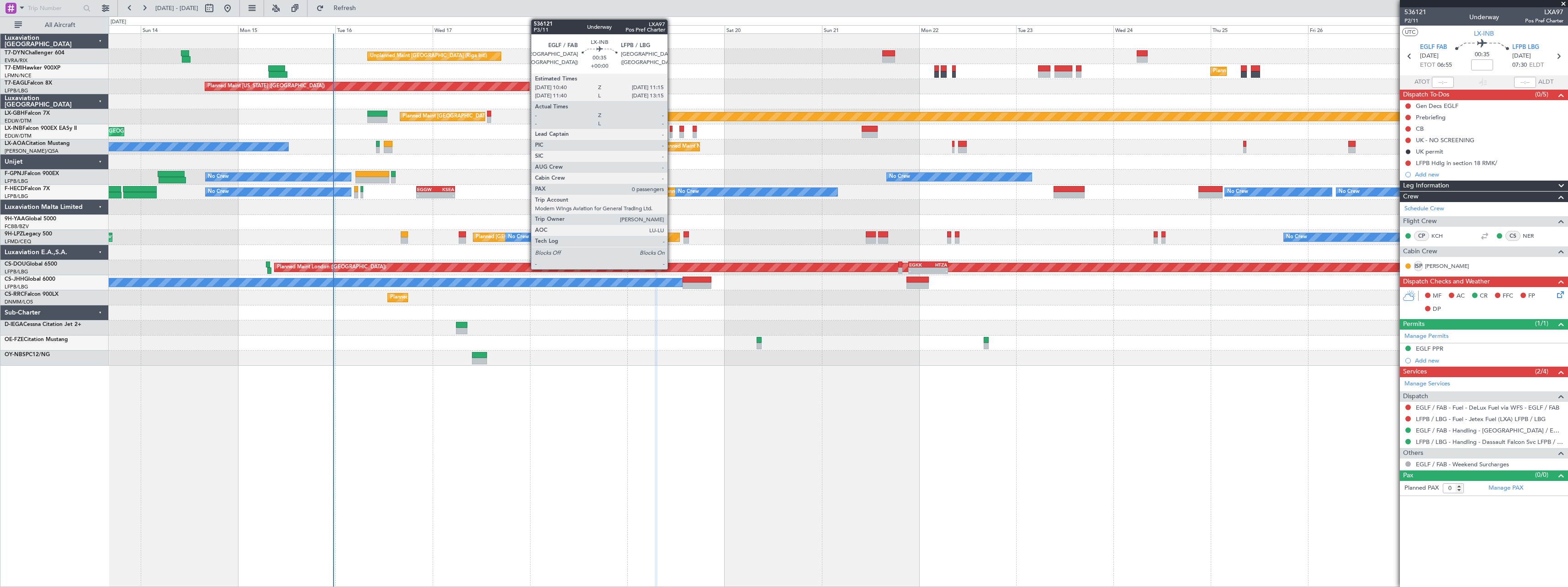
click at [671, 130] on div at bounding box center [671, 128] width 3 height 7
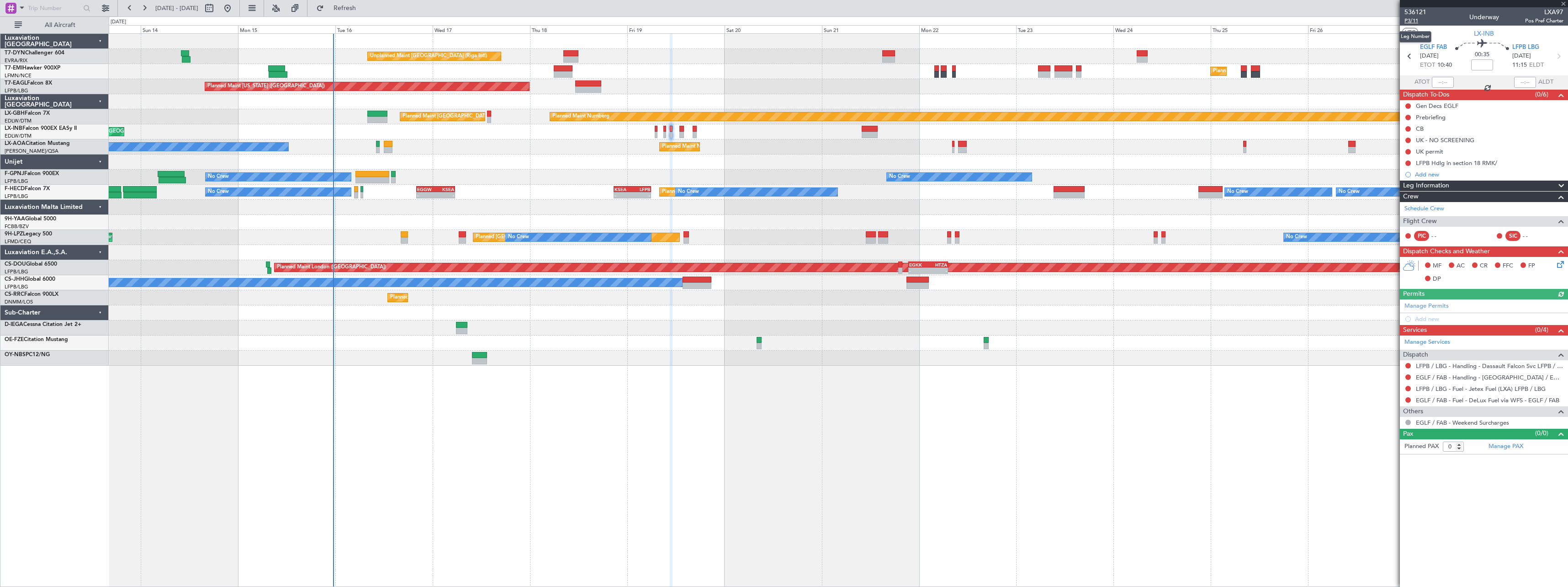
click at [1413, 21] on span "P3/11" at bounding box center [1415, 21] width 22 height 8
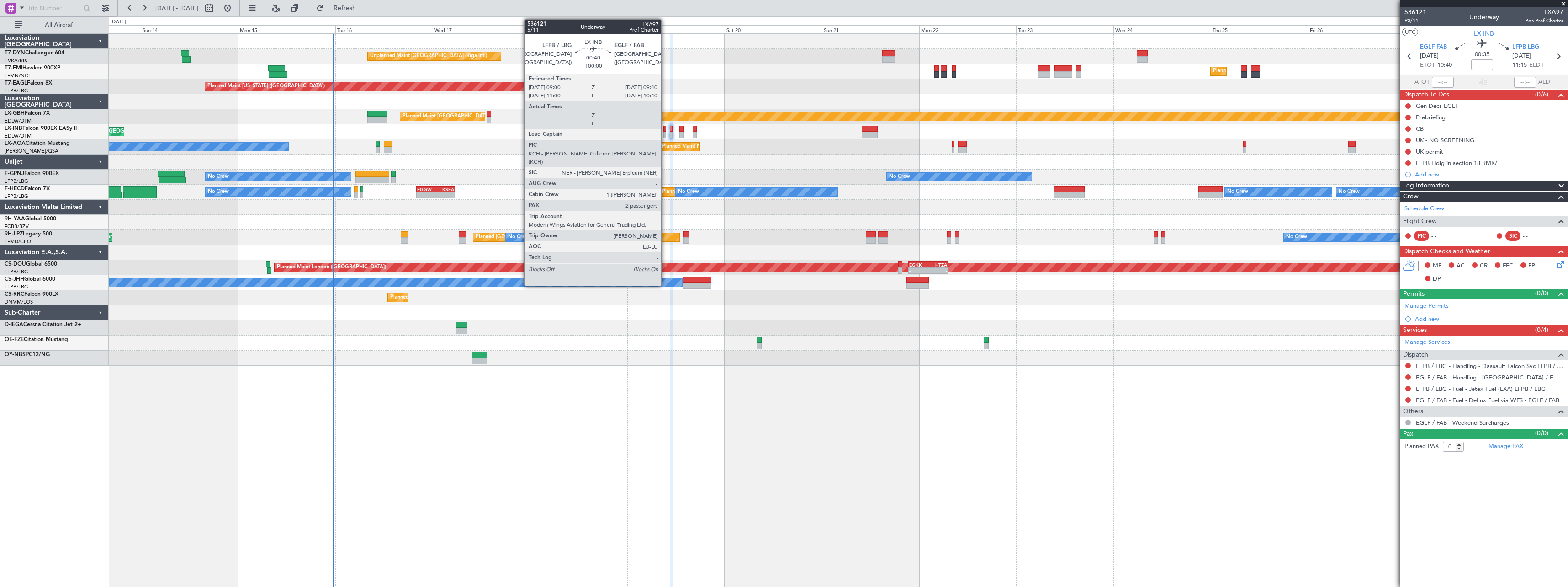
click at [665, 131] on div at bounding box center [665, 128] width 3 height 7
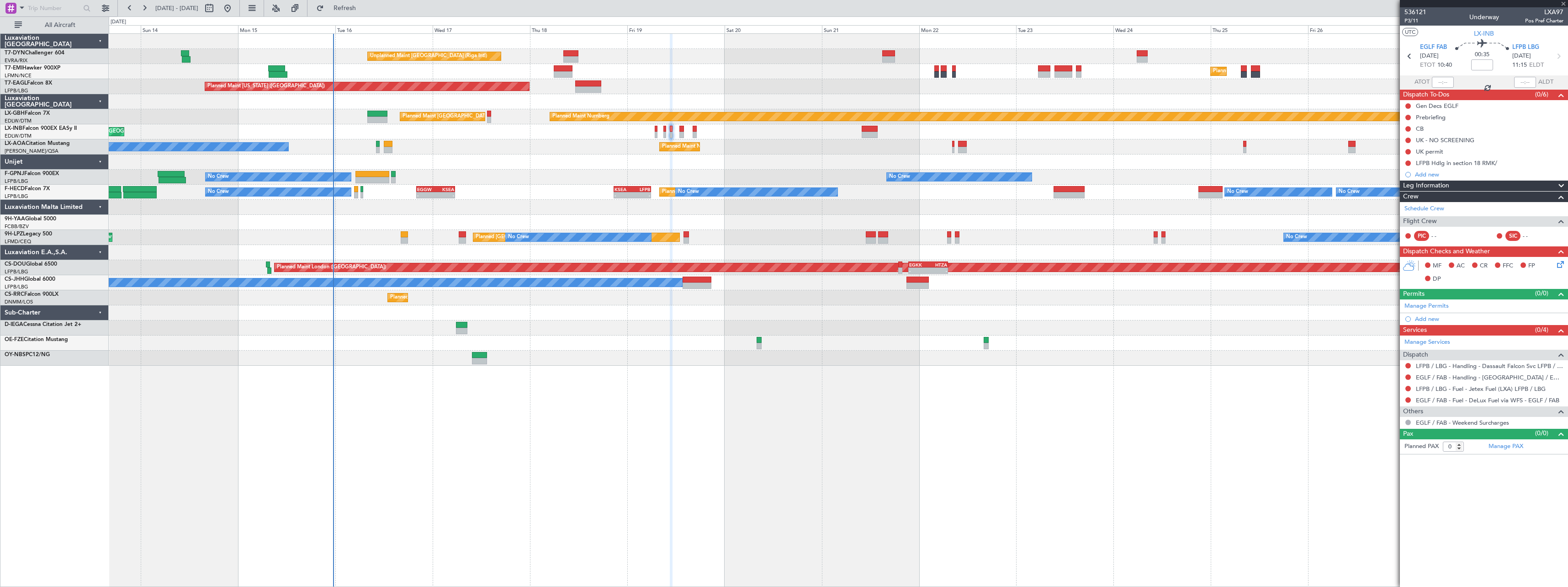
type input "2"
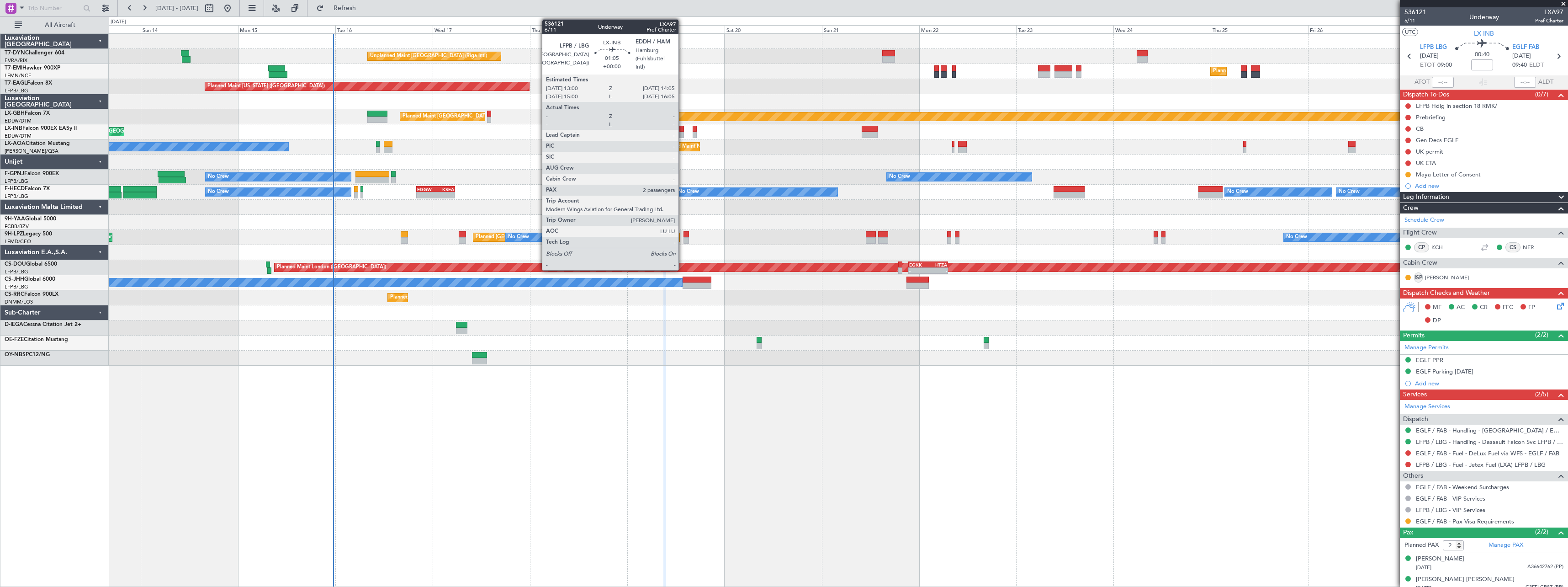
click at [682, 127] on div at bounding box center [682, 128] width 5 height 7
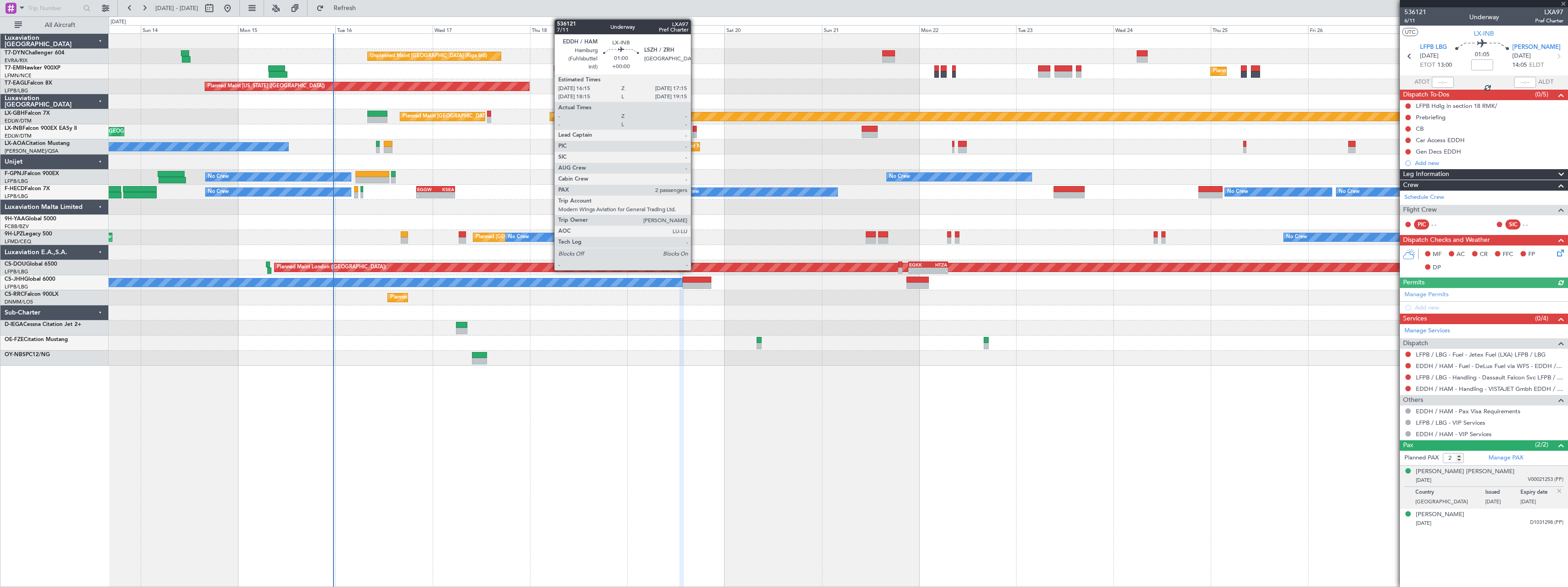
click at [695, 129] on div at bounding box center [695, 128] width 4 height 7
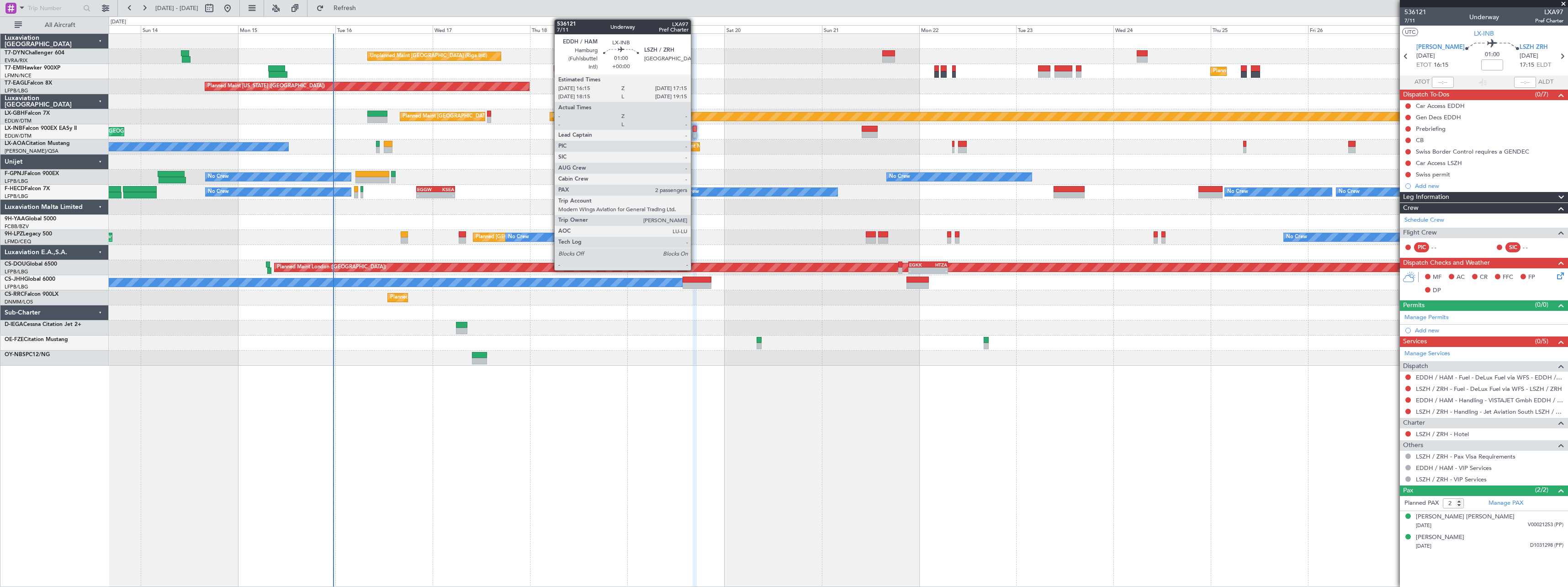
click at [695, 130] on div at bounding box center [695, 128] width 4 height 7
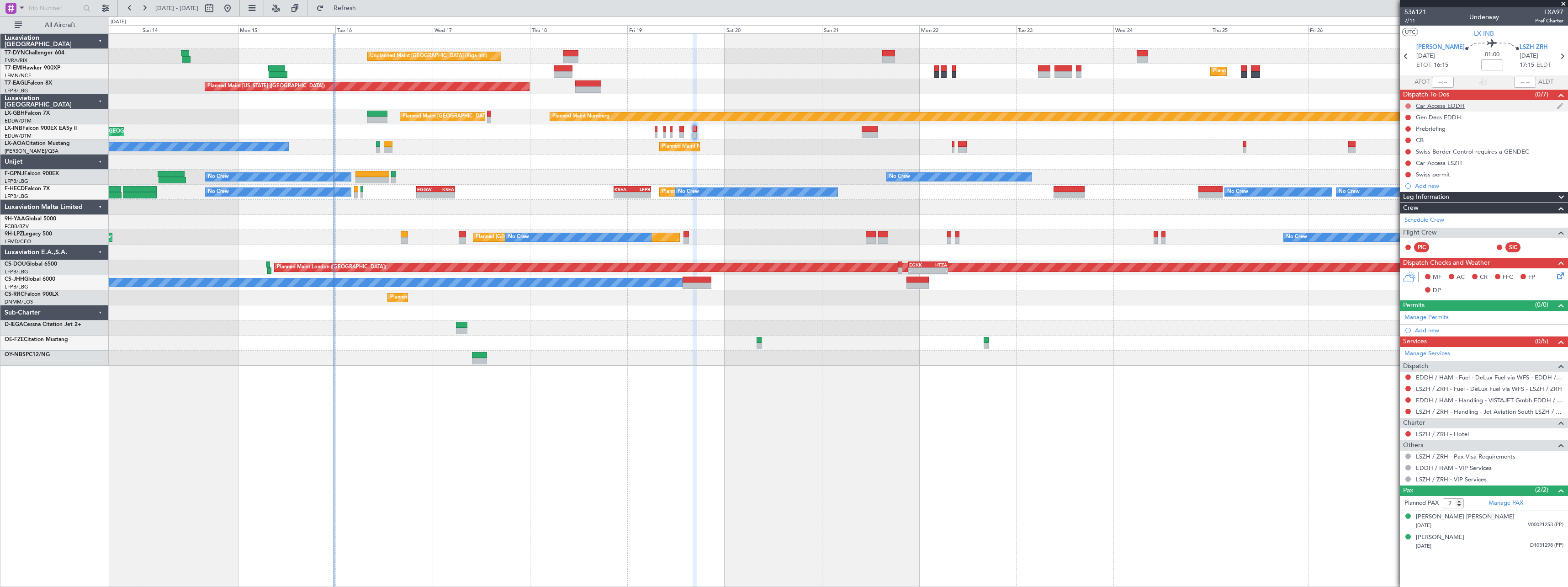
click at [1408, 105] on button at bounding box center [1408, 106] width 5 height 5
click at [1396, 158] on li "Cancelled" at bounding box center [1409, 160] width 49 height 14
click at [1409, 105] on button at bounding box center [1408, 106] width 5 height 5
click at [1391, 118] on mat-tooltip-component "Cancelled" at bounding box center [1408, 121] width 40 height 24
click at [1401, 119] on span "Not Started" at bounding box center [1413, 119] width 32 height 9
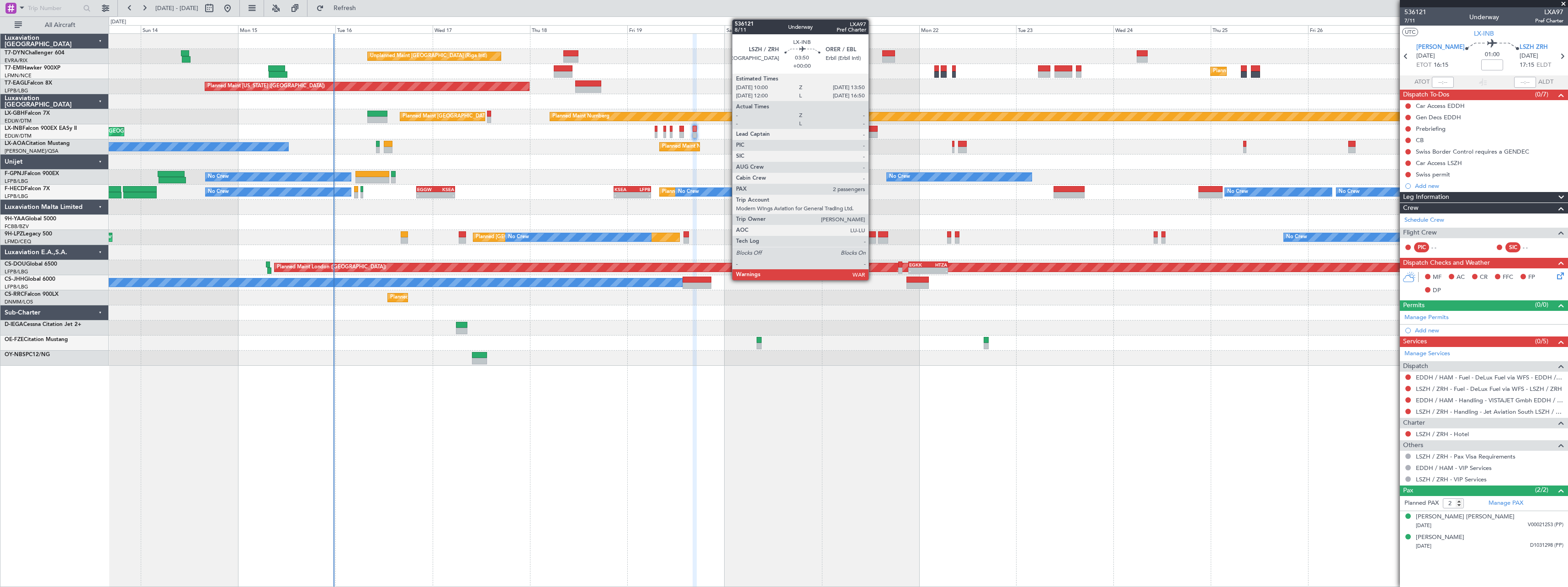
click at [873, 129] on div at bounding box center [870, 128] width 16 height 7
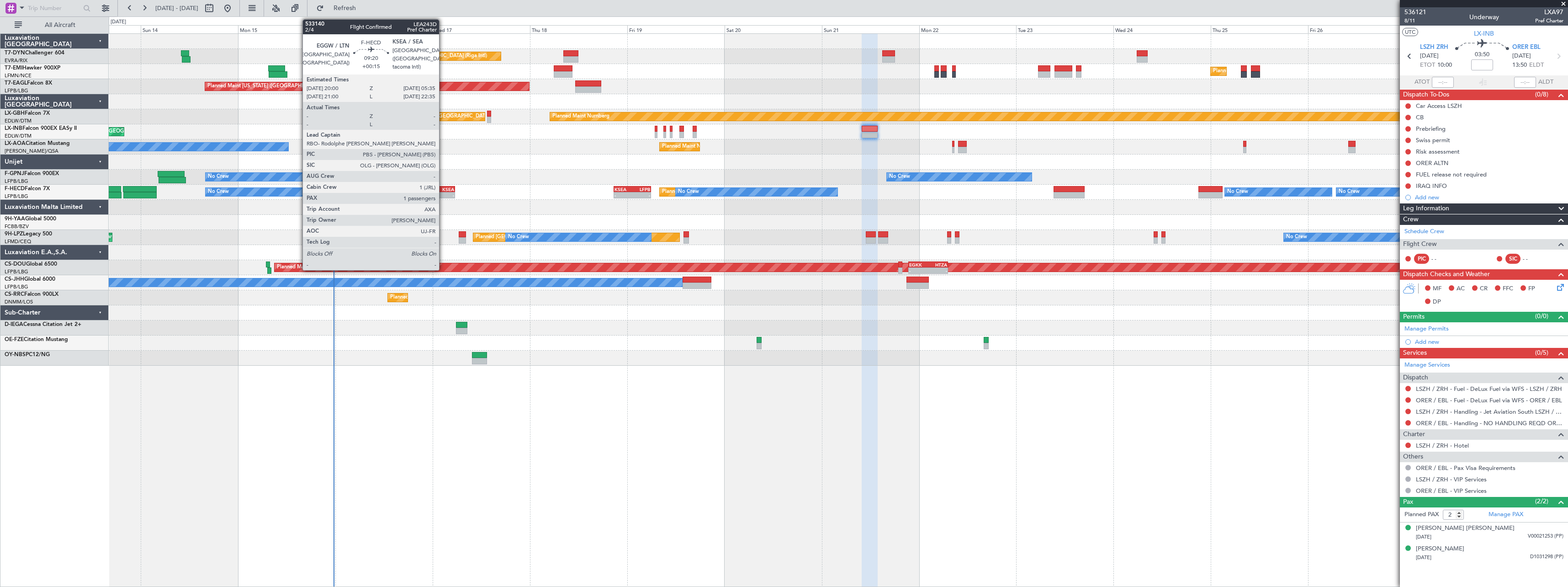
click at [443, 189] on div "KSEA" at bounding box center [444, 189] width 19 height 5
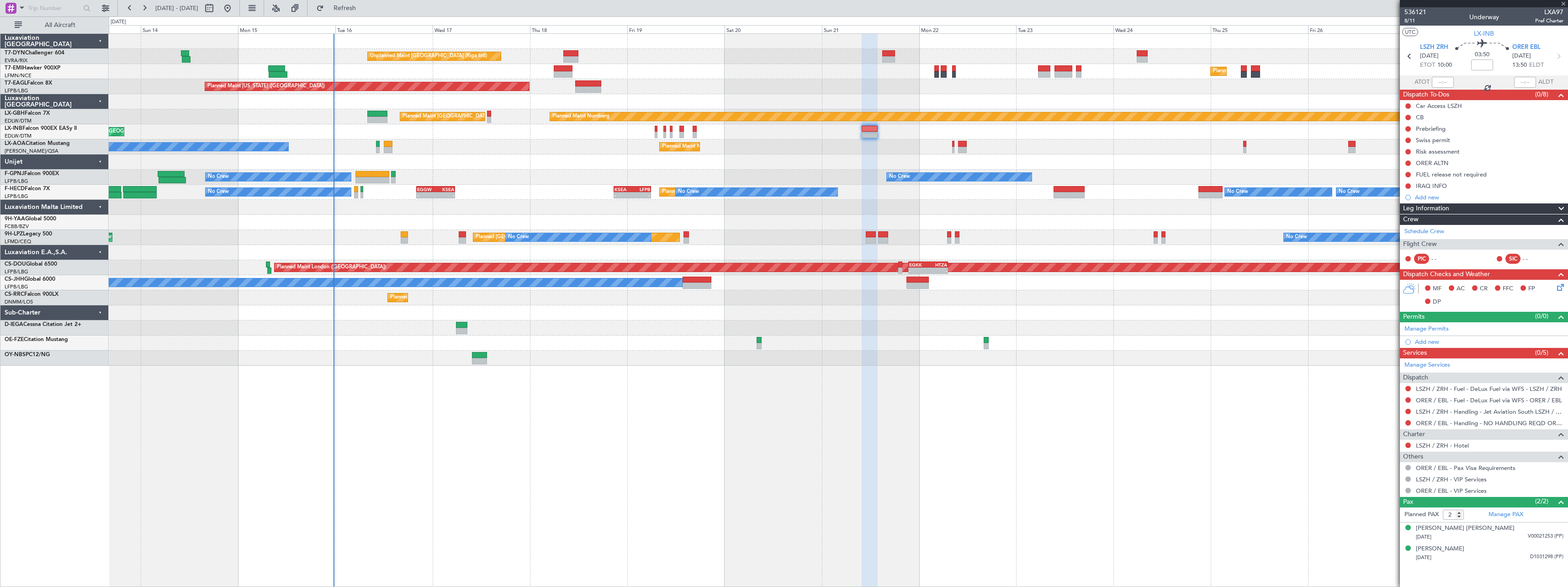
type input "+00:15"
type input "1"
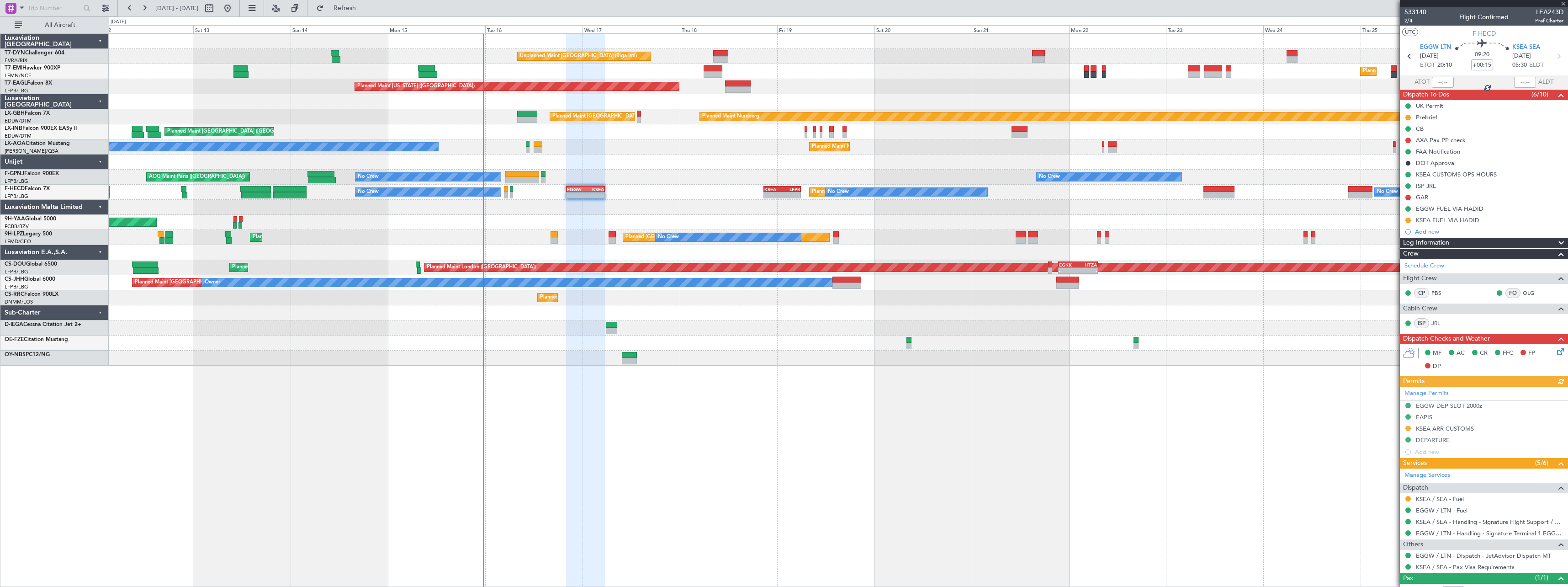
click at [681, 200] on div at bounding box center [838, 207] width 1459 height 15
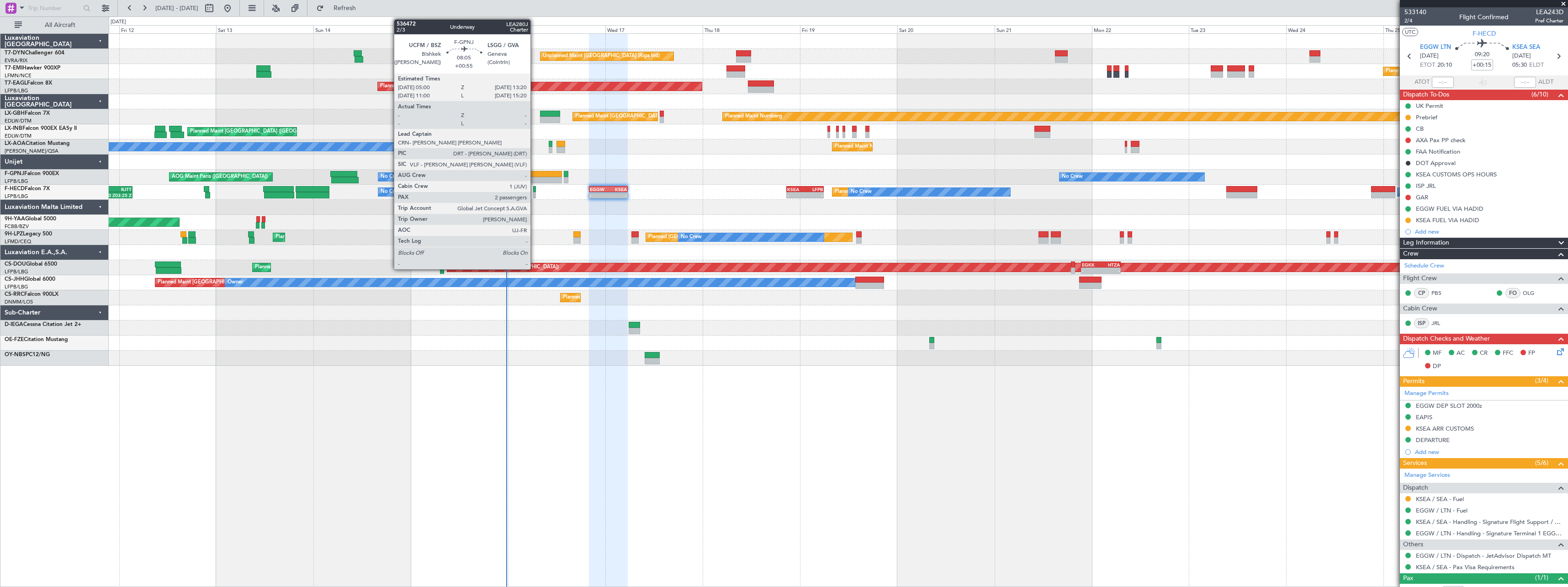
click at [534, 172] on div at bounding box center [545, 174] width 34 height 7
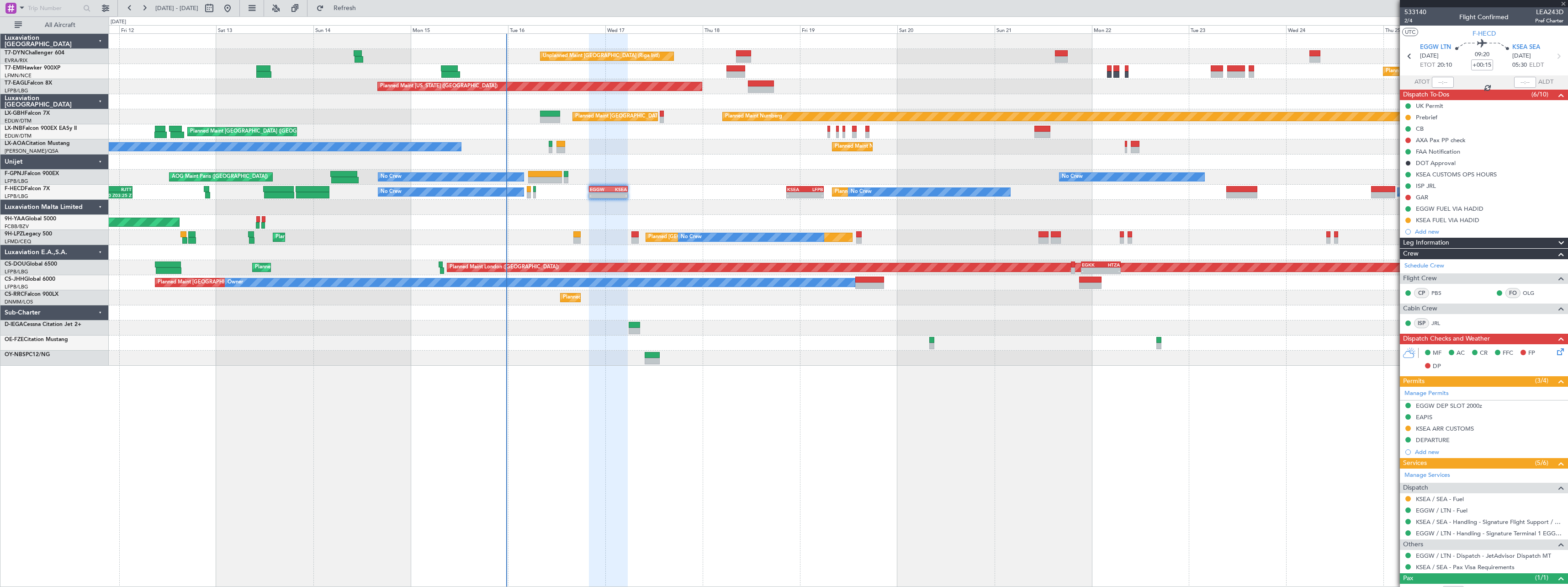
type input "+00:55"
type input "2"
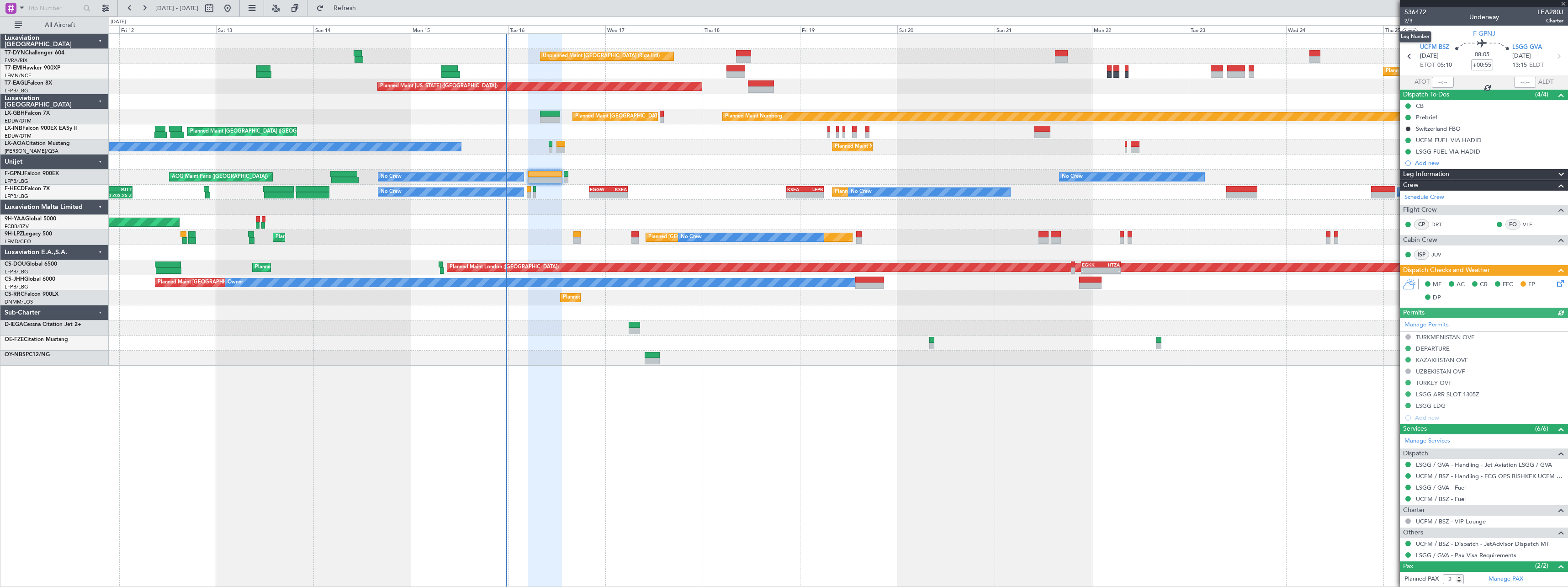
click at [1412, 23] on span "2/3" at bounding box center [1415, 21] width 22 height 8
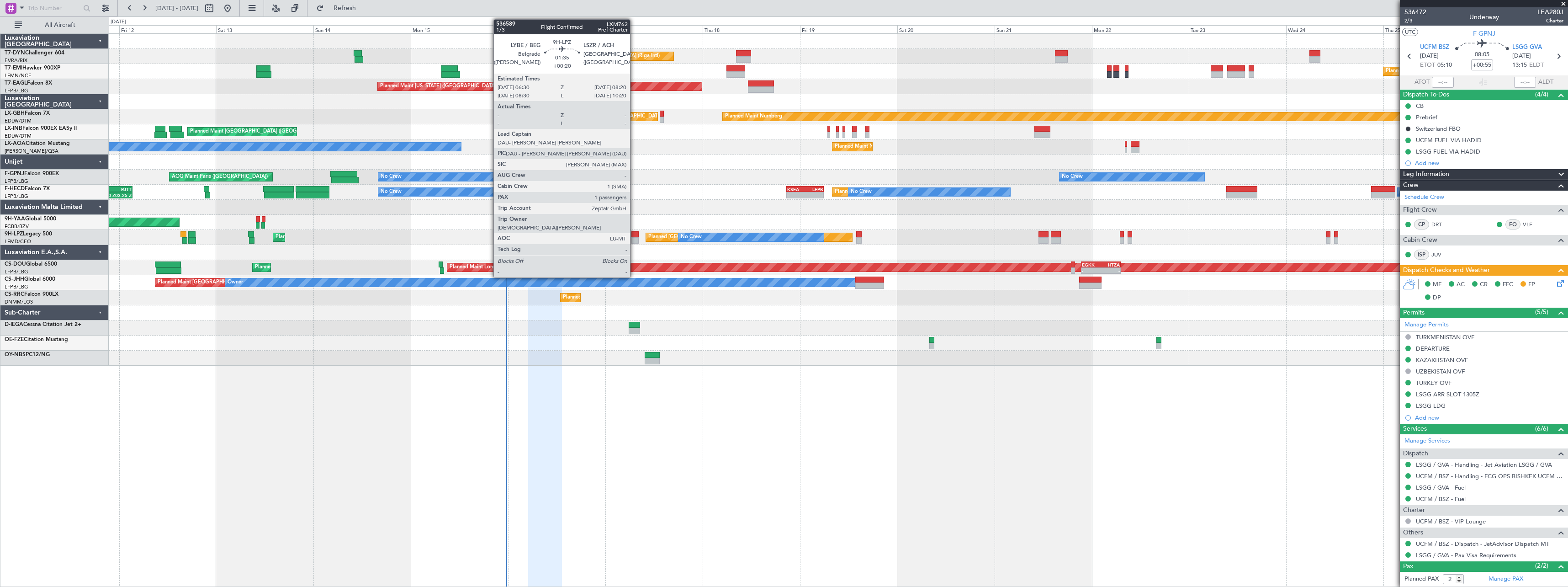
click at [634, 234] on div at bounding box center [635, 234] width 8 height 7
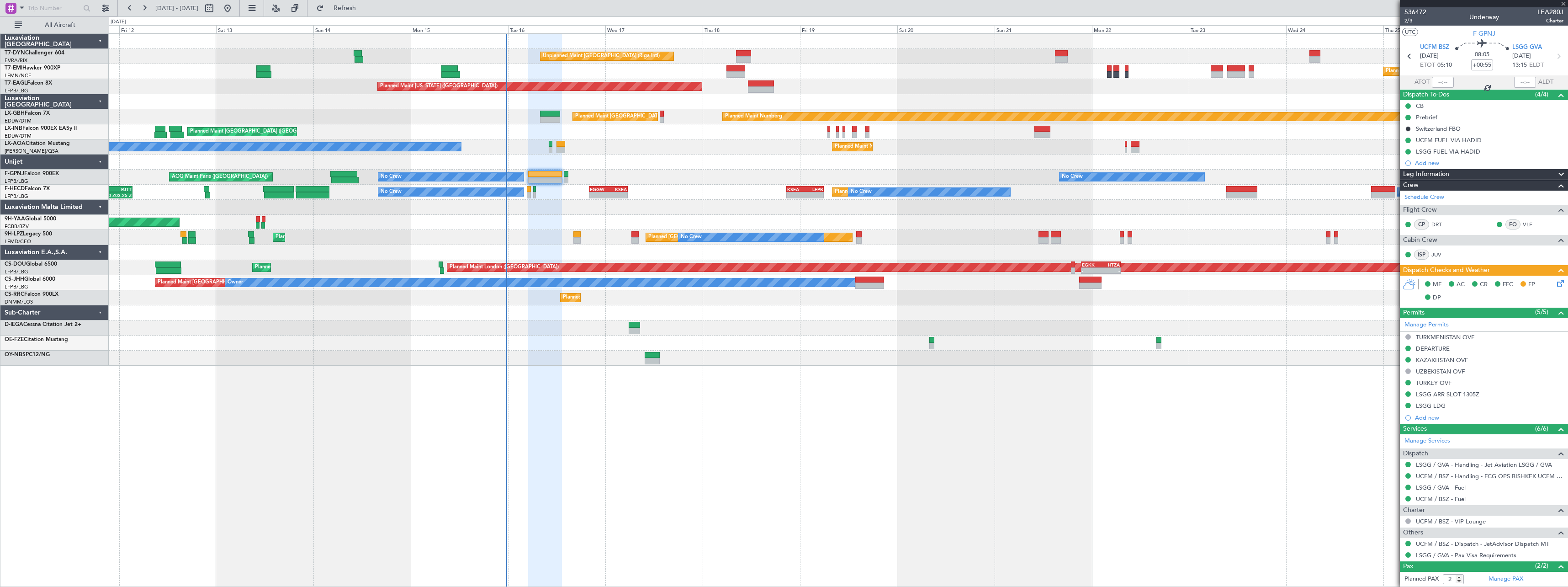
type input "+00:20"
type input "1"
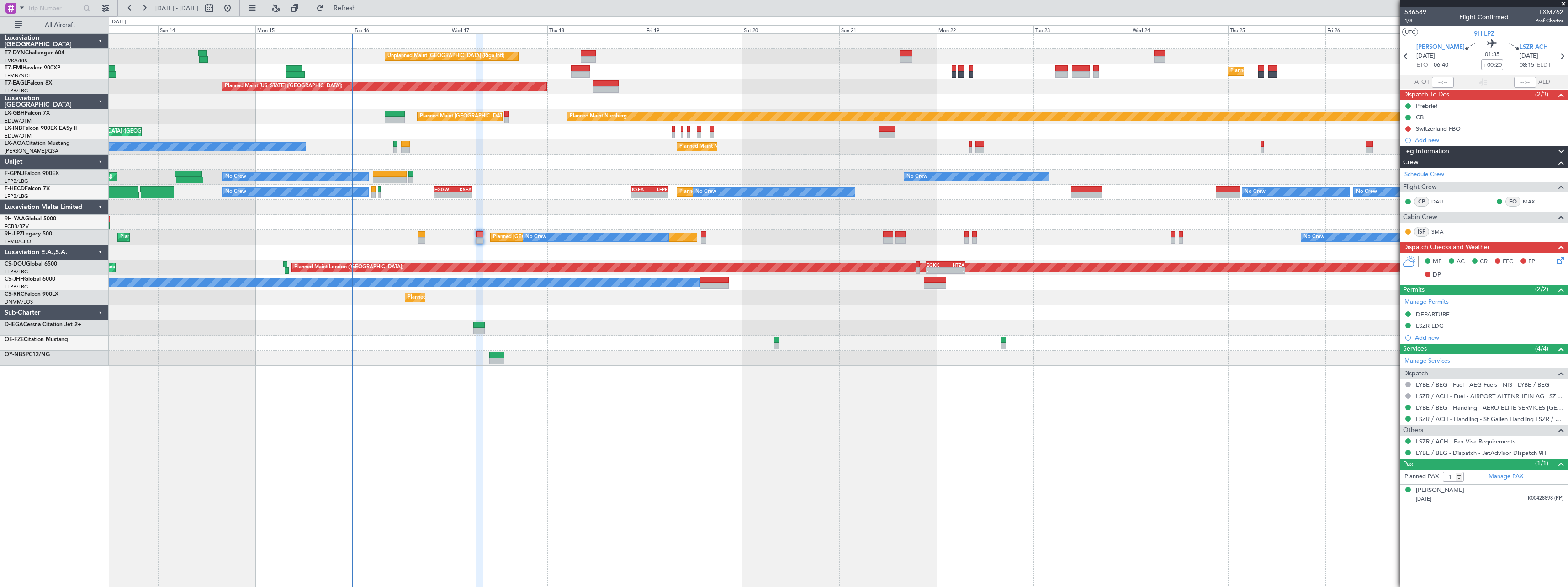
click at [644, 147] on div "No Crew Chester Planned Maint Nice (Côte d'Azur Airport)" at bounding box center [838, 147] width 1459 height 15
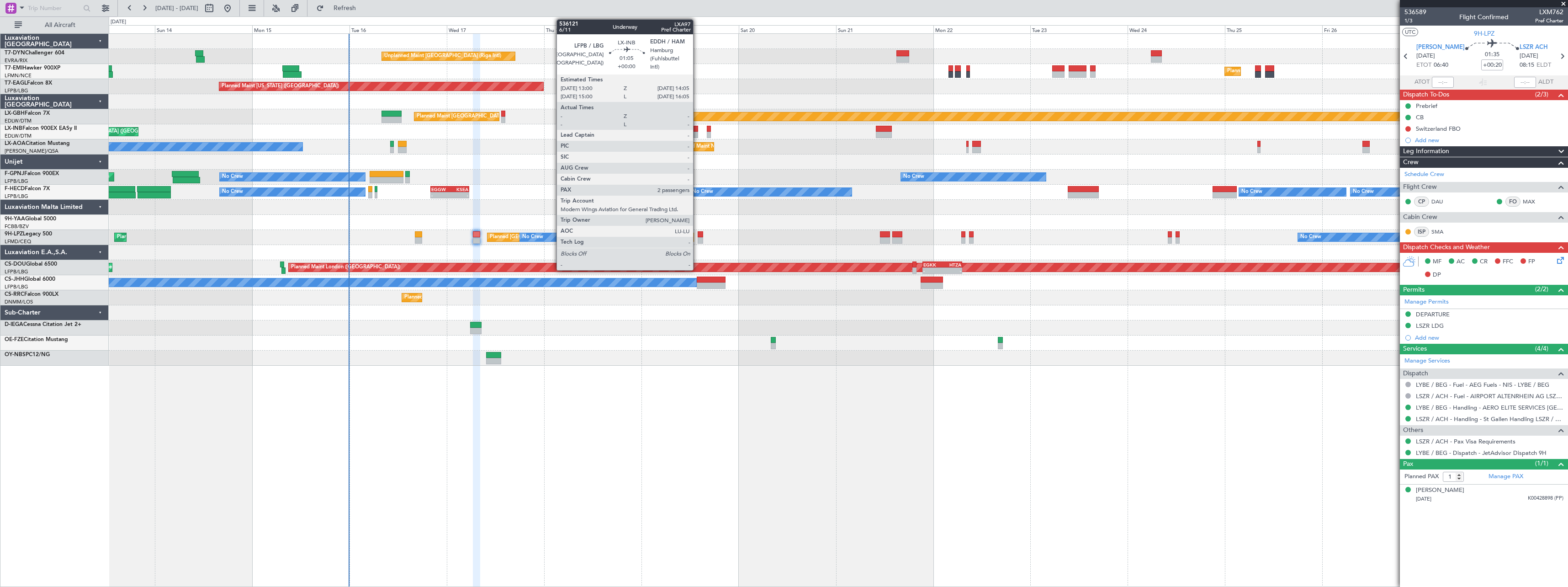
click at [697, 128] on div at bounding box center [696, 128] width 5 height 7
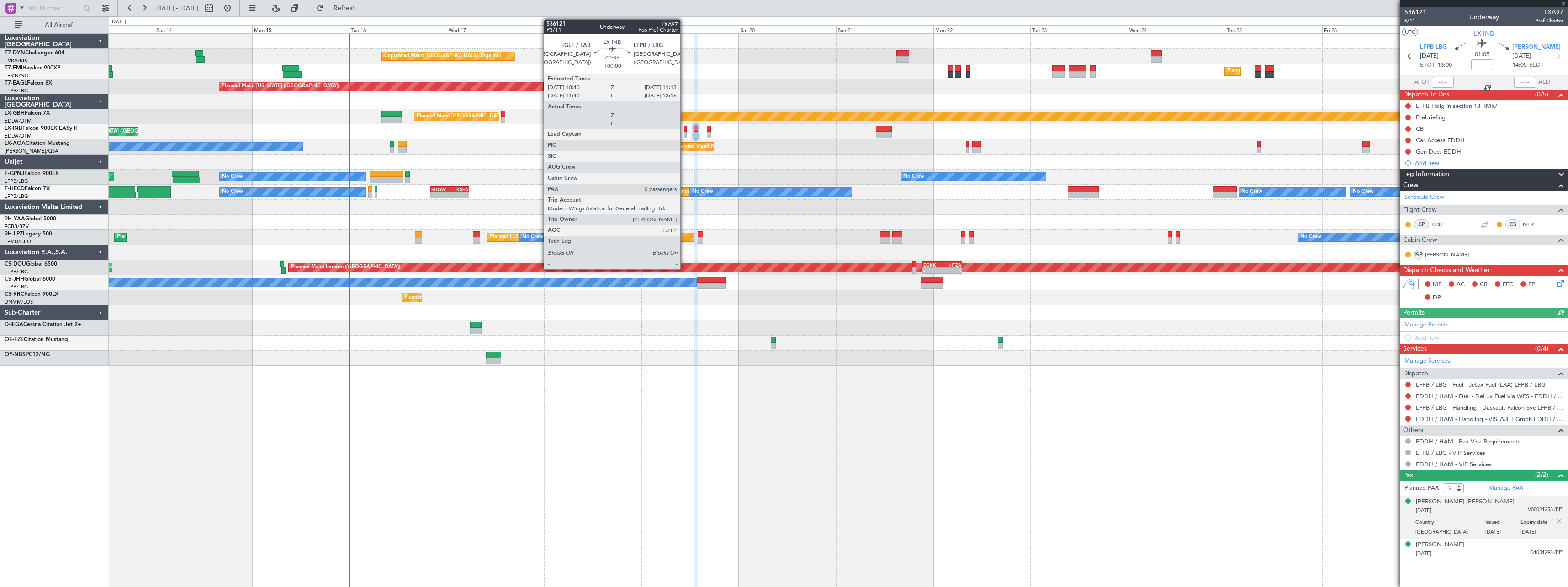
click at [684, 131] on div at bounding box center [685, 128] width 3 height 7
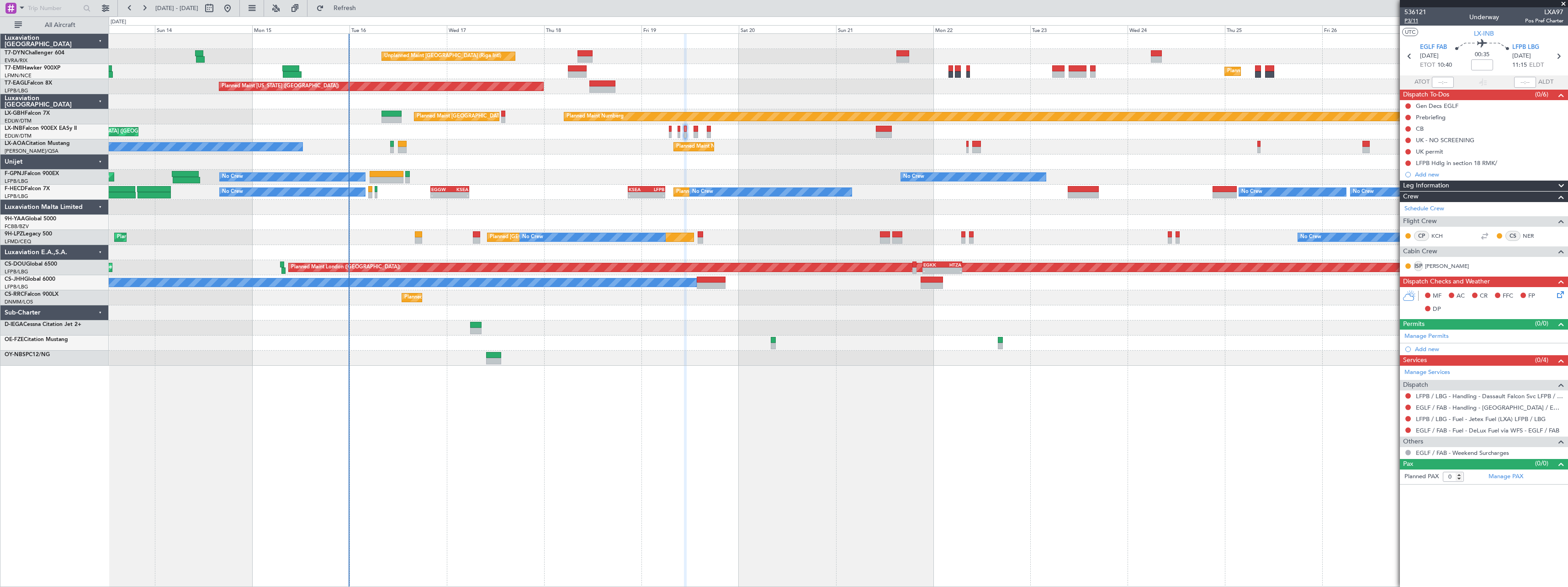
click at [1413, 22] on span "P3/11" at bounding box center [1415, 21] width 22 height 8
drag, startPoint x: 369, startPoint y: 12, endPoint x: 578, endPoint y: 60, distance: 214.4
click at [364, 12] on span "Refresh" at bounding box center [345, 8] width 38 height 7
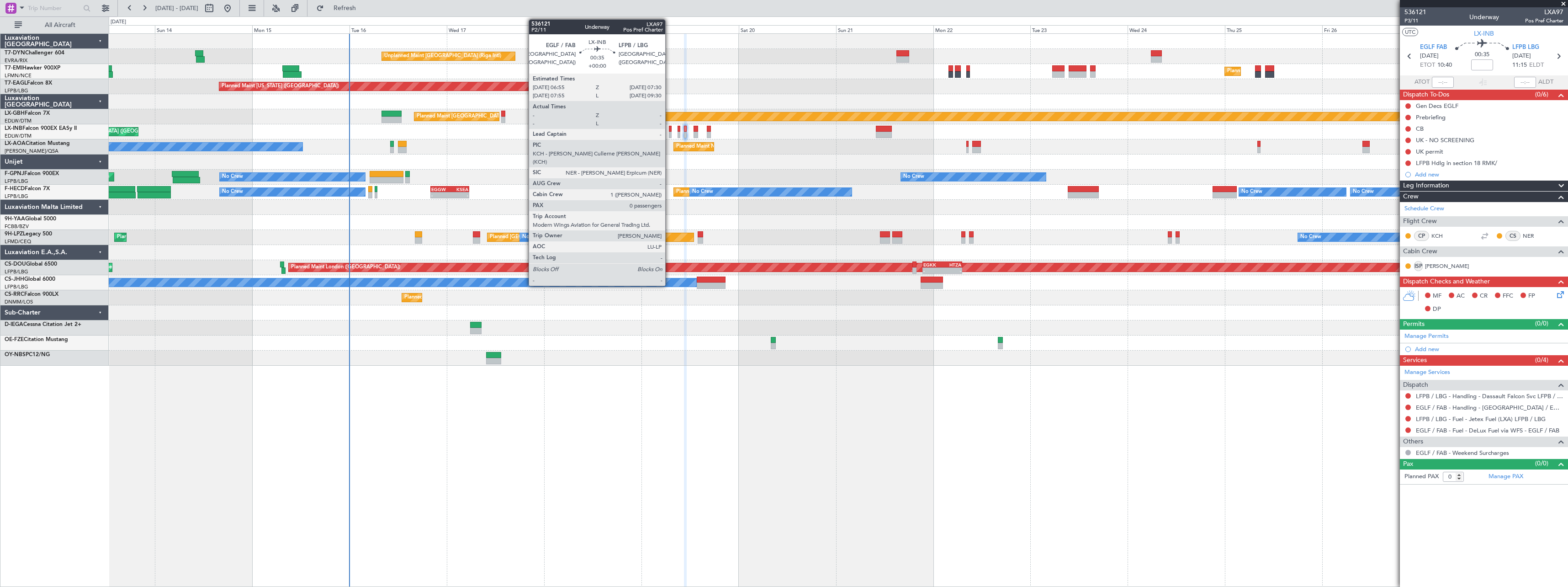
click at [670, 129] on div at bounding box center [670, 128] width 3 height 7
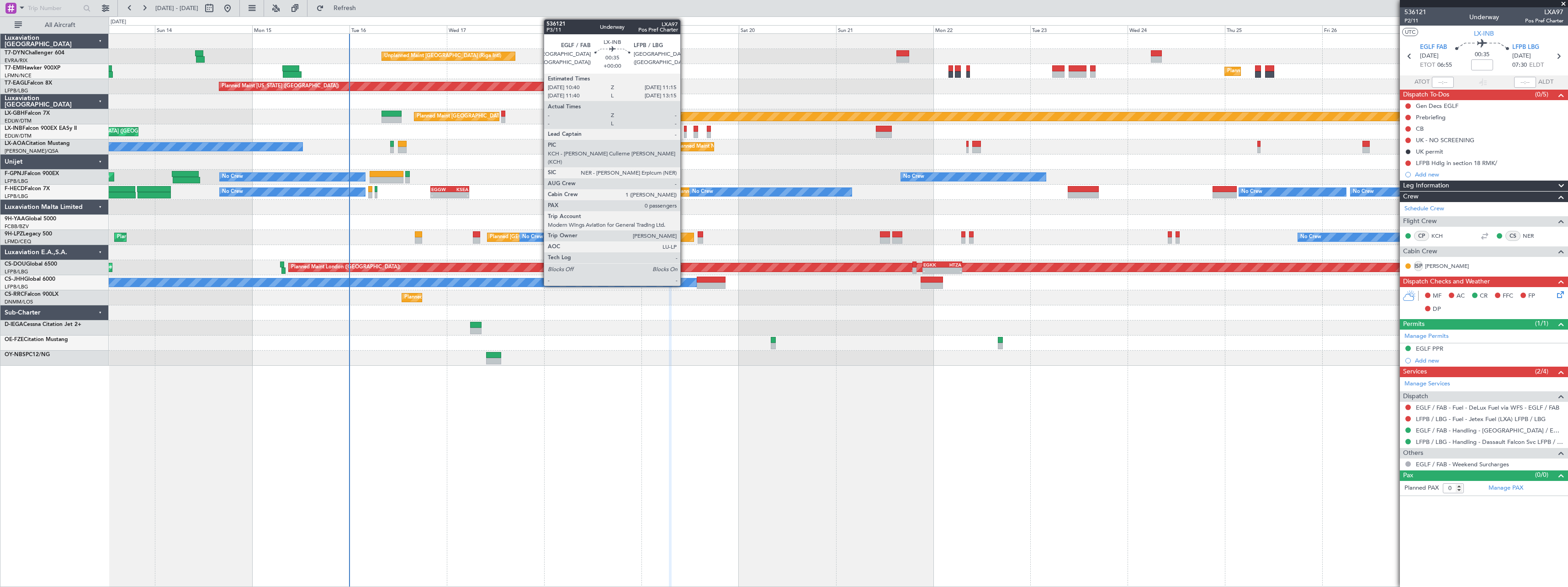
click at [684, 131] on div at bounding box center [685, 128] width 3 height 7
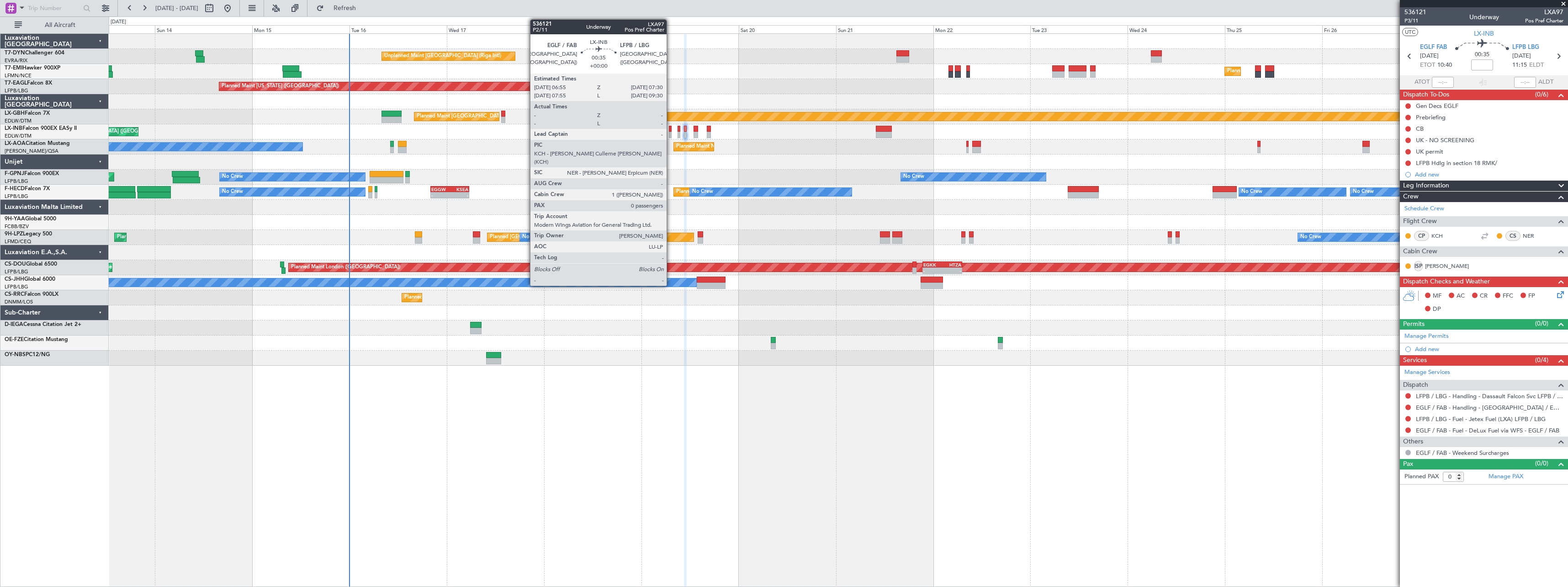
click at [671, 128] on div at bounding box center [670, 128] width 3 height 7
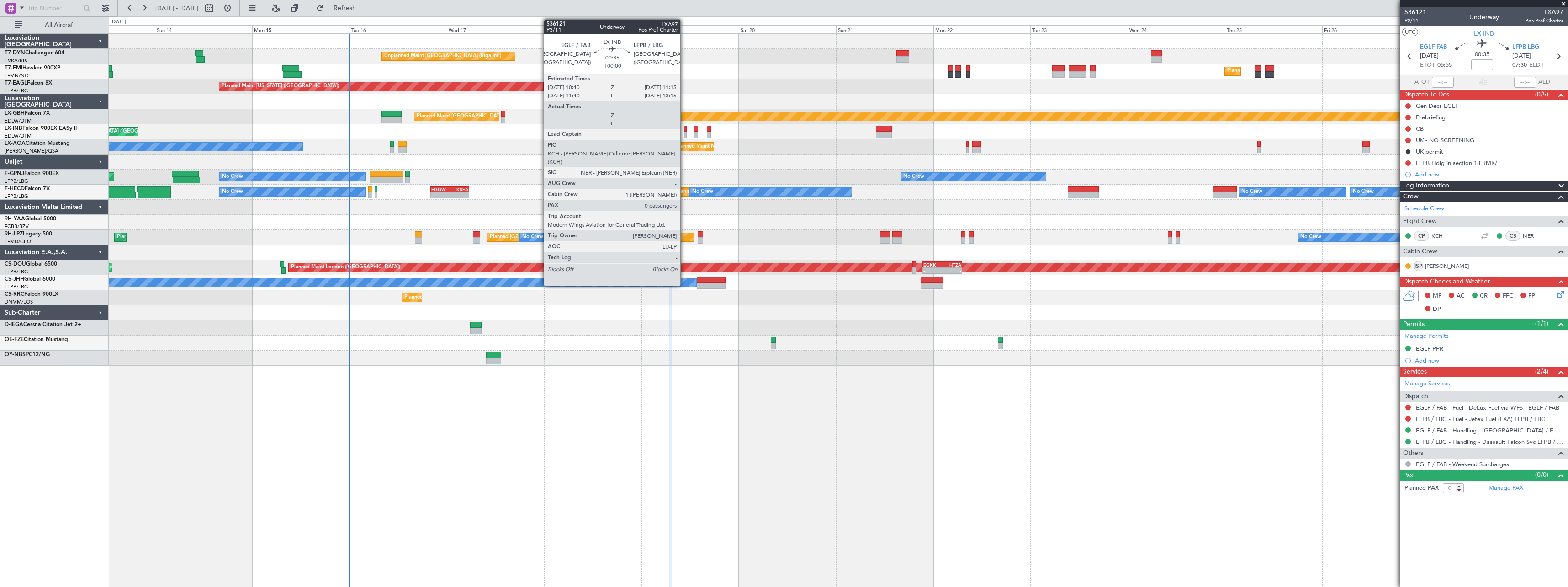
click at [684, 130] on div at bounding box center [685, 128] width 3 height 7
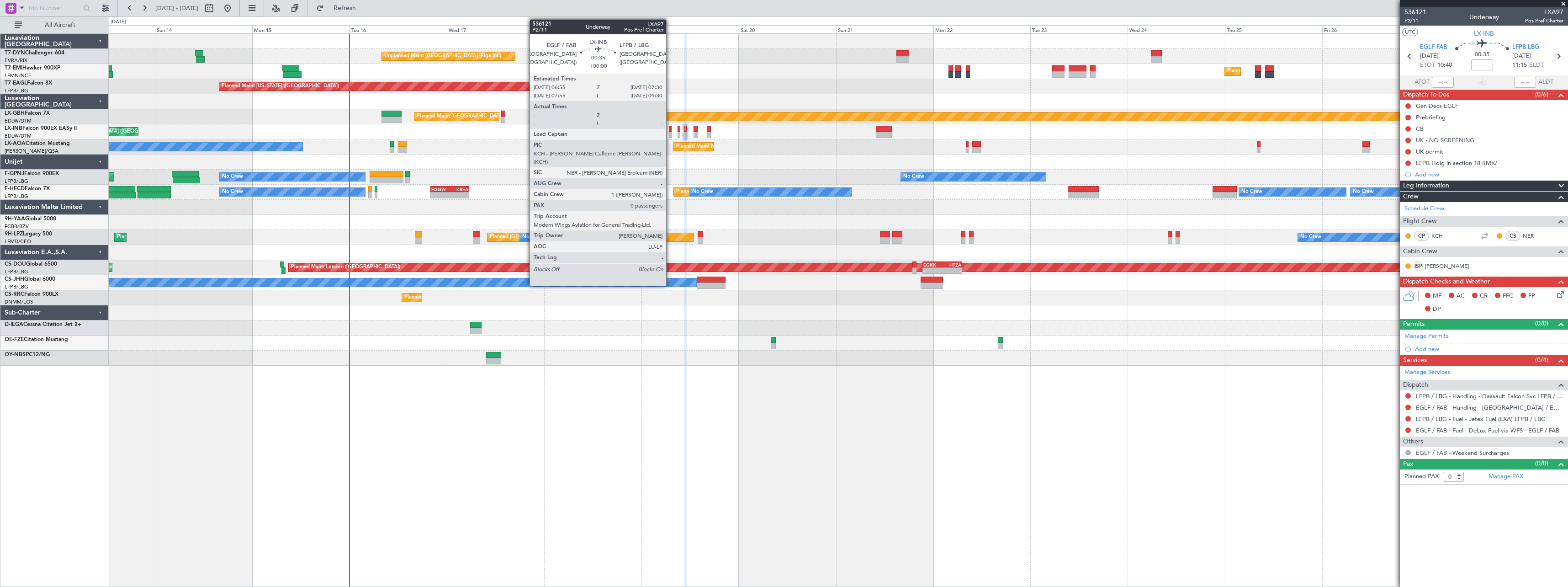
click at [670, 129] on div at bounding box center [670, 128] width 3 height 7
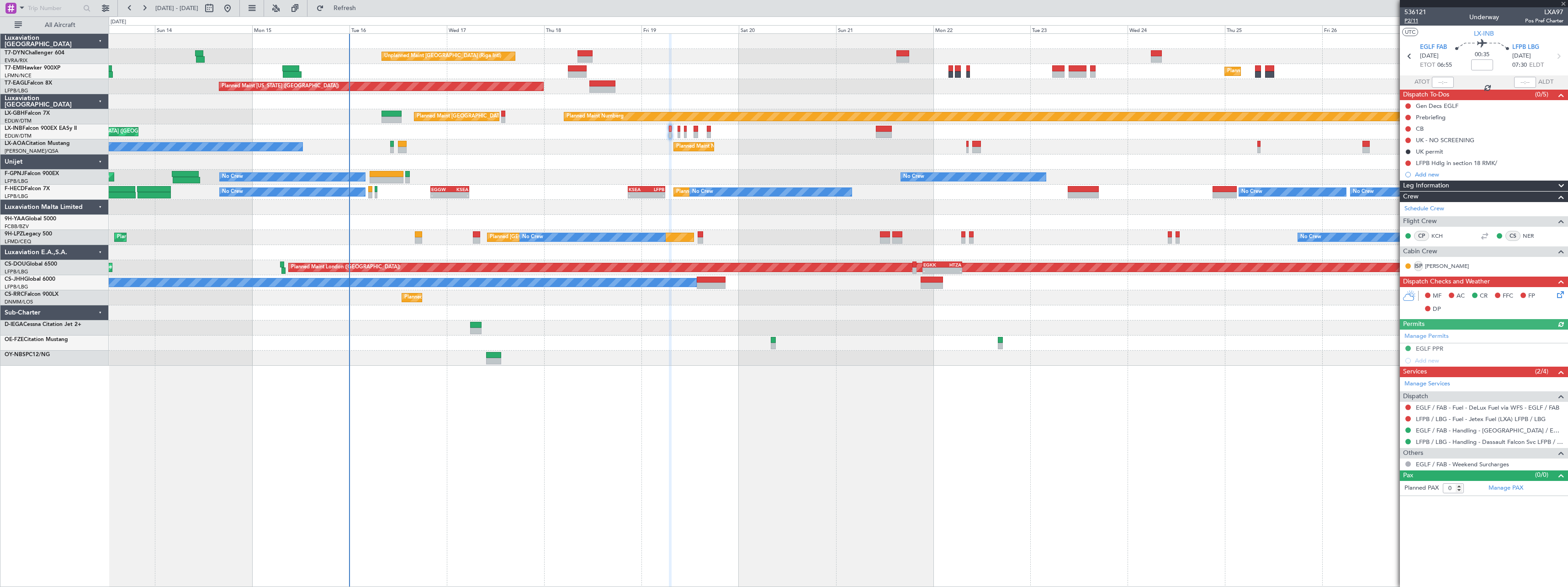
click at [1417, 23] on span "P2/11" at bounding box center [1415, 21] width 22 height 8
click at [364, 9] on span "Refresh" at bounding box center [345, 8] width 38 height 7
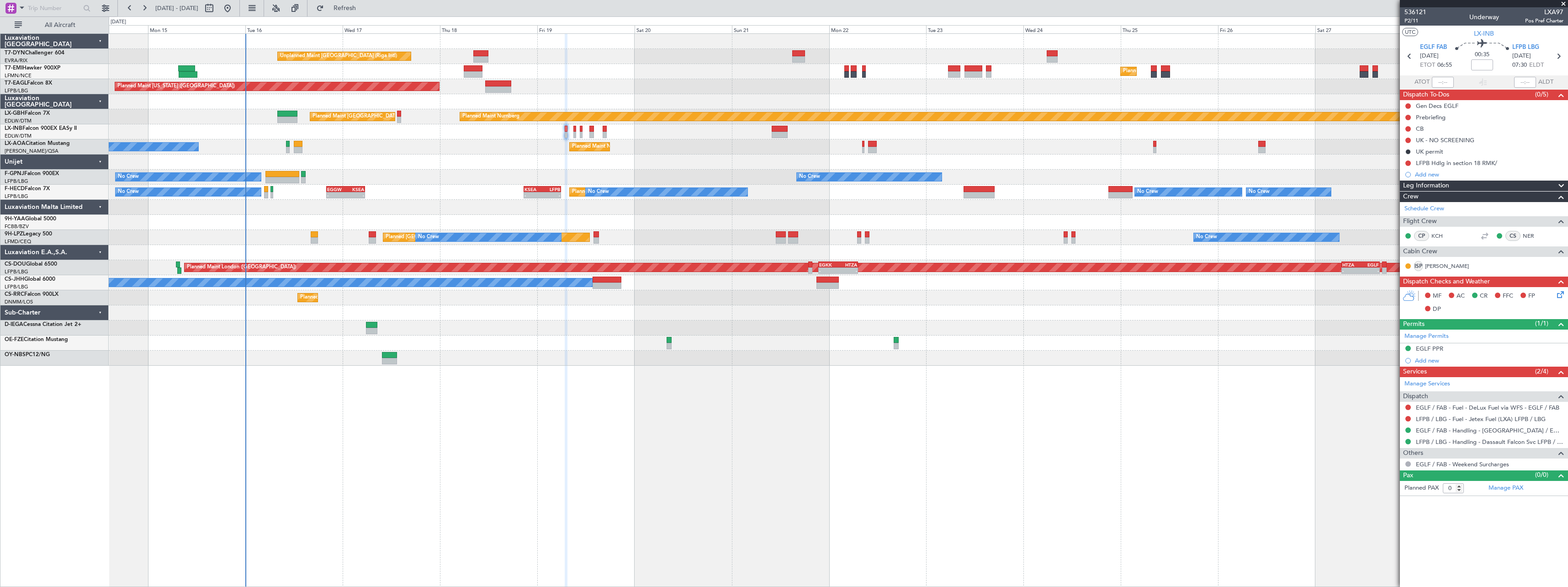
click at [829, 208] on div at bounding box center [838, 207] width 1459 height 15
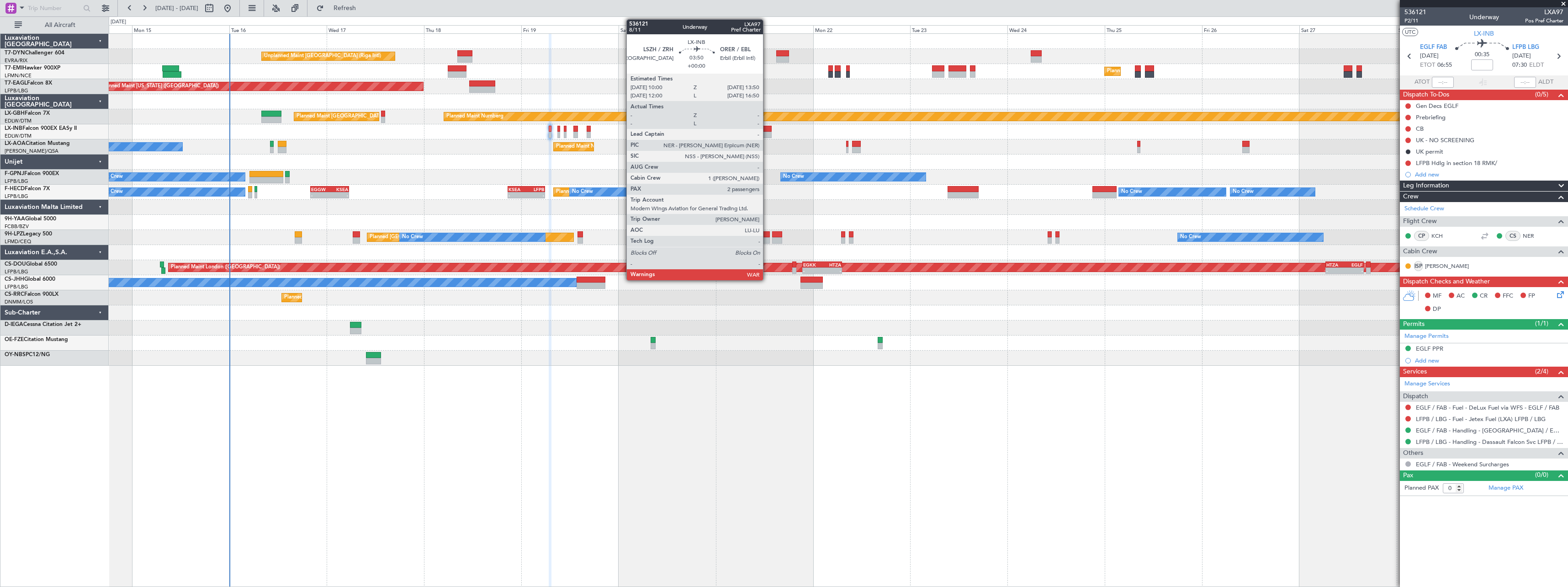
click at [767, 127] on div at bounding box center [763, 128] width 16 height 7
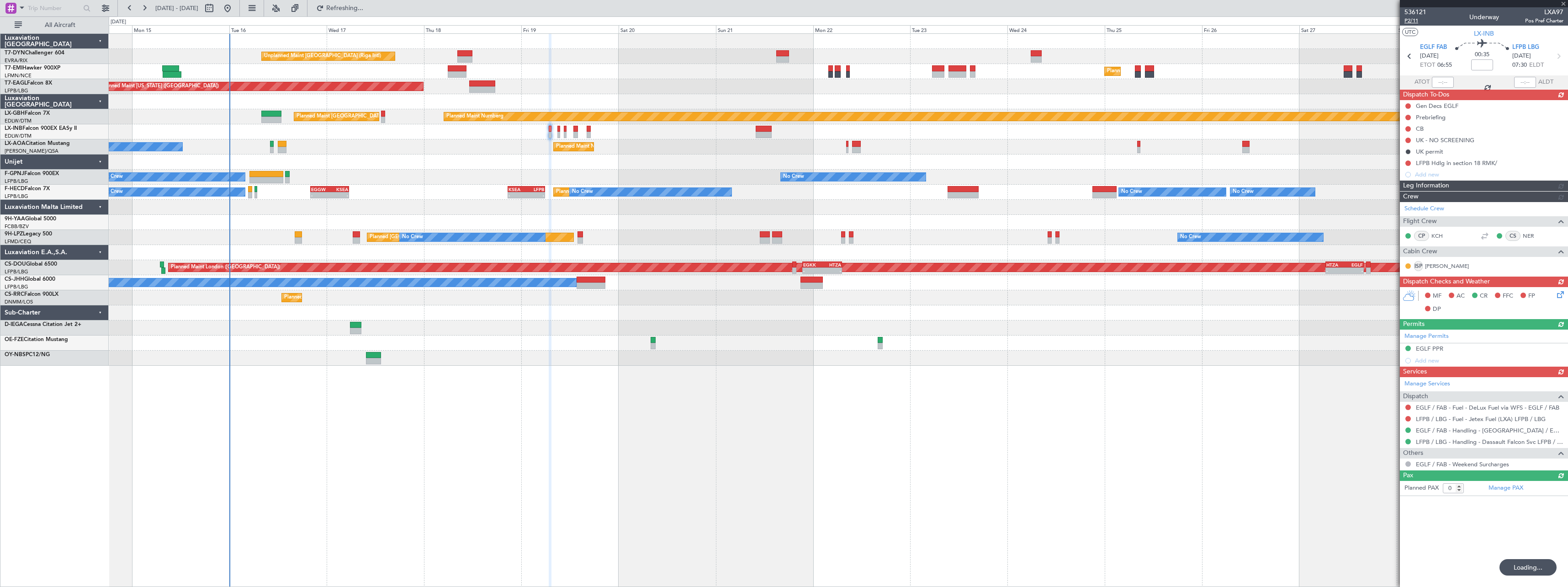
click at [1416, 23] on span "P2/11" at bounding box center [1415, 21] width 22 height 8
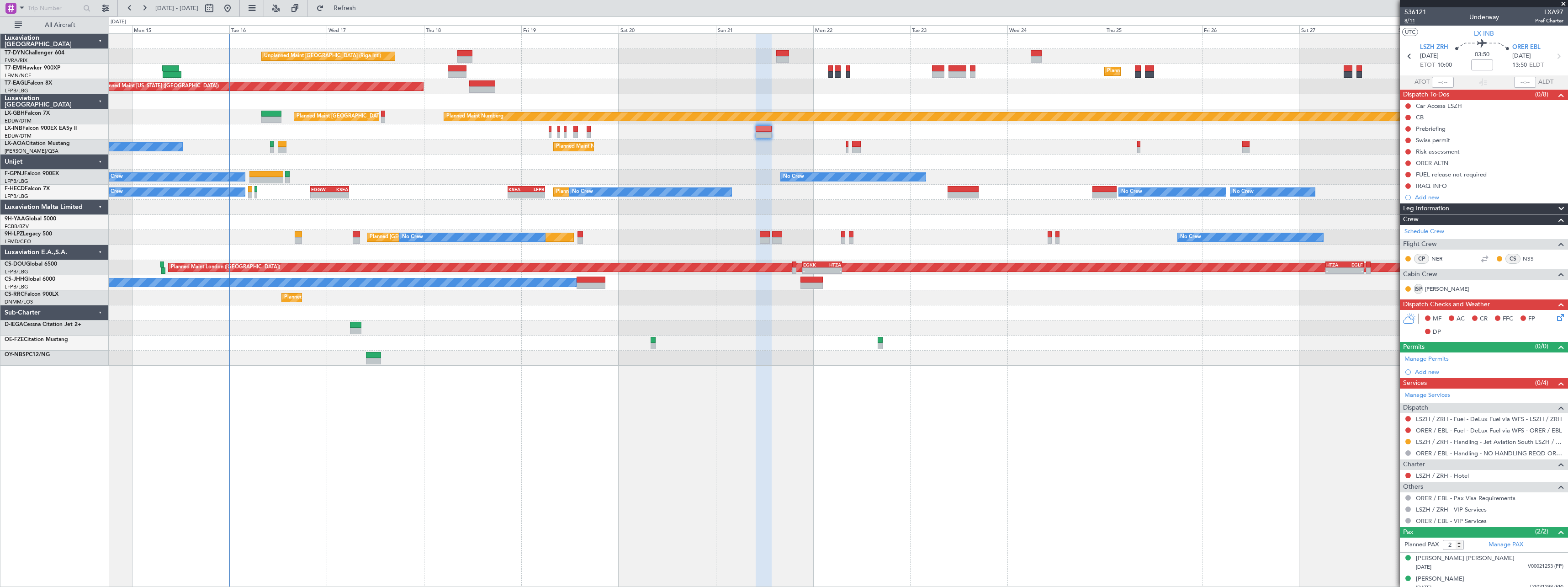
click at [1408, 19] on span "8/11" at bounding box center [1415, 21] width 22 height 8
click at [364, 7] on span "Refresh" at bounding box center [345, 8] width 38 height 7
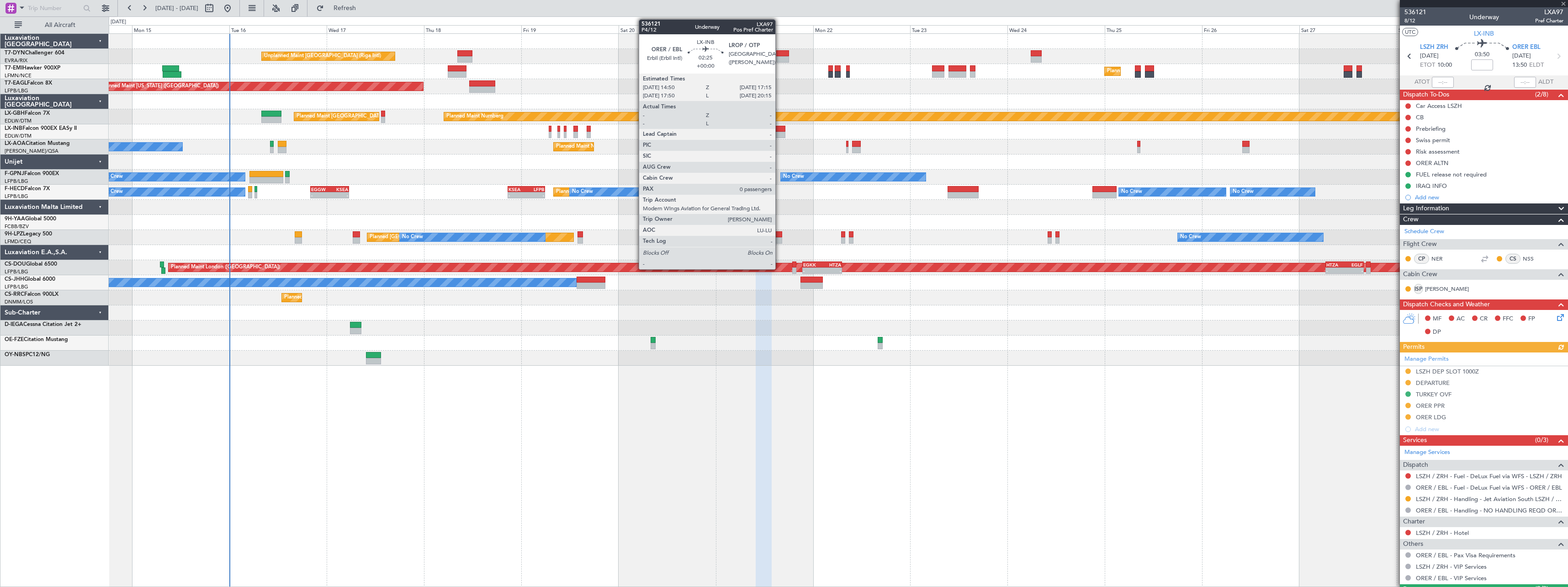
click at [779, 129] on div at bounding box center [780, 128] width 10 height 7
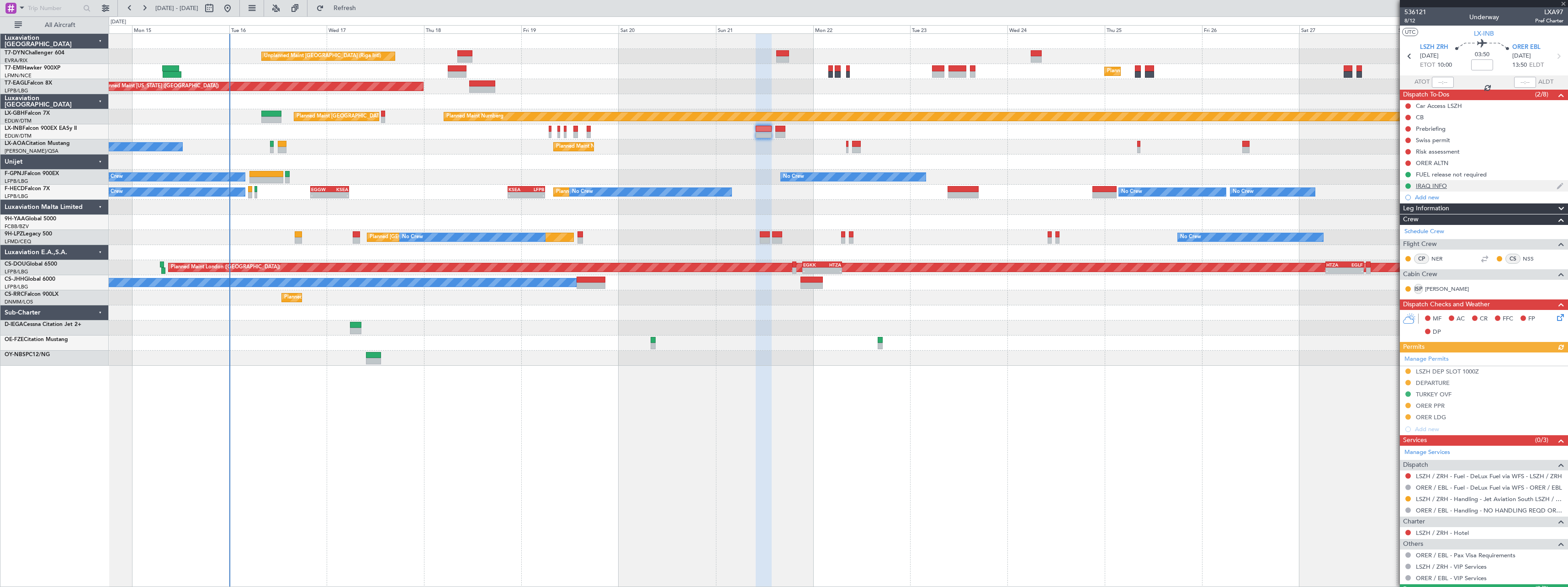
type input "0"
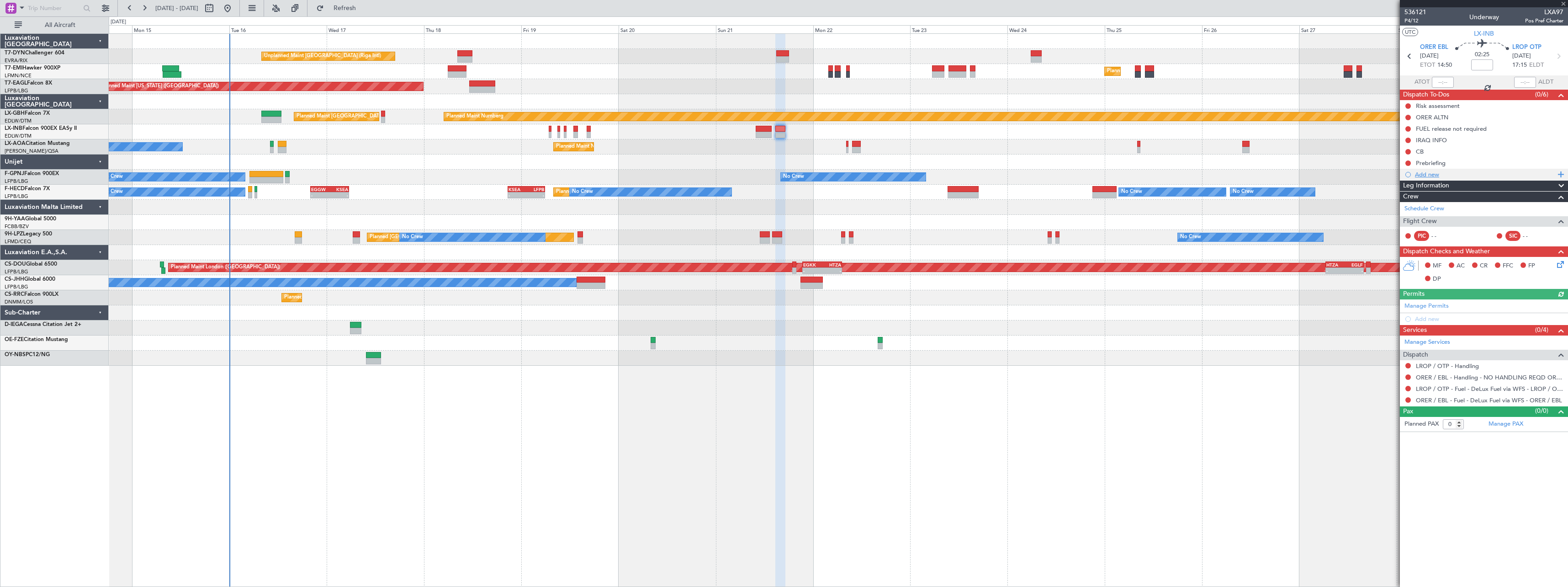
click at [1447, 172] on div "Add new" at bounding box center [1485, 174] width 140 height 8
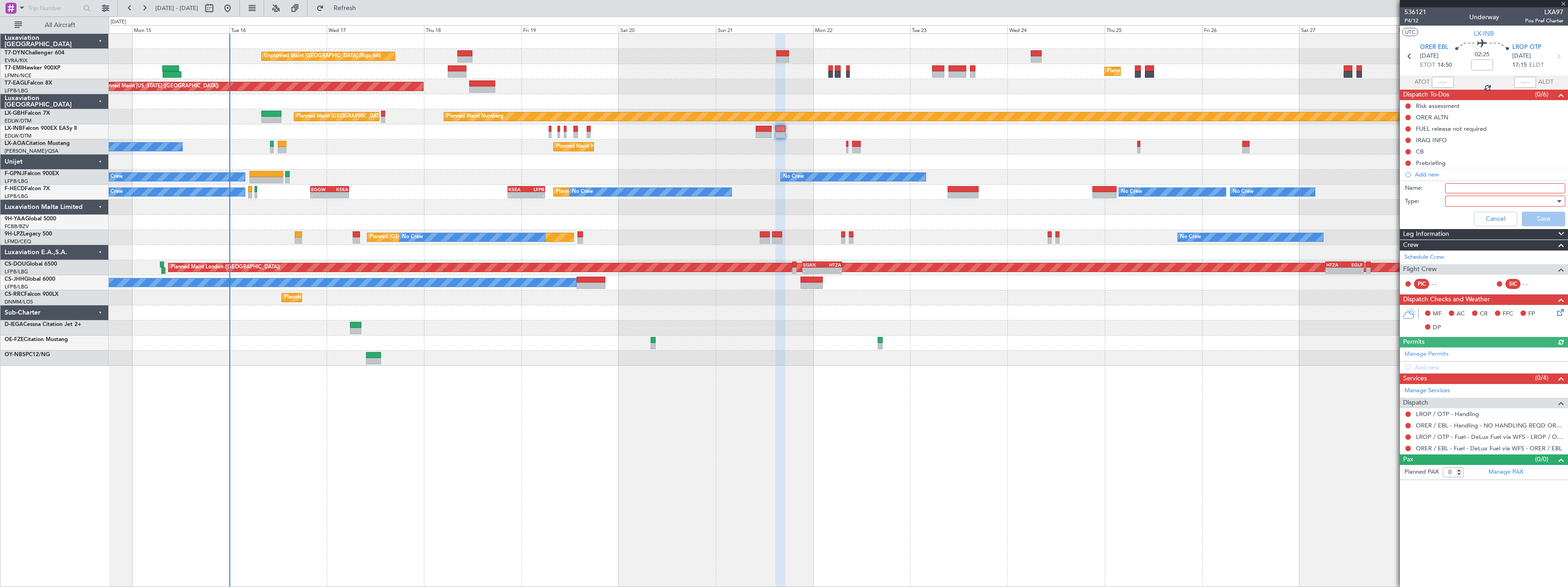
click at [1485, 187] on input "Name:" at bounding box center [1505, 188] width 120 height 10
type input "FICTIVE FLT"
click at [1456, 199] on div at bounding box center [1502, 201] width 107 height 14
click at [1465, 221] on span "Generic" at bounding box center [1500, 220] width 112 height 14
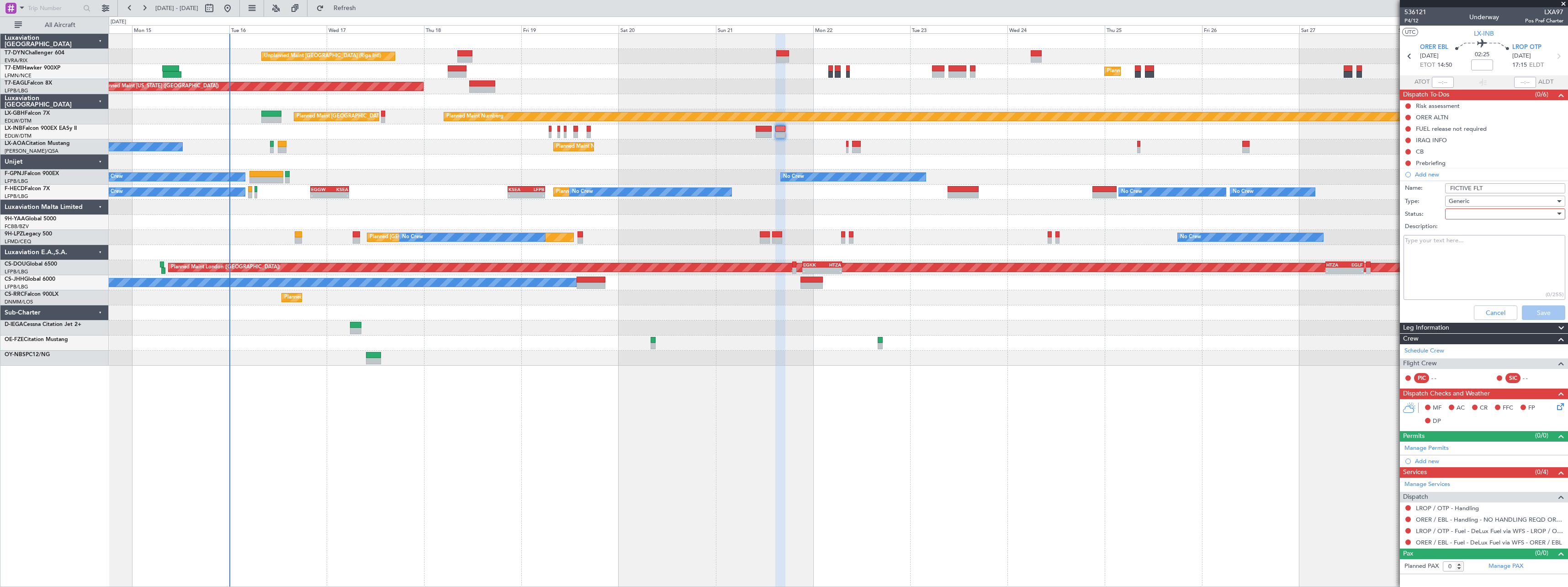
click at [1460, 217] on div at bounding box center [1502, 214] width 107 height 14
click at [1465, 231] on span "Not Started" at bounding box center [1500, 232] width 112 height 14
click at [1543, 310] on button "Save" at bounding box center [1543, 312] width 43 height 15
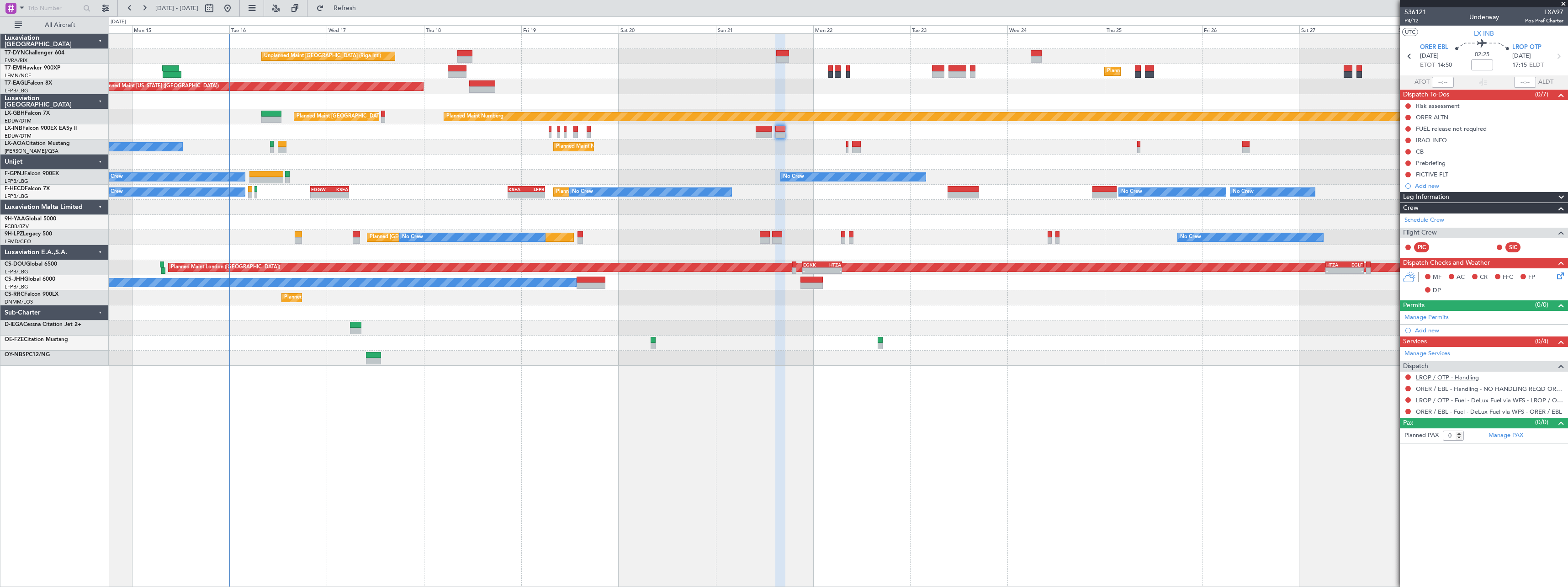
click at [1454, 376] on link "LROP / OTP - Handling" at bounding box center [1447, 377] width 63 height 8
click at [364, 7] on span "Refresh" at bounding box center [345, 8] width 38 height 7
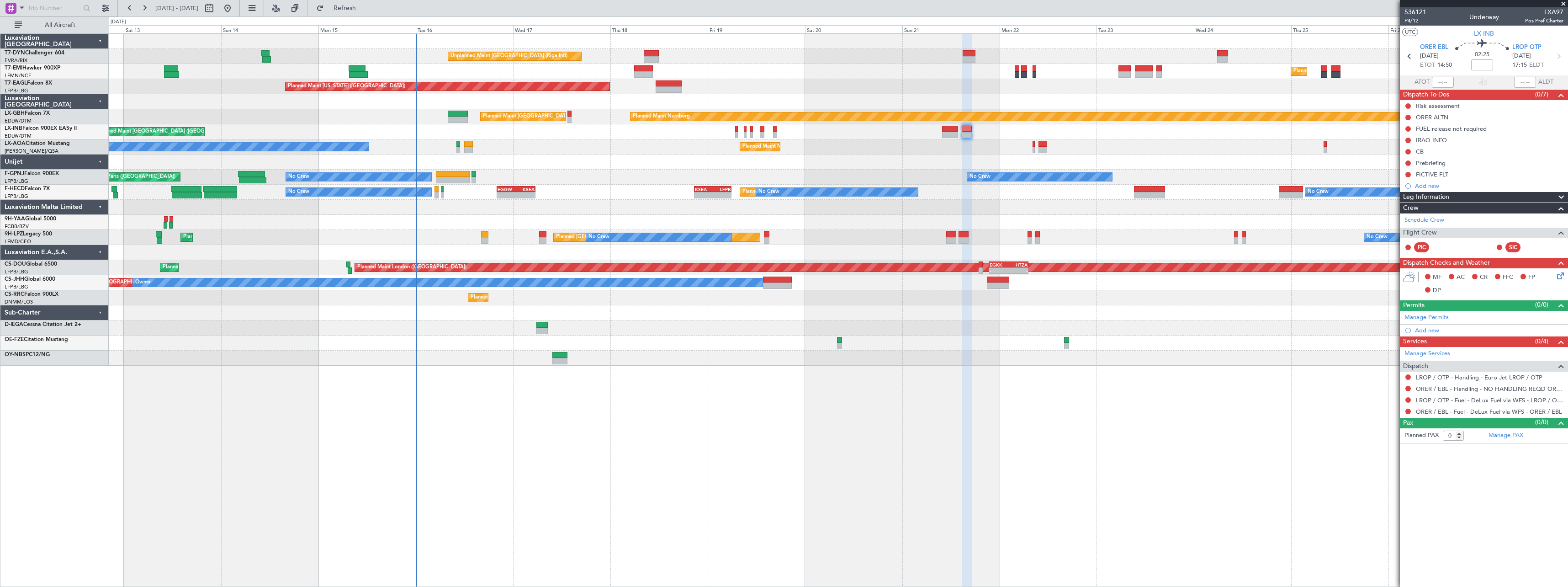
click at [540, 149] on div "Planned Maint Nice (Côte d'Azur Airport) No Crew Chester" at bounding box center [838, 147] width 1459 height 15
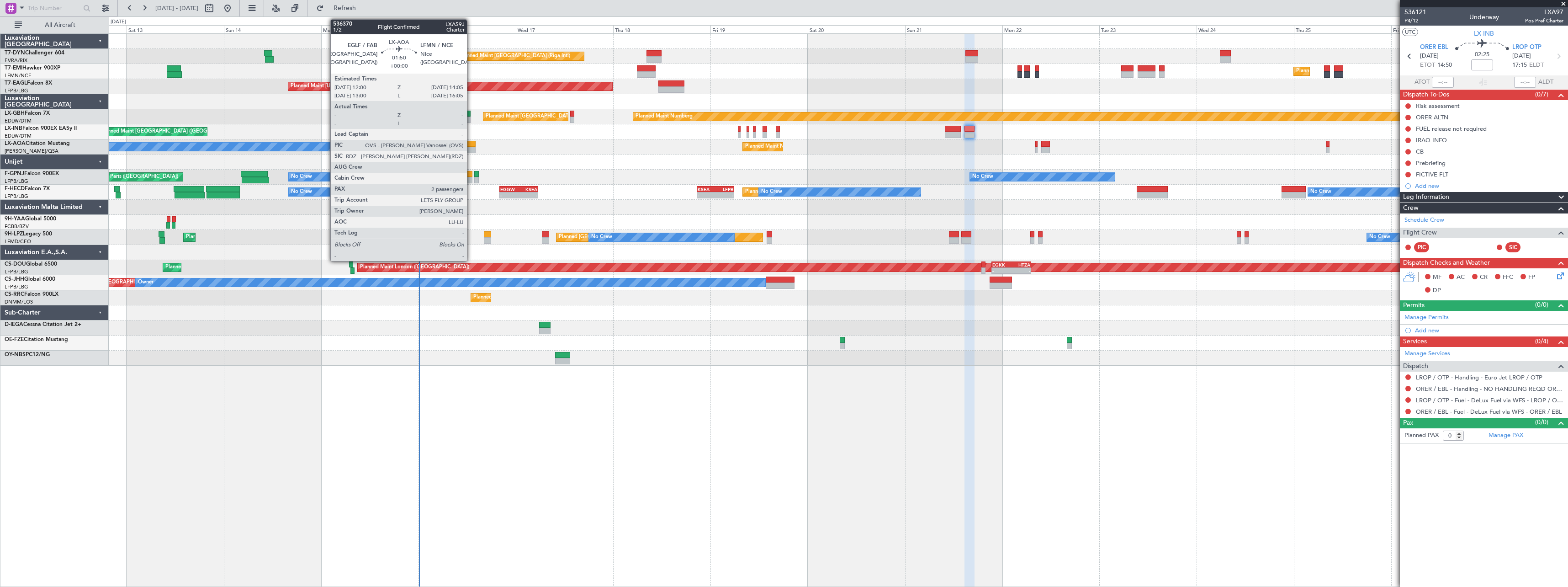
click at [471, 142] on div at bounding box center [471, 144] width 9 height 7
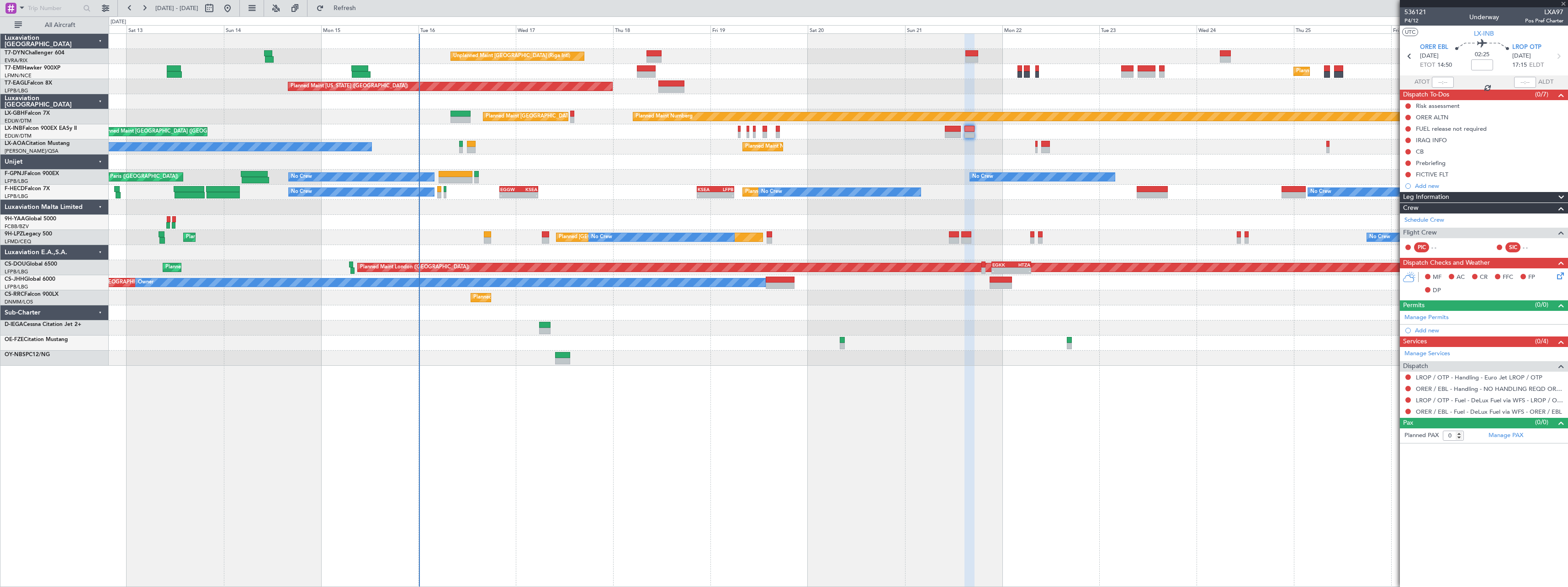
type input "2"
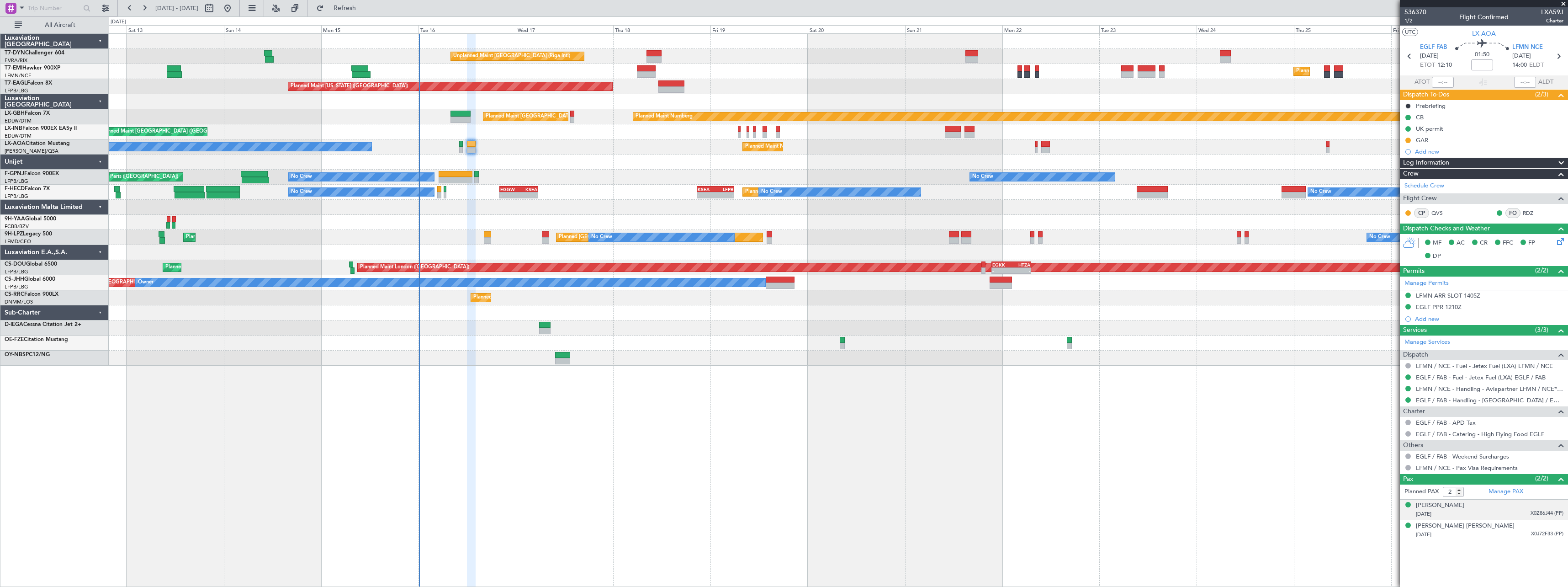
click at [1486, 503] on div "Hazel Zuellig 04/03/1972 X0Z86J44 (PP)" at bounding box center [1489, 510] width 147 height 18
click at [1503, 560] on div "16/04/1957 X0J72F33 (PP)" at bounding box center [1489, 557] width 147 height 9
click at [1494, 508] on div "Hazel Zuellig 04/03/1972 X0Z86J44 (PP)" at bounding box center [1489, 510] width 147 height 18
click at [1412, 139] on div at bounding box center [1408, 140] width 7 height 7
click at [1409, 140] on button at bounding box center [1408, 140] width 5 height 5
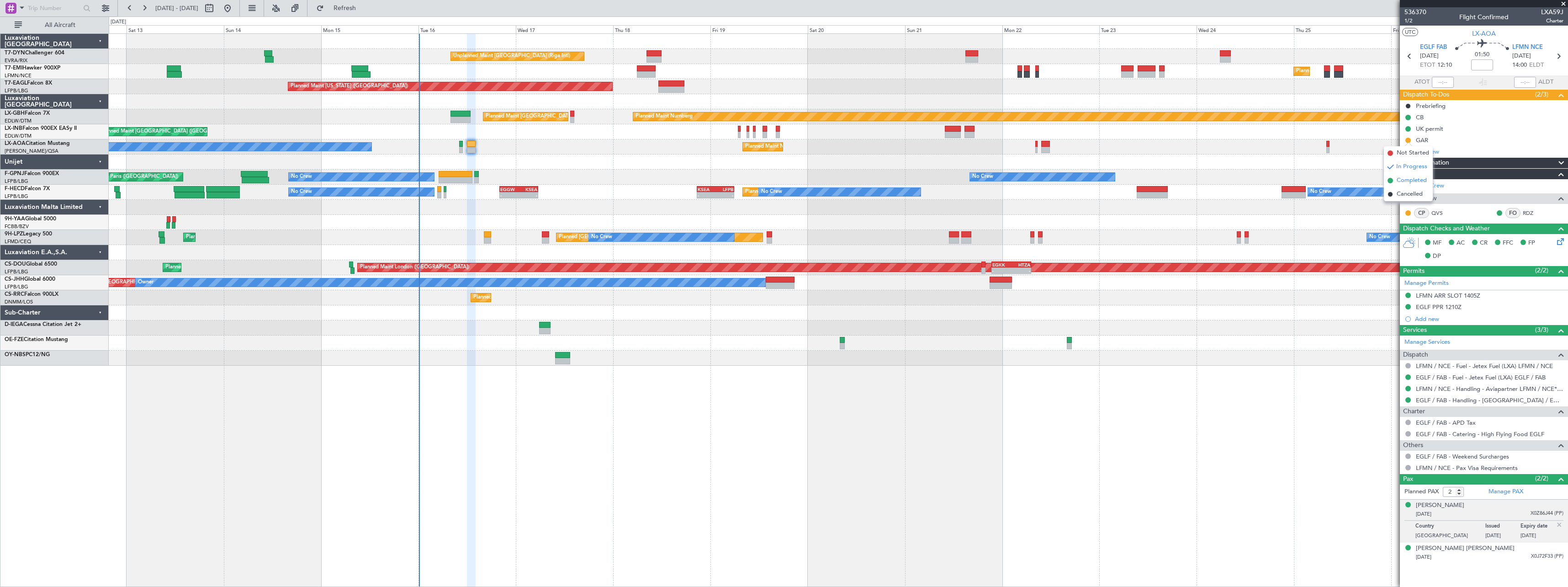
click at [1405, 180] on span "Completed" at bounding box center [1412, 180] width 30 height 9
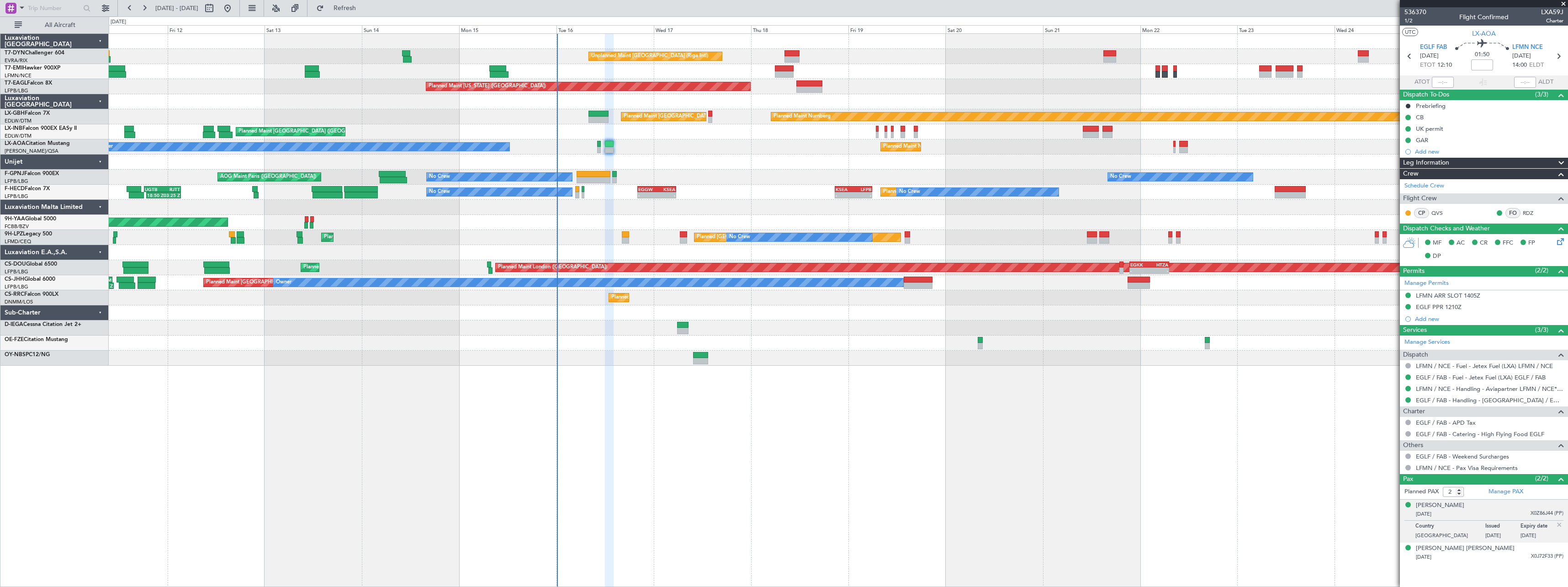
click at [734, 135] on div "Planned Maint [GEOGRAPHIC_DATA] ([GEOGRAPHIC_DATA])" at bounding box center [838, 132] width 1459 height 15
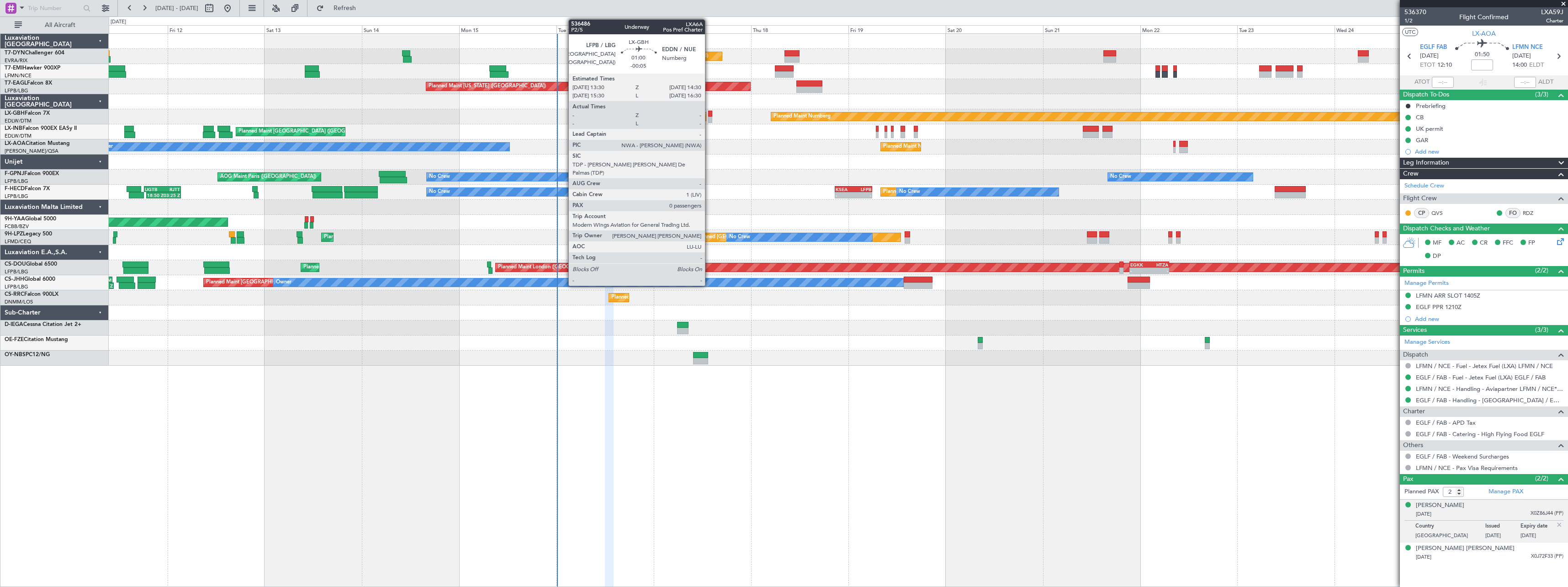
click at [709, 116] on div at bounding box center [710, 119] width 4 height 7
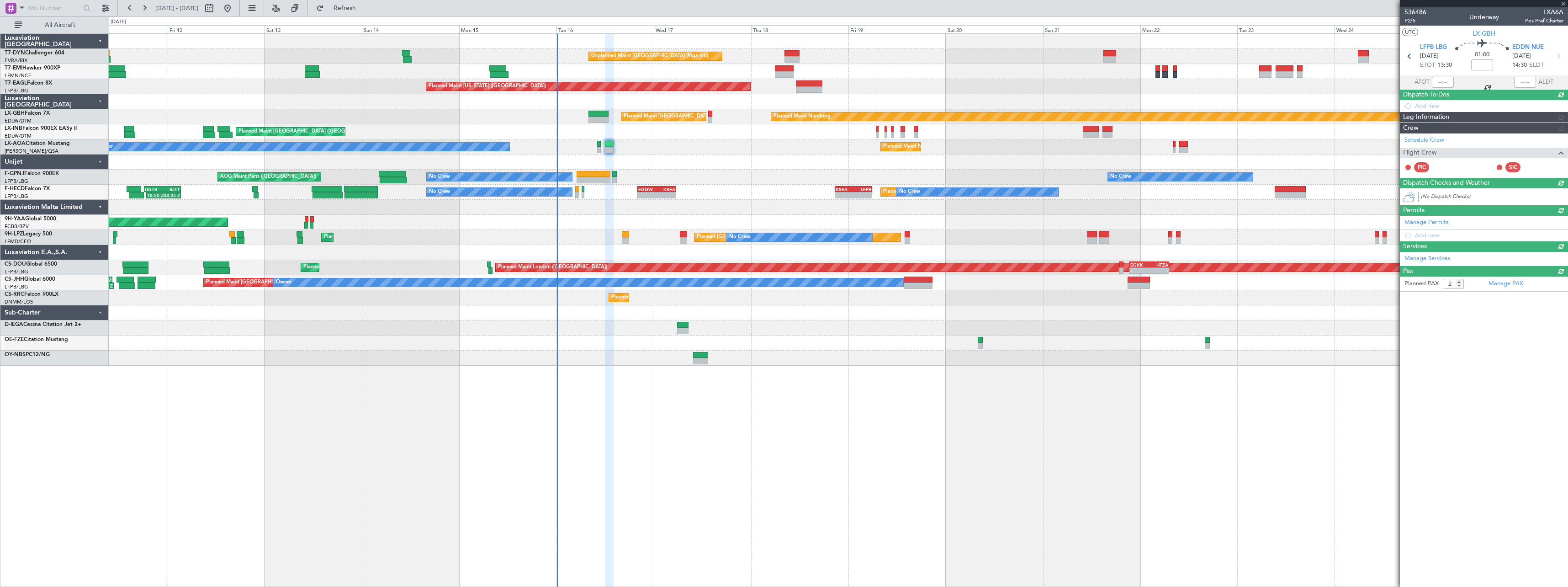
type input "-00:05"
type input "0"
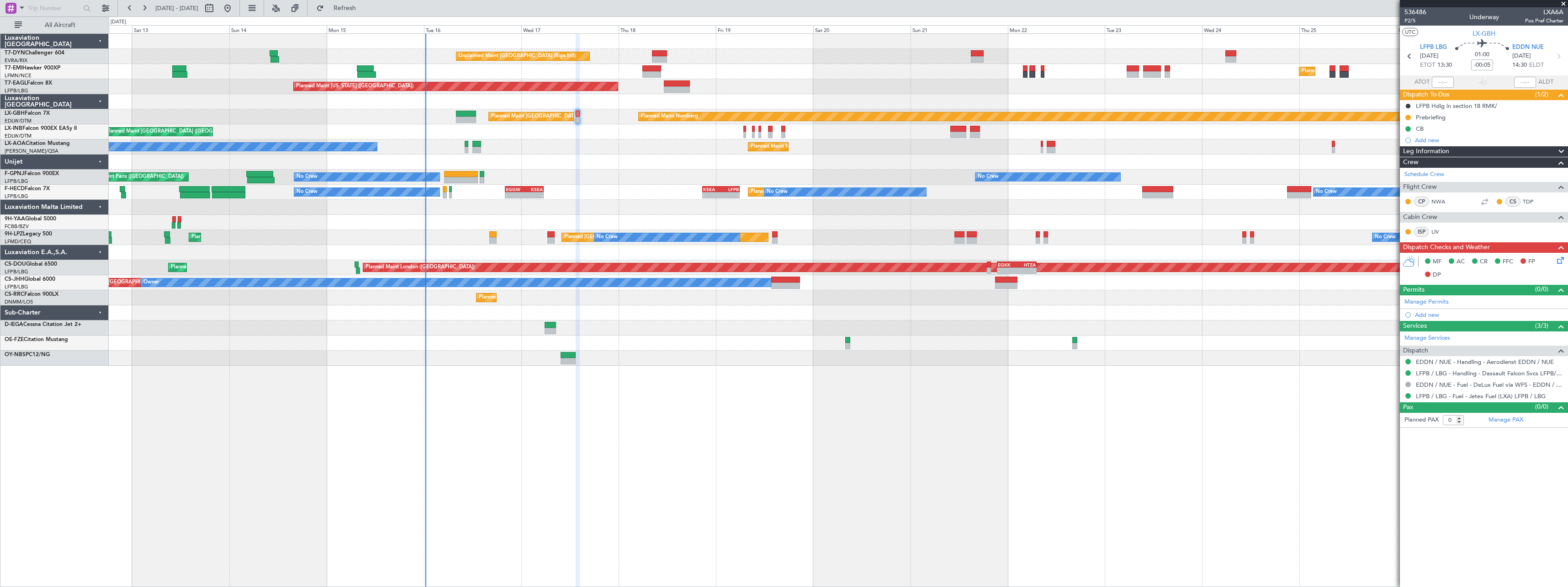
click at [929, 161] on div at bounding box center [838, 162] width 1459 height 15
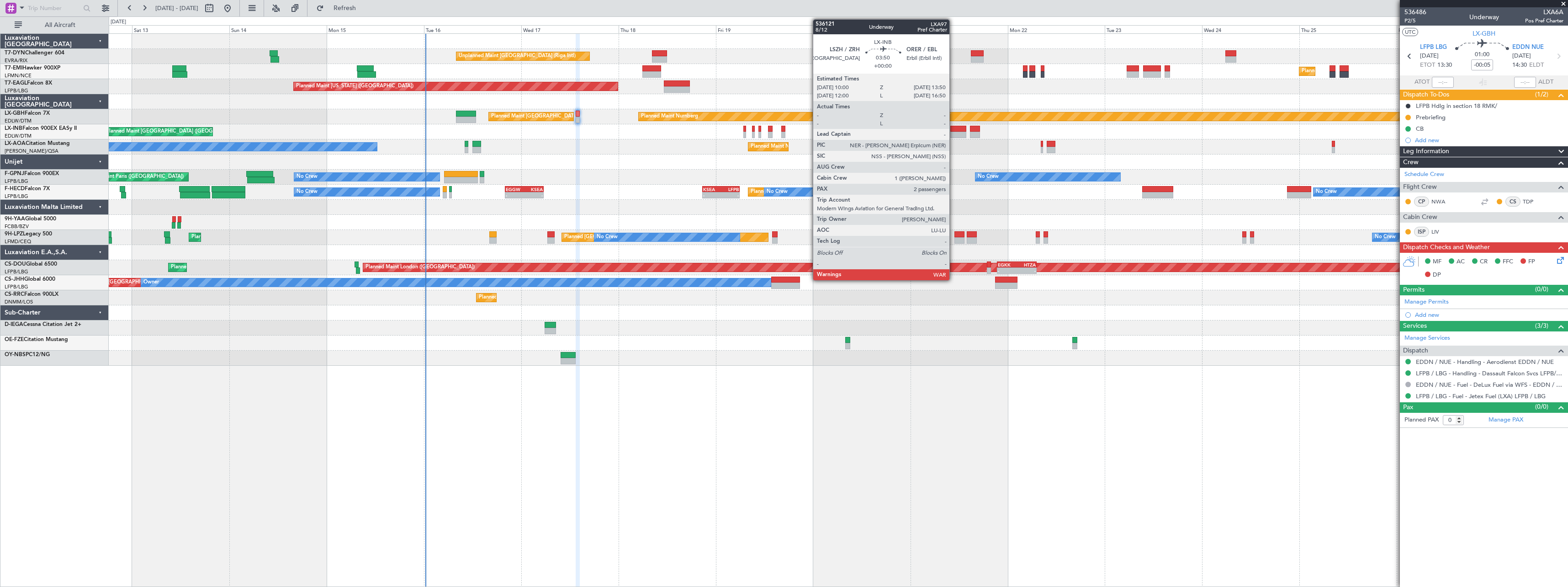
click at [953, 129] on div at bounding box center [958, 128] width 16 height 7
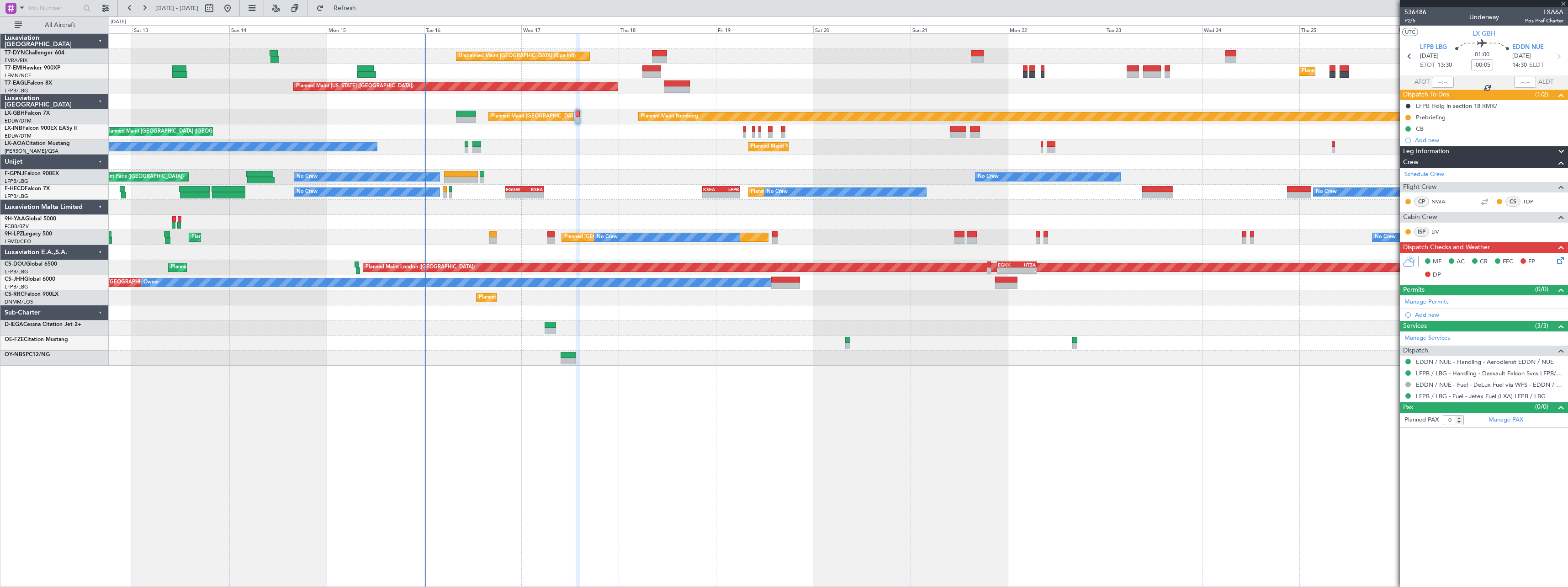
type input "2"
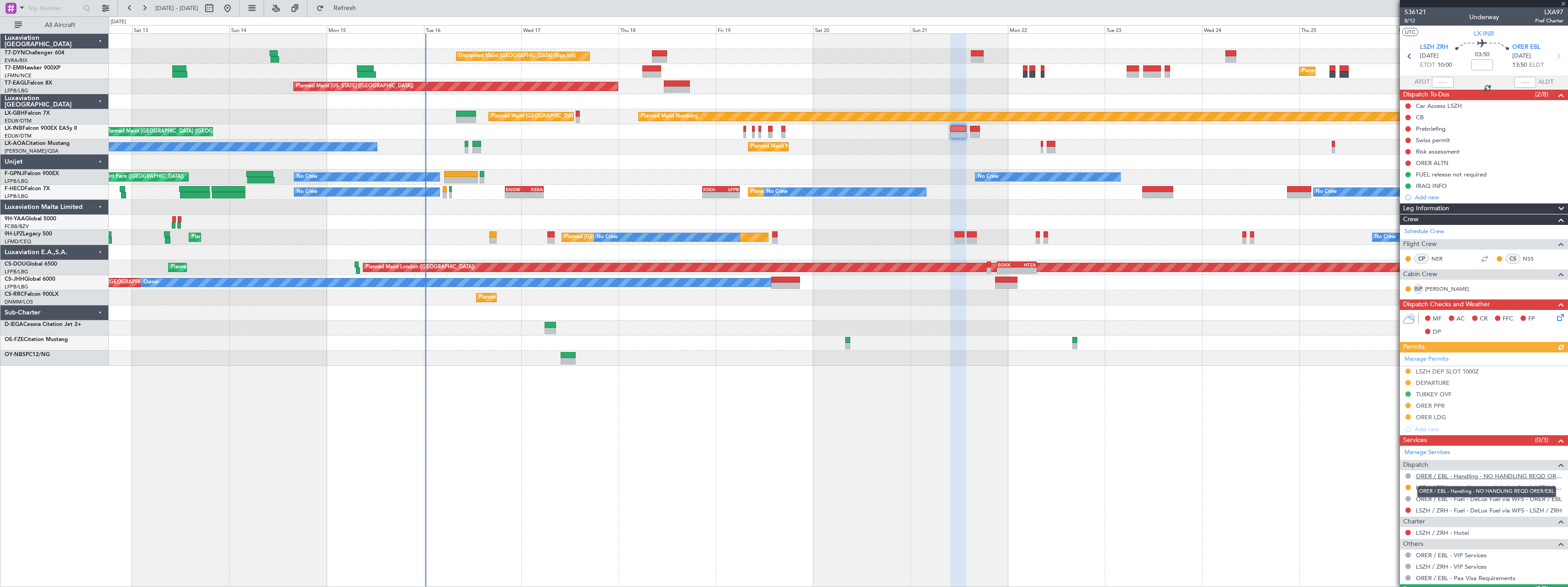
click at [1455, 475] on link "ORER / EBL - Handling - NO HANDLING REQD ORER/EBL" at bounding box center [1489, 476] width 147 height 8
click at [364, 12] on span "Refresh" at bounding box center [345, 8] width 38 height 7
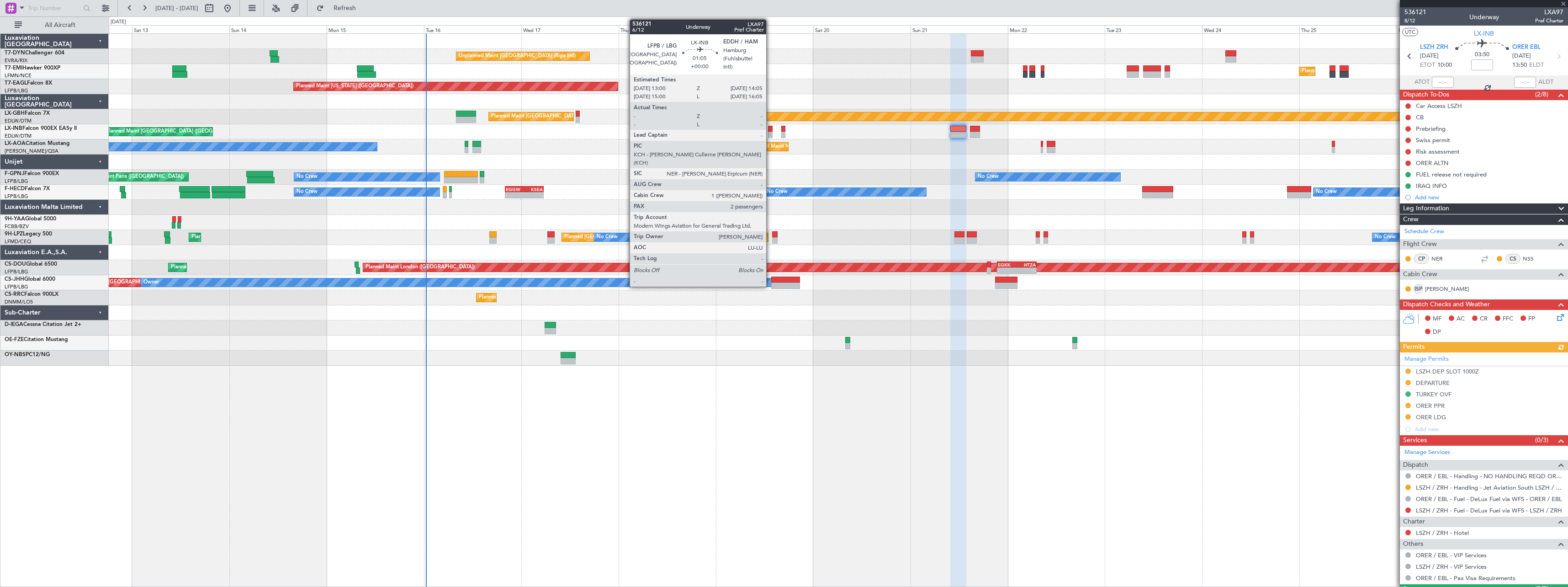
click at [770, 130] on div at bounding box center [771, 128] width 5 height 7
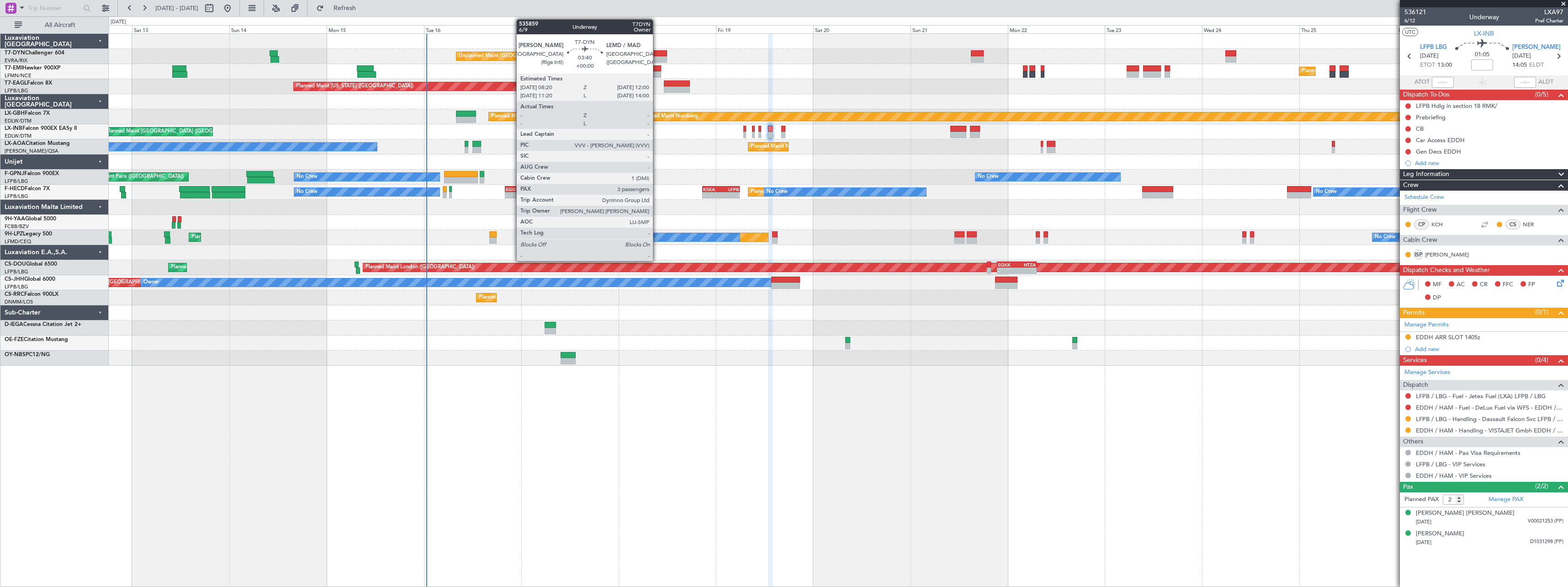
click at [657, 52] on div at bounding box center [659, 54] width 15 height 7
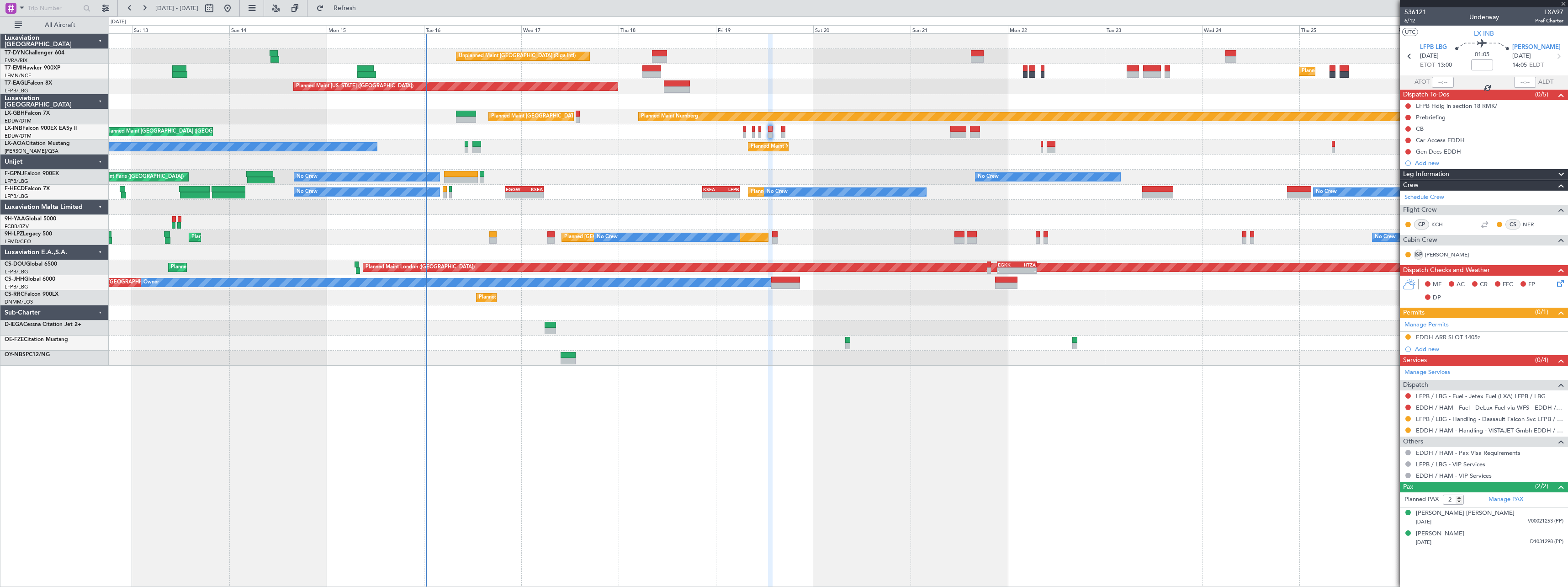
type input "3"
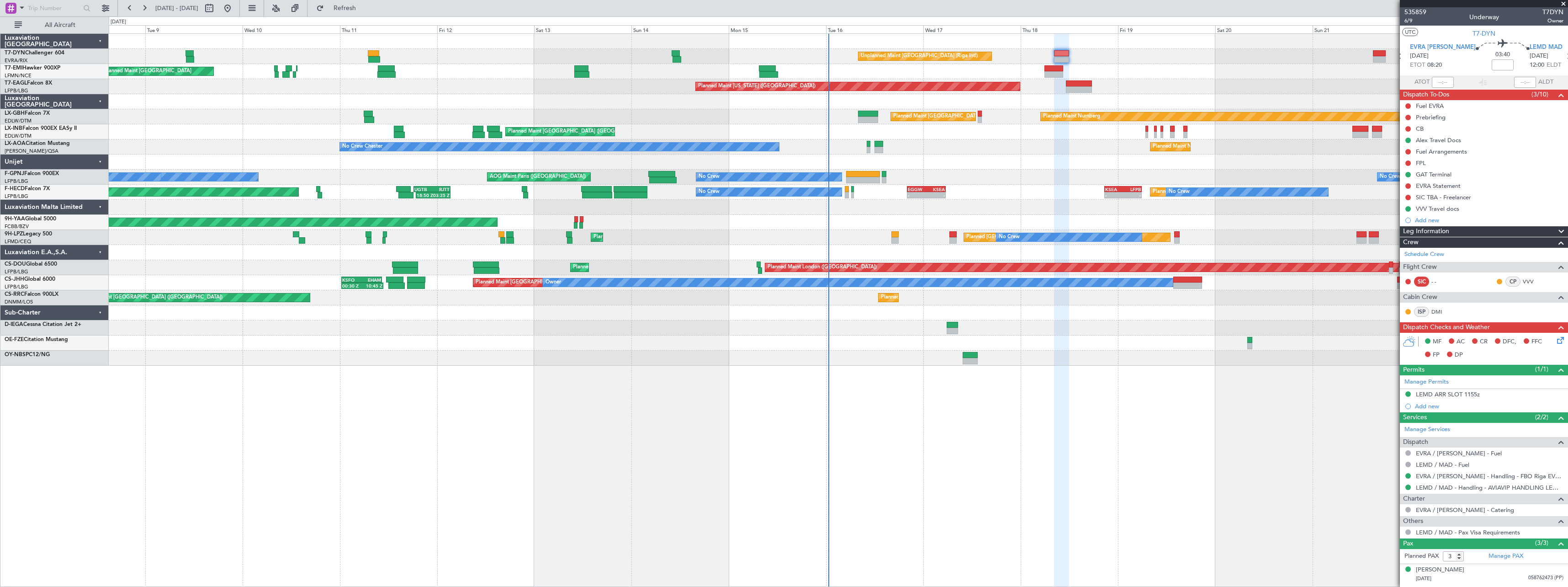
click at [743, 121] on div "Planned Maint Nurnberg Planned Maint [GEOGRAPHIC_DATA] ([GEOGRAPHIC_DATA]) Plan…" at bounding box center [838, 116] width 1459 height 15
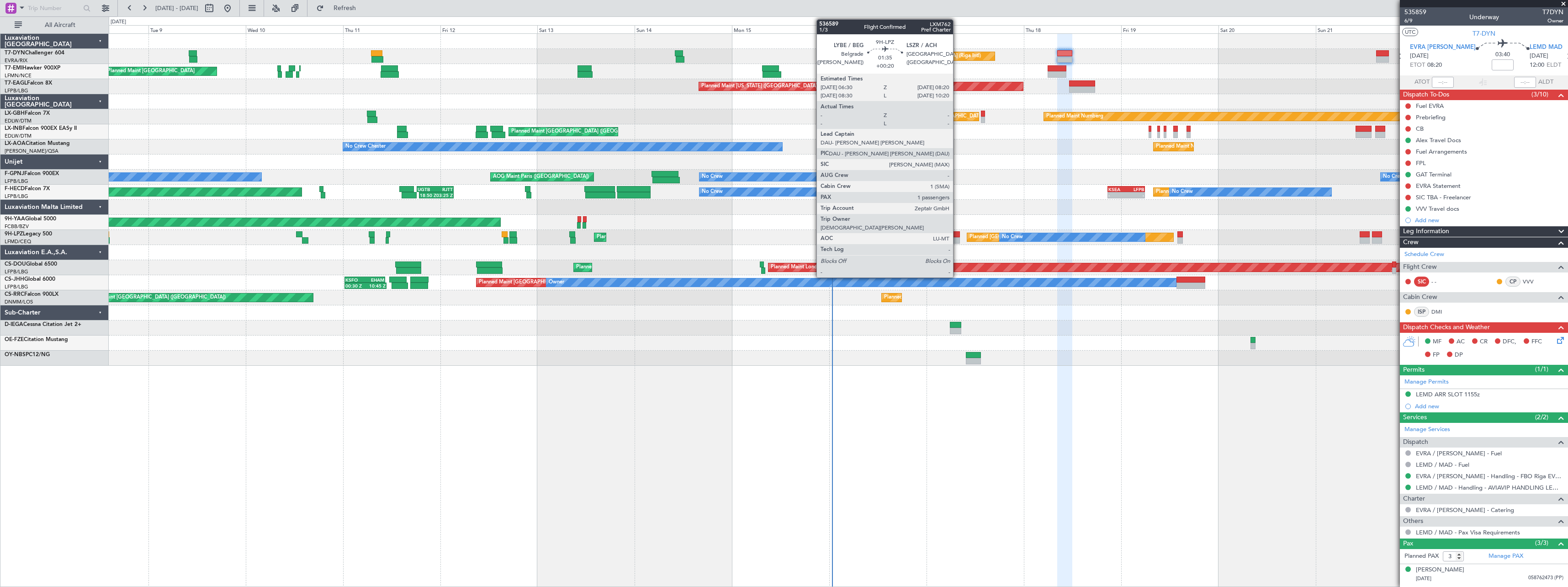
click at [957, 236] on div at bounding box center [956, 234] width 8 height 7
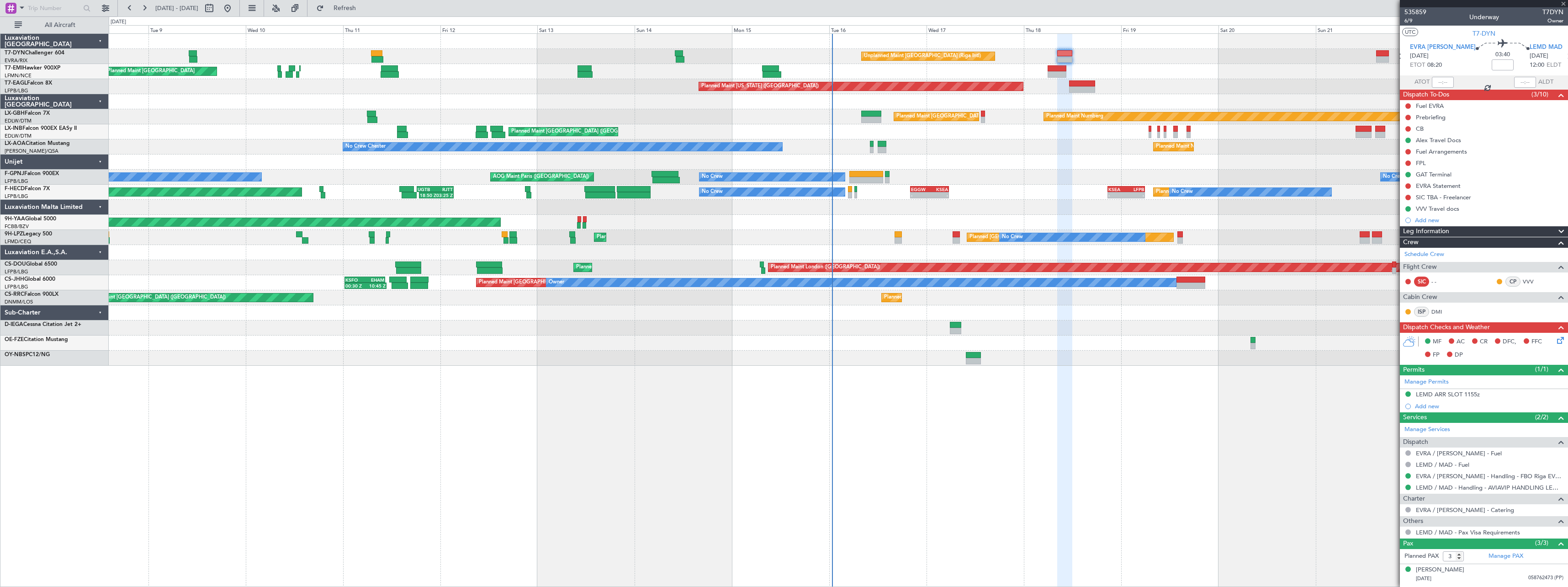
type input "+00:20"
type input "1"
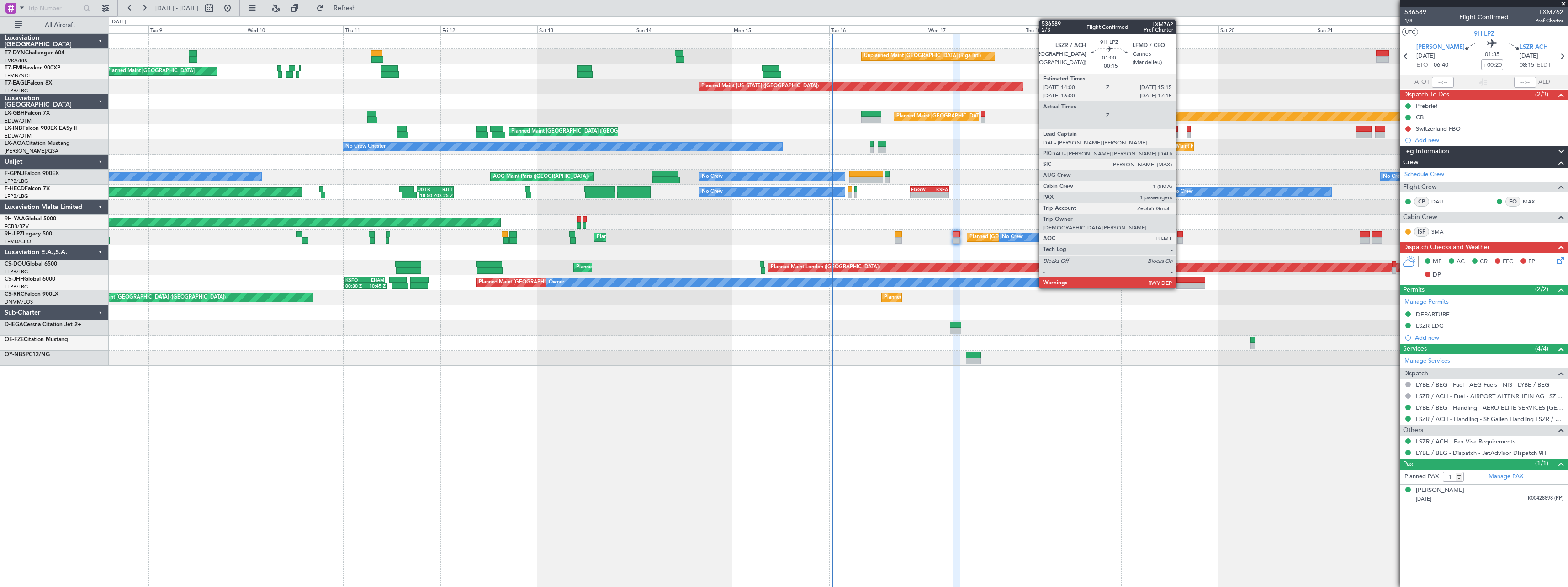
click at [1180, 238] on div at bounding box center [1180, 241] width 5 height 7
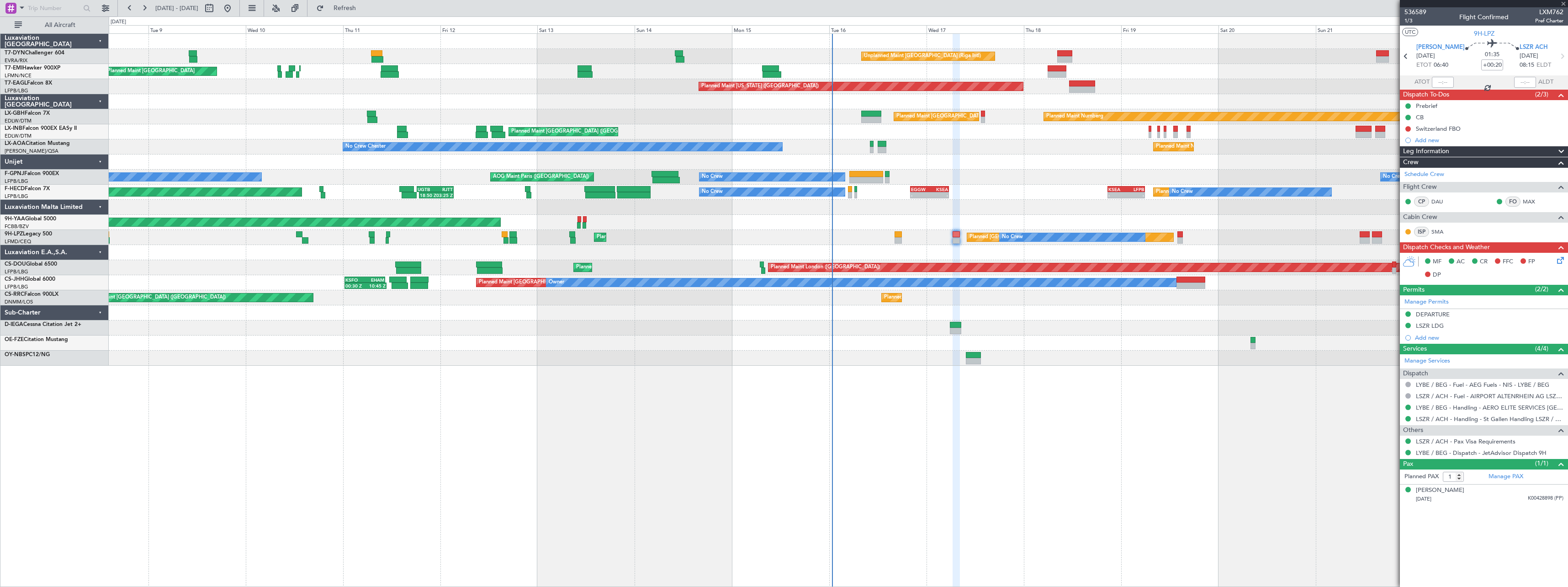
type input "+00:15"
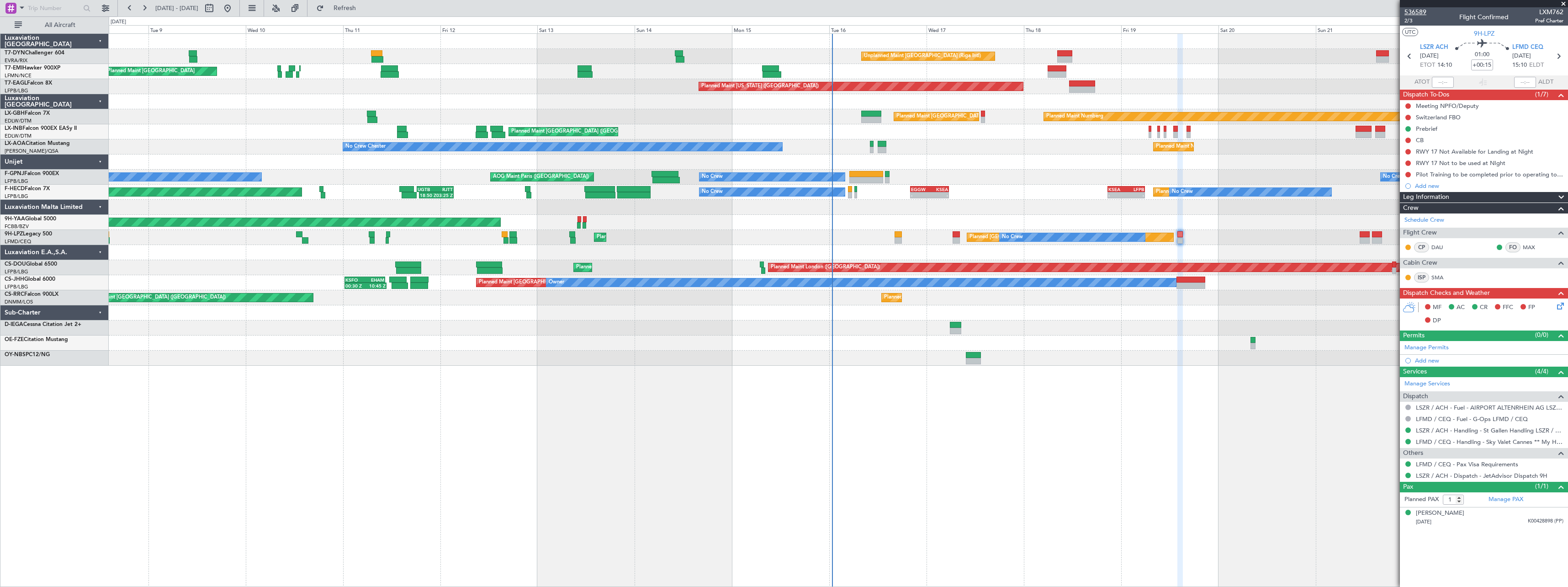
click at [1423, 15] on span "536589" at bounding box center [1415, 12] width 22 height 10
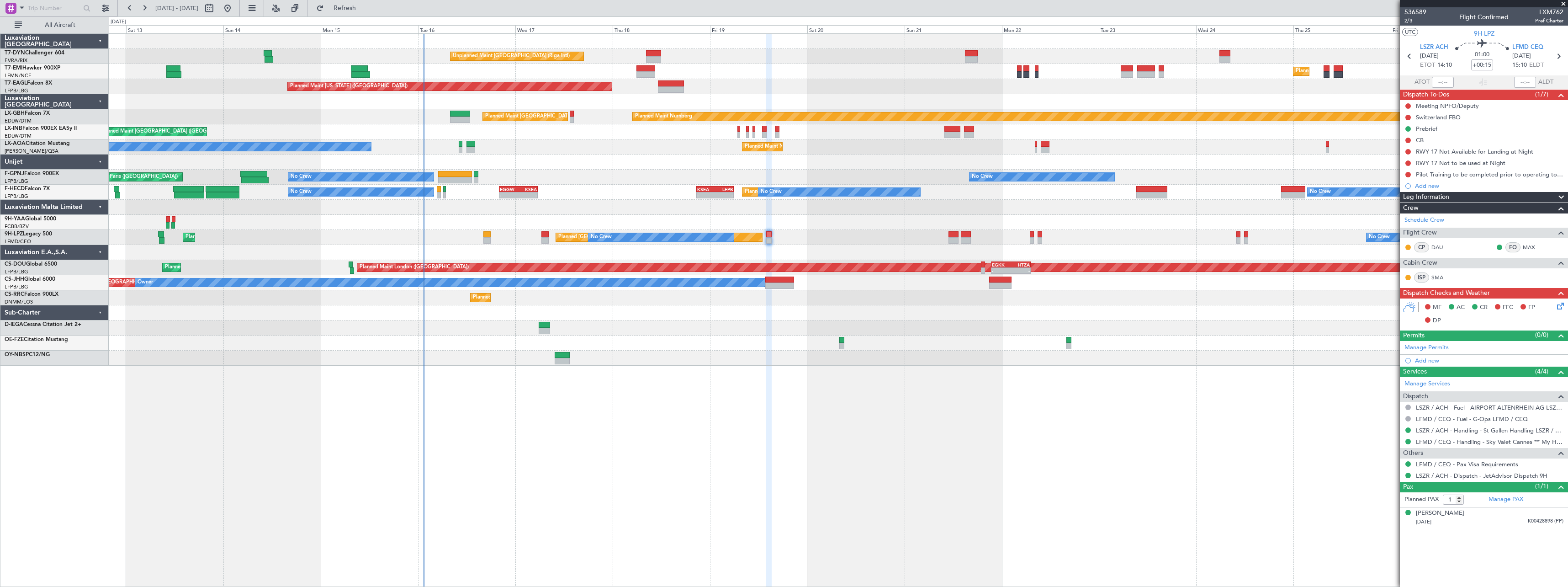
click at [737, 132] on div "Planned Maint [GEOGRAPHIC_DATA] ([GEOGRAPHIC_DATA])" at bounding box center [838, 132] width 1459 height 15
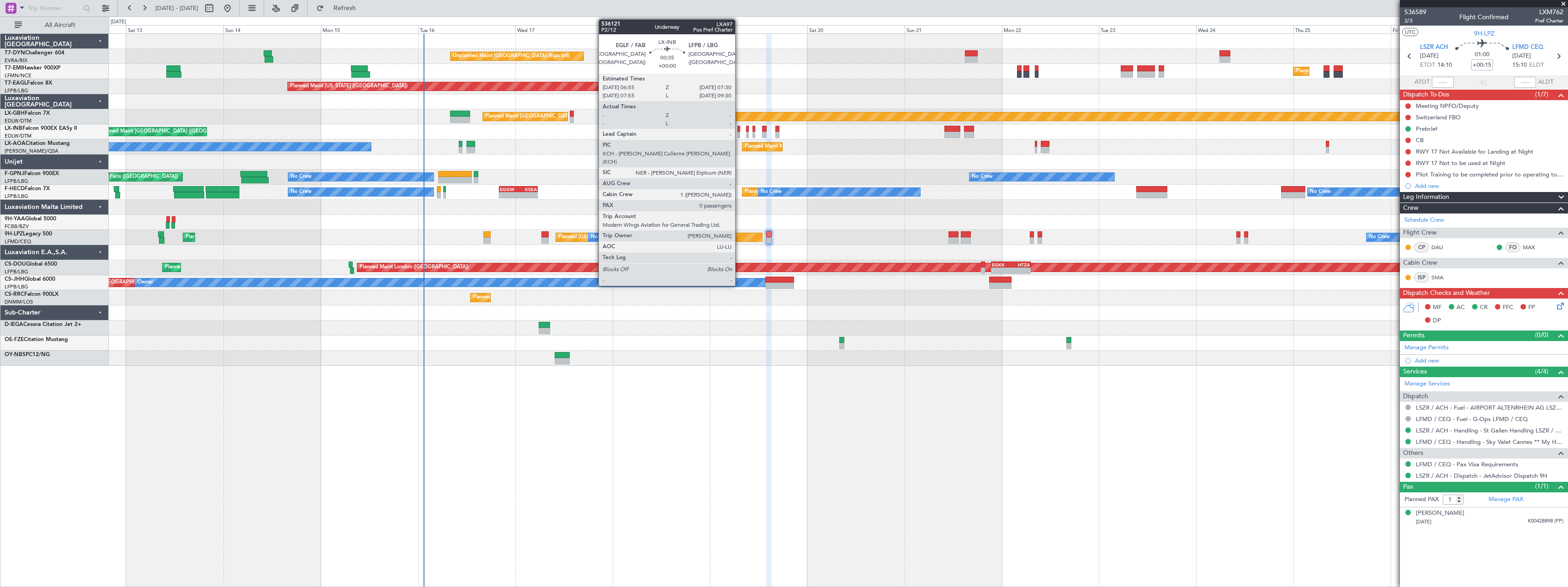
click at [739, 130] on div at bounding box center [738, 128] width 3 height 7
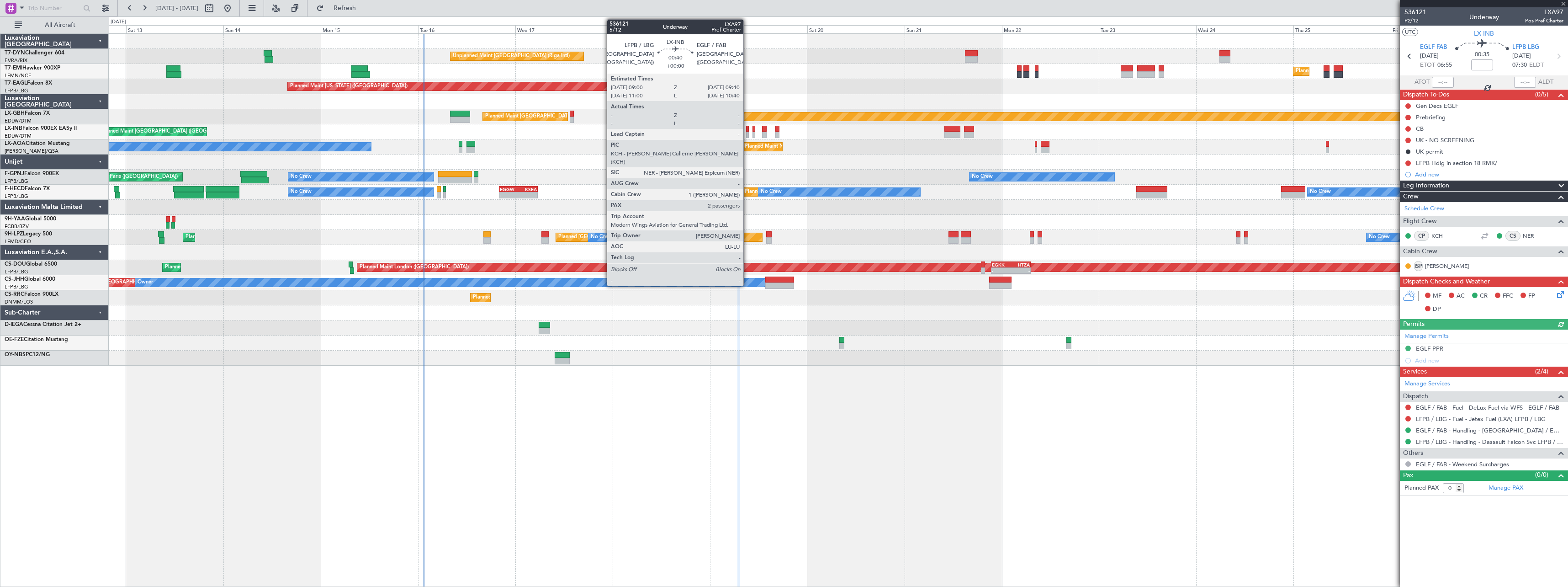
click at [747, 129] on div at bounding box center [747, 128] width 3 height 7
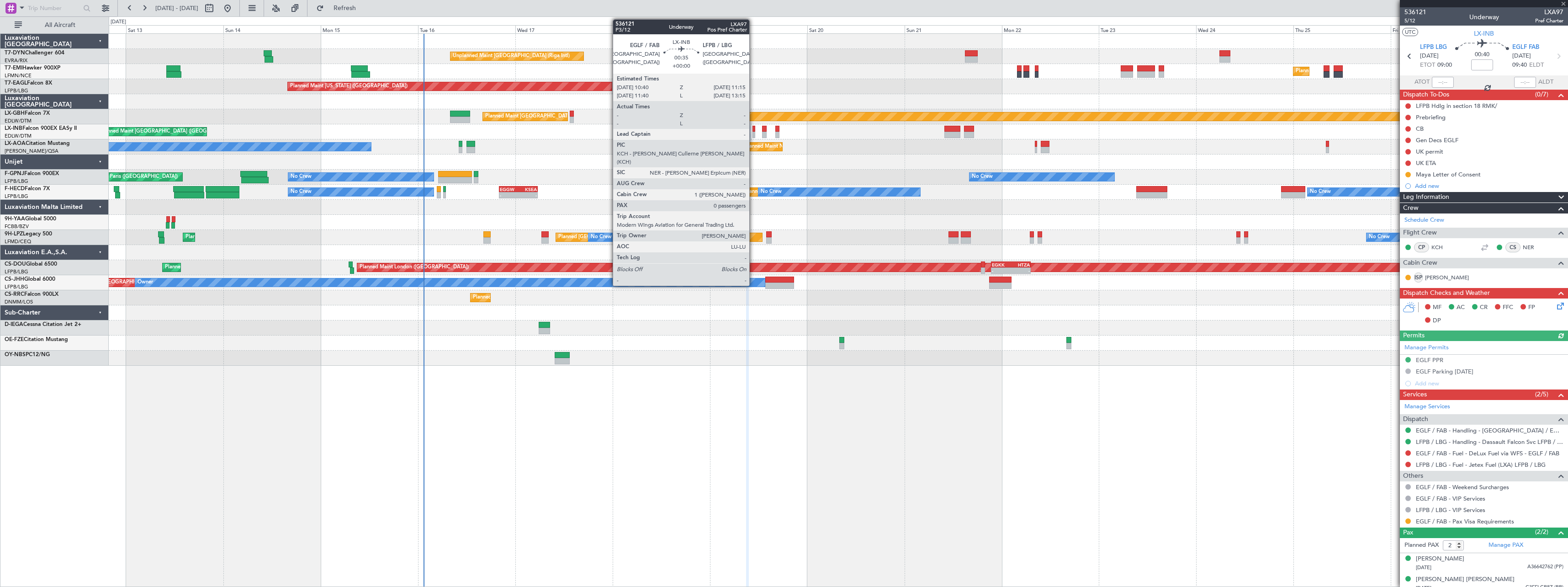
click at [754, 129] on div at bounding box center [754, 128] width 3 height 7
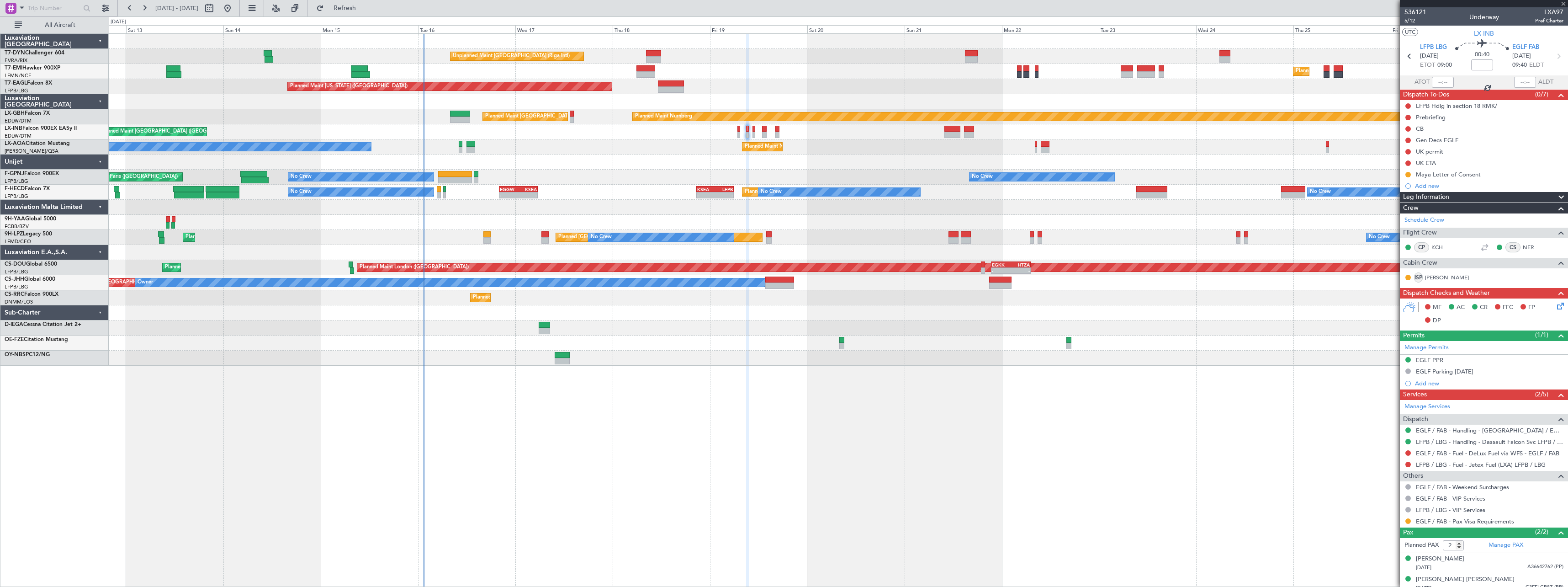
type input "0"
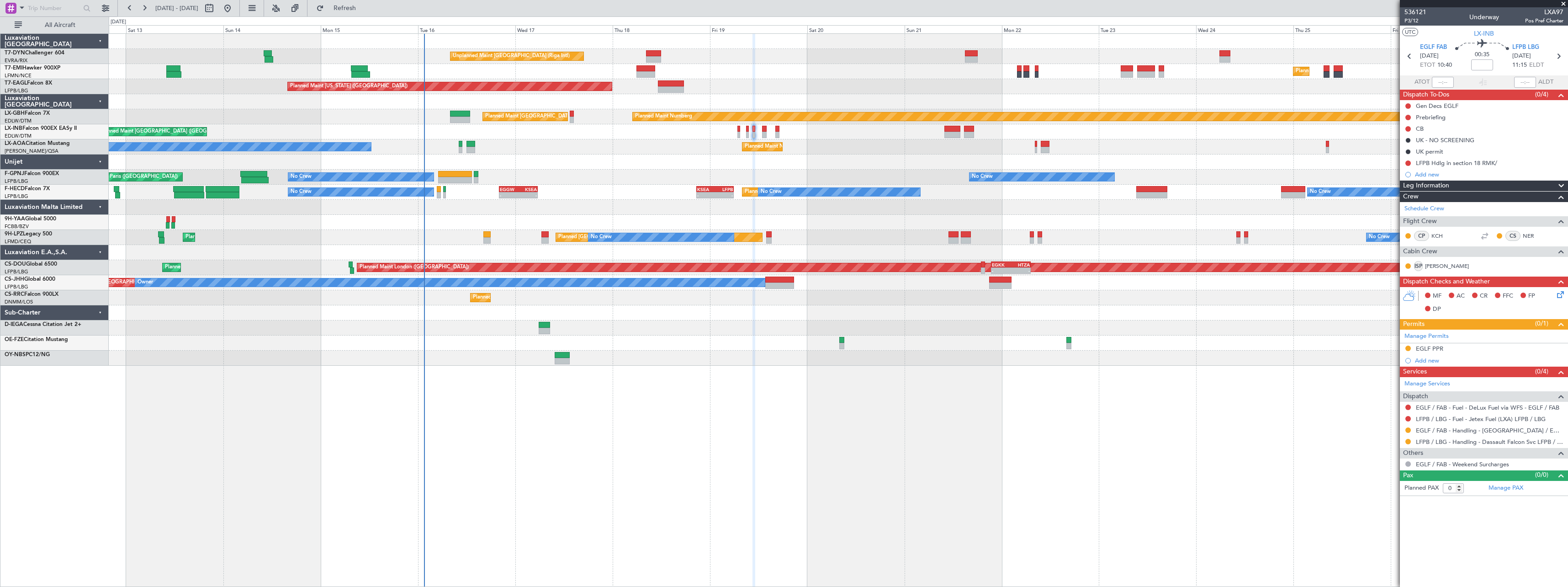
click at [457, 169] on div at bounding box center [838, 162] width 1459 height 15
click at [457, 172] on div at bounding box center [455, 174] width 34 height 7
type input "+00:55"
type input "2"
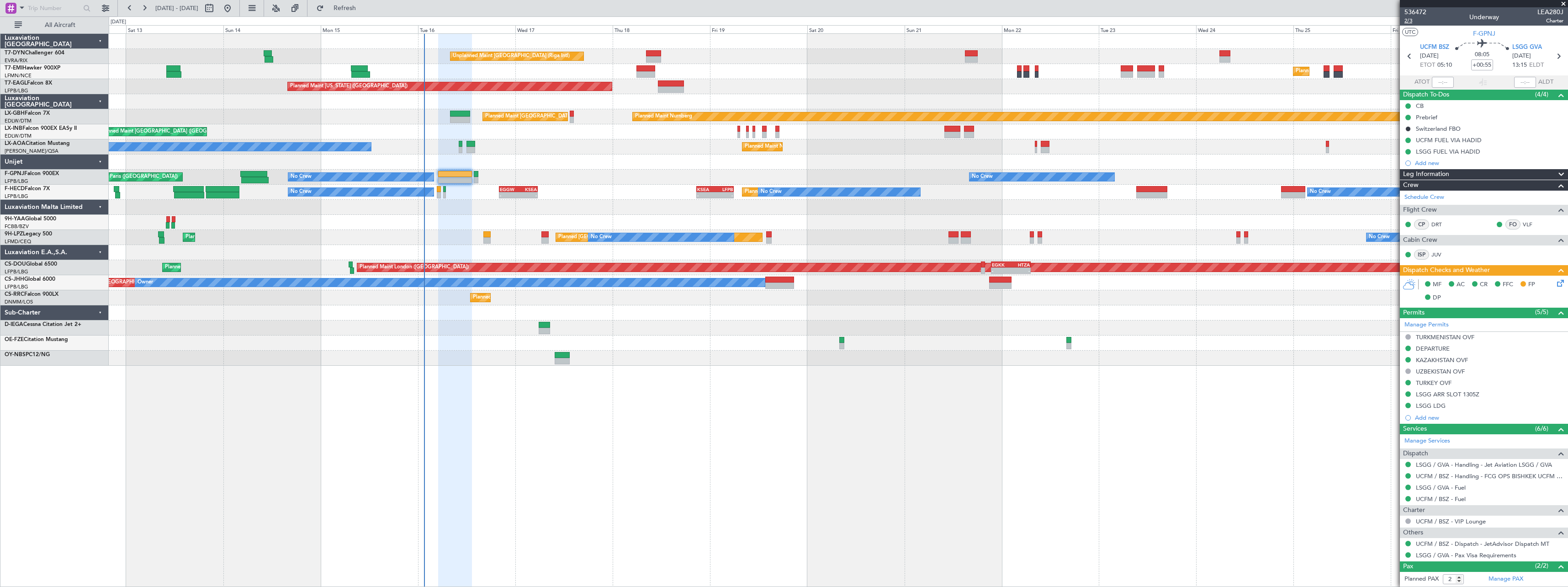
click at [1407, 22] on span "2/3" at bounding box center [1415, 21] width 22 height 8
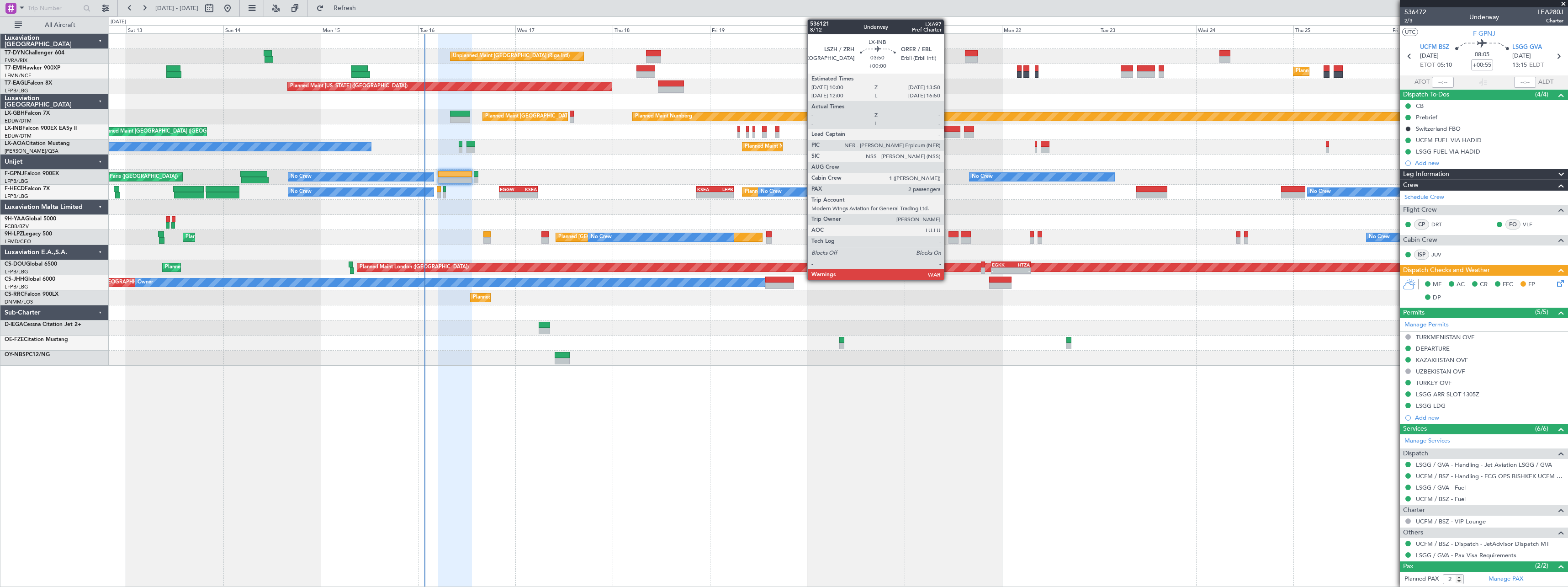
click at [948, 130] on div at bounding box center [952, 128] width 16 height 7
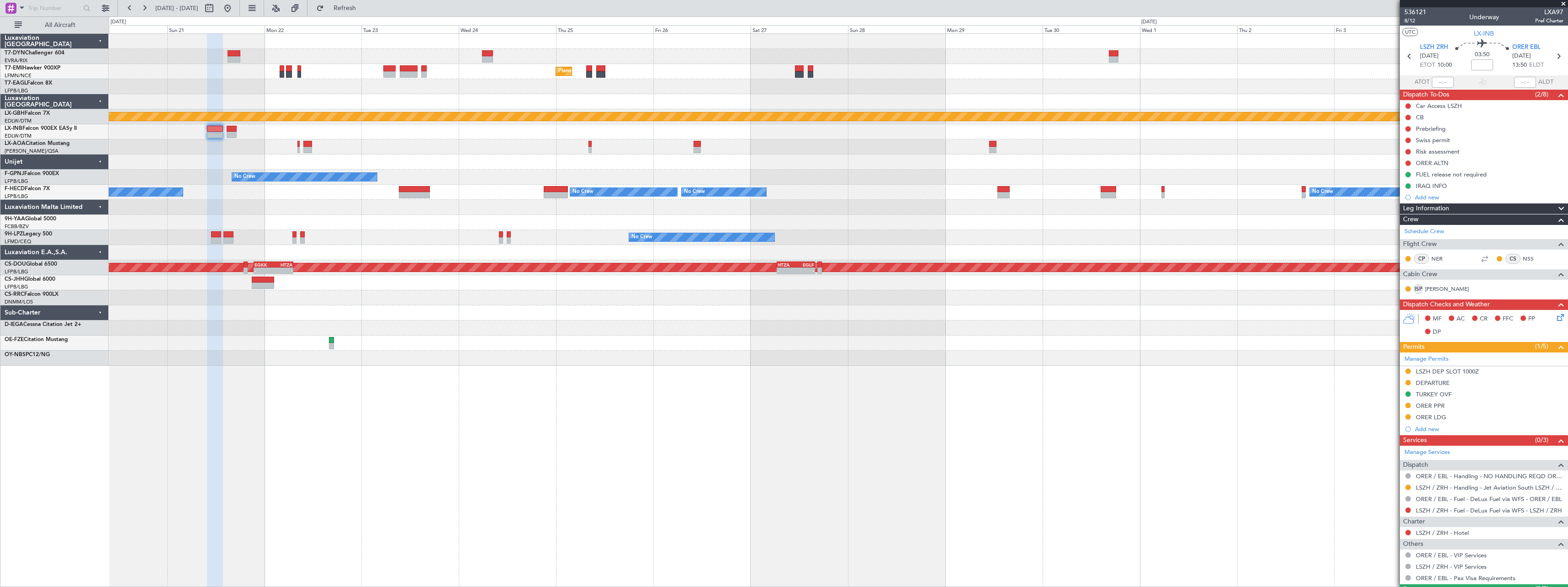
click at [217, 342] on div "Unplanned Maint Riga (Riga Intl) Planned Maint Zurich Planned Maint New York (T…" at bounding box center [838, 200] width 1459 height 332
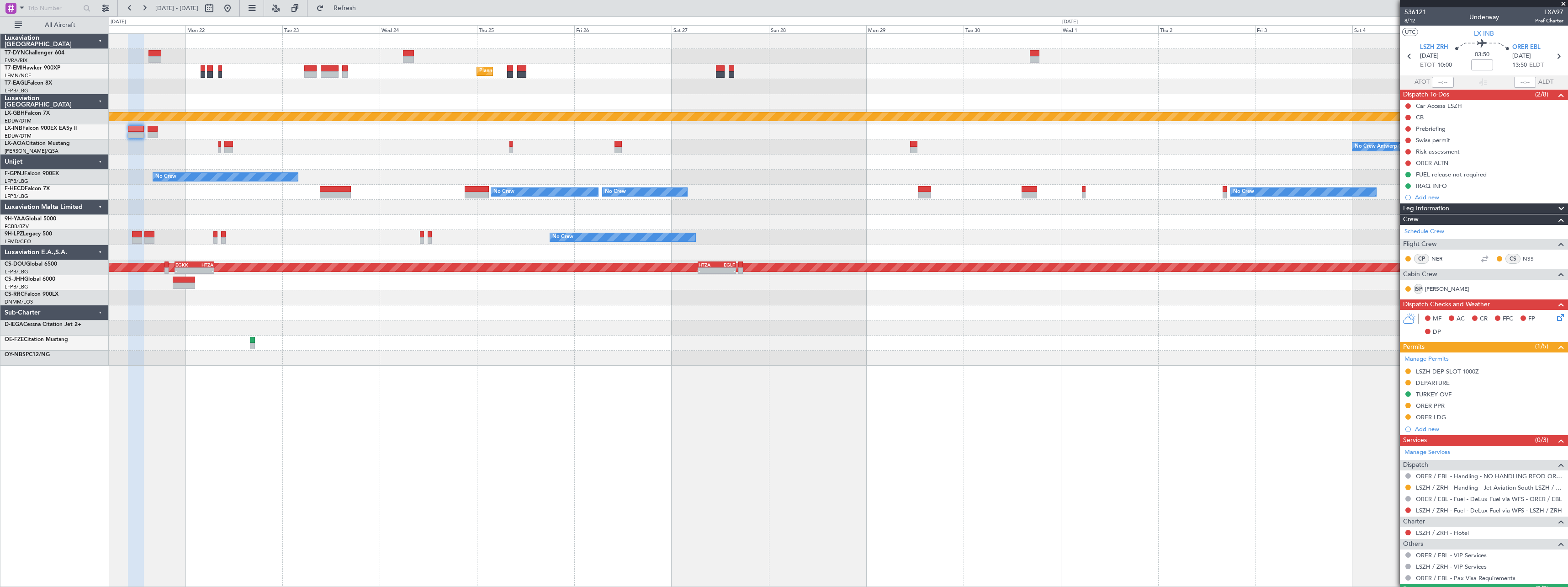
click at [432, 348] on div "Unplanned Maint Riga (Riga Intl) Planned Maint Zurich Planned Maint New York (T…" at bounding box center [838, 200] width 1459 height 332
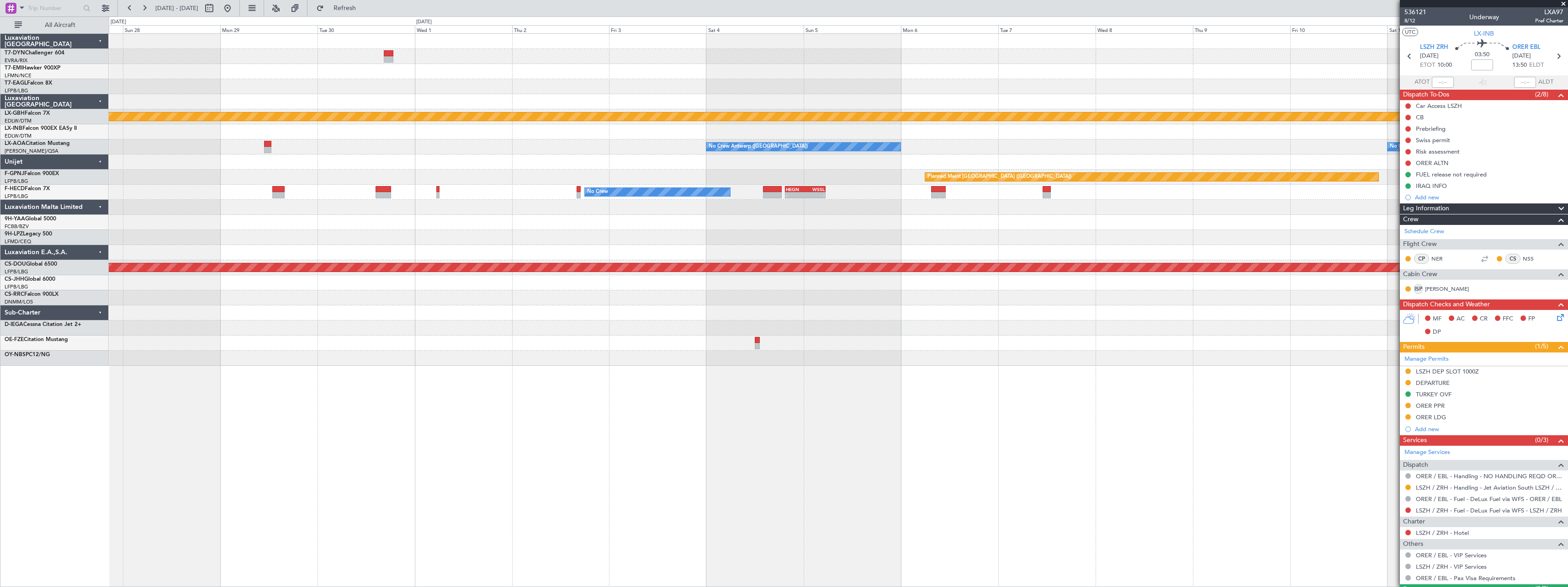
click at [552, 347] on div "Planned Maint Zurich Planned Maint Nurnberg No Crew Antwerp (Deurne) No Crew An…" at bounding box center [838, 200] width 1459 height 332
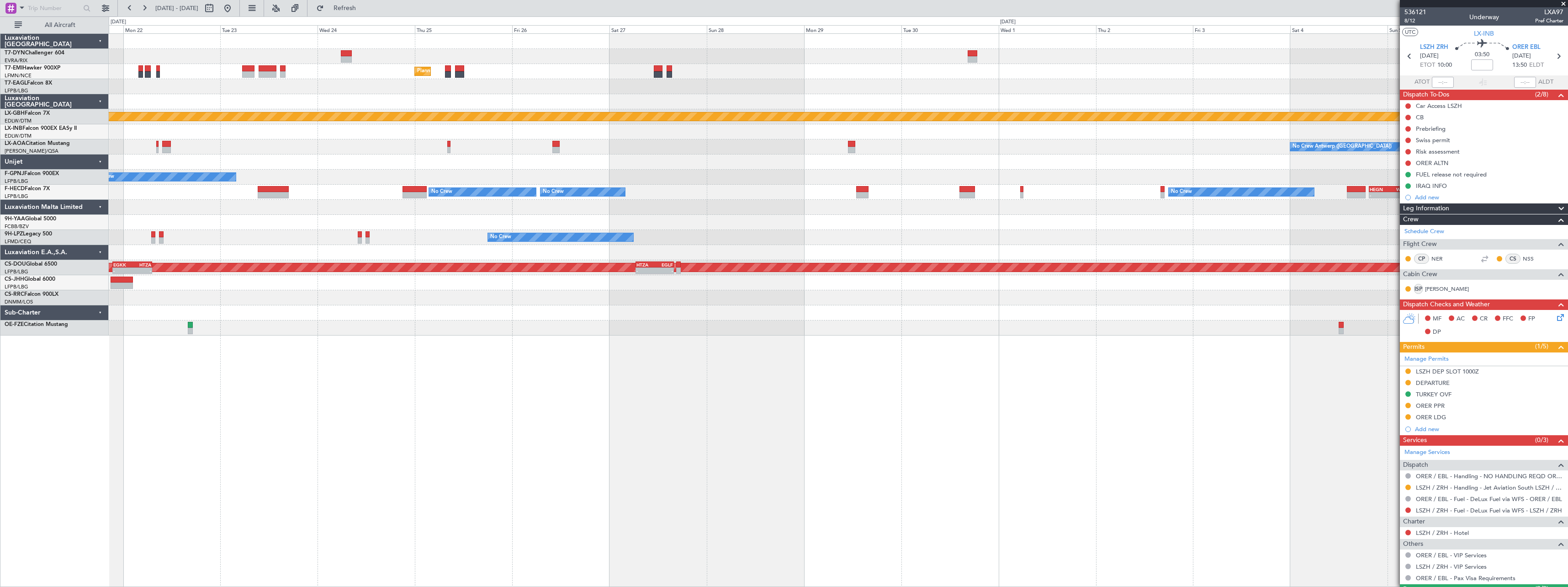
click at [1089, 153] on div "Planned Maint Zurich Planned Maint Nurnberg No Crew Antwerp (Deurne) Planned Ma…" at bounding box center [838, 185] width 1459 height 301
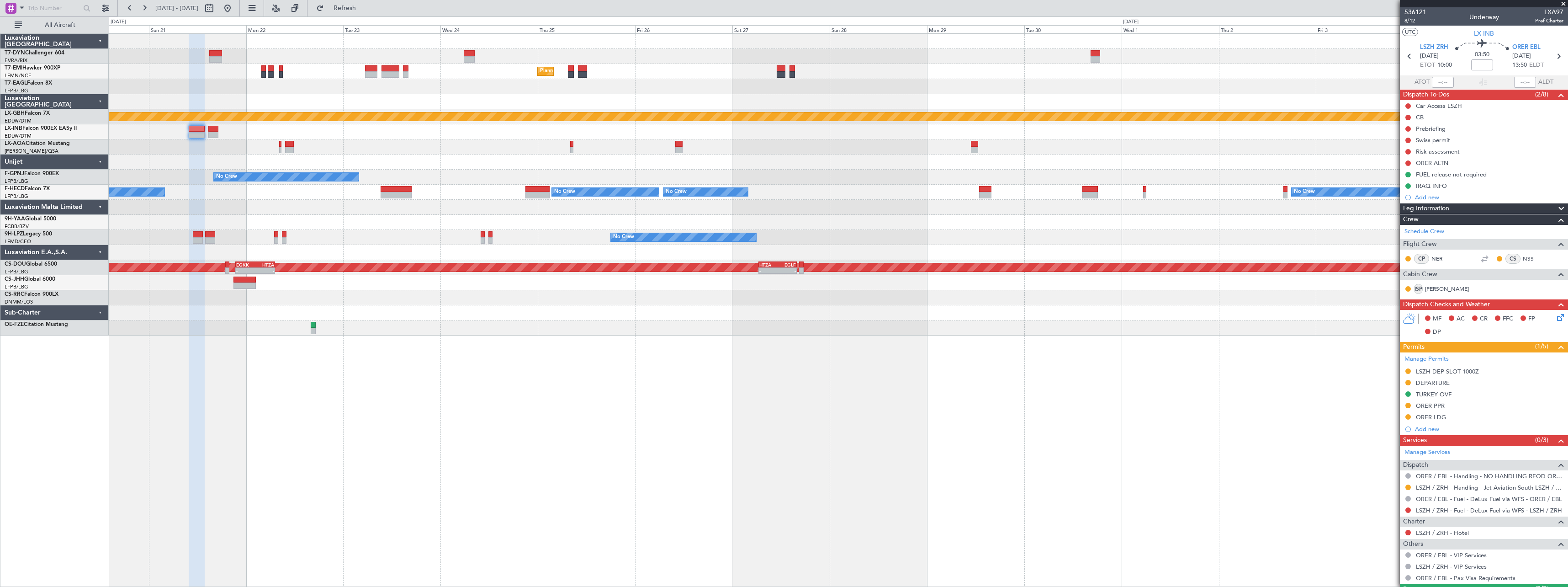
click at [1058, 149] on div "Unplanned Maint Riga (Riga Intl) Planned Maint Zurich Planned Maint New York (T…" at bounding box center [838, 185] width 1459 height 301
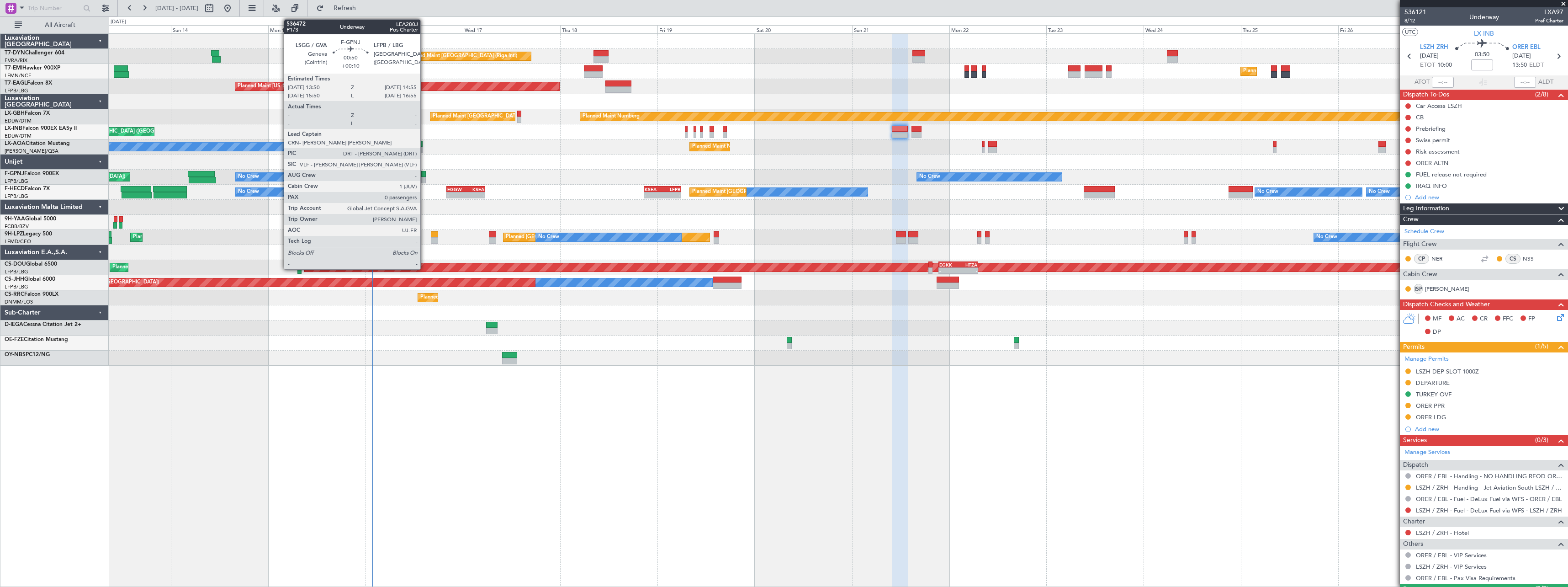
click at [424, 178] on div at bounding box center [424, 180] width 5 height 7
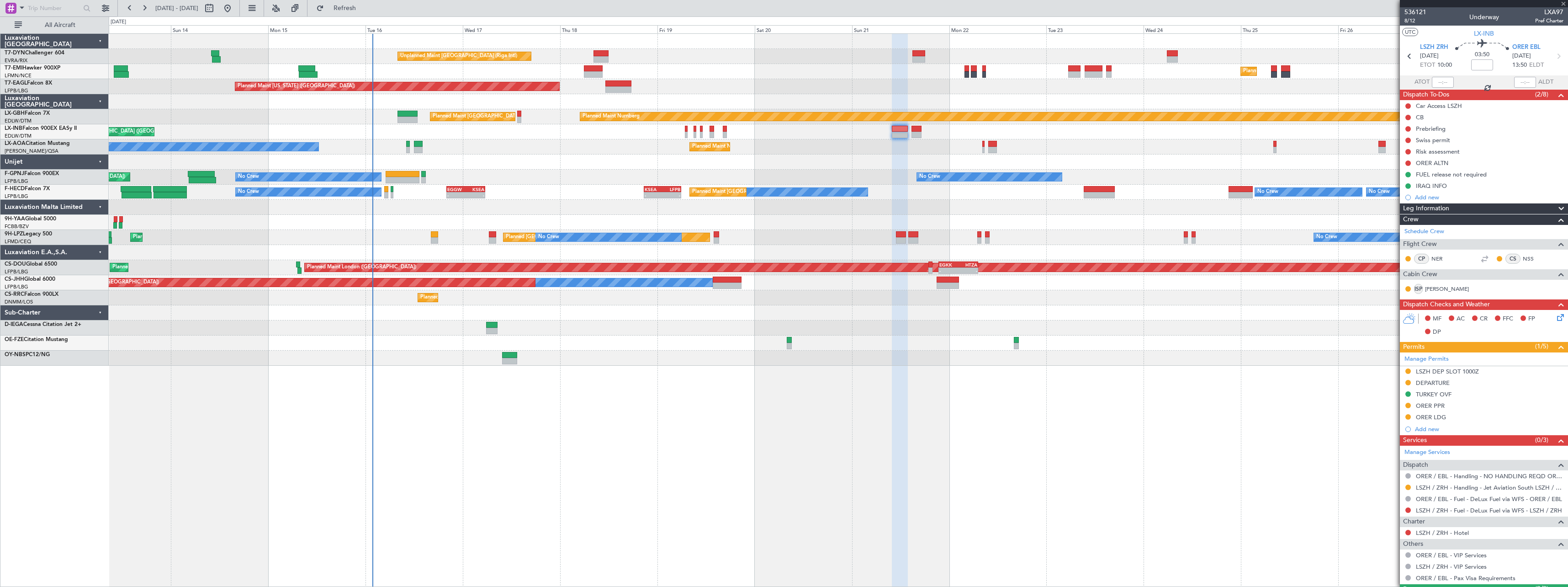
type input "+00:10"
type input "0"
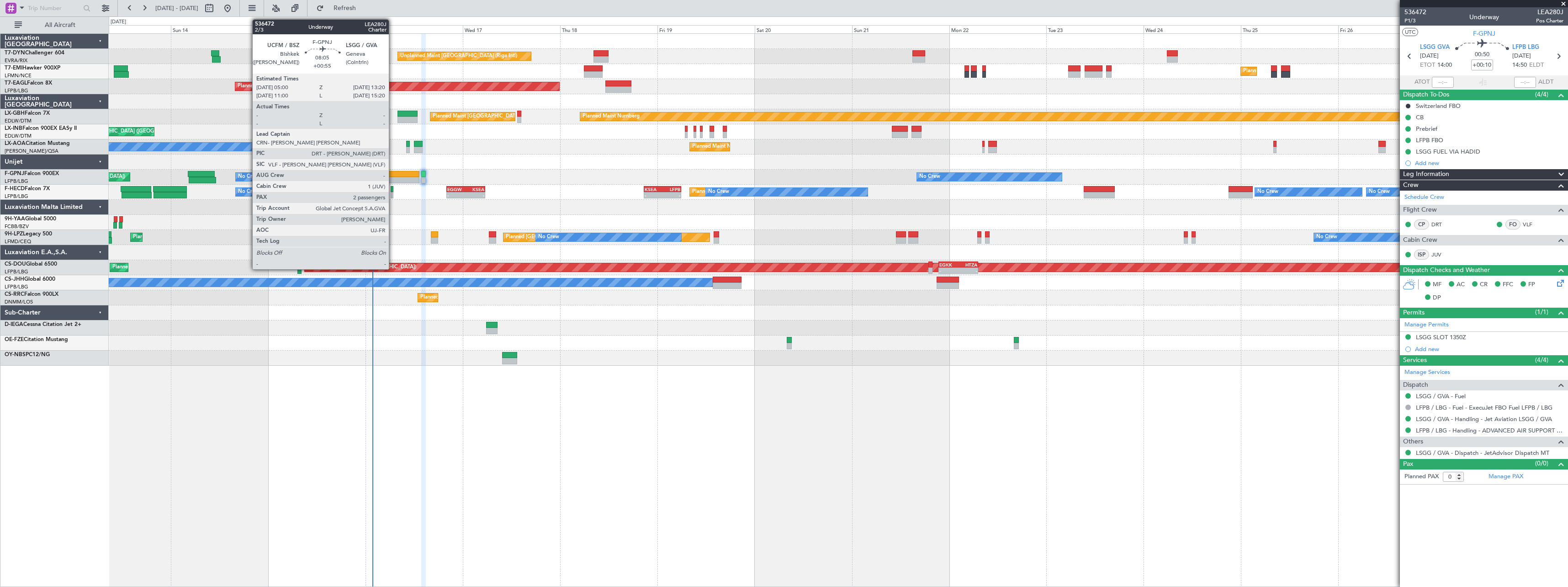
click at [393, 177] on div at bounding box center [402, 180] width 34 height 7
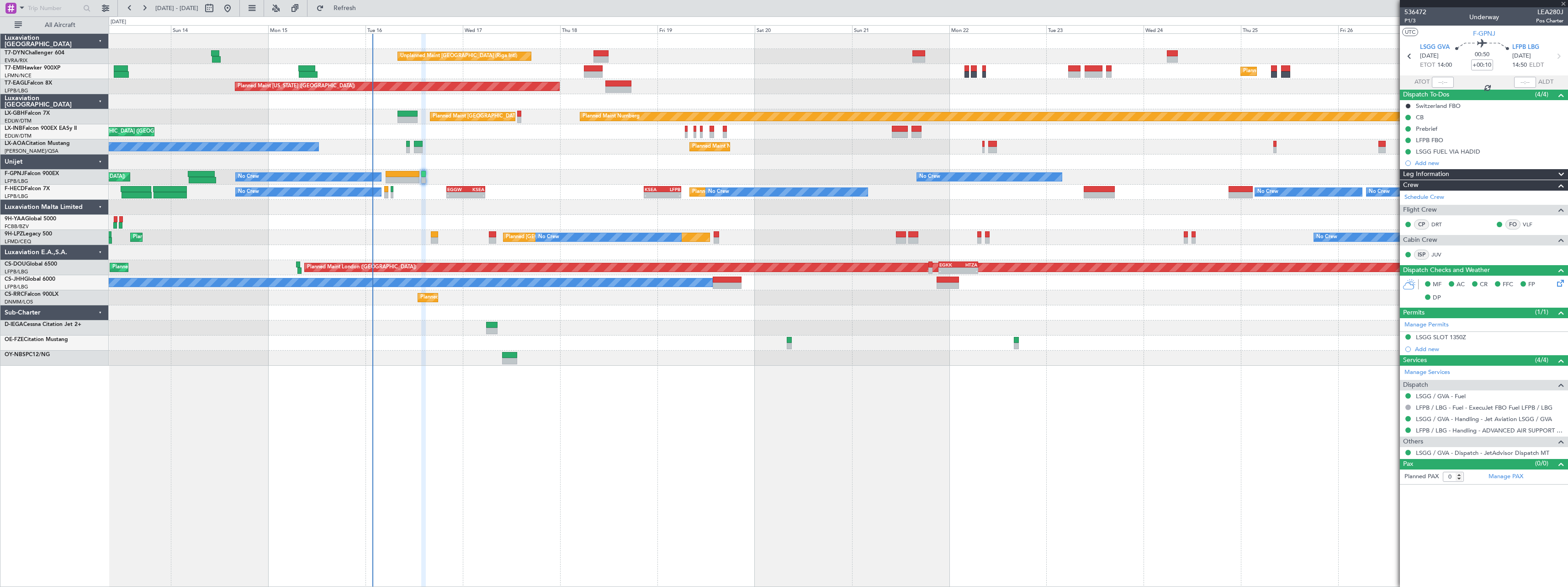
type input "+00:55"
type input "2"
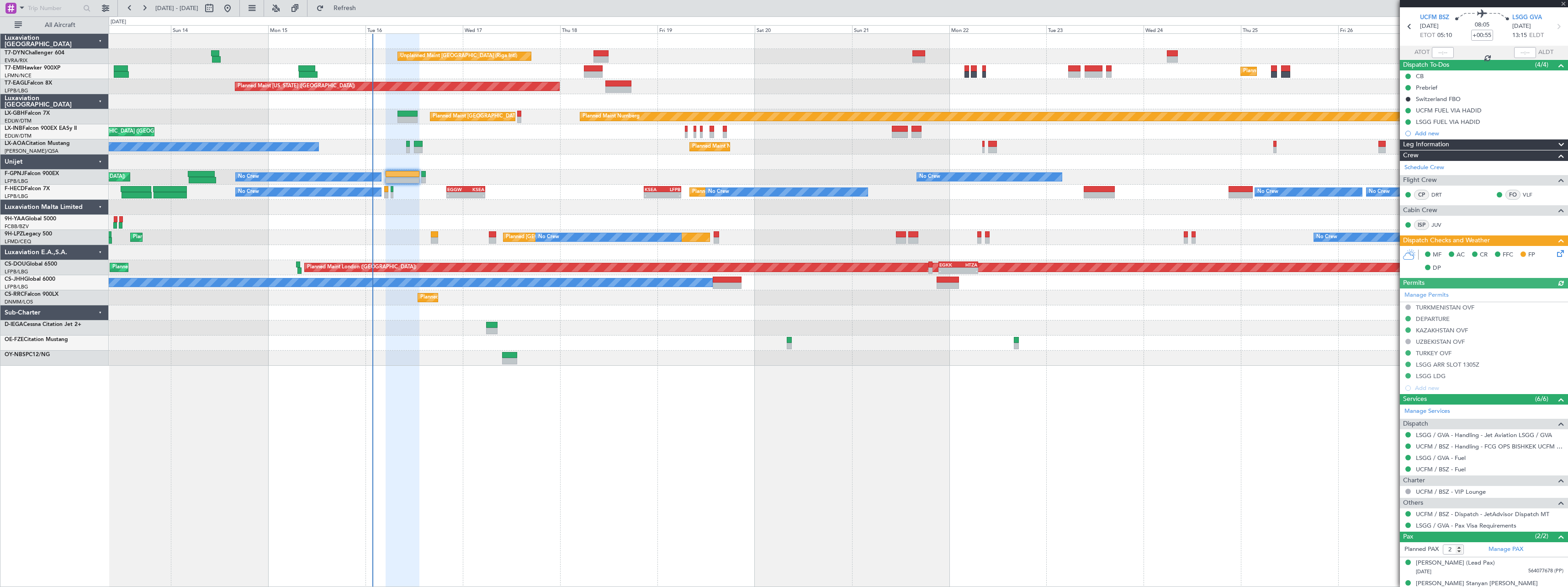
scroll to position [41, 0]
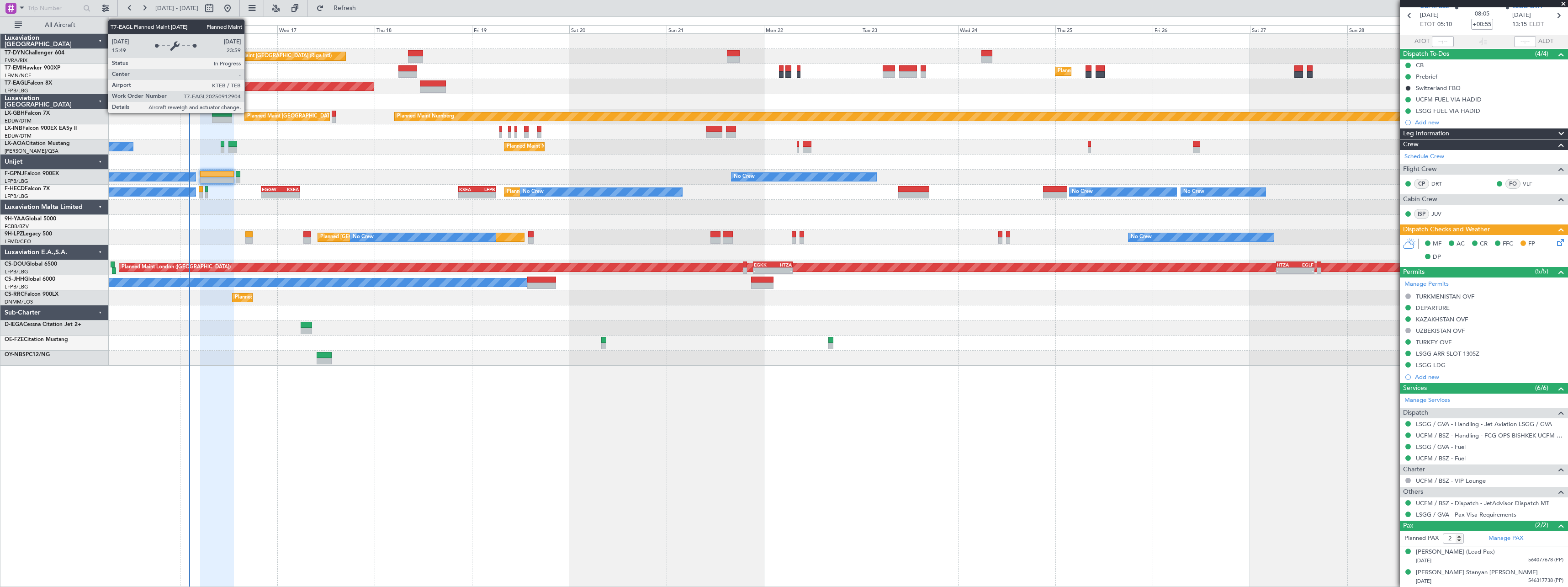
click at [859, 410] on div "Unplanned Maint Riga (Riga Intl) Planned Maint Zurich Planned Maint New York (T…" at bounding box center [838, 310] width 1459 height 554
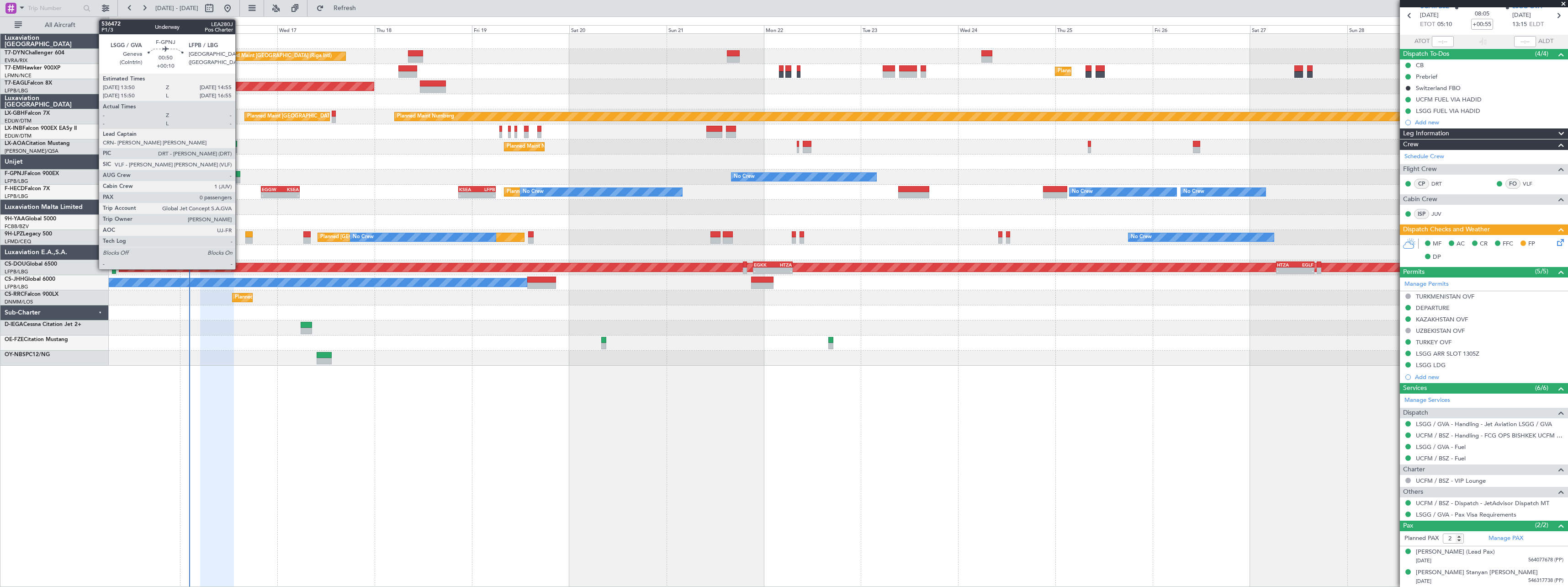
click at [239, 173] on div at bounding box center [238, 174] width 5 height 7
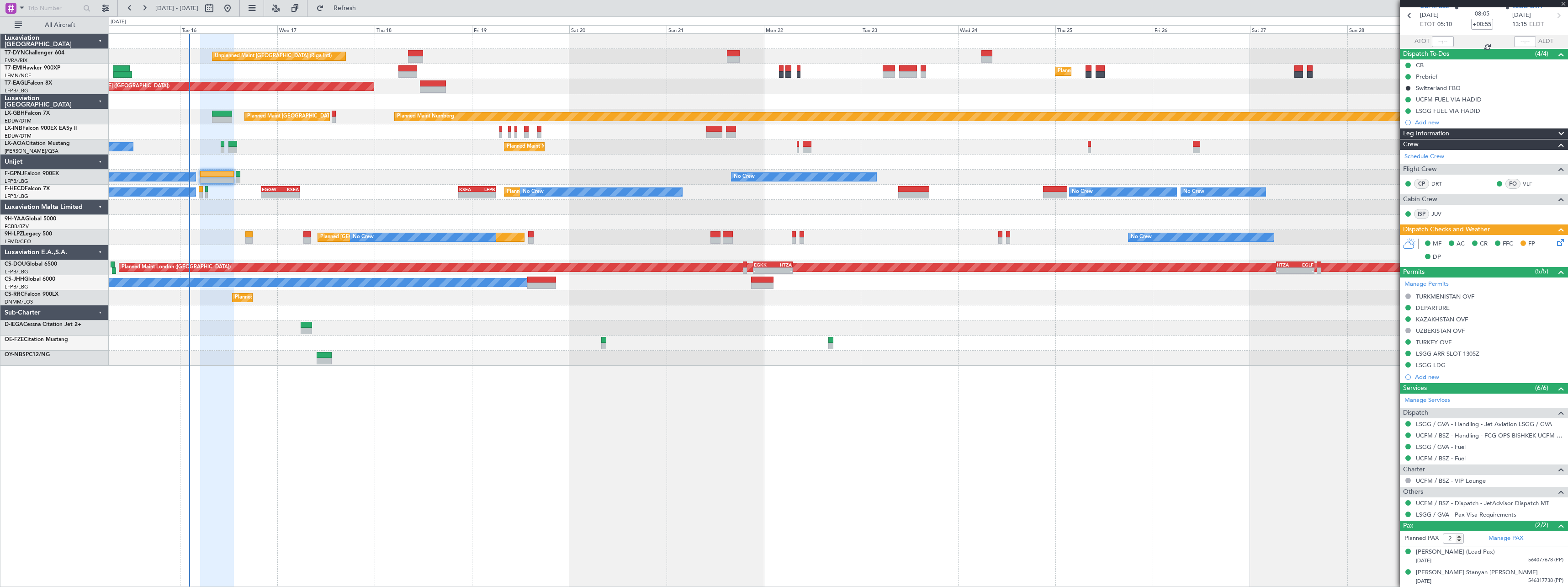
type input "+00:10"
type input "0"
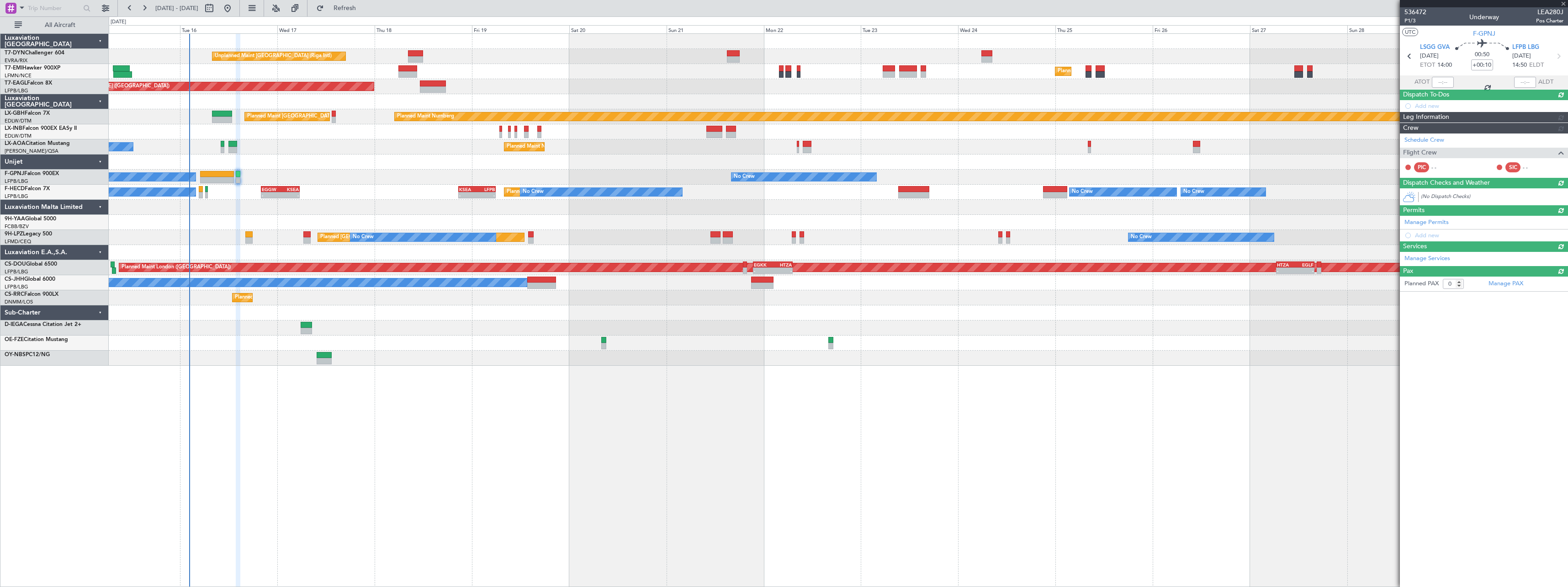
scroll to position [0, 0]
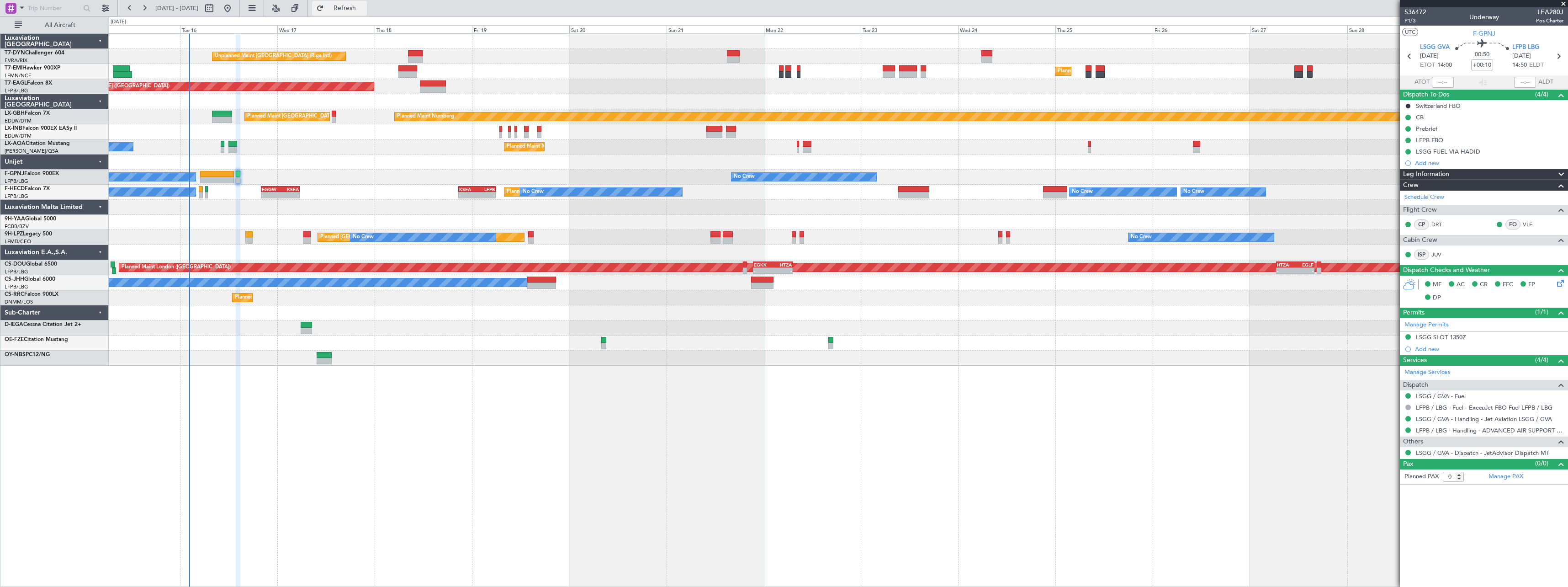
click at [364, 10] on span "Refresh" at bounding box center [345, 8] width 38 height 7
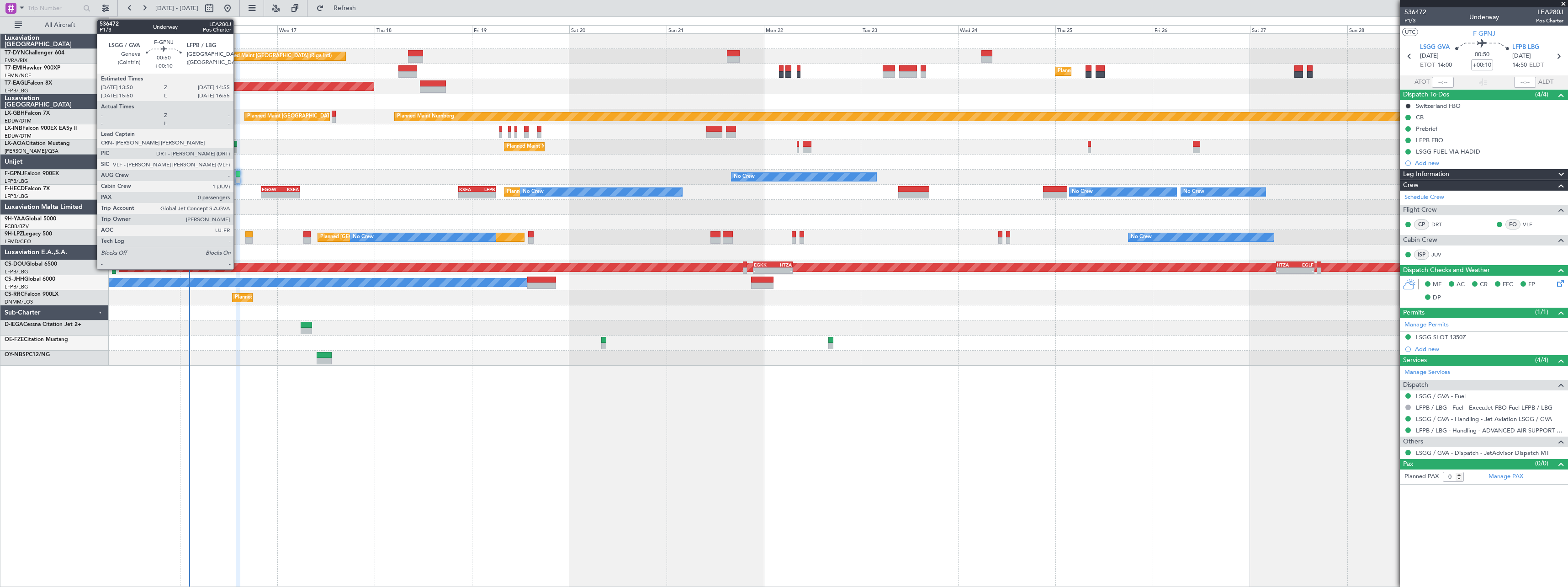
click at [237, 177] on div at bounding box center [238, 180] width 5 height 7
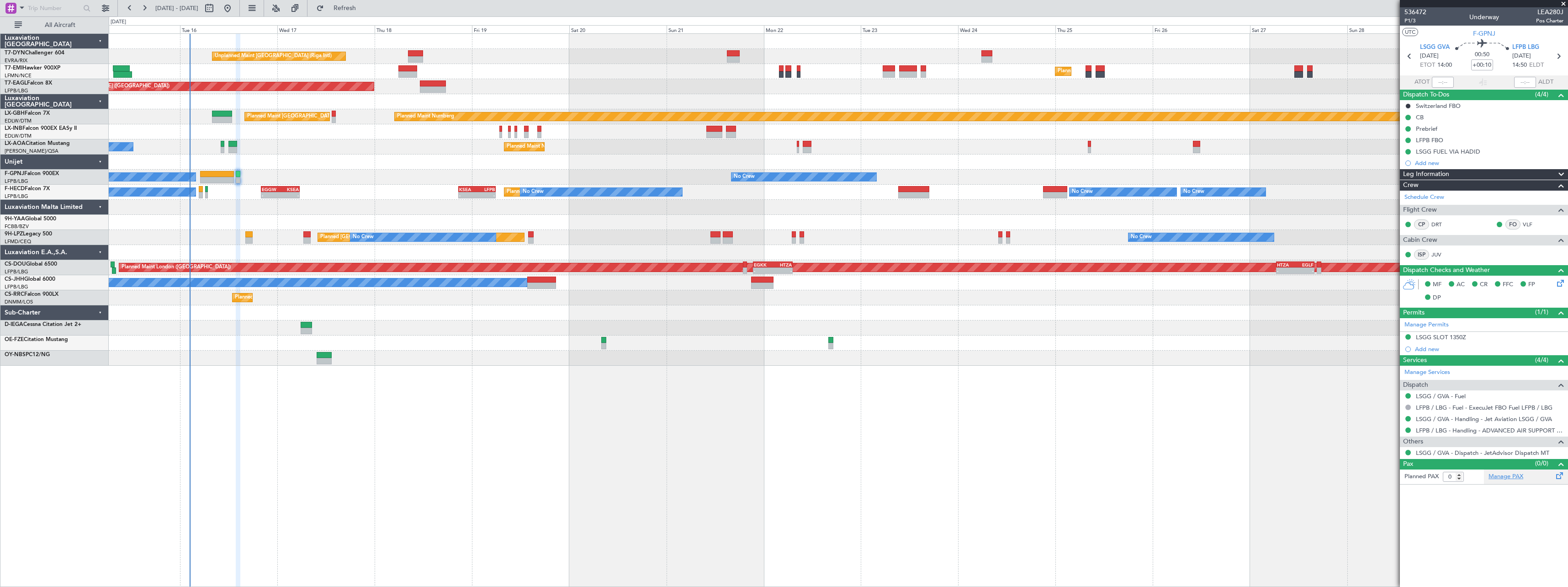
click at [1508, 479] on link "Manage PAX" at bounding box center [1505, 476] width 35 height 9
click at [360, 16] on div "Unplanned Maint Riga (Riga Intl) Planned Maint Zurich Planned Maint New York (T…" at bounding box center [784, 301] width 1568 height 571
click at [364, 10] on span "Refresh" at bounding box center [345, 8] width 38 height 7
click at [363, 10] on span "Refresh" at bounding box center [345, 8] width 38 height 7
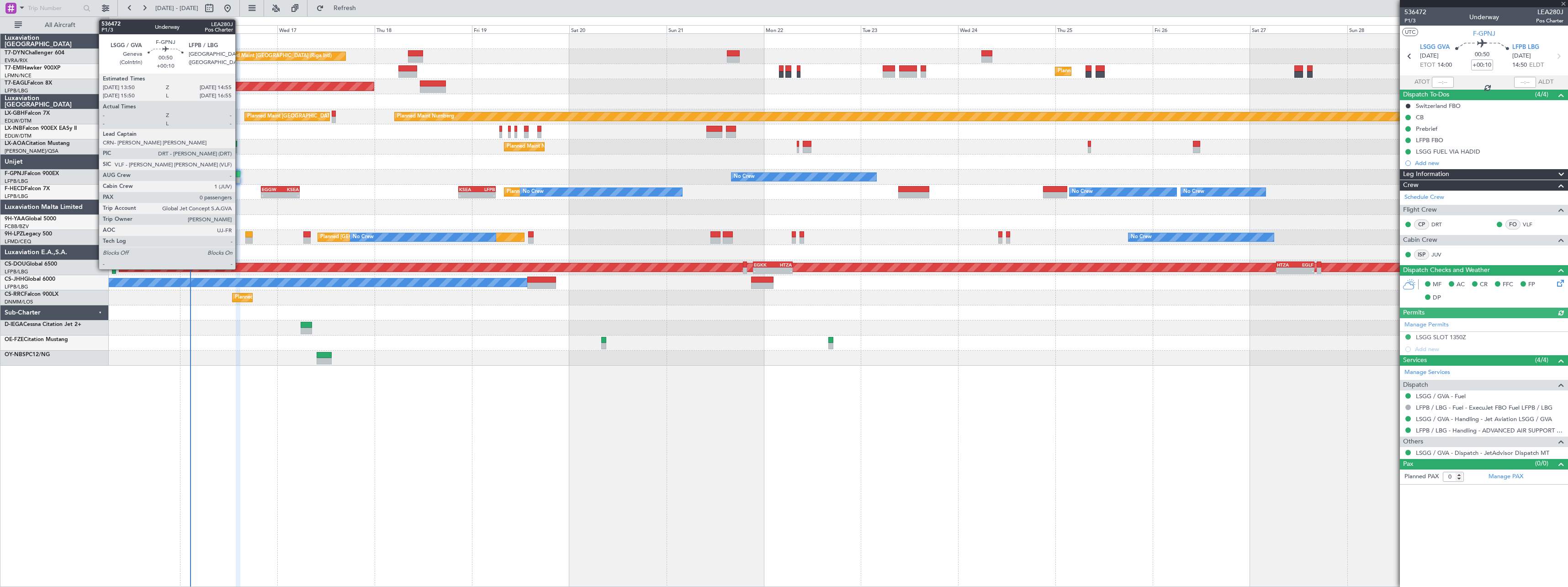
click at [239, 176] on div at bounding box center [238, 174] width 5 height 7
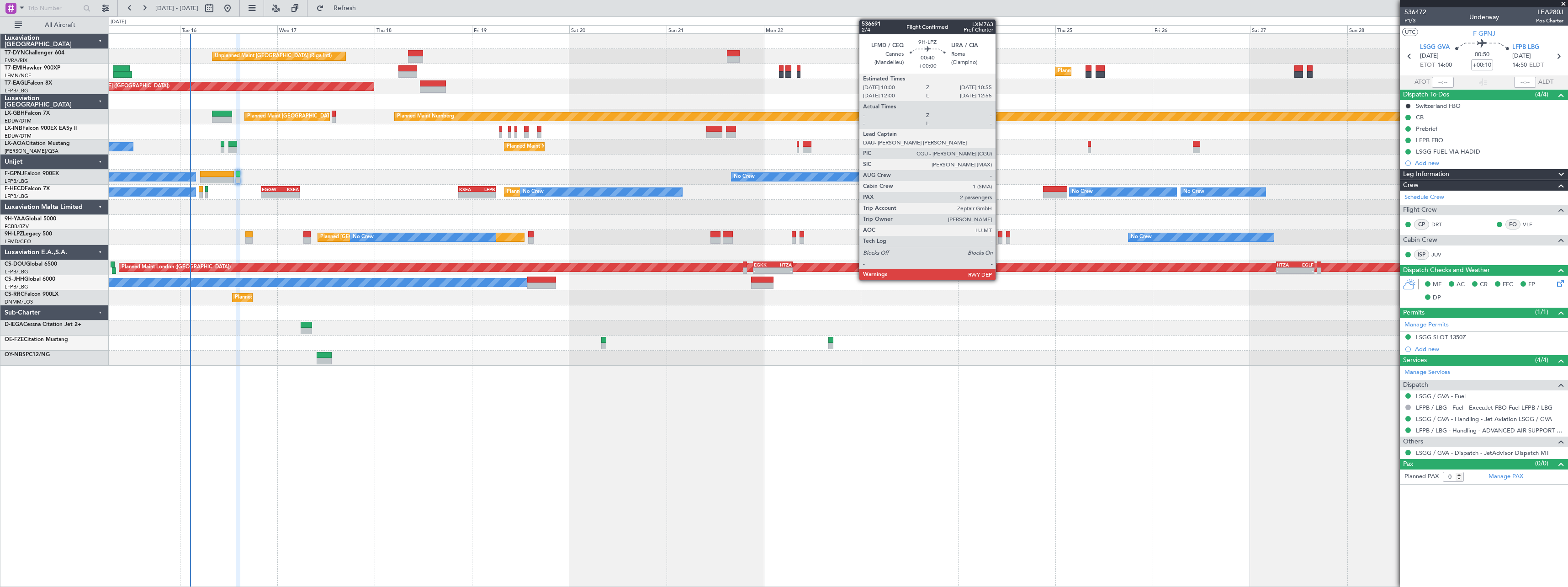
click at [999, 235] on div at bounding box center [1000, 234] width 4 height 7
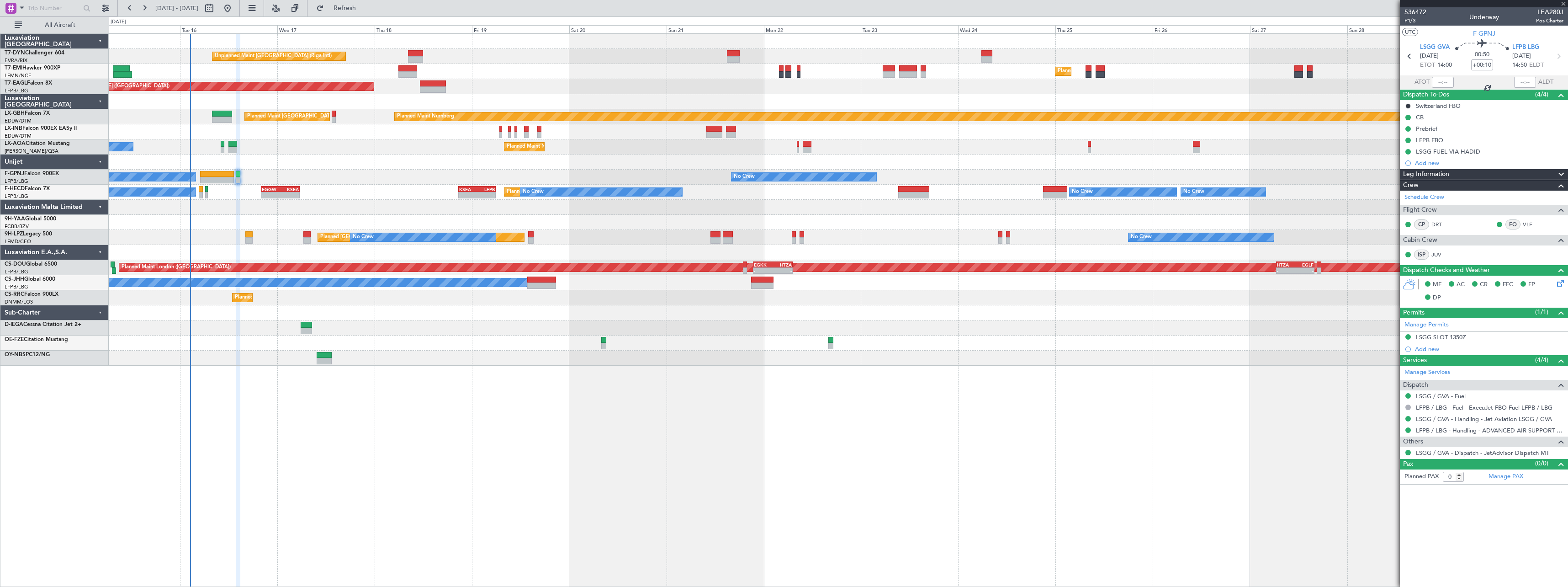
type input "2"
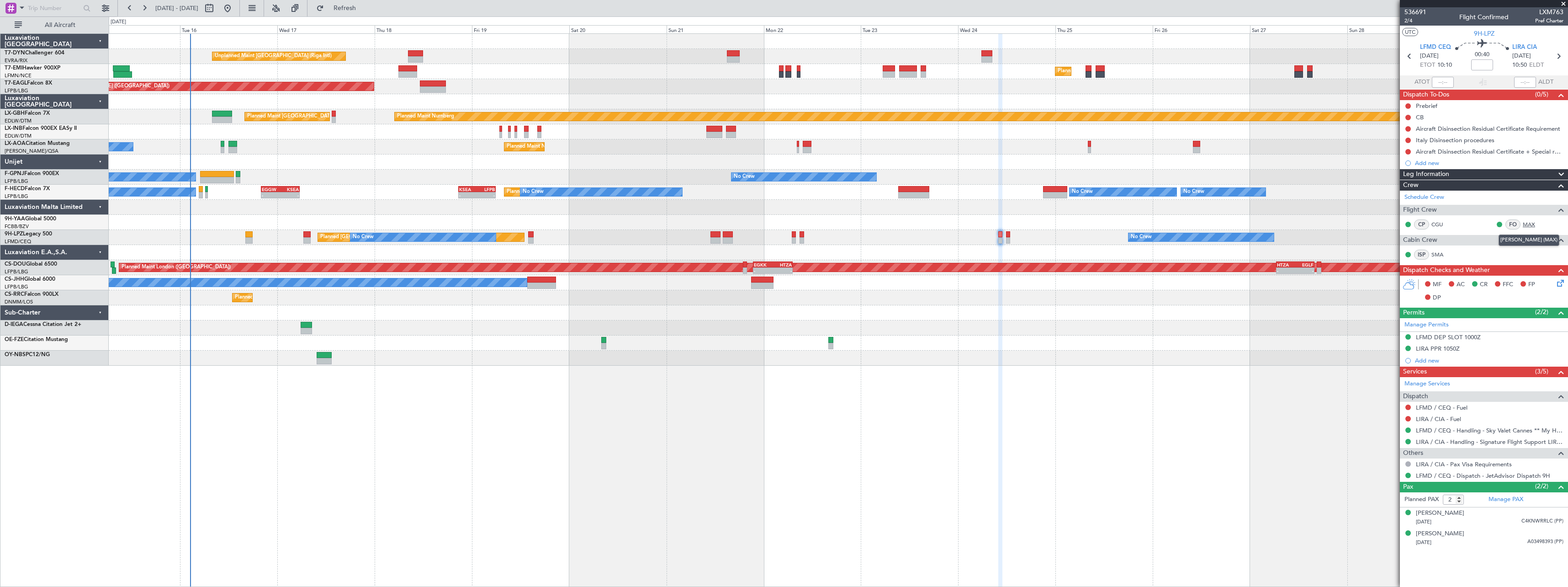
click at [1530, 225] on link "MAX" at bounding box center [1533, 225] width 21 height 9
click at [364, 9] on span "Refresh" at bounding box center [345, 8] width 38 height 7
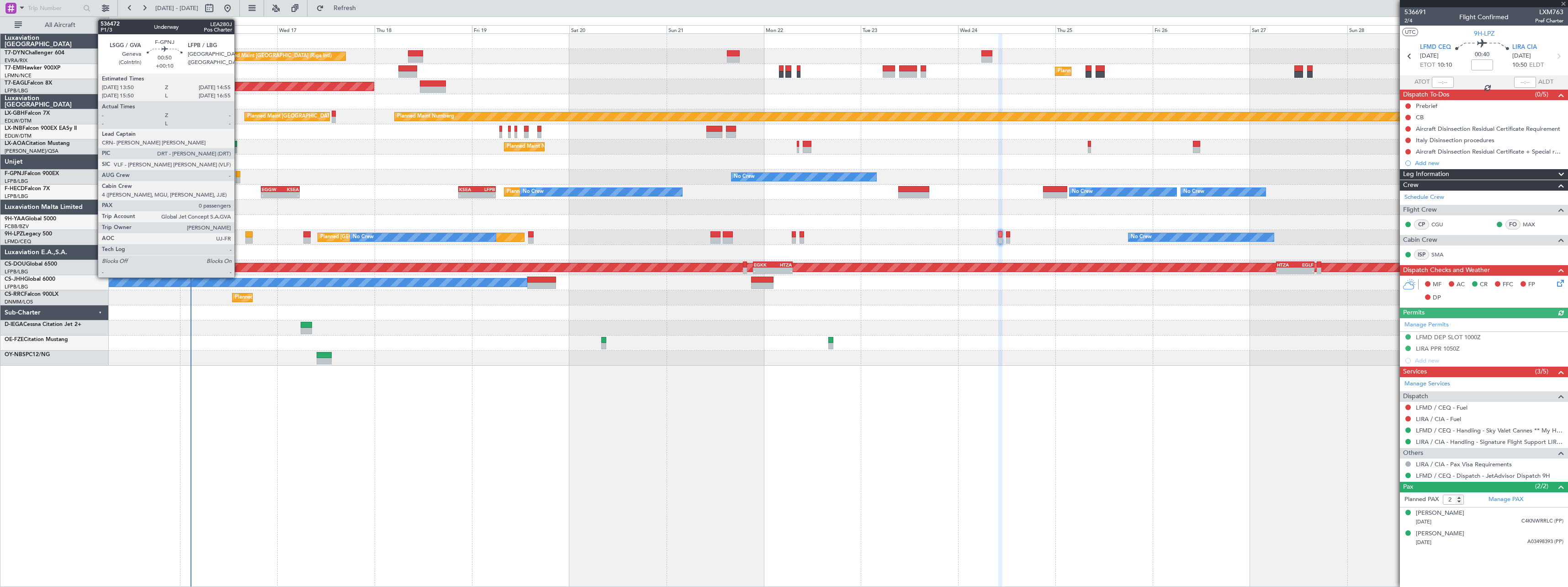
click at [239, 175] on div at bounding box center [238, 174] width 5 height 7
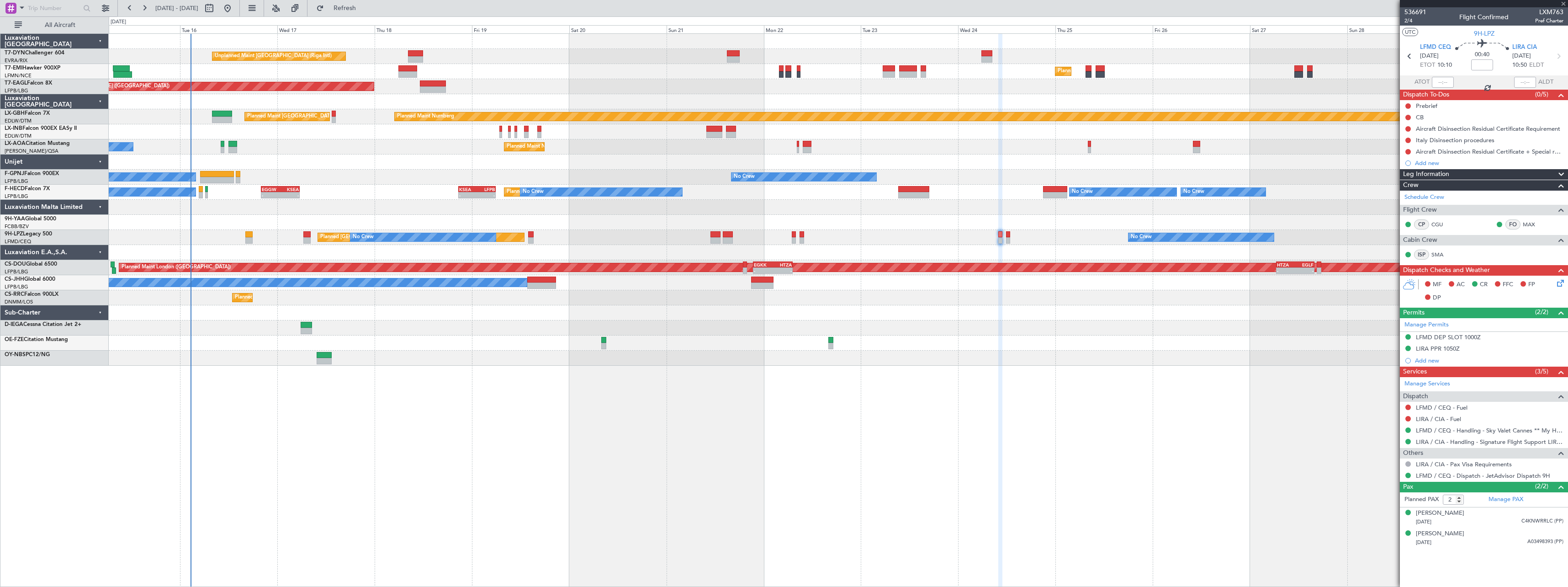
type input "+00:10"
type input "0"
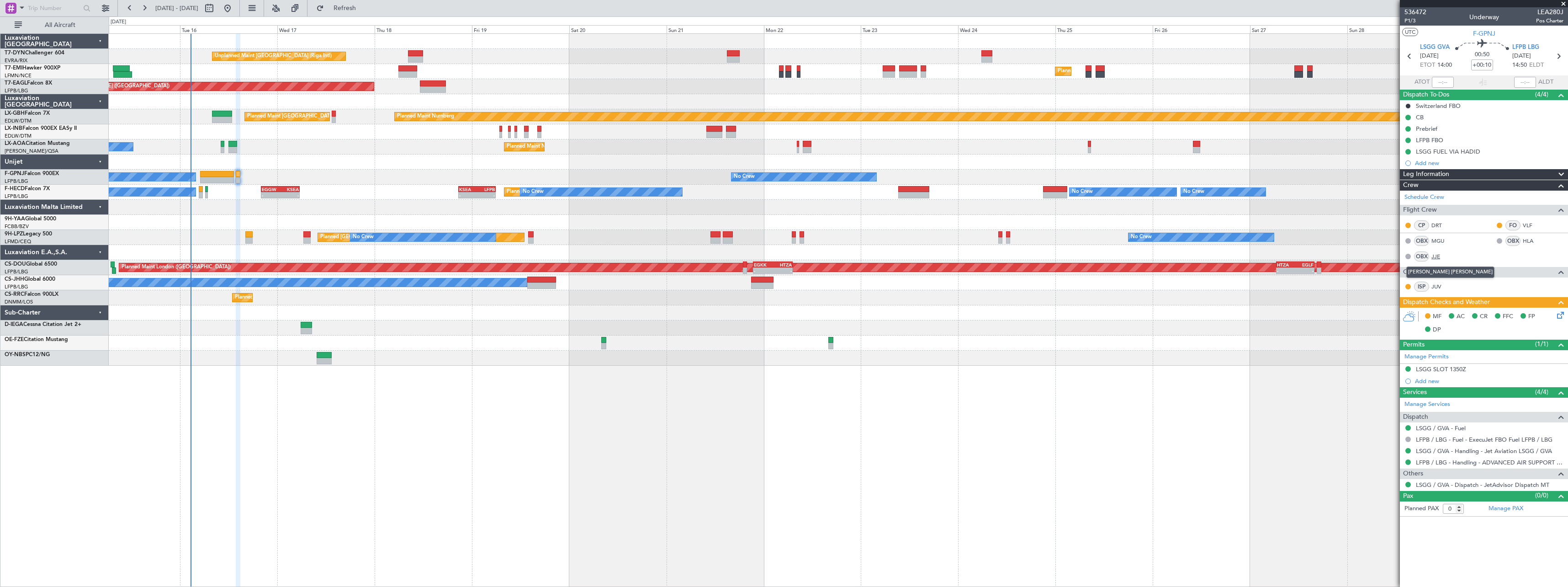
click at [1441, 258] on link "JJE" at bounding box center [1442, 256] width 21 height 9
click at [1409, 21] on span "P1/3" at bounding box center [1415, 21] width 22 height 8
click at [367, 12] on button "Refresh" at bounding box center [340, 9] width 55 height 15
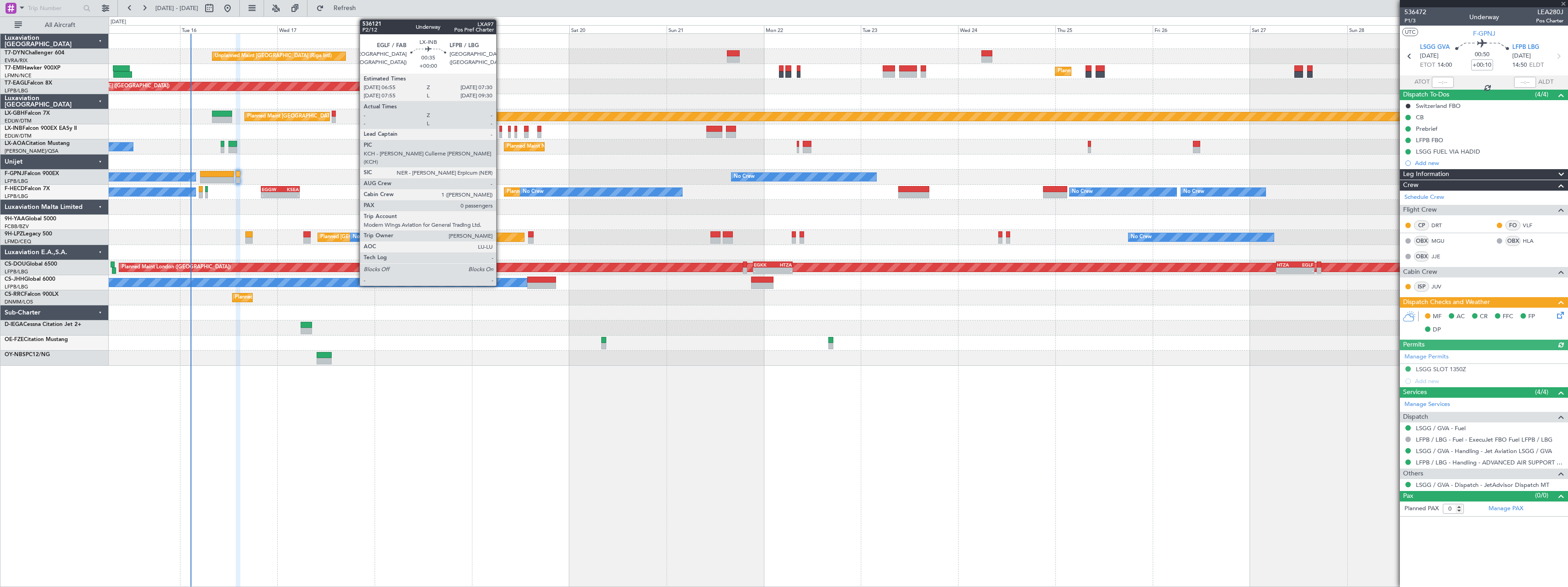
click at [500, 129] on div at bounding box center [500, 128] width 3 height 7
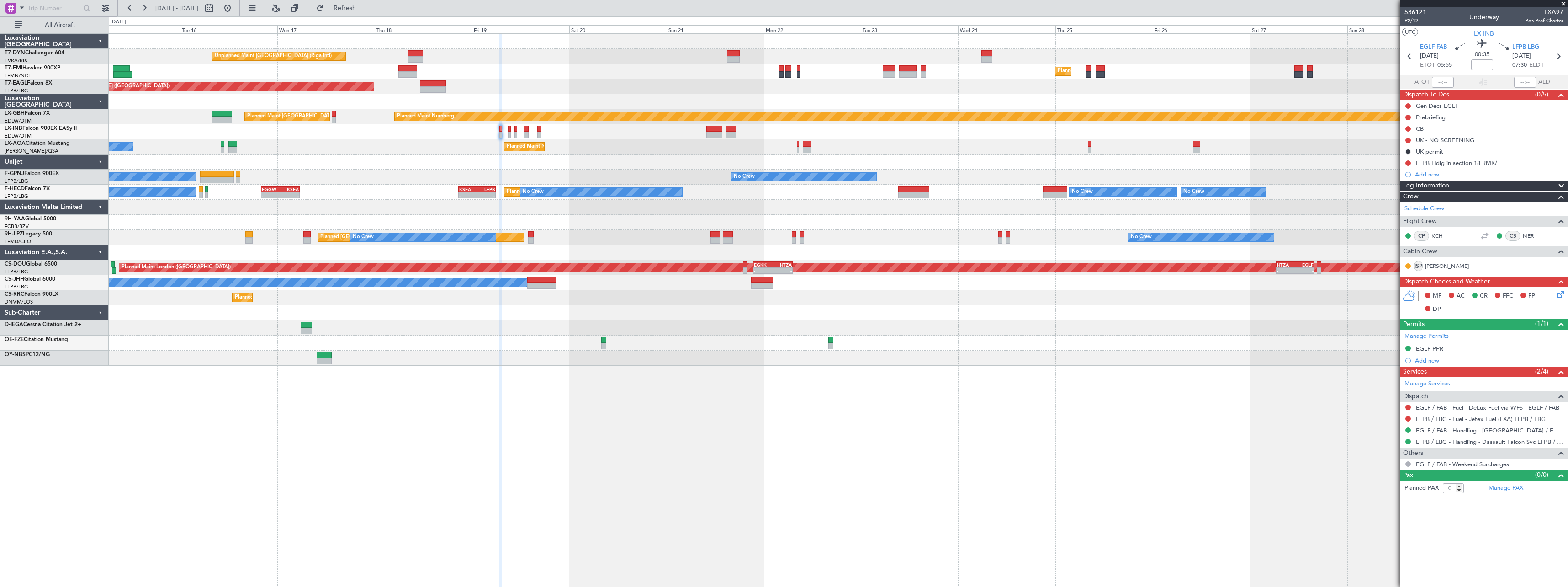
click at [1408, 21] on span "P2/12" at bounding box center [1415, 21] width 22 height 8
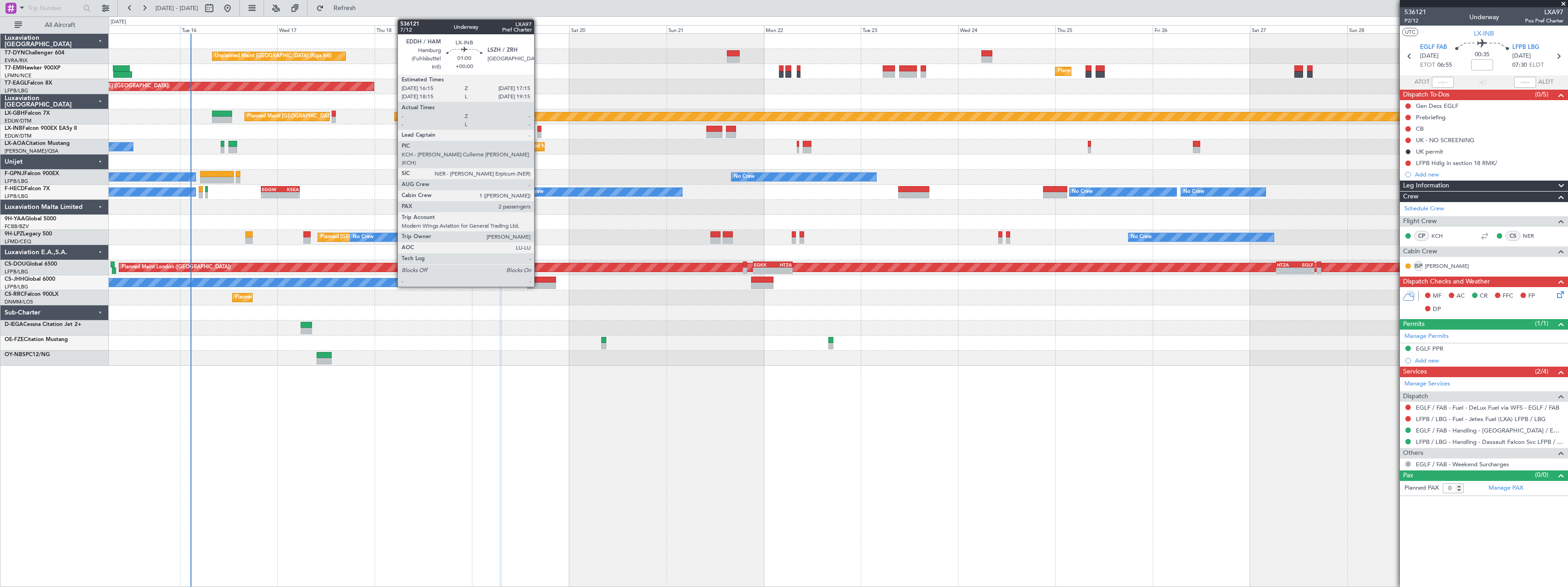
click at [538, 128] on div at bounding box center [539, 128] width 4 height 7
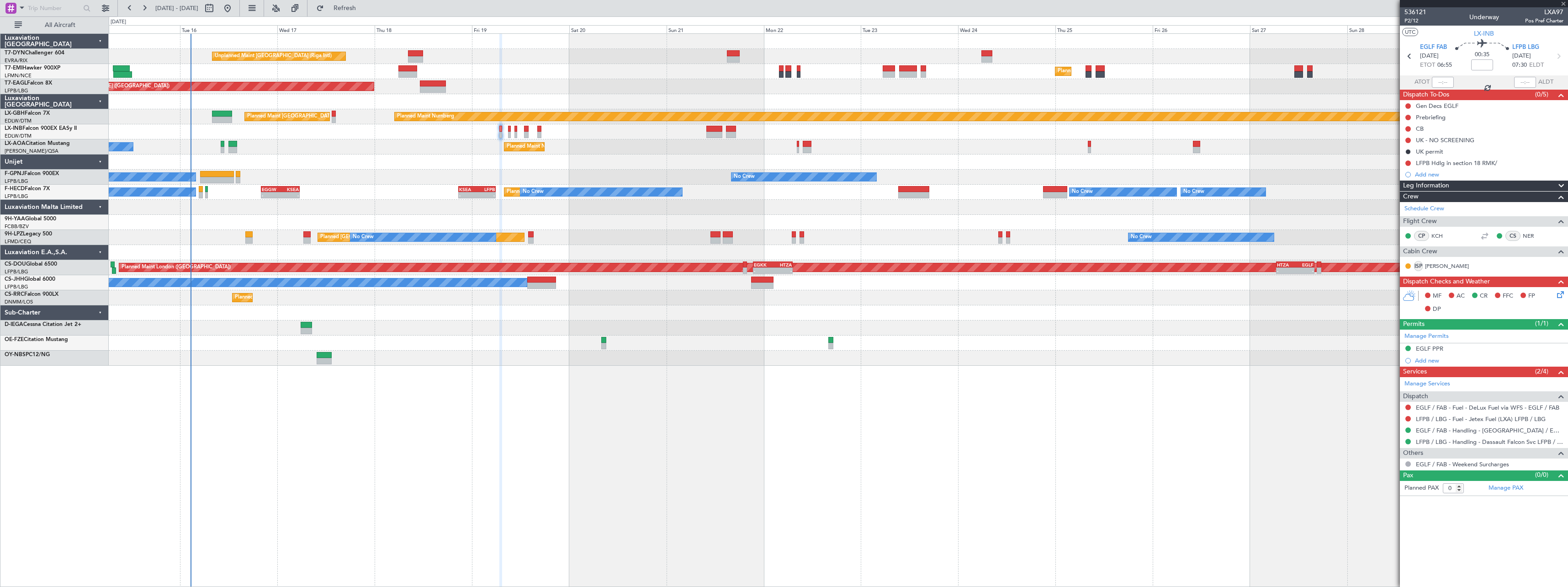
type input "2"
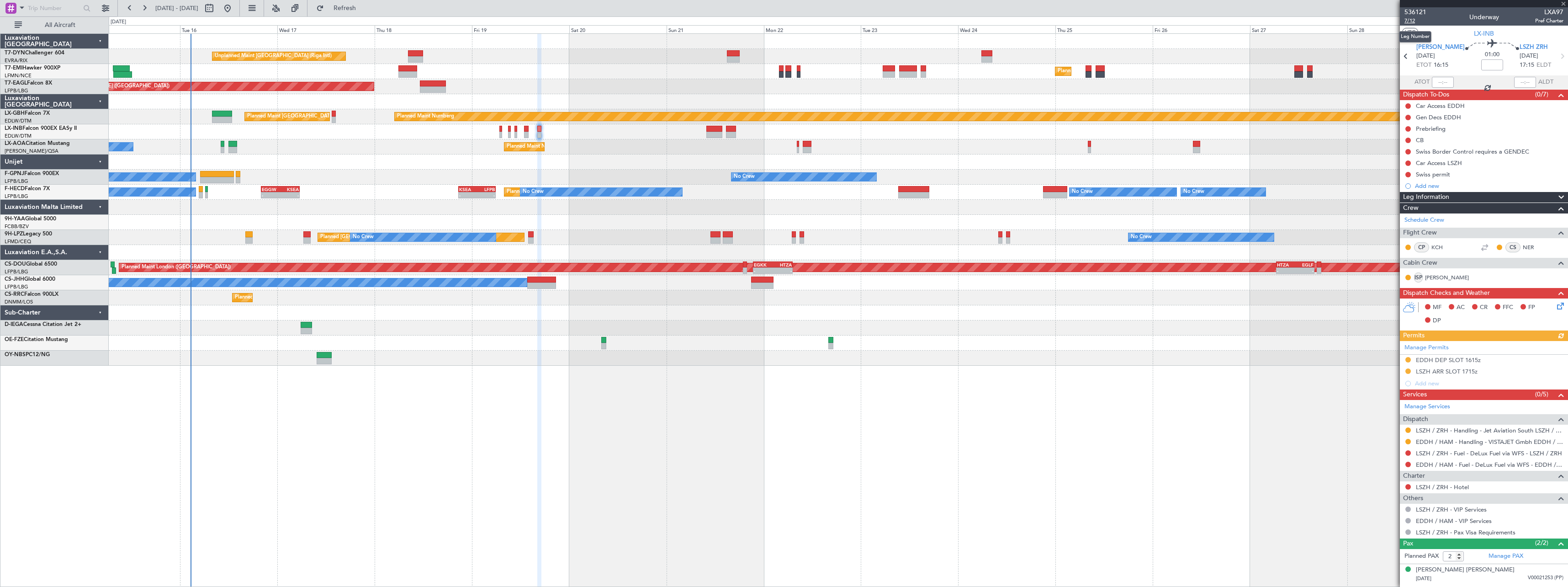
click at [1416, 21] on span "7/12" at bounding box center [1415, 21] width 22 height 8
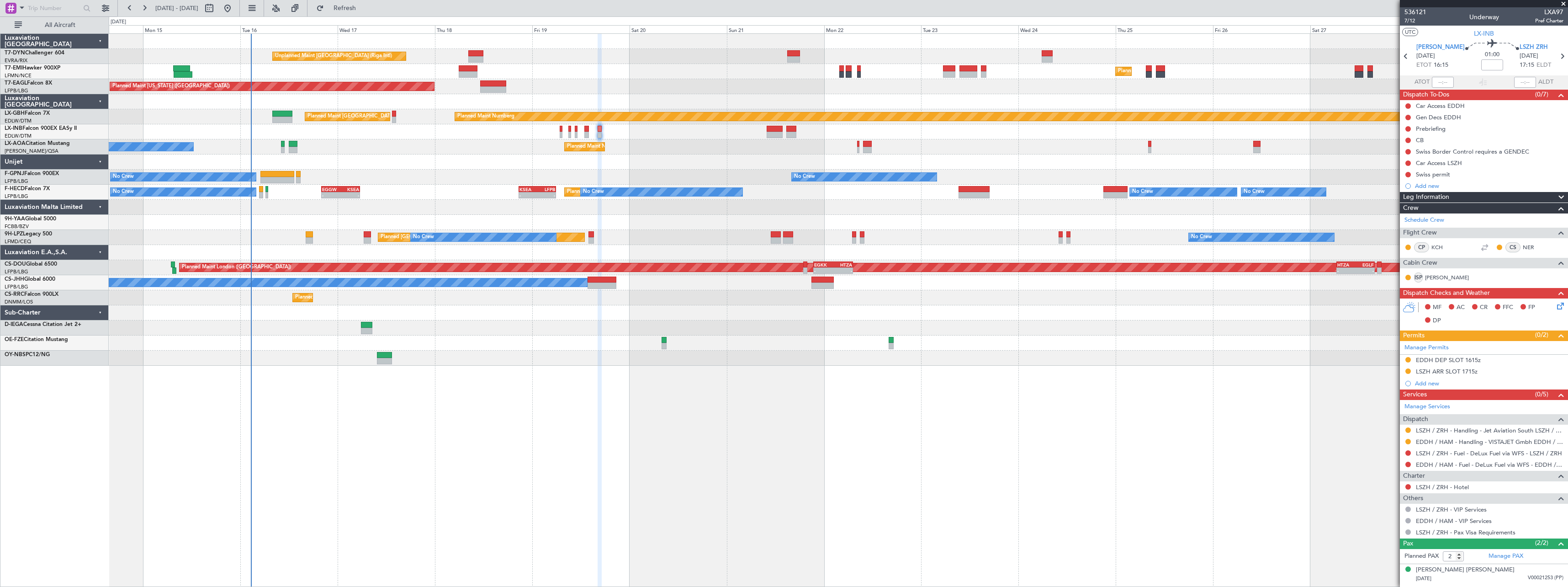
click at [724, 308] on div at bounding box center [838, 312] width 1459 height 15
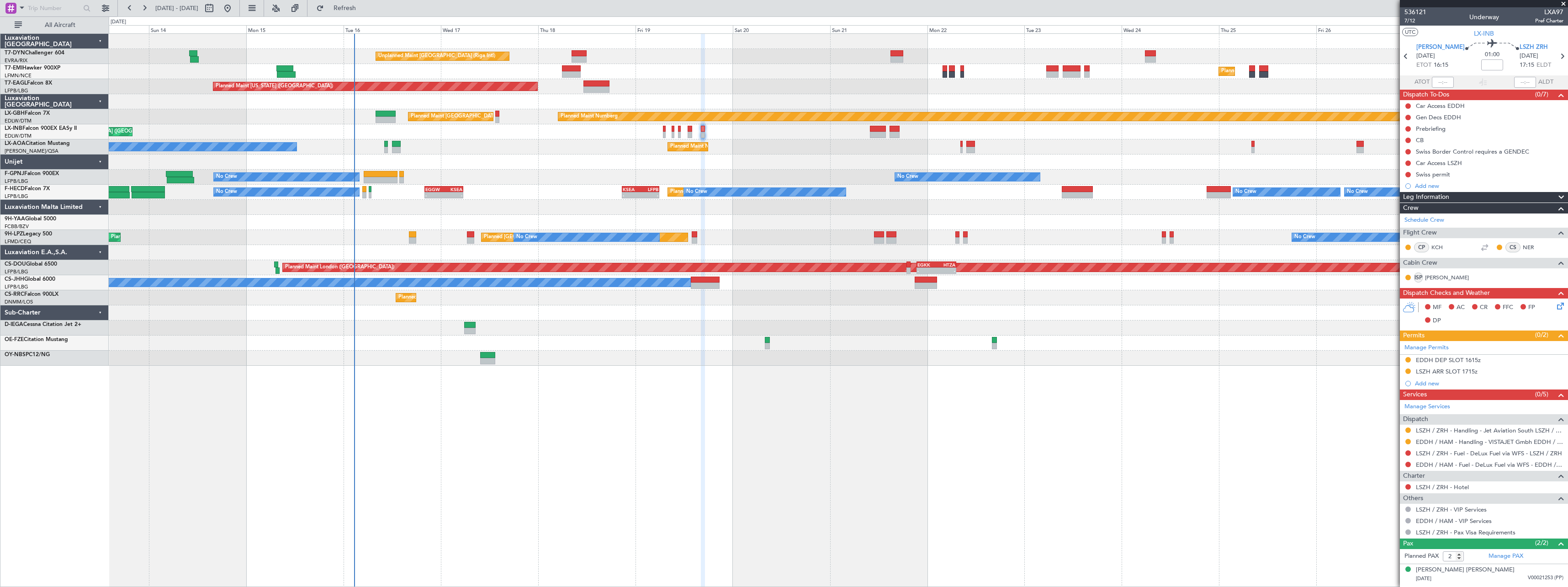
click at [400, 212] on div at bounding box center [838, 207] width 1459 height 15
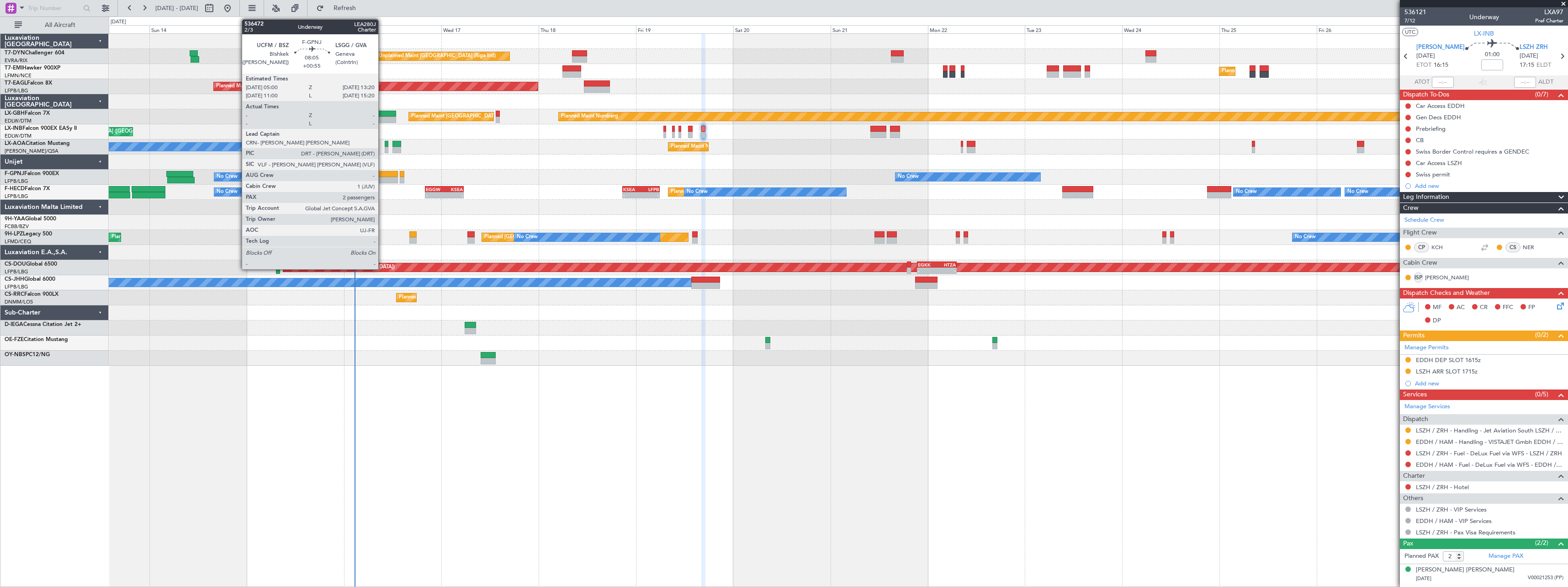
click at [382, 175] on div at bounding box center [381, 174] width 34 height 7
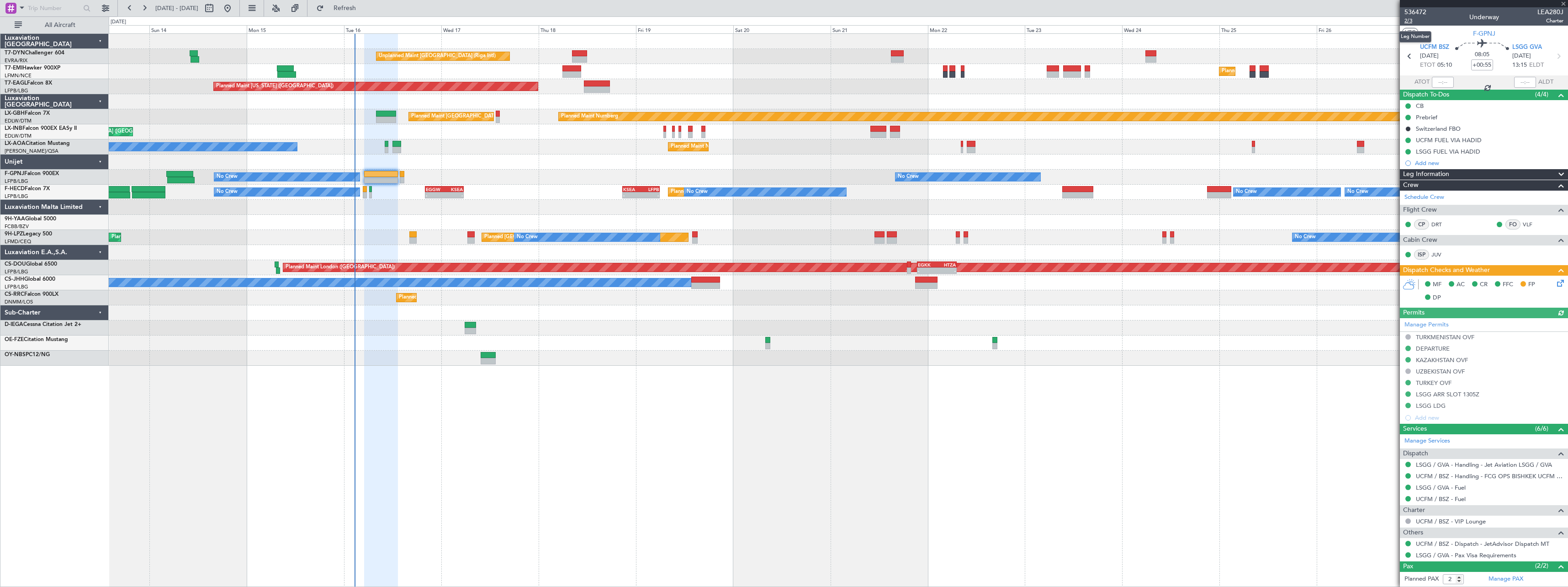
click at [1410, 23] on span "2/3" at bounding box center [1415, 21] width 22 height 8
click at [364, 10] on span "Refresh" at bounding box center [345, 8] width 38 height 7
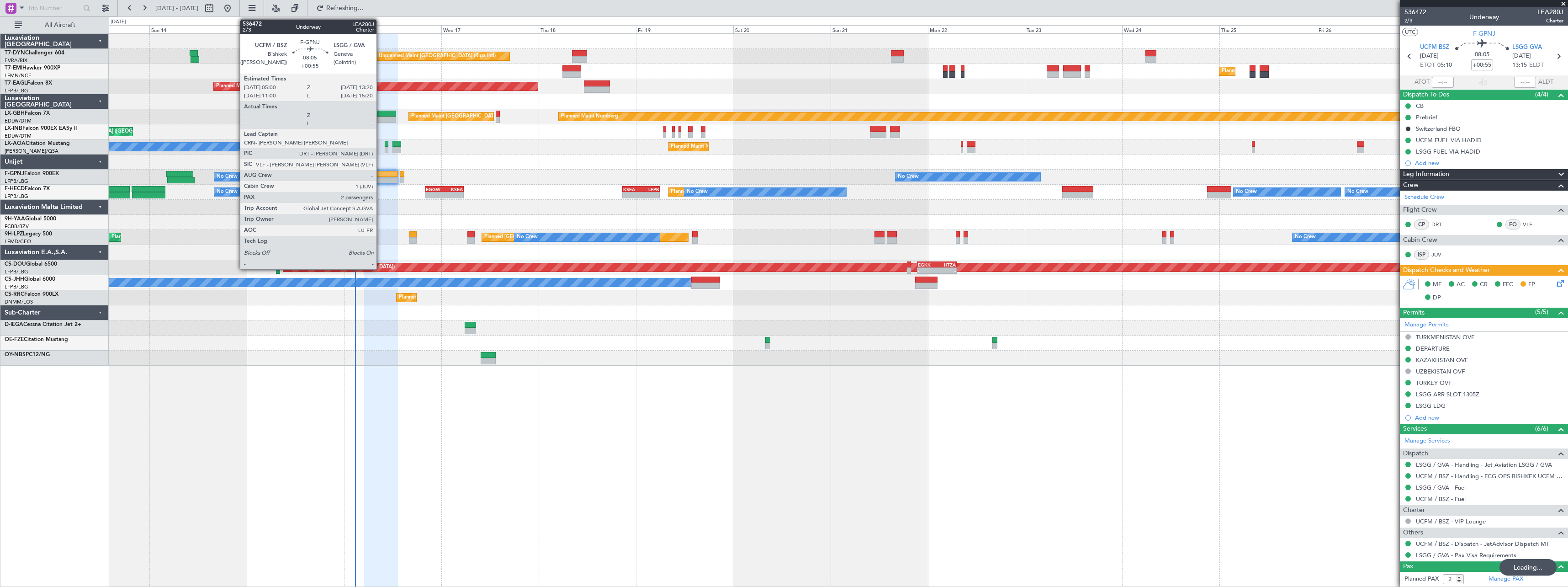
click at [380, 171] on div at bounding box center [381, 174] width 34 height 7
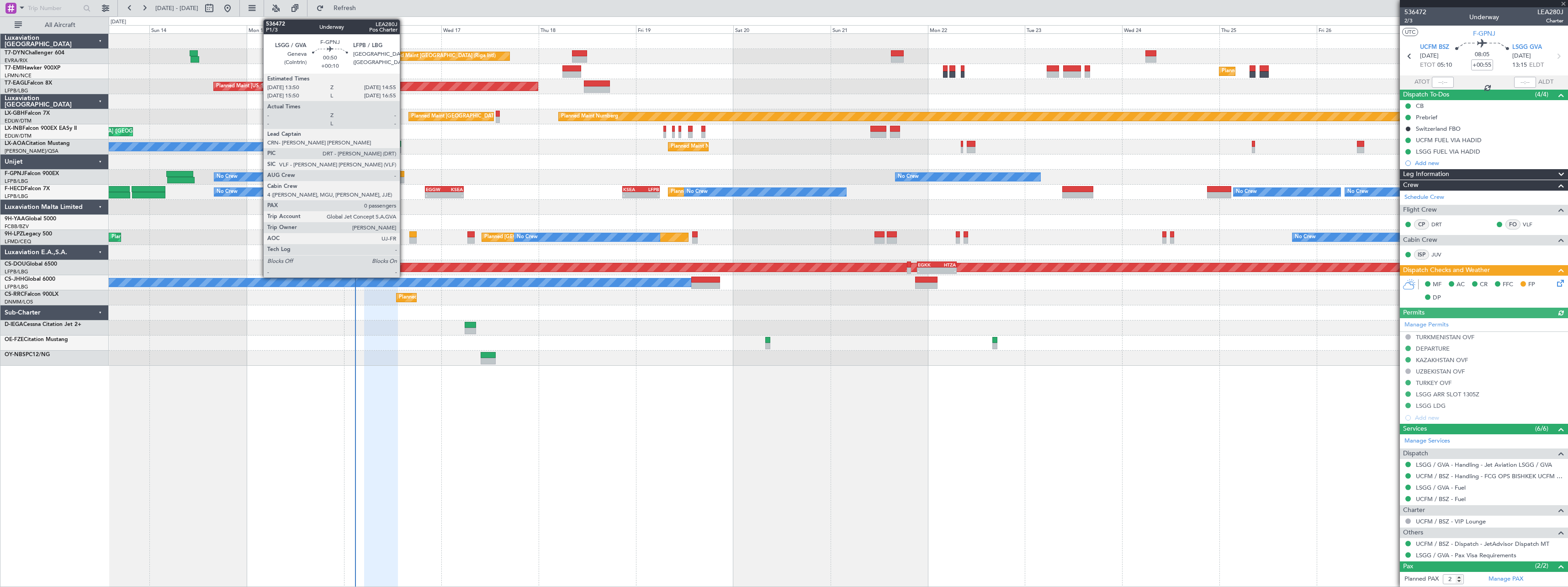
click at [404, 178] on div at bounding box center [402, 180] width 5 height 7
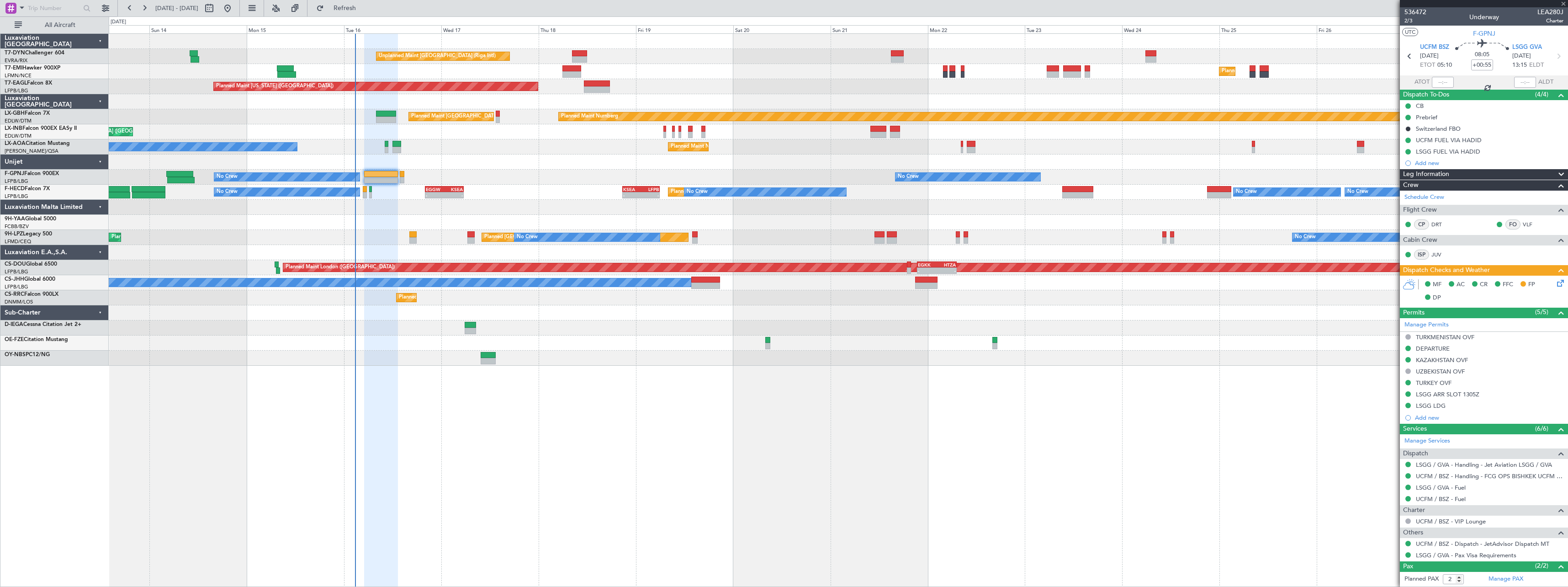
type input "+00:10"
type input "0"
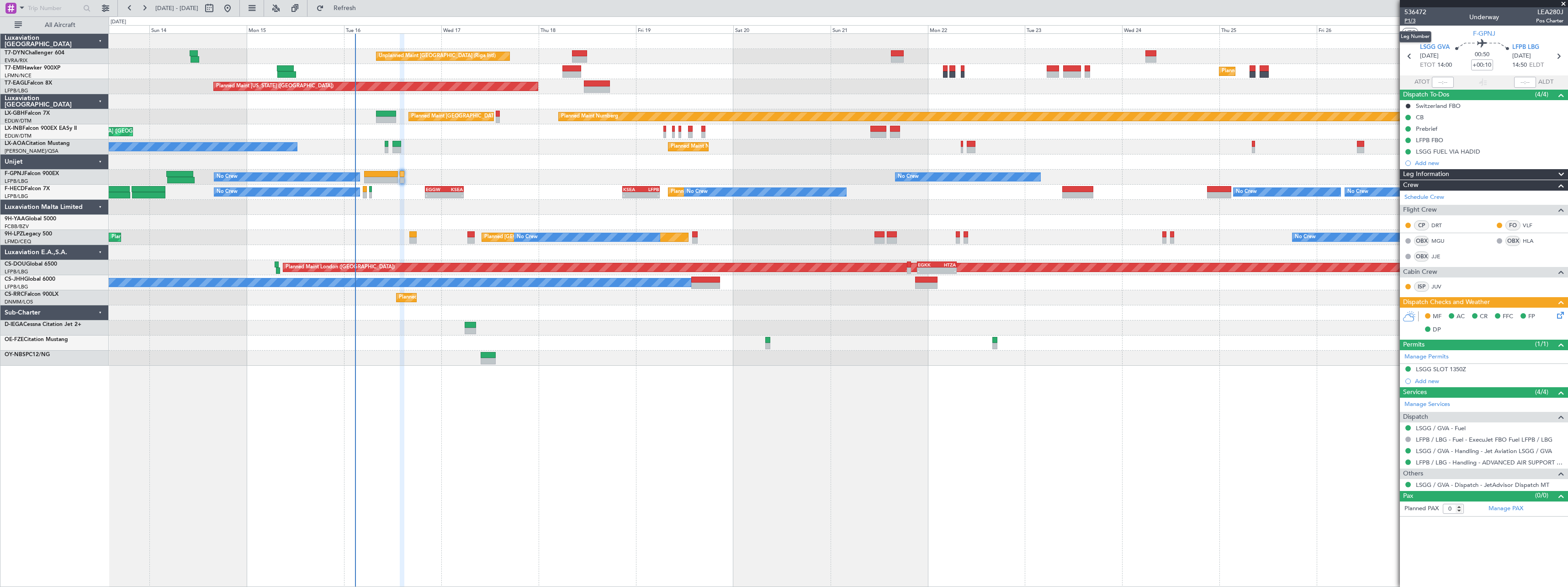
click at [1415, 21] on span "P1/3" at bounding box center [1415, 21] width 22 height 8
click at [1507, 507] on link "Manage PAX" at bounding box center [1505, 508] width 35 height 9
click at [1528, 243] on link "HLA" at bounding box center [1533, 241] width 21 height 9
click at [1437, 239] on link "MGU" at bounding box center [1442, 241] width 21 height 9
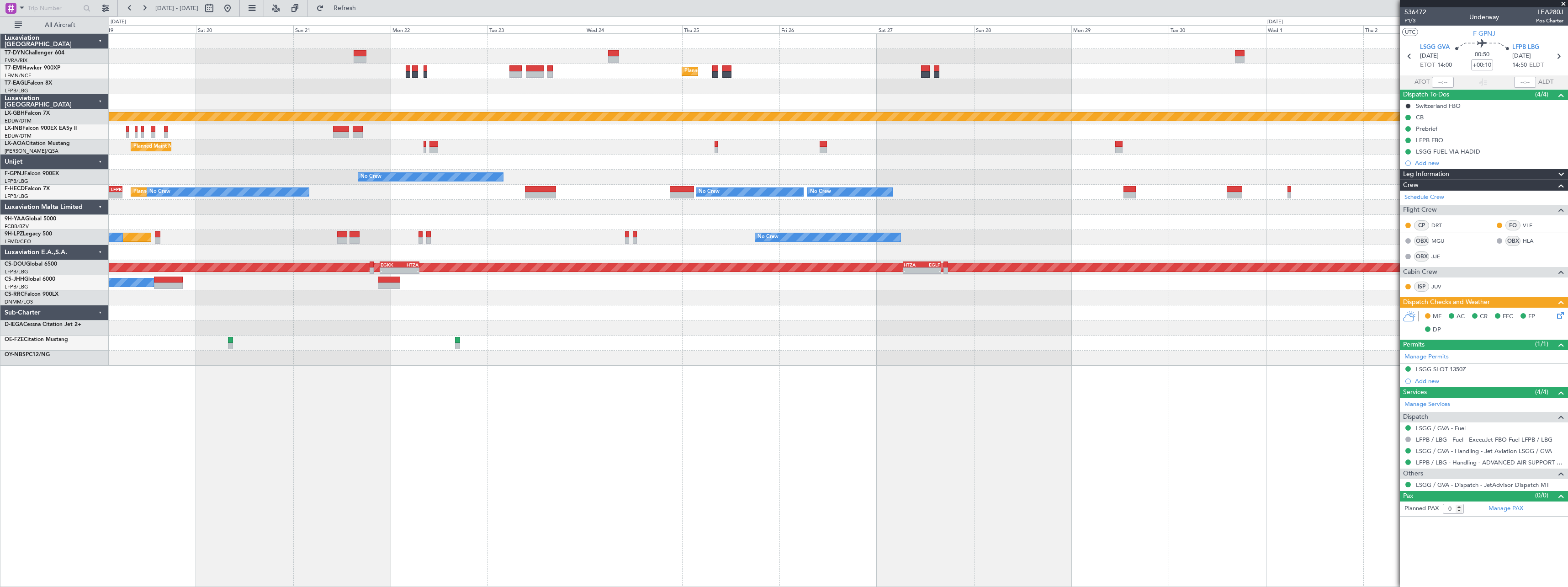
click at [558, 414] on div "Unplanned Maint Riga (Riga Intl) Planned Maint Zurich Planned Maint New York (T…" at bounding box center [838, 310] width 1459 height 554
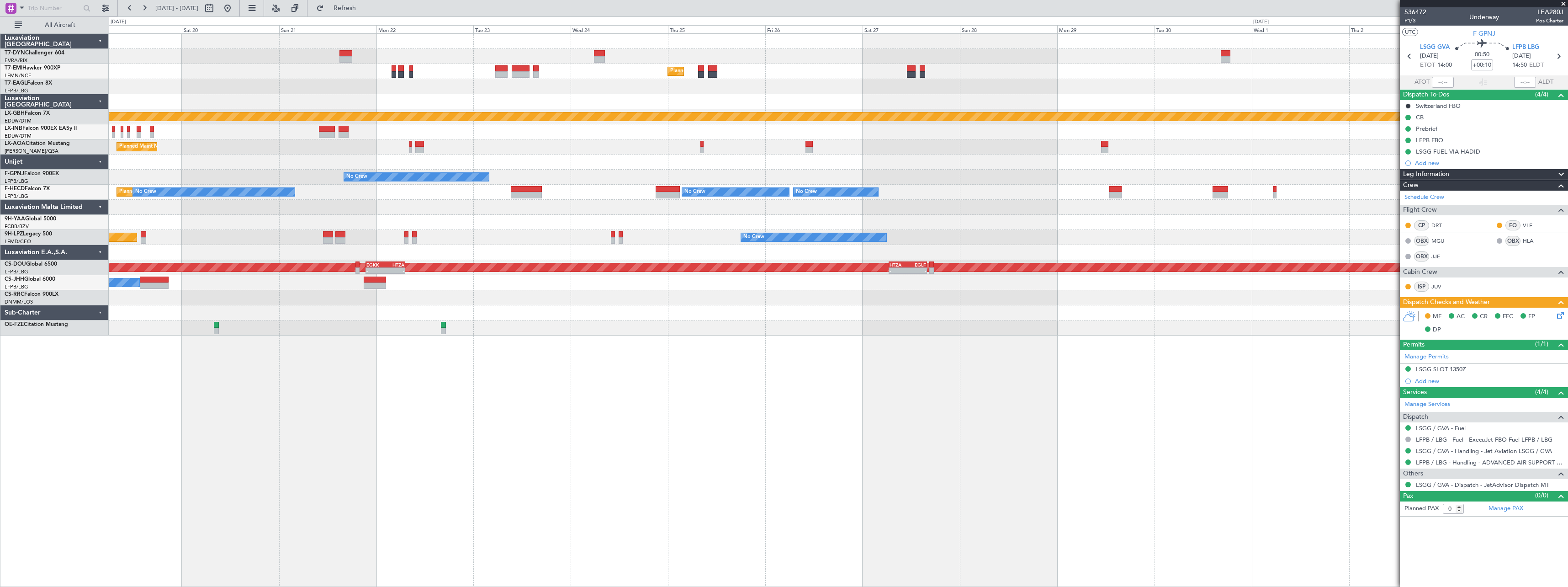
click at [612, 406] on div "Unplanned Maint Riga (Riga Intl) Planned Maint Zurich Planned Maint New York (T…" at bounding box center [838, 310] width 1459 height 554
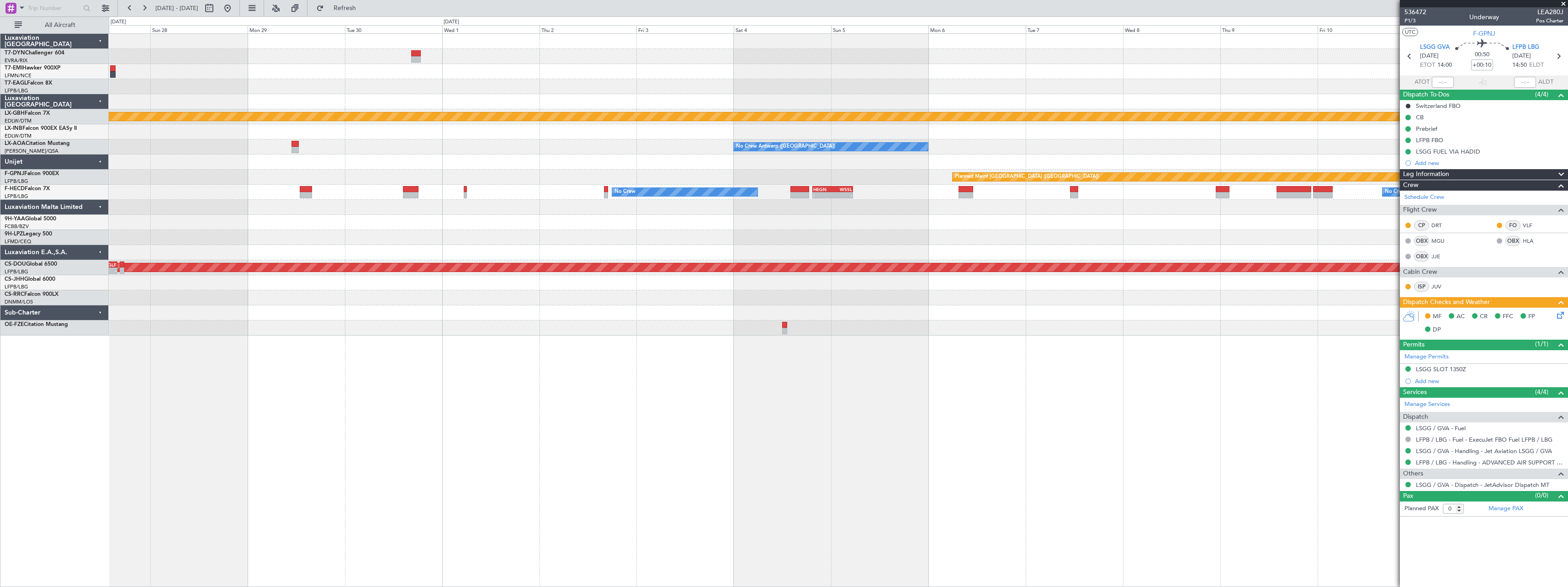
click at [492, 402] on div "Planned Maint Zurich Planned Maint Nurnberg No Crew Antwerp (Deurne) No Crew An…" at bounding box center [838, 310] width 1459 height 554
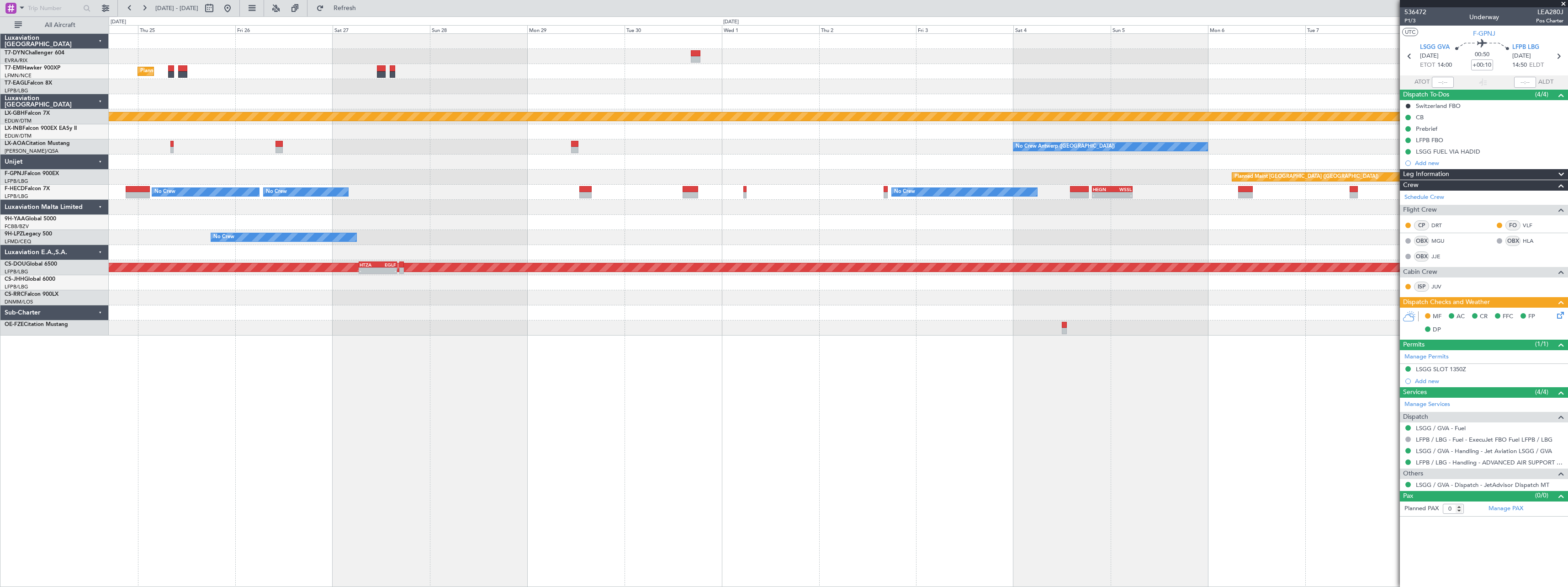
click at [1014, 362] on div "Planned Maint Zurich Planned Maint Nurnberg No Crew Antwerp (Deurne) No Crew An…" at bounding box center [838, 310] width 1459 height 554
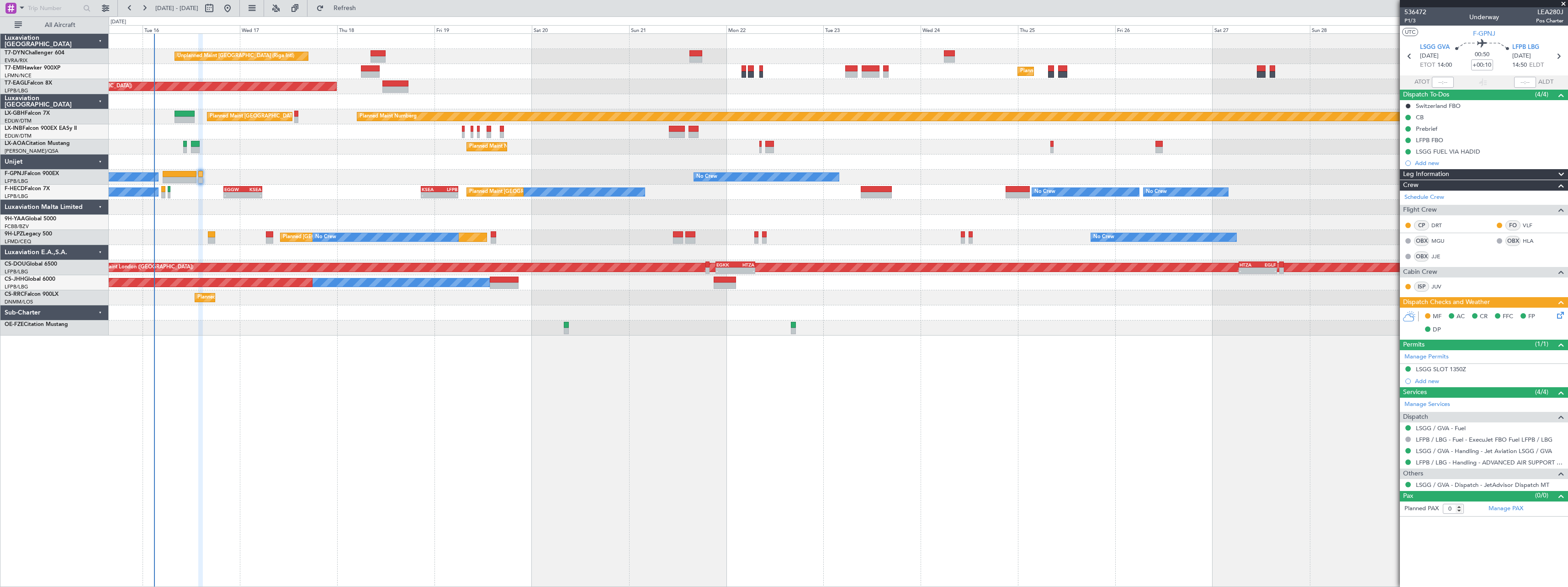
click at [1076, 368] on div "Unplanned Maint Riga (Riga Intl) Planned Maint Zurich Planned Maint New York (T…" at bounding box center [838, 310] width 1459 height 554
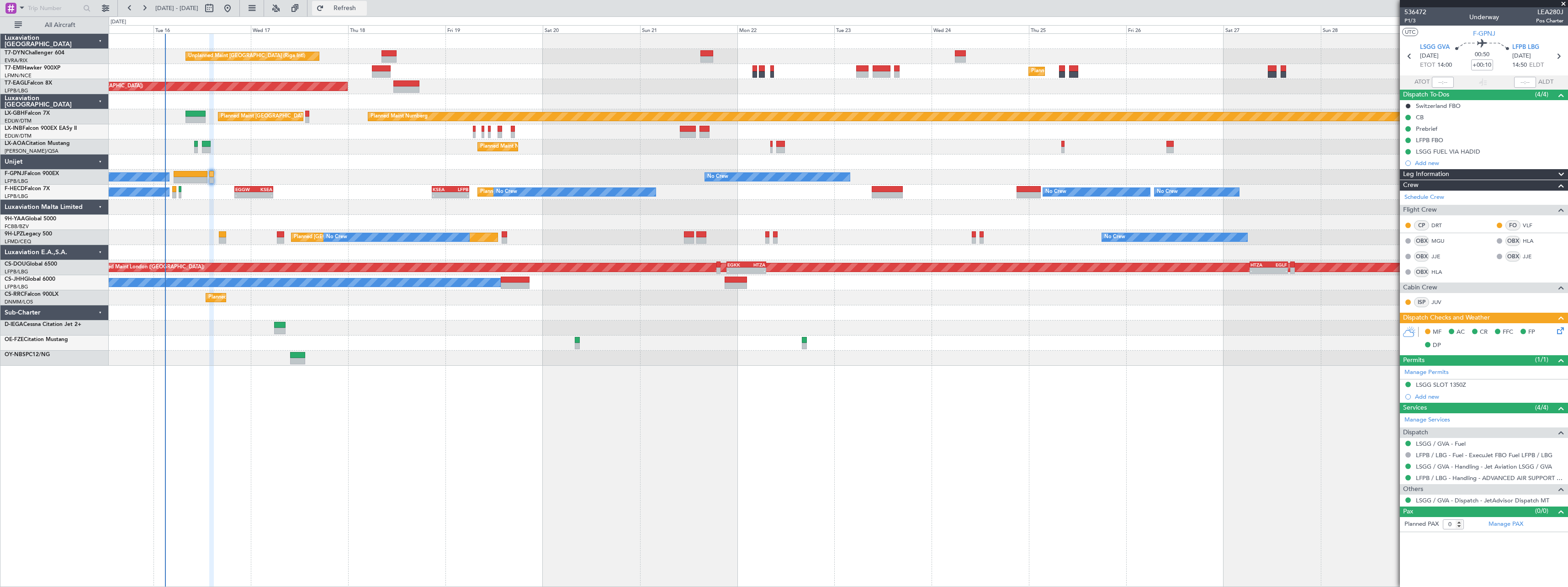
click at [364, 10] on span "Refresh" at bounding box center [345, 8] width 38 height 7
click at [364, 12] on span "Refresh" at bounding box center [345, 8] width 38 height 7
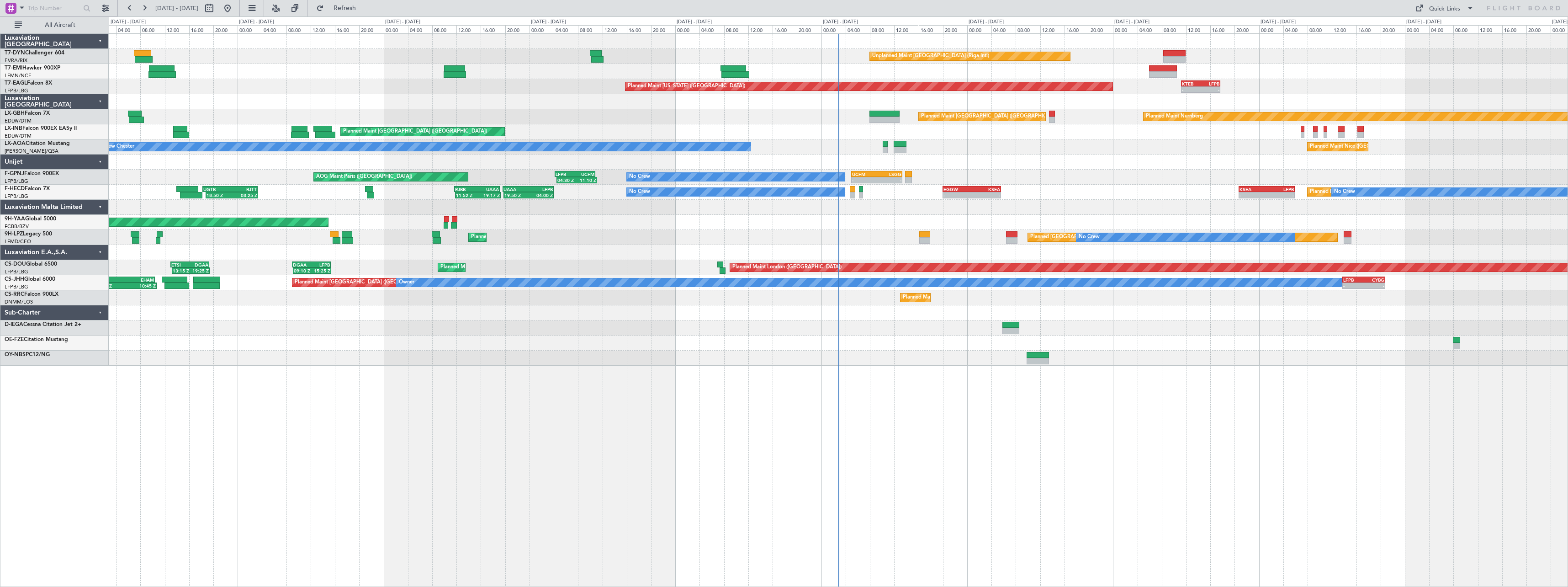
click at [880, 334] on div at bounding box center [838, 328] width 1459 height 15
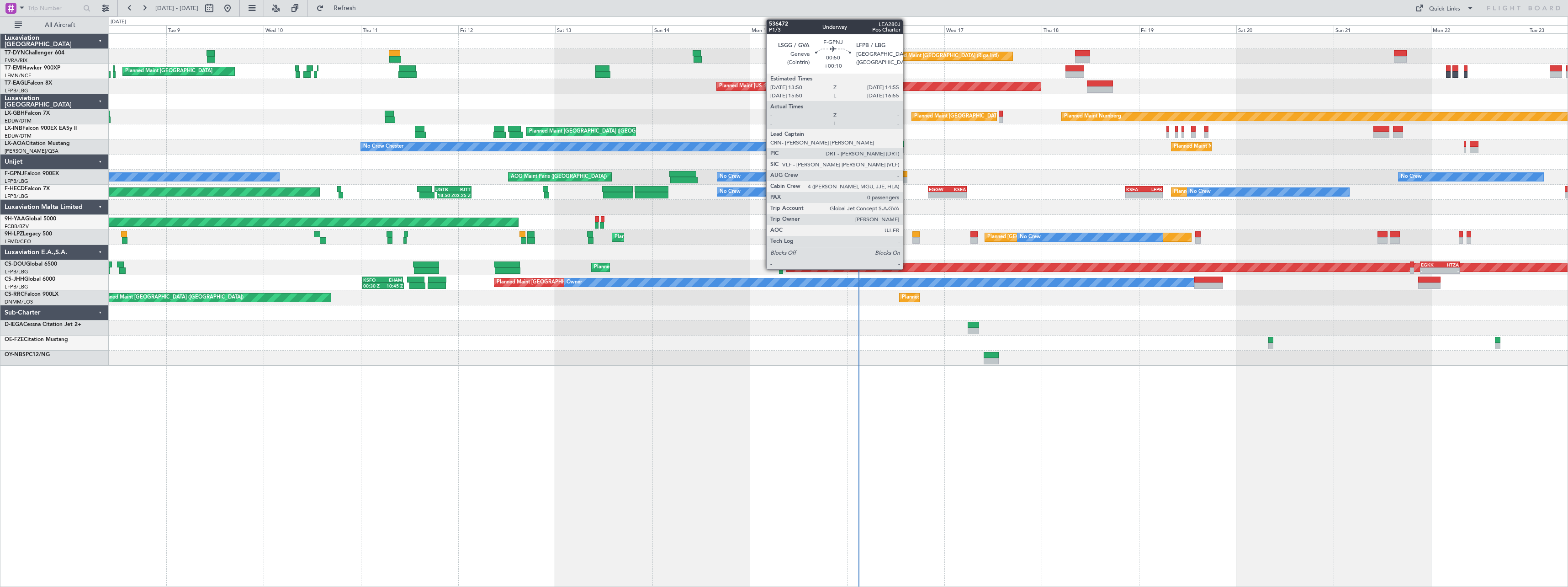
click at [907, 175] on div at bounding box center [905, 174] width 5 height 7
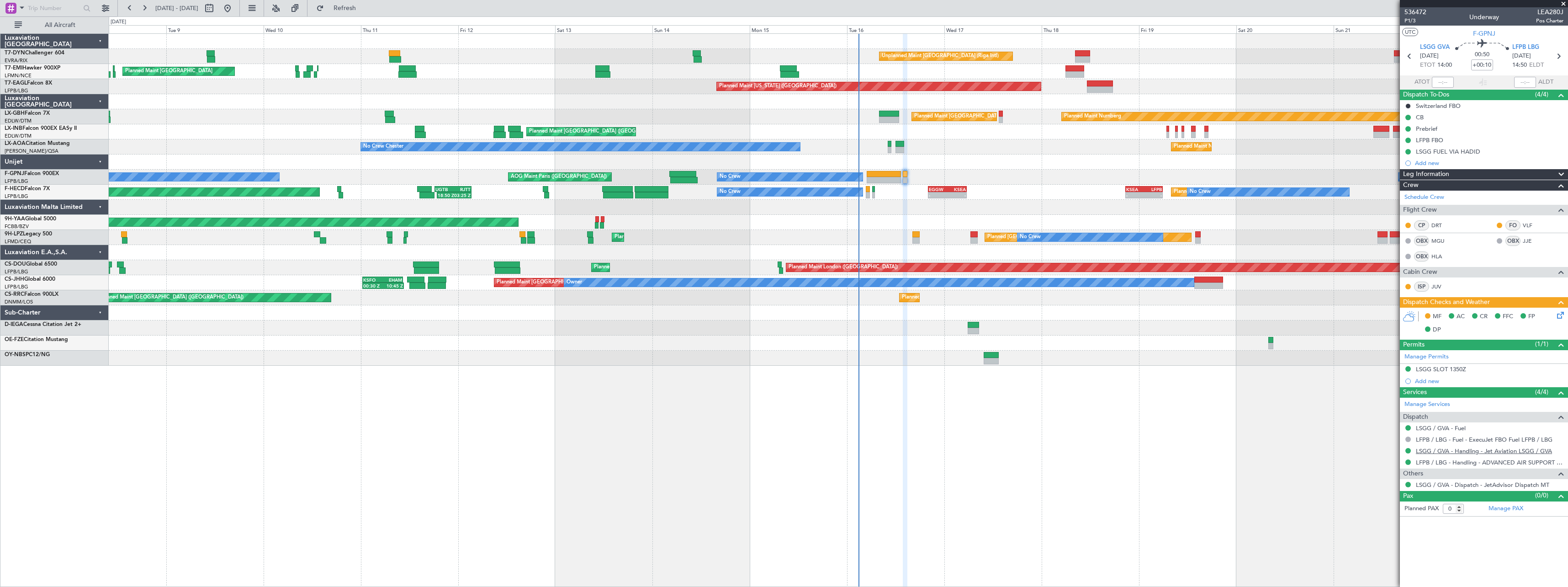
click at [1489, 452] on link "LSGG / GVA - Handling - Jet Aviation LSGG / GVA" at bounding box center [1484, 451] width 136 height 8
click at [1462, 462] on link "LFPB / LBG - Handling - ADVANCED AIR SUPPORT LFPB" at bounding box center [1489, 462] width 147 height 8
click at [1558, 316] on icon at bounding box center [1559, 314] width 7 height 7
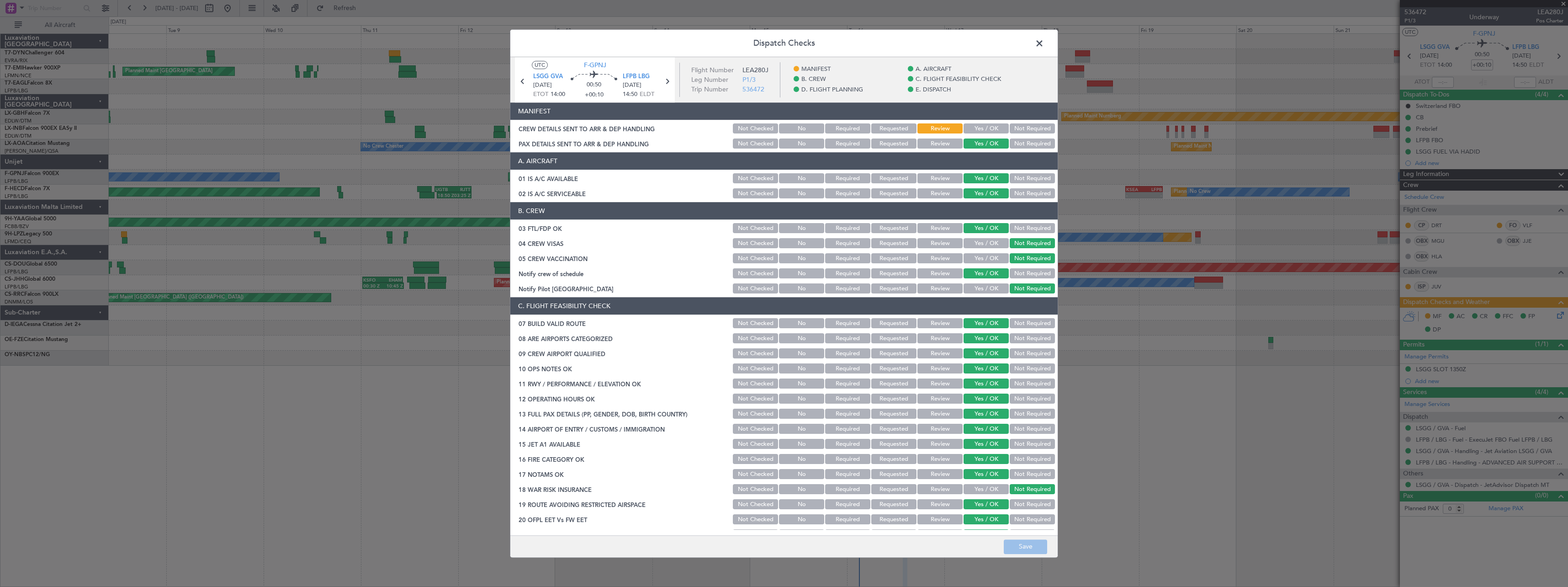
click at [962, 130] on div "CREW DETAILS SENT TO ARR & DEP HANDLING Not Checked No Required Requested Revie…" at bounding box center [783, 128] width 547 height 13
click at [965, 132] on button "Yes / OK" at bounding box center [986, 128] width 45 height 10
click at [1037, 550] on button "Save" at bounding box center [1025, 547] width 43 height 15
click at [1044, 43] on span at bounding box center [1044, 46] width 0 height 18
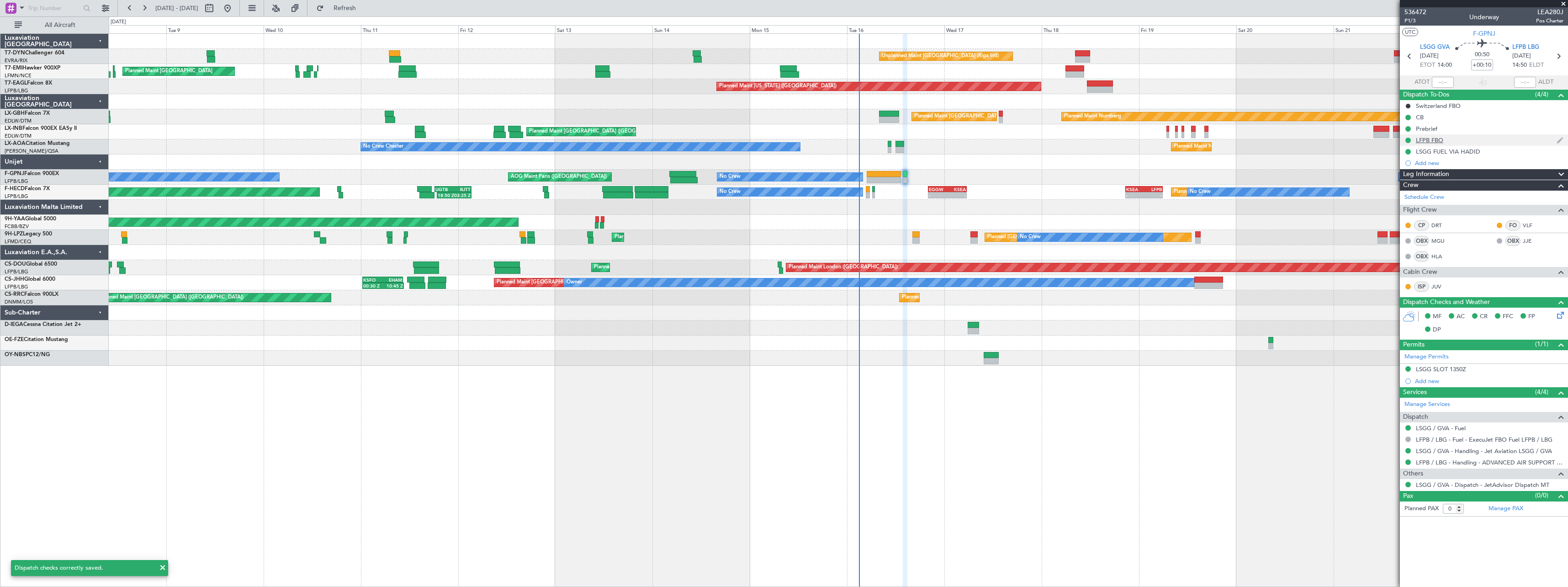
click at [1499, 142] on div "LFPB FBO" at bounding box center [1484, 140] width 168 height 12
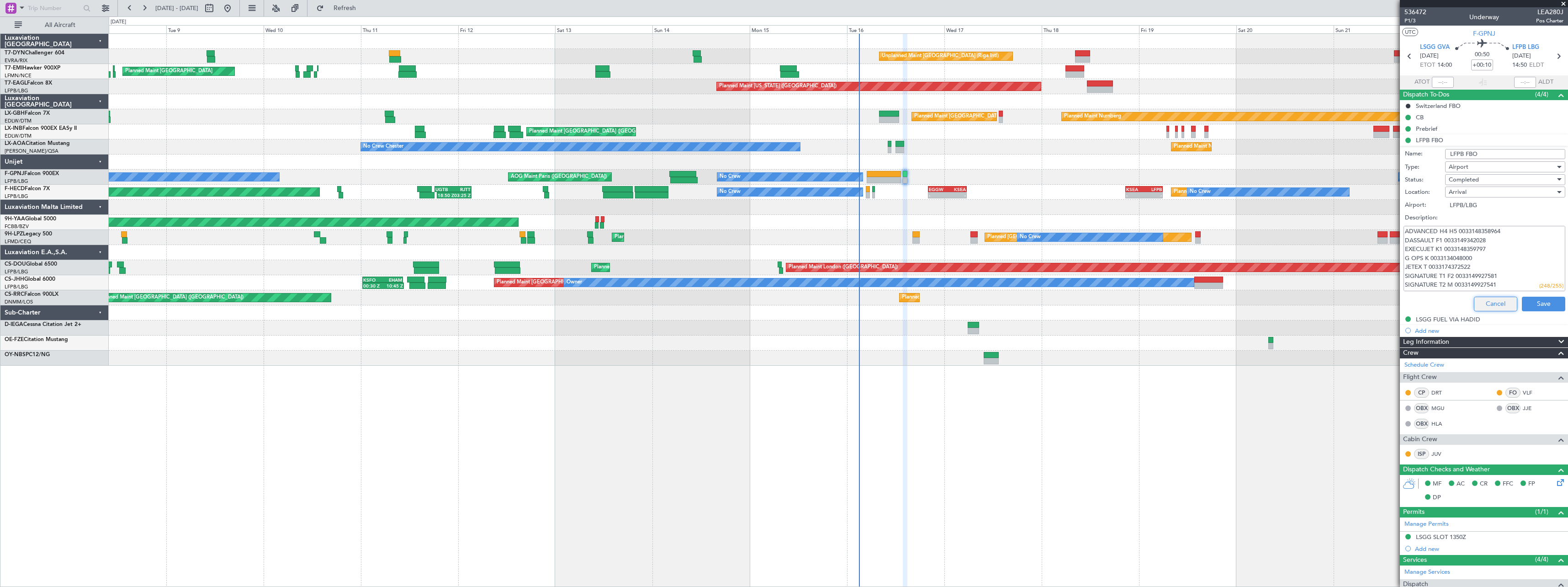
click at [1499, 307] on button "Cancel" at bounding box center [1495, 304] width 43 height 15
